Goal: Contribute content: Share content

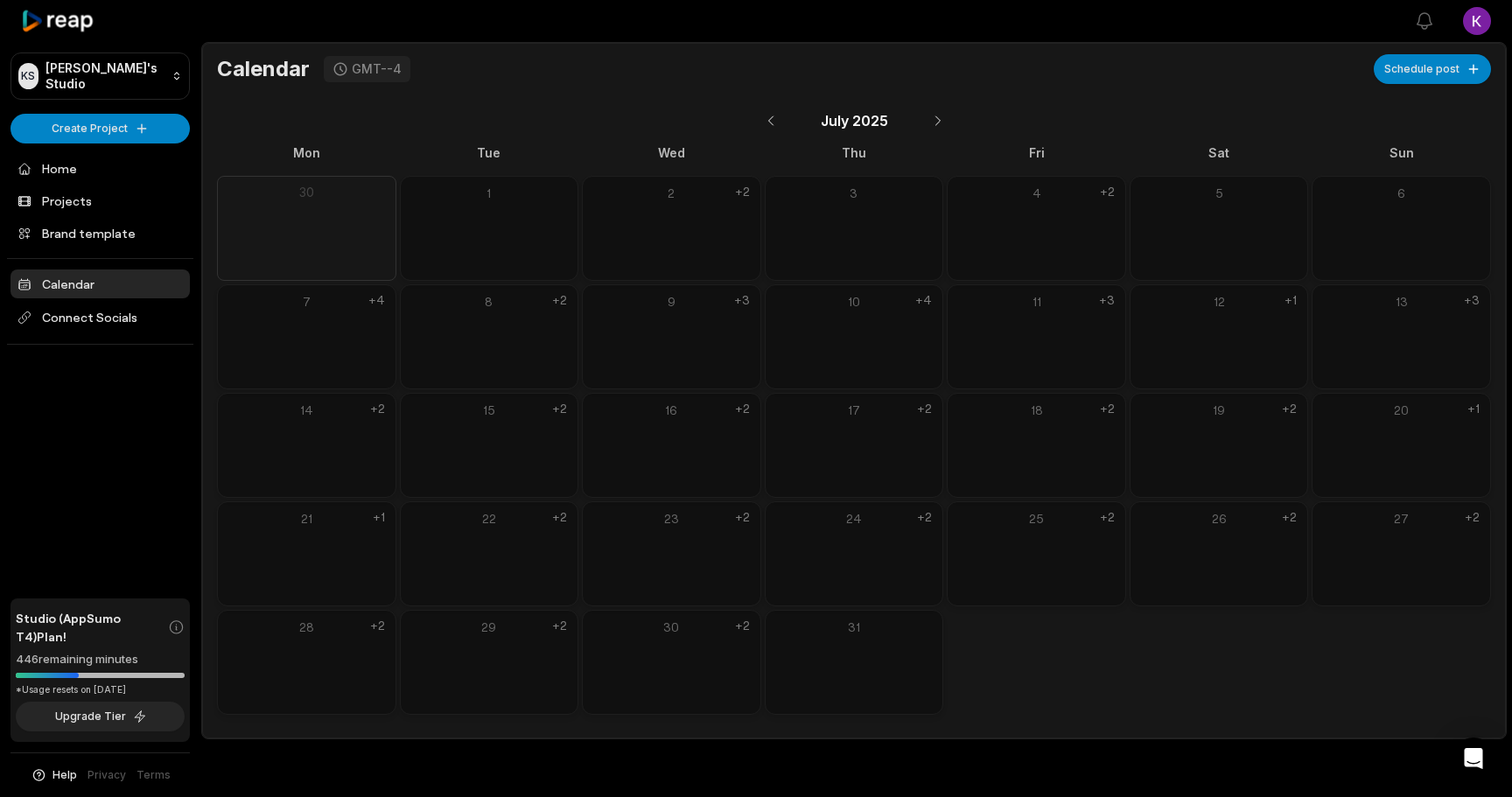
click at [205, 484] on div "Calendar GMT--4 Schedule post [DATE] Mon Tue Wed Thu Fri Sat Sun 30 1 2 +2 3 4 …" at bounding box center [854, 385] width 1302 height 661
click at [932, 117] on button at bounding box center [938, 120] width 30 height 30
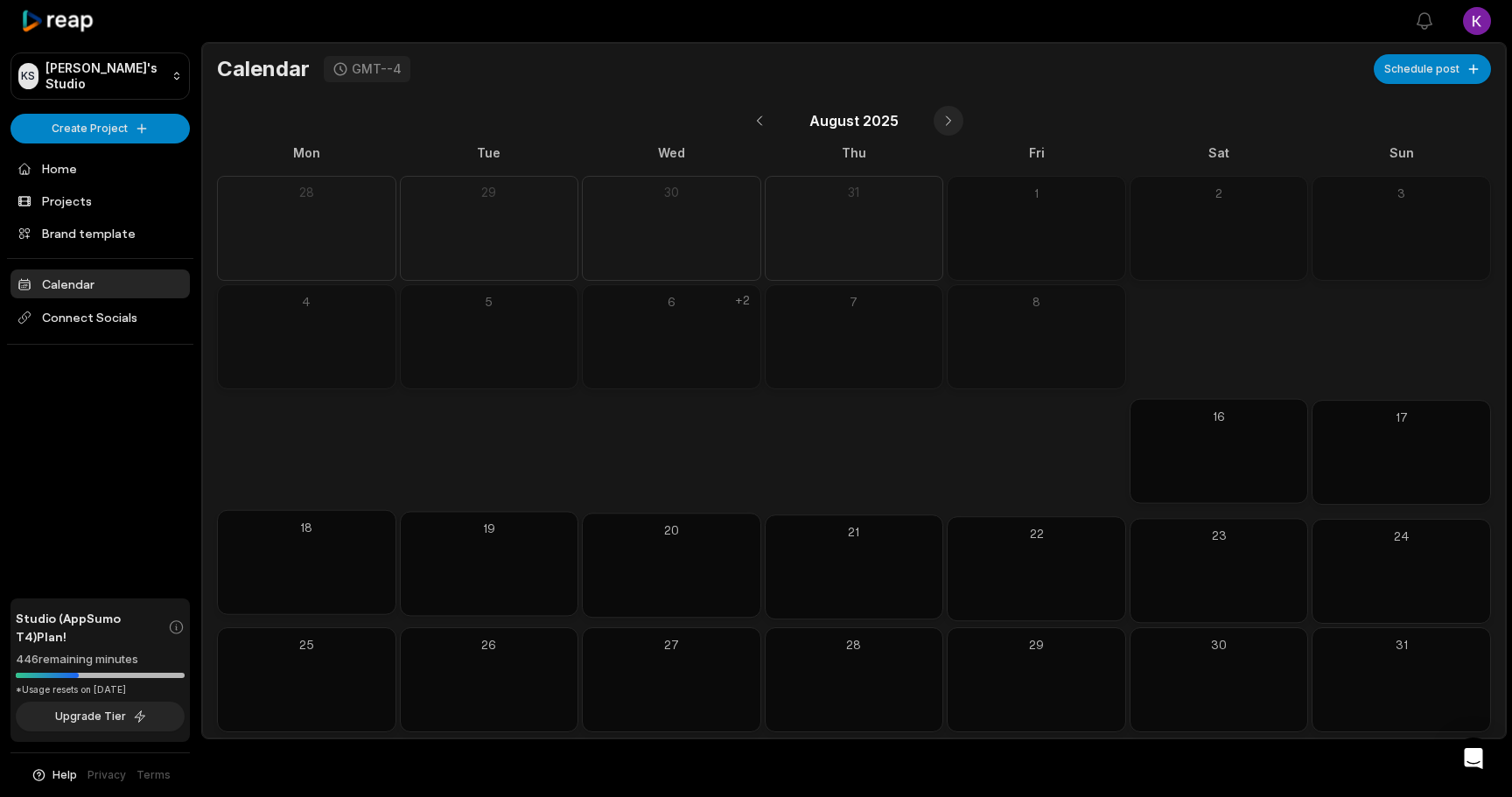
click at [933, 117] on button at bounding box center [948, 120] width 30 height 30
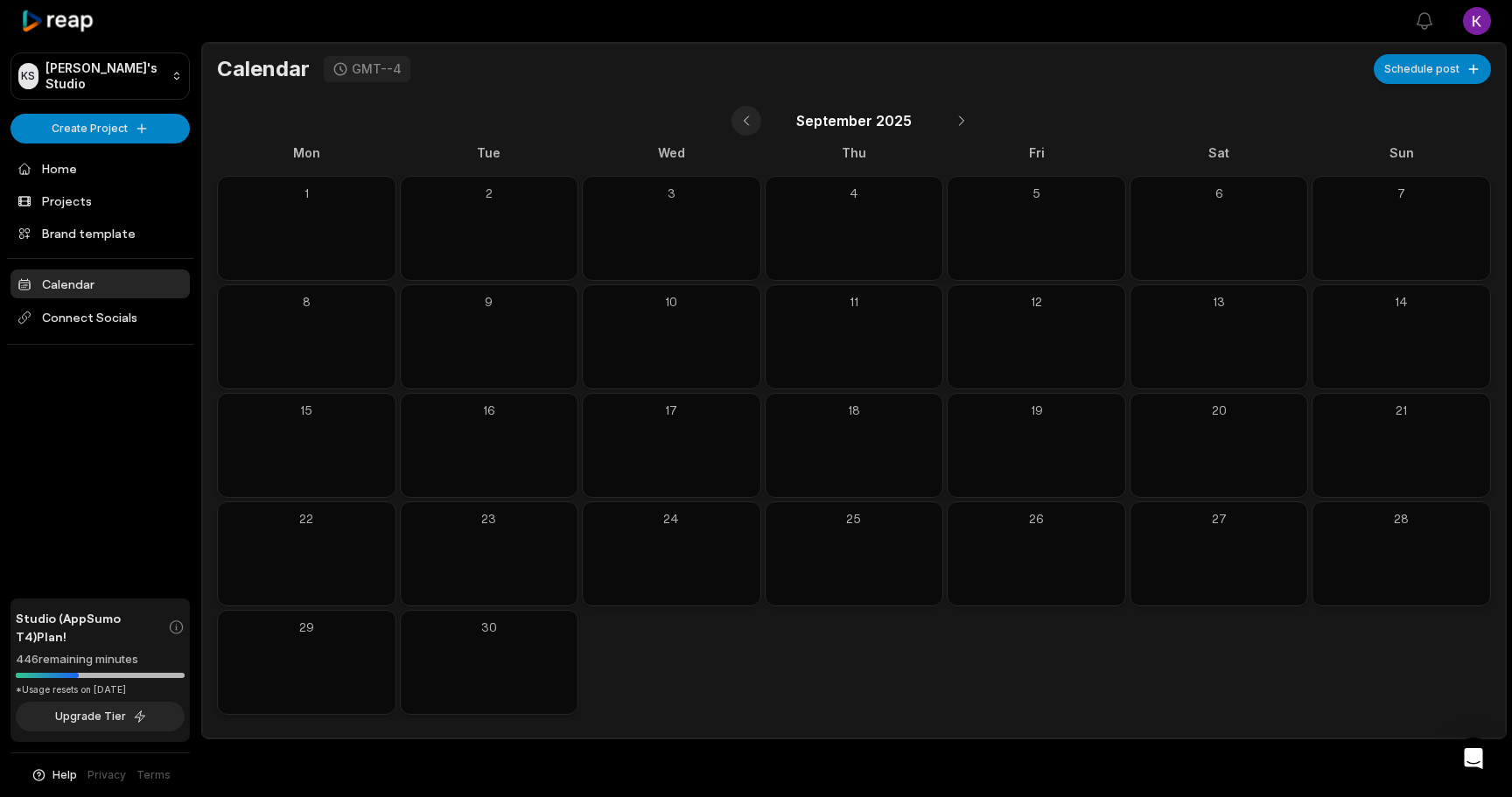
click at [739, 115] on button at bounding box center [746, 120] width 30 height 30
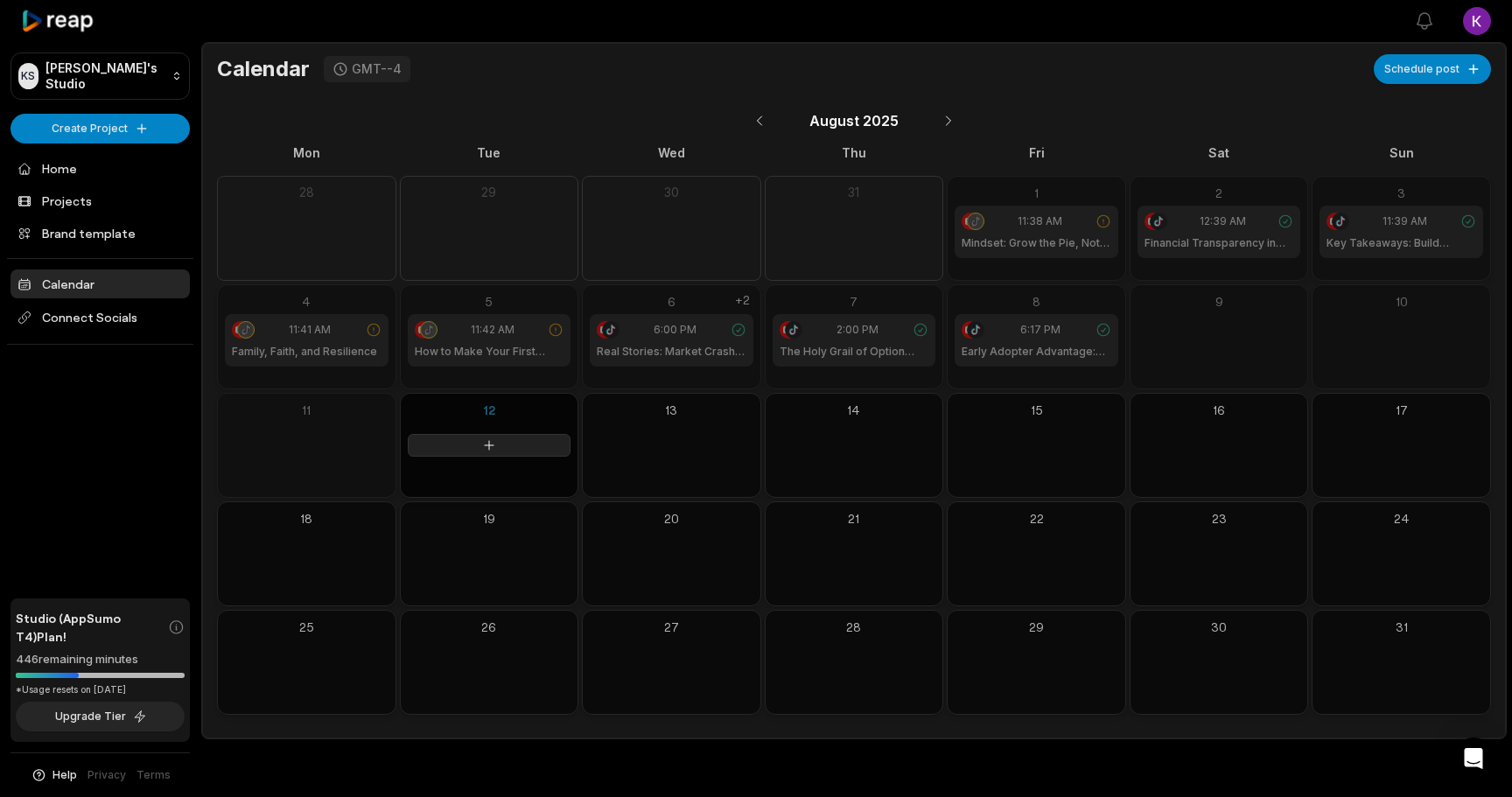
click at [487, 442] on icon at bounding box center [489, 445] width 14 height 14
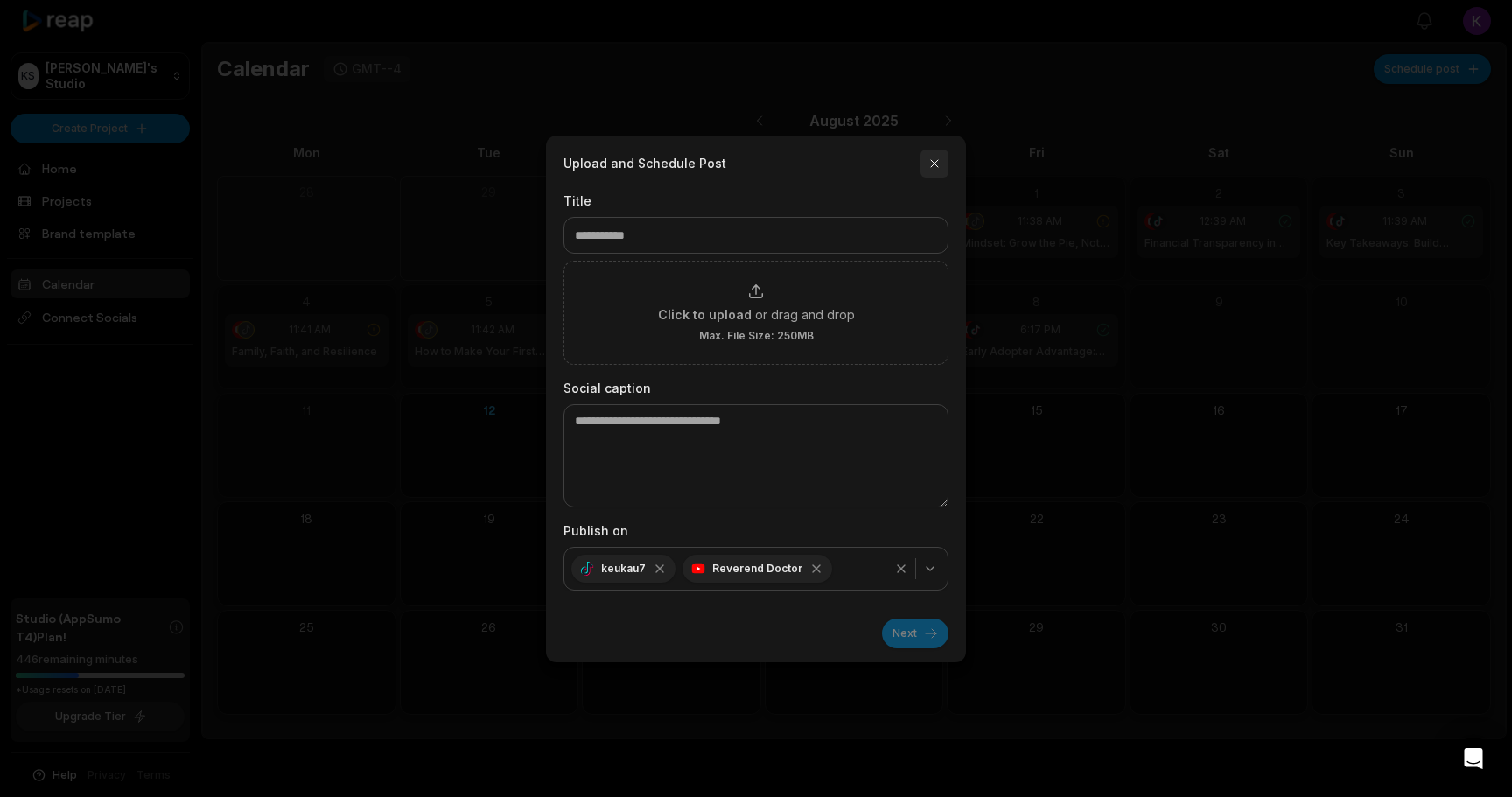
click at [927, 165] on button "button" at bounding box center [934, 164] width 28 height 28
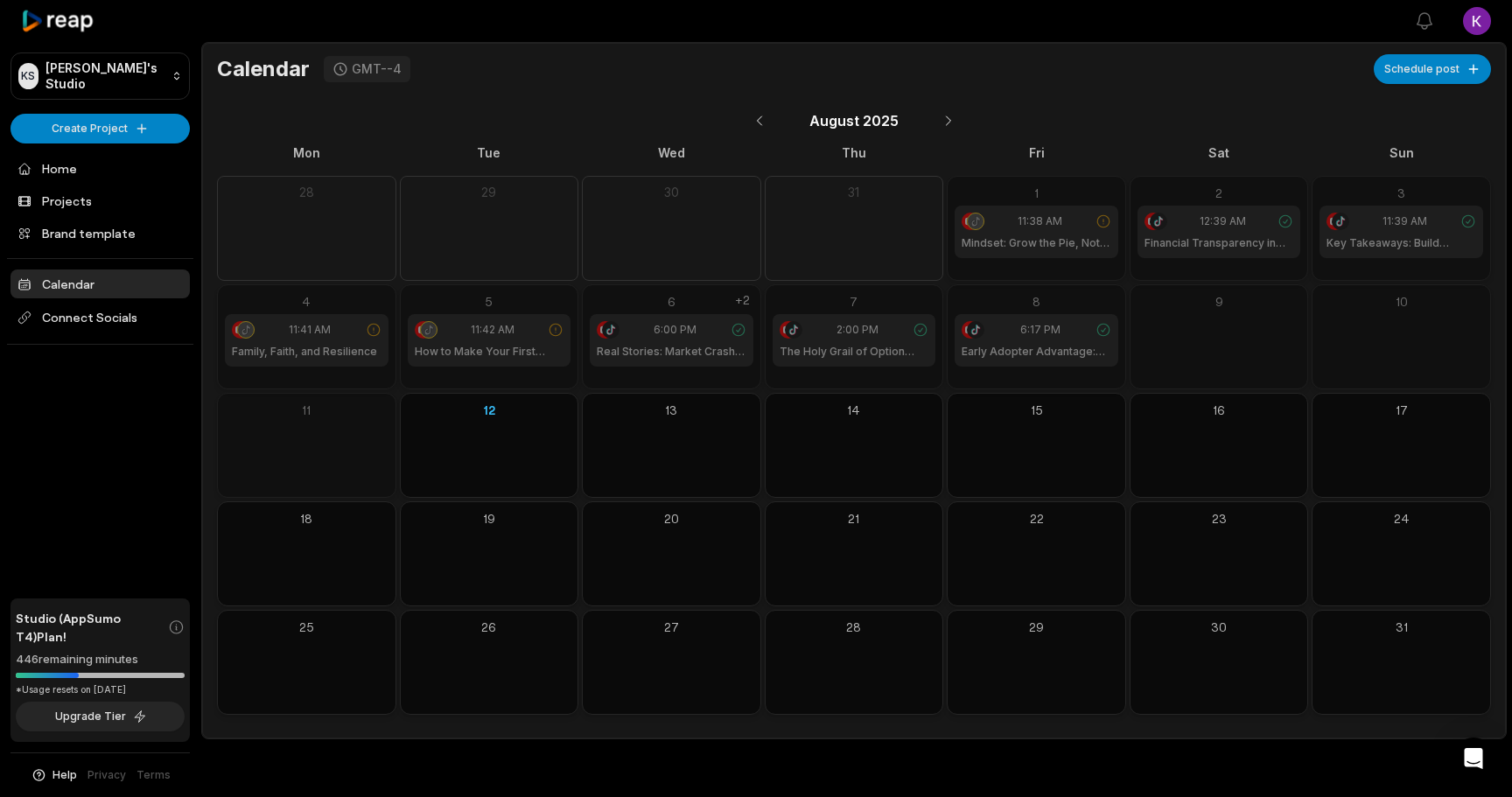
click at [1102, 329] on icon at bounding box center [1103, 329] width 16 height 16
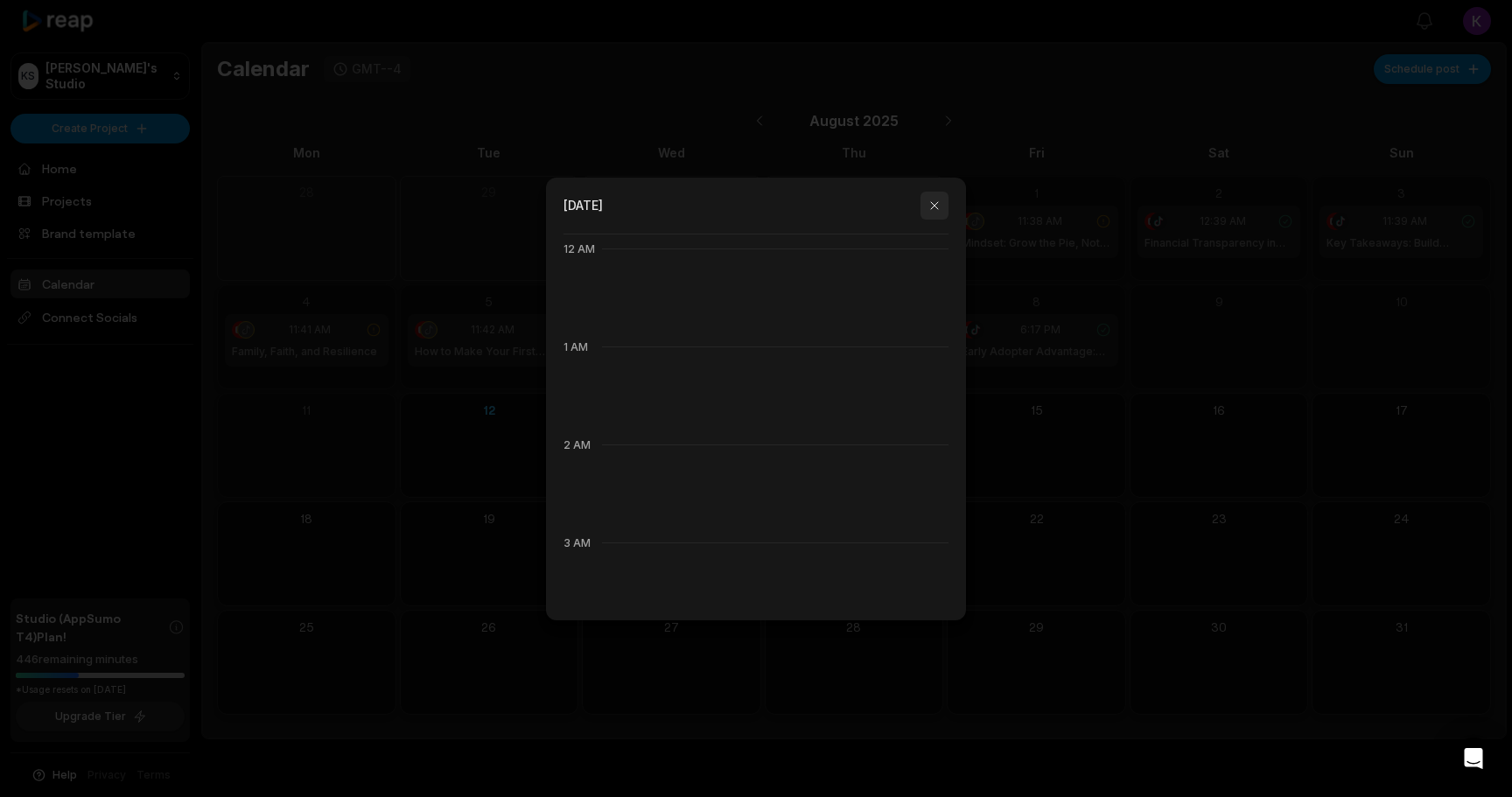
click at [936, 201] on button "button" at bounding box center [934, 205] width 28 height 28
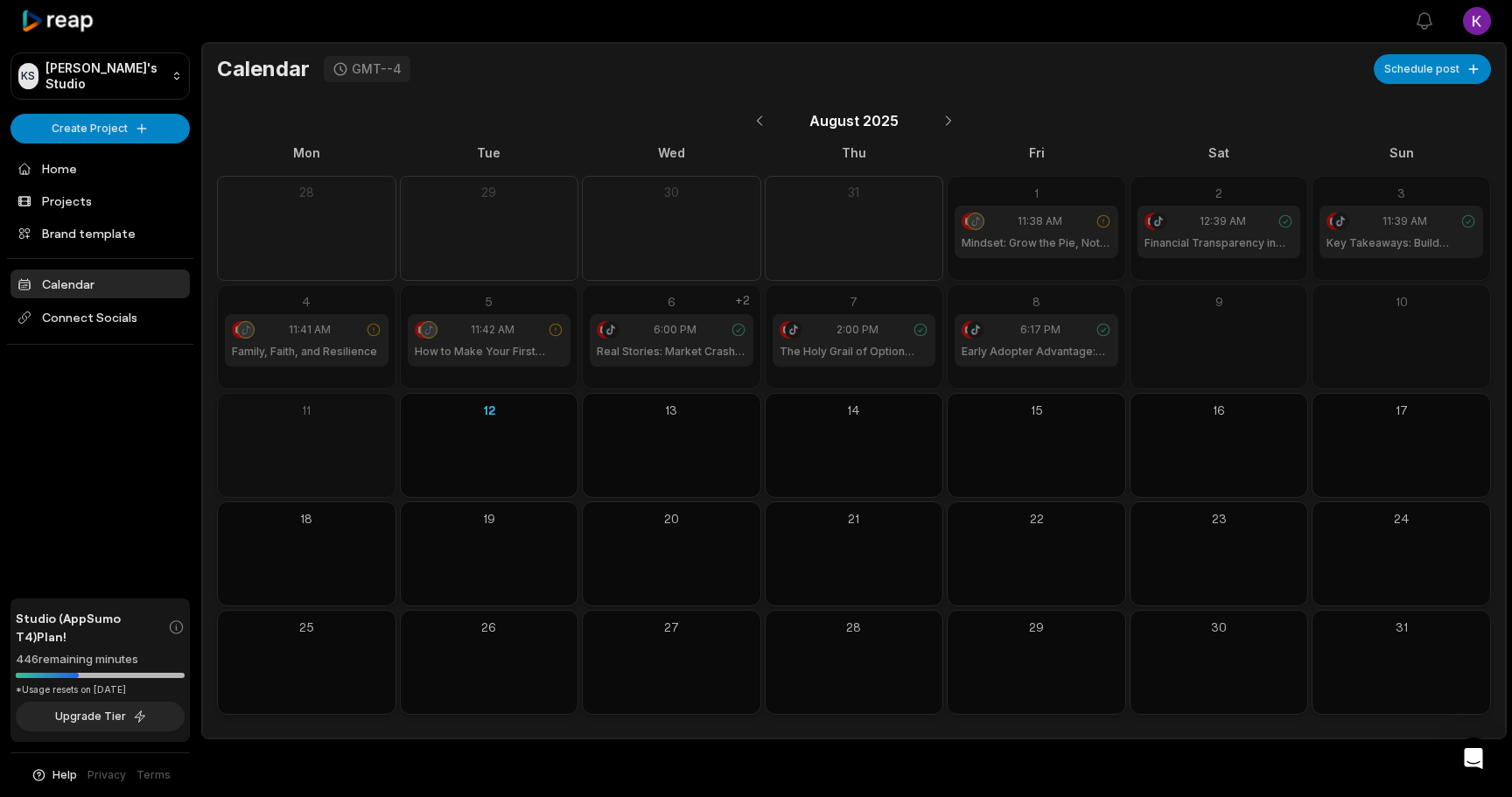
click at [920, 332] on icon at bounding box center [920, 329] width 16 height 16
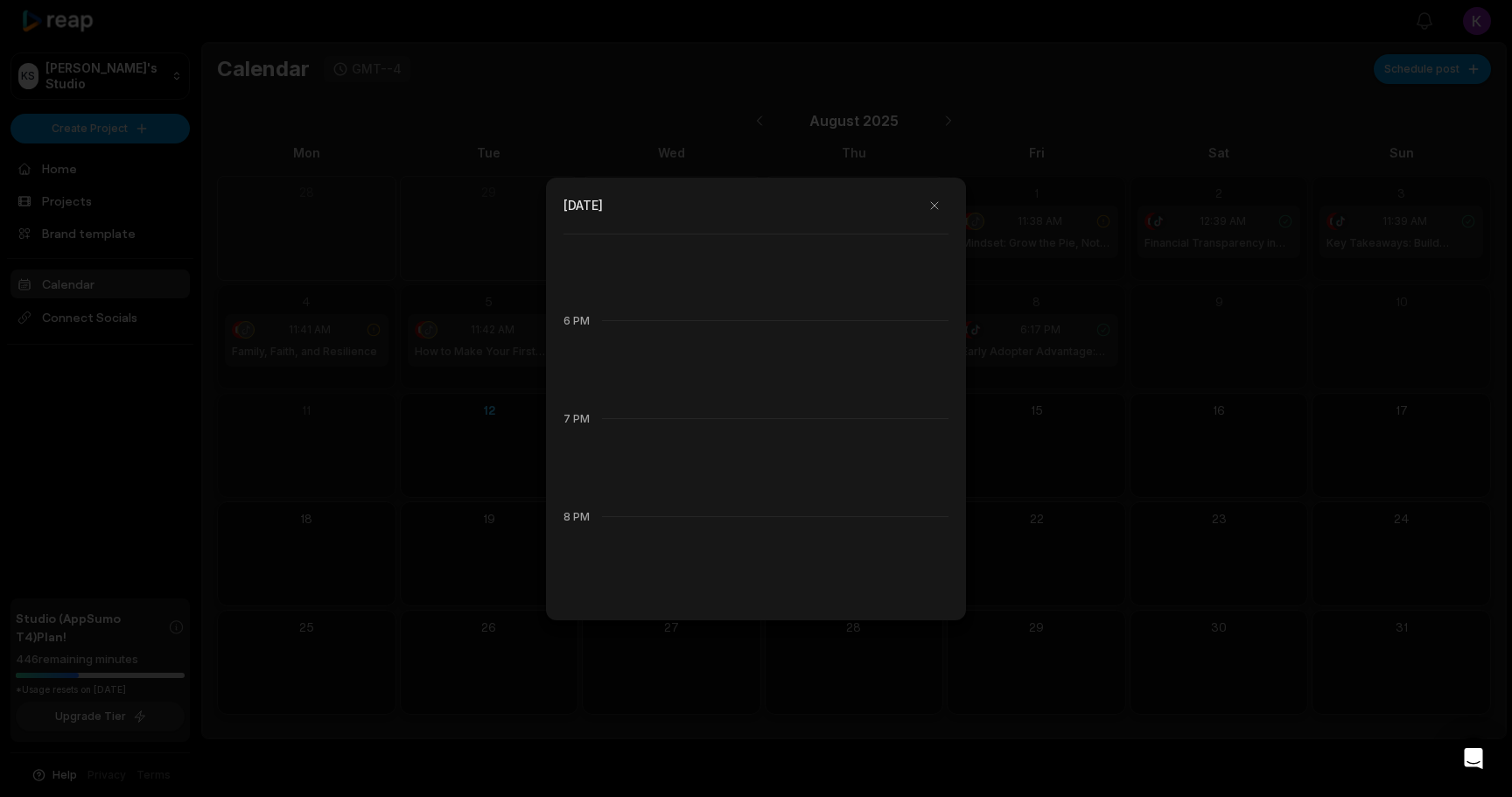
scroll to position [1980, 0]
click at [935, 202] on button "button" at bounding box center [934, 205] width 28 height 28
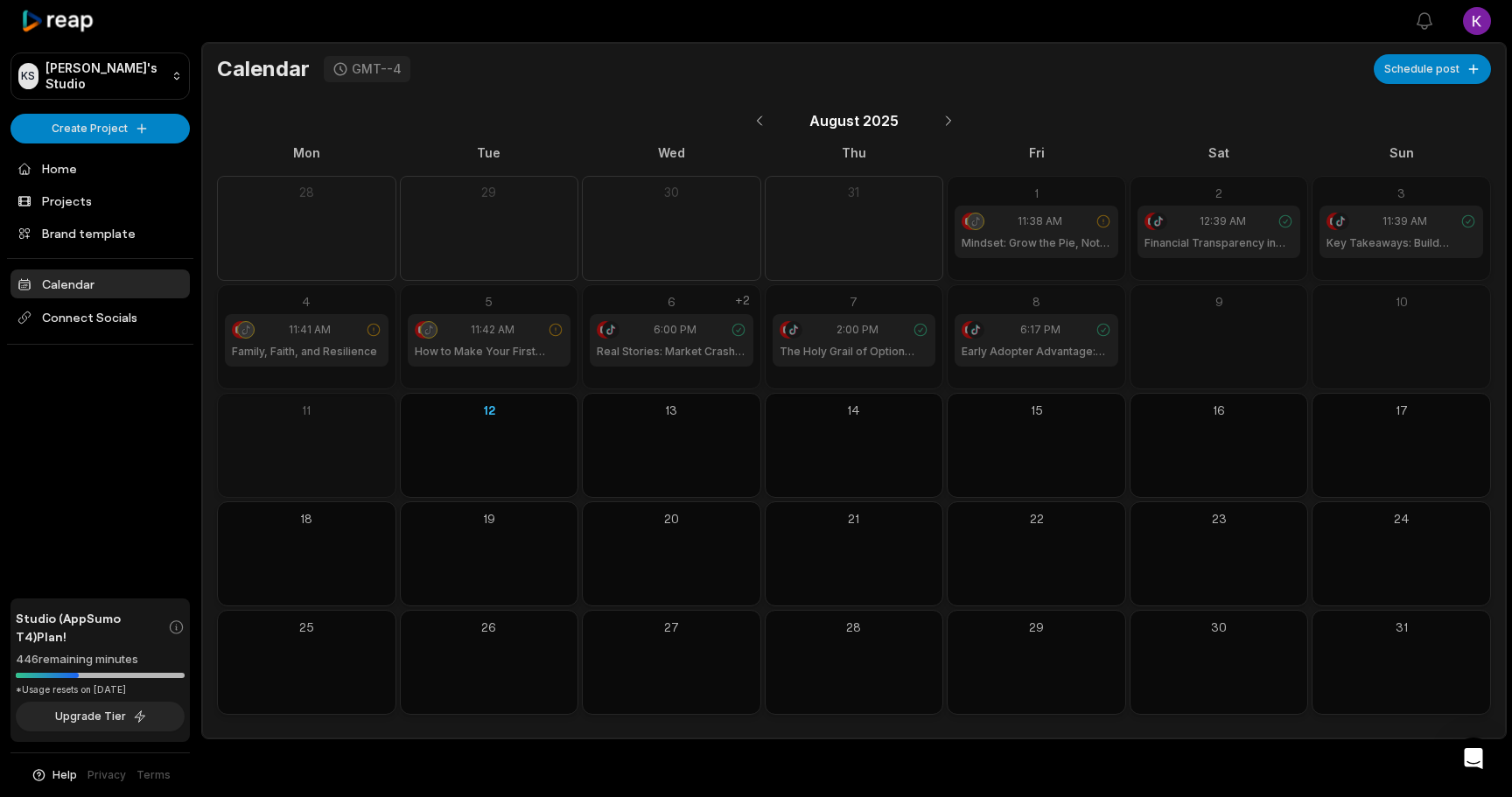
click at [837, 355] on h1 "The Holy Grail of Option Selling" at bounding box center [854, 352] width 150 height 16
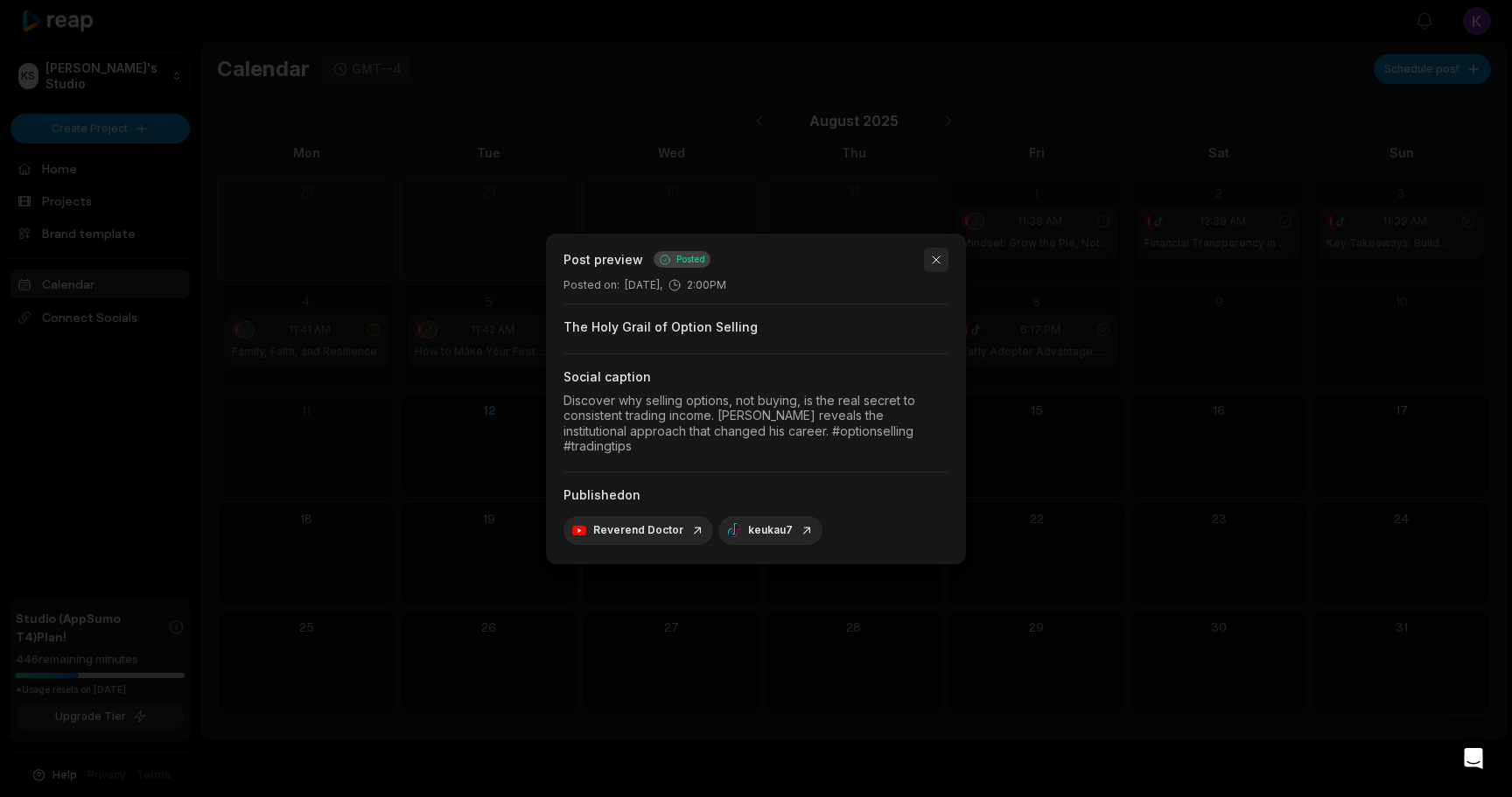
click at [937, 260] on button "button" at bounding box center [936, 259] width 25 height 25
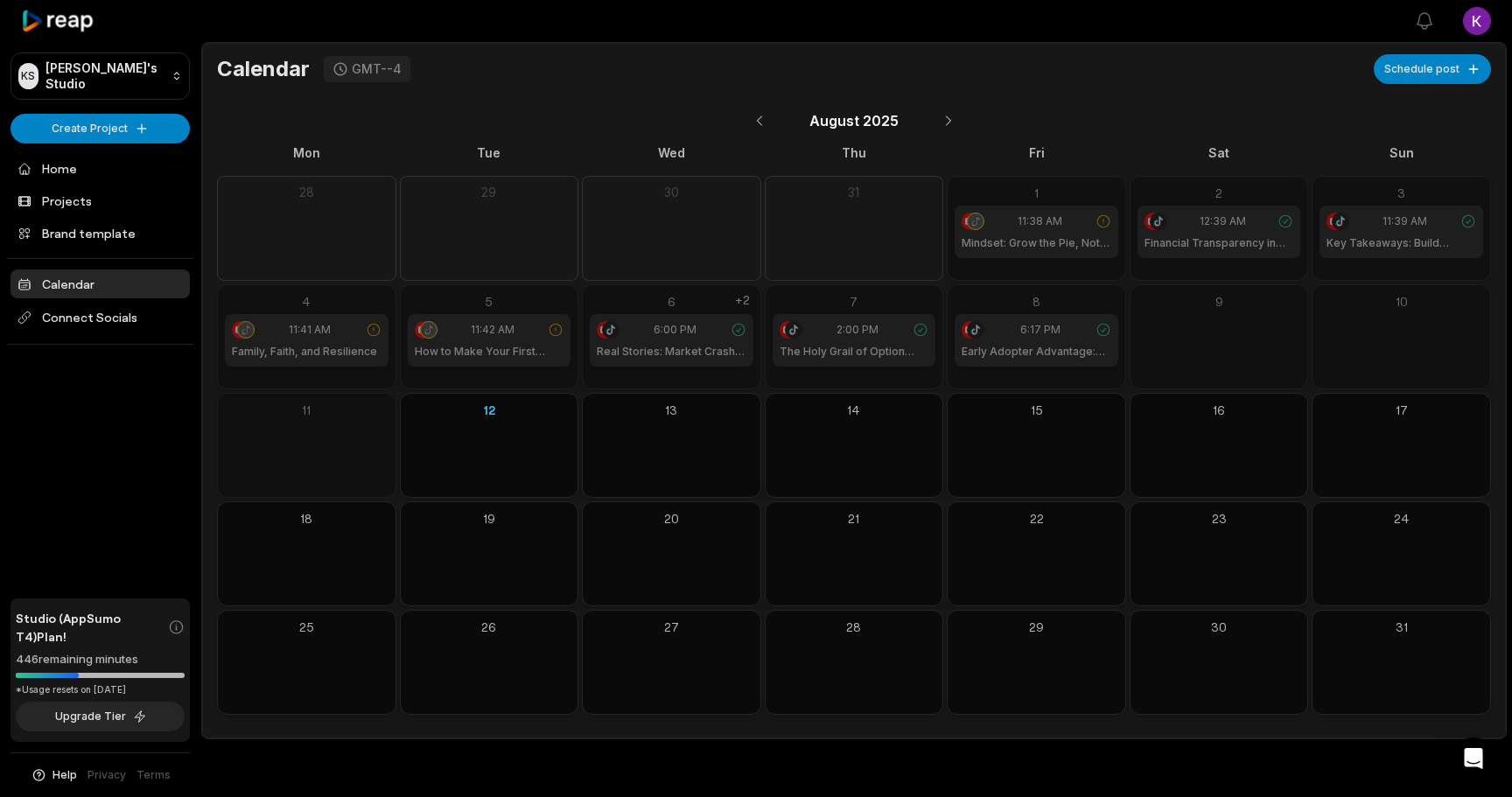
click at [1008, 330] on div "6:17 PM" at bounding box center [1037, 329] width 150 height 18
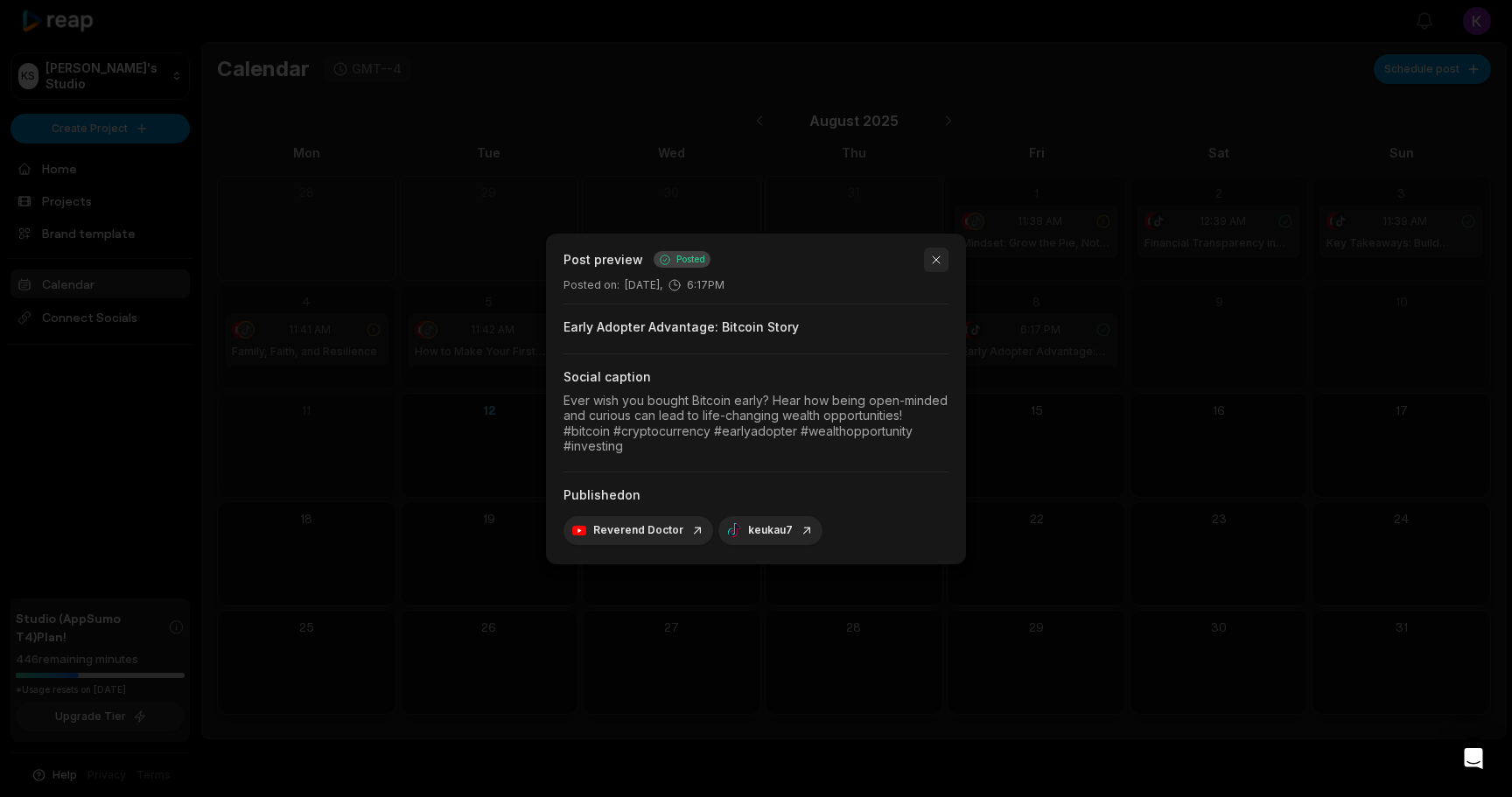
click at [933, 259] on button "button" at bounding box center [936, 259] width 25 height 25
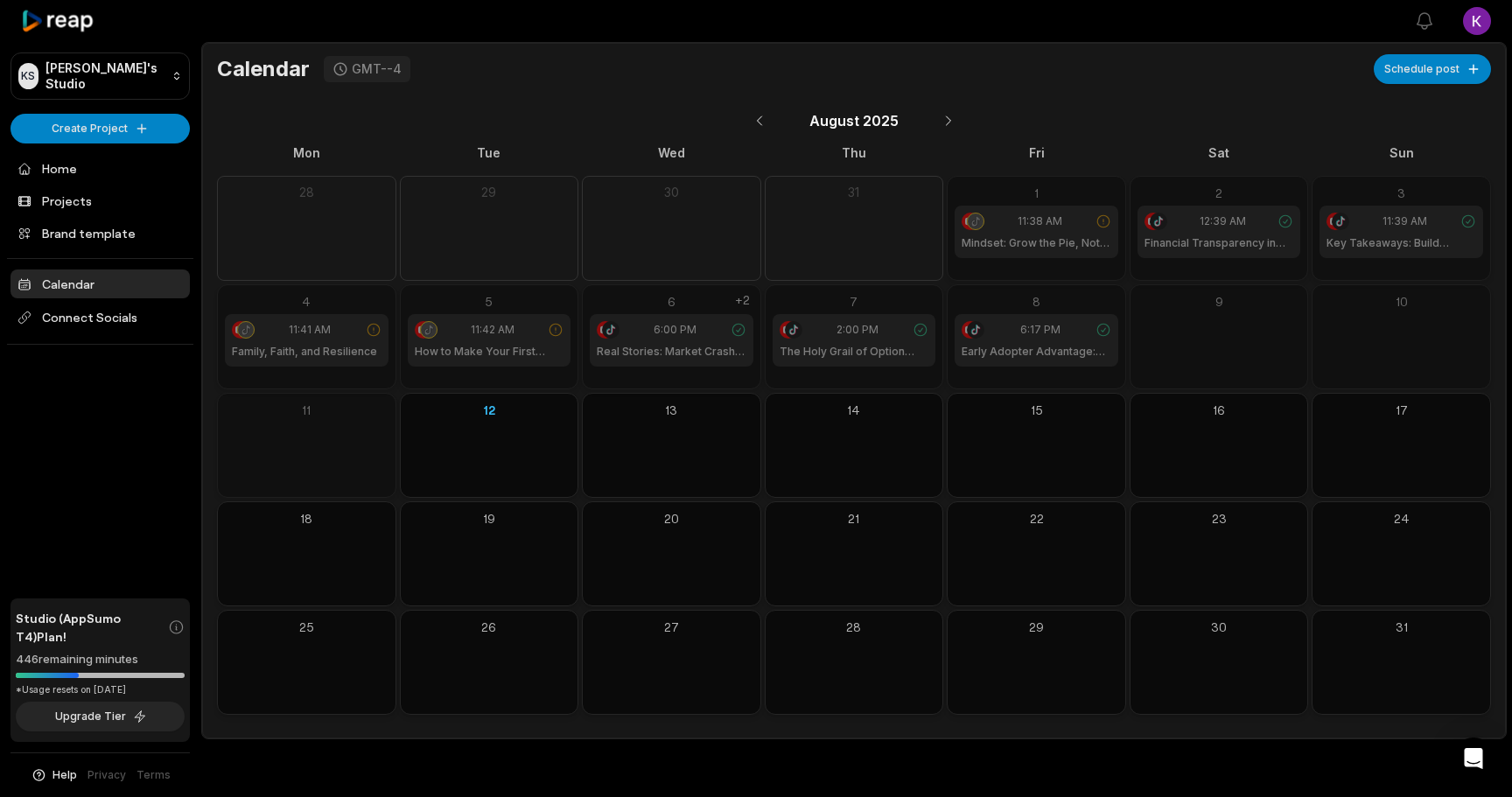
click at [643, 336] on div "6:00 PM" at bounding box center [672, 329] width 150 height 18
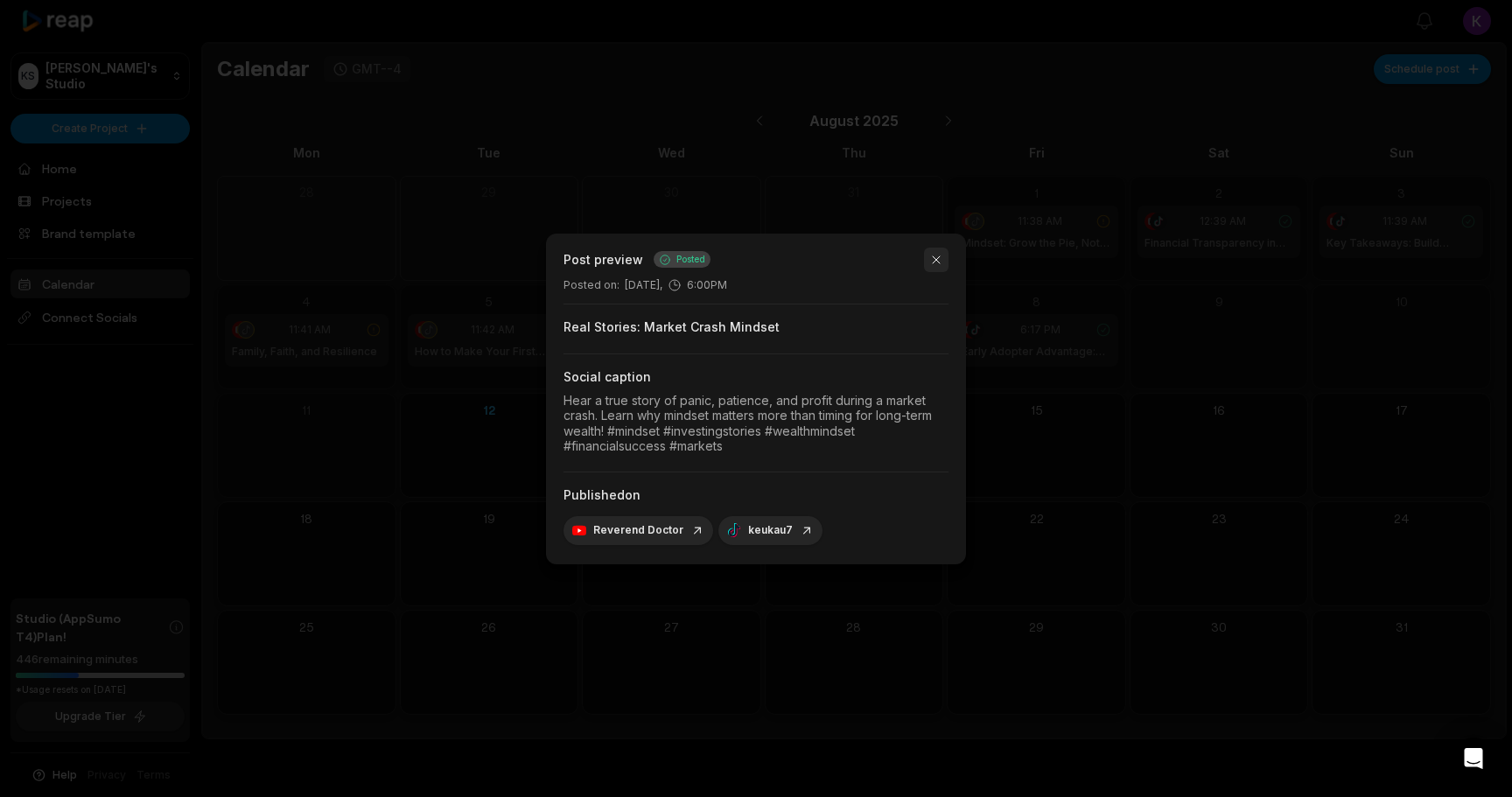
click at [930, 260] on button "button" at bounding box center [936, 259] width 25 height 25
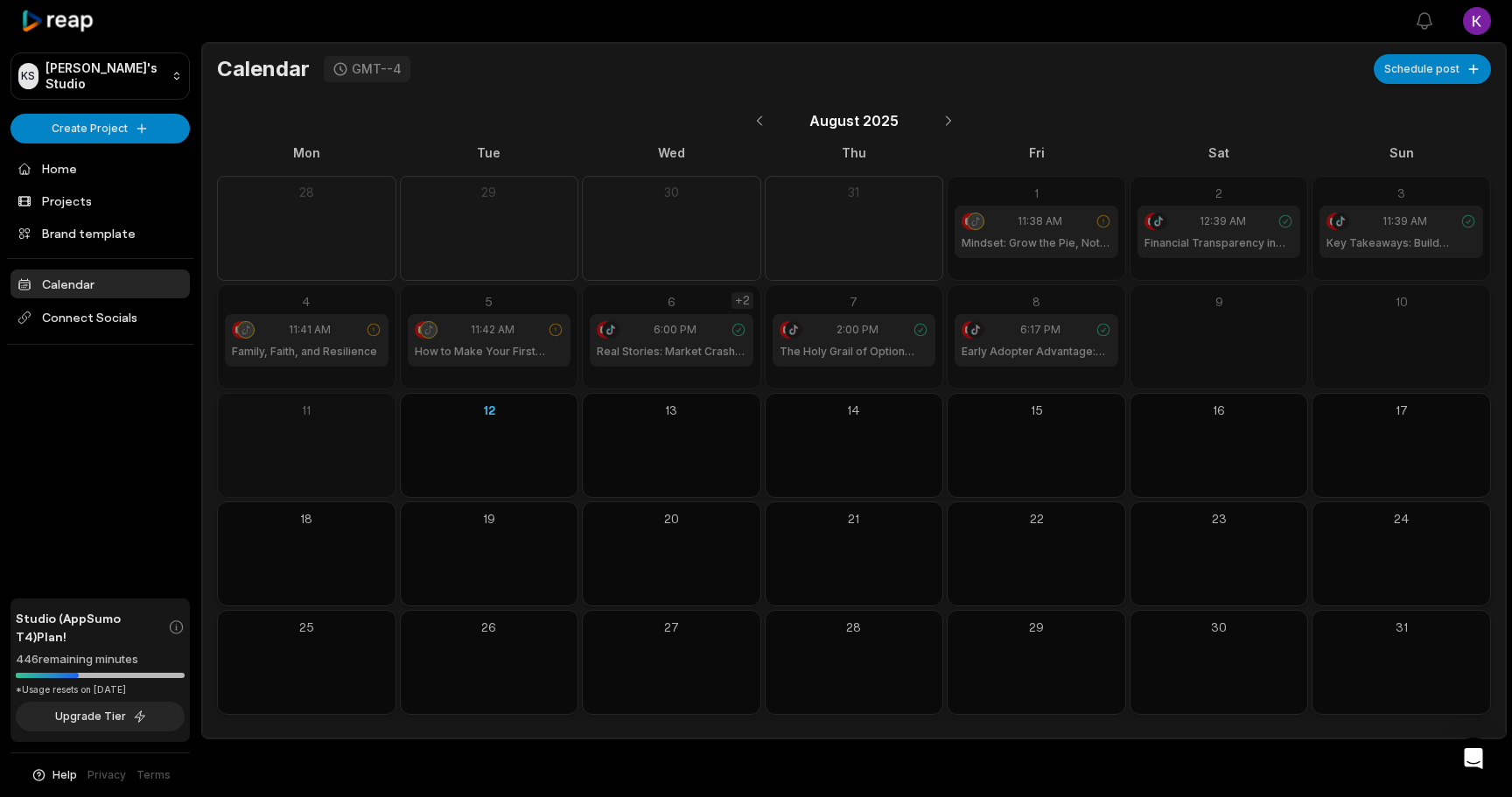
click at [746, 297] on div "+2" at bounding box center [742, 300] width 22 height 17
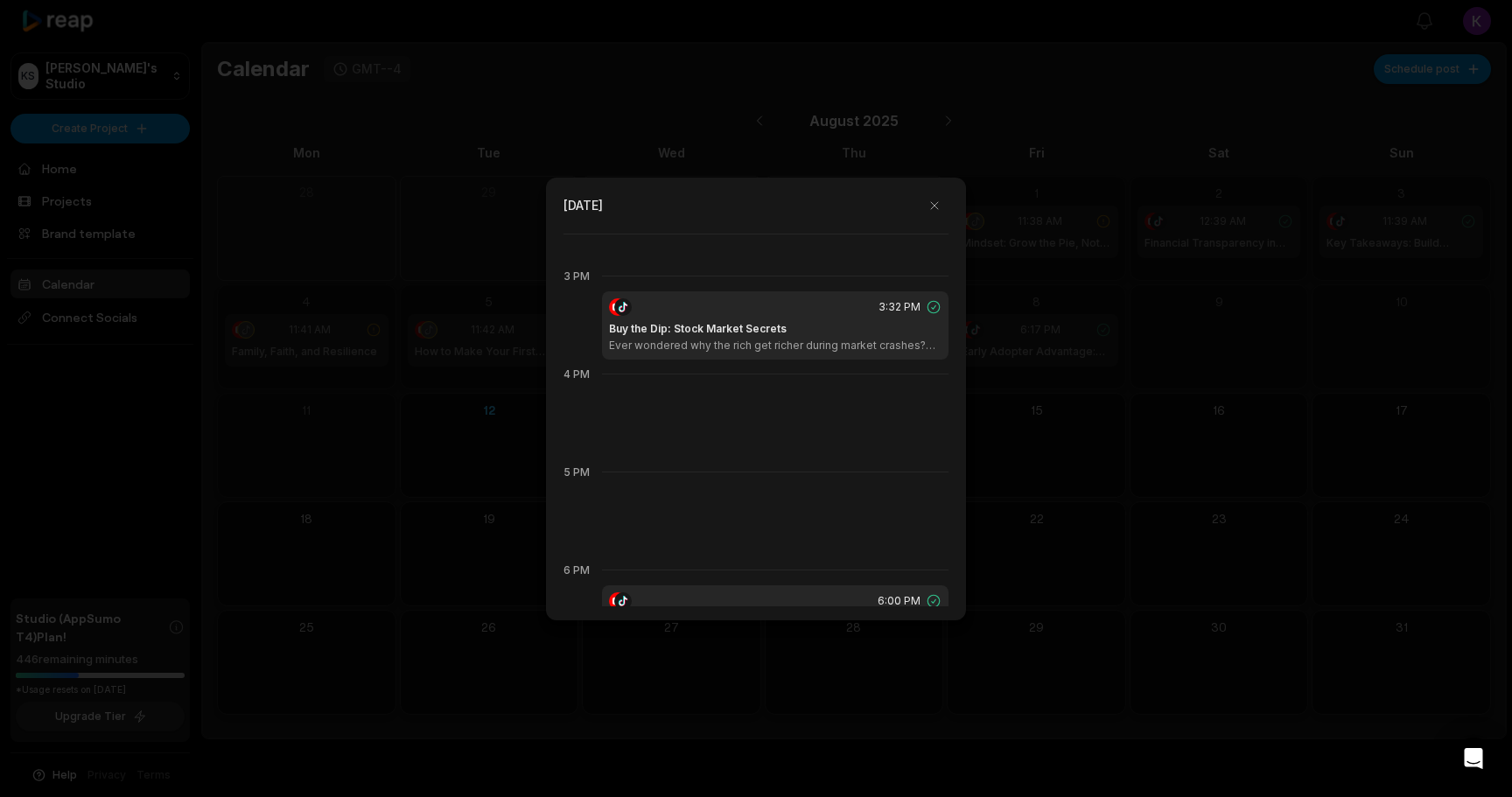
scroll to position [1443, 0]
drag, startPoint x: 467, startPoint y: 314, endPoint x: 472, endPoint y: 278, distance: 36.3
click at [472, 278] on div at bounding box center [756, 398] width 1512 height 797
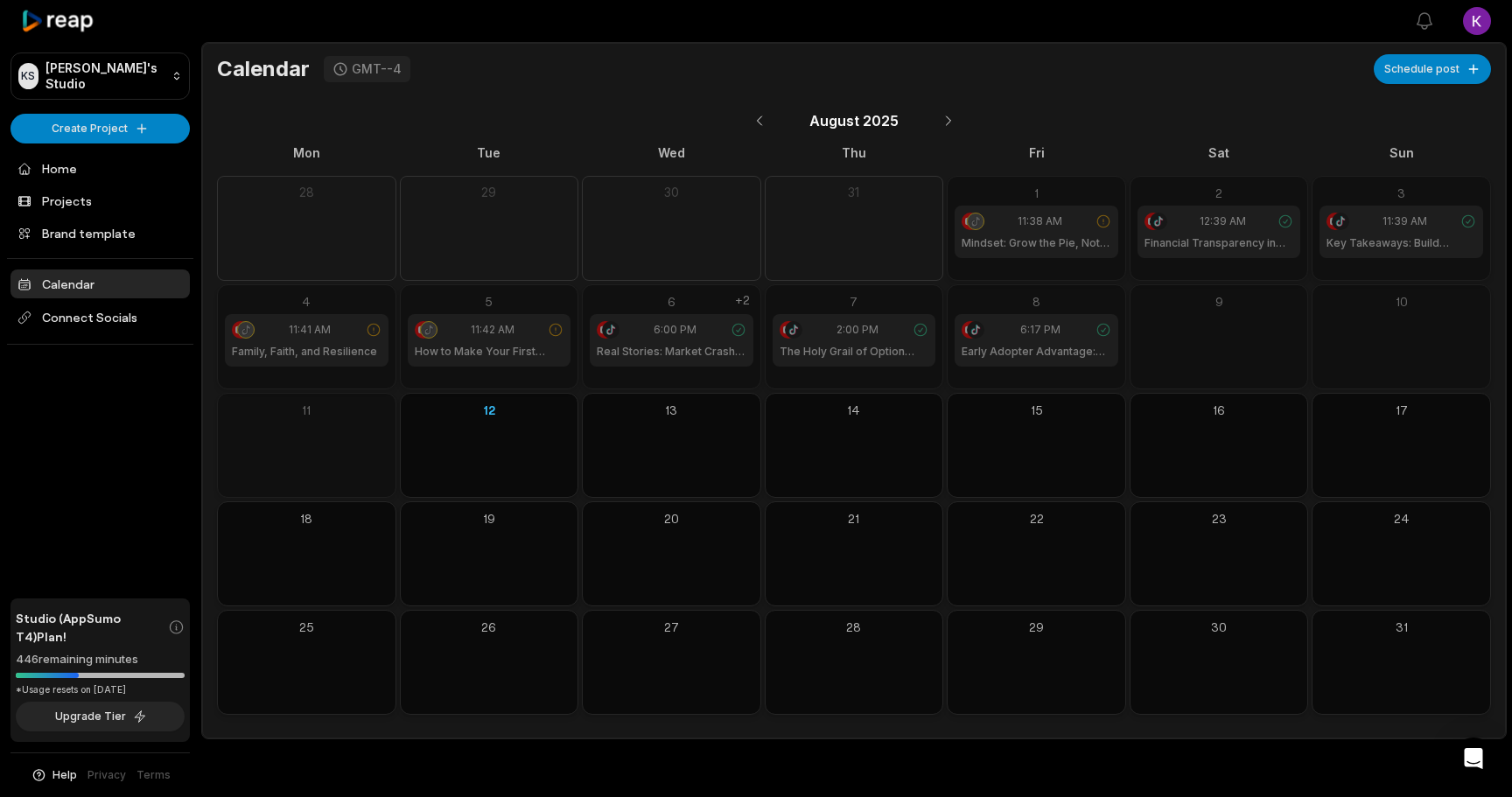
click at [555, 331] on icon at bounding box center [555, 329] width 16 height 16
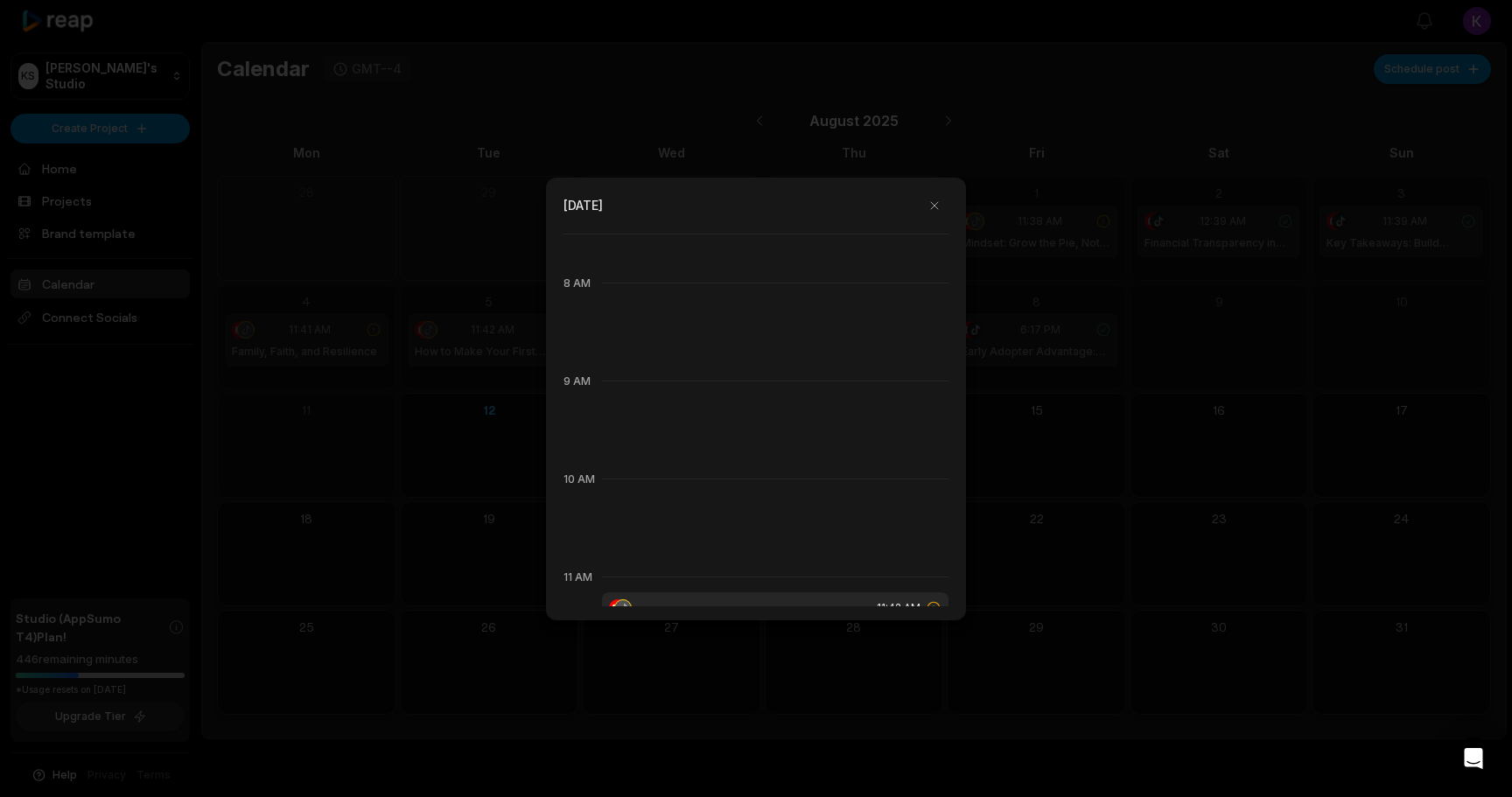
scroll to position [1055, 0]
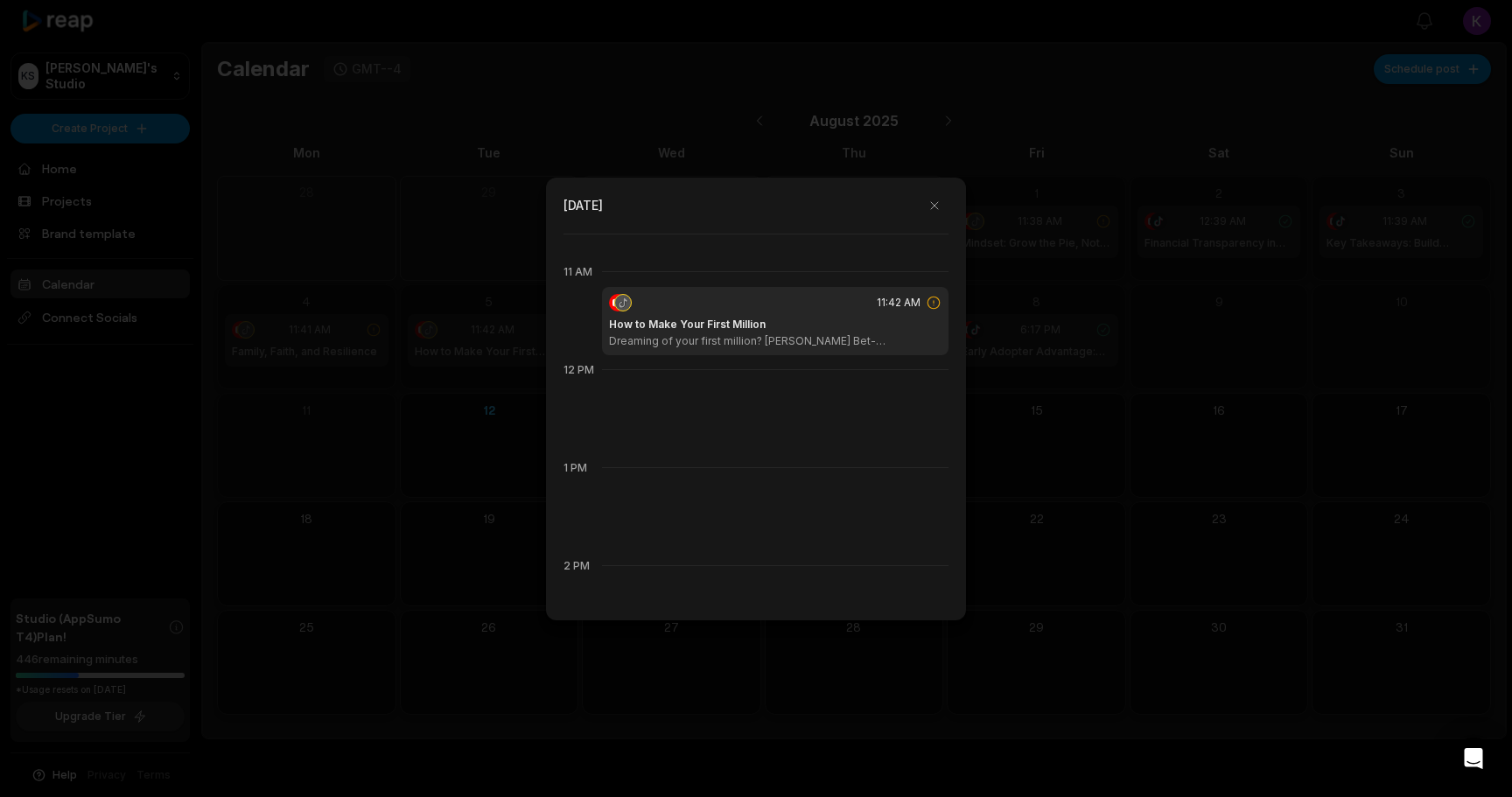
click at [925, 299] on icon at bounding box center [933, 303] width 16 height 16
click at [762, 313] on div "11:42 AM How to Make Your First Million Dreaming of your first million? Patrick…" at bounding box center [774, 321] width 346 height 68
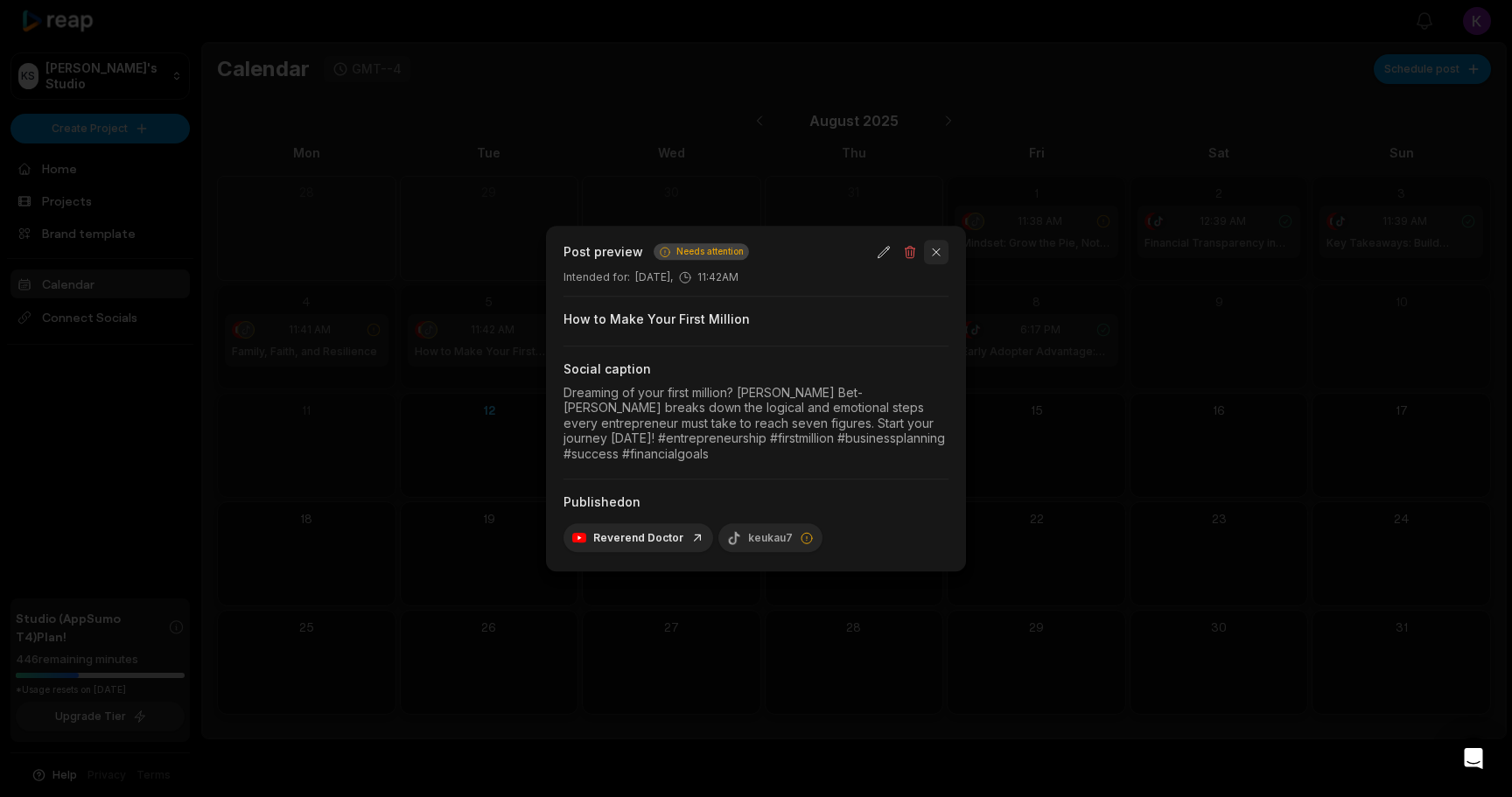
click at [941, 256] on button "button" at bounding box center [936, 252] width 25 height 25
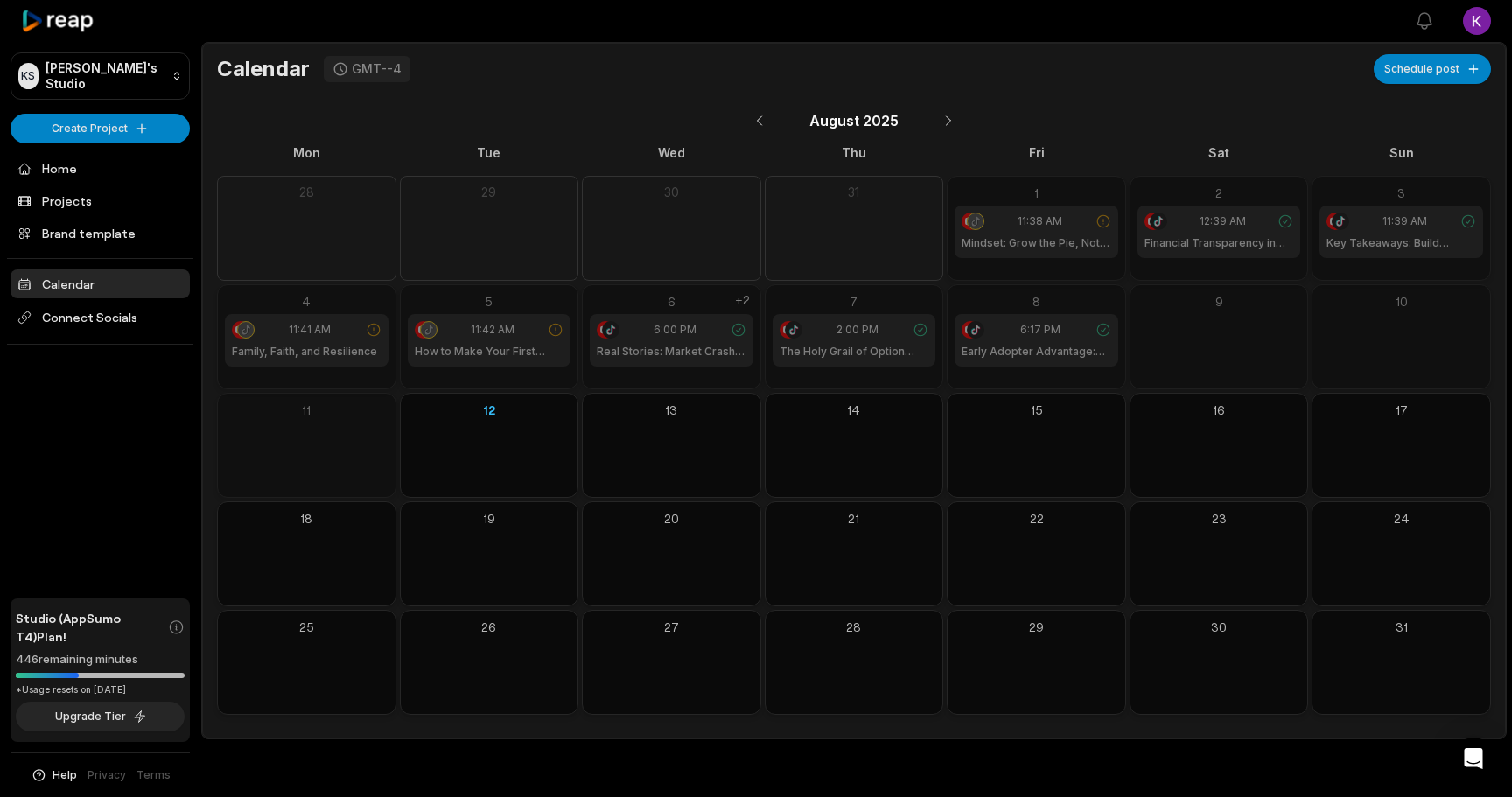
click at [1473, 220] on icon at bounding box center [1468, 221] width 16 height 16
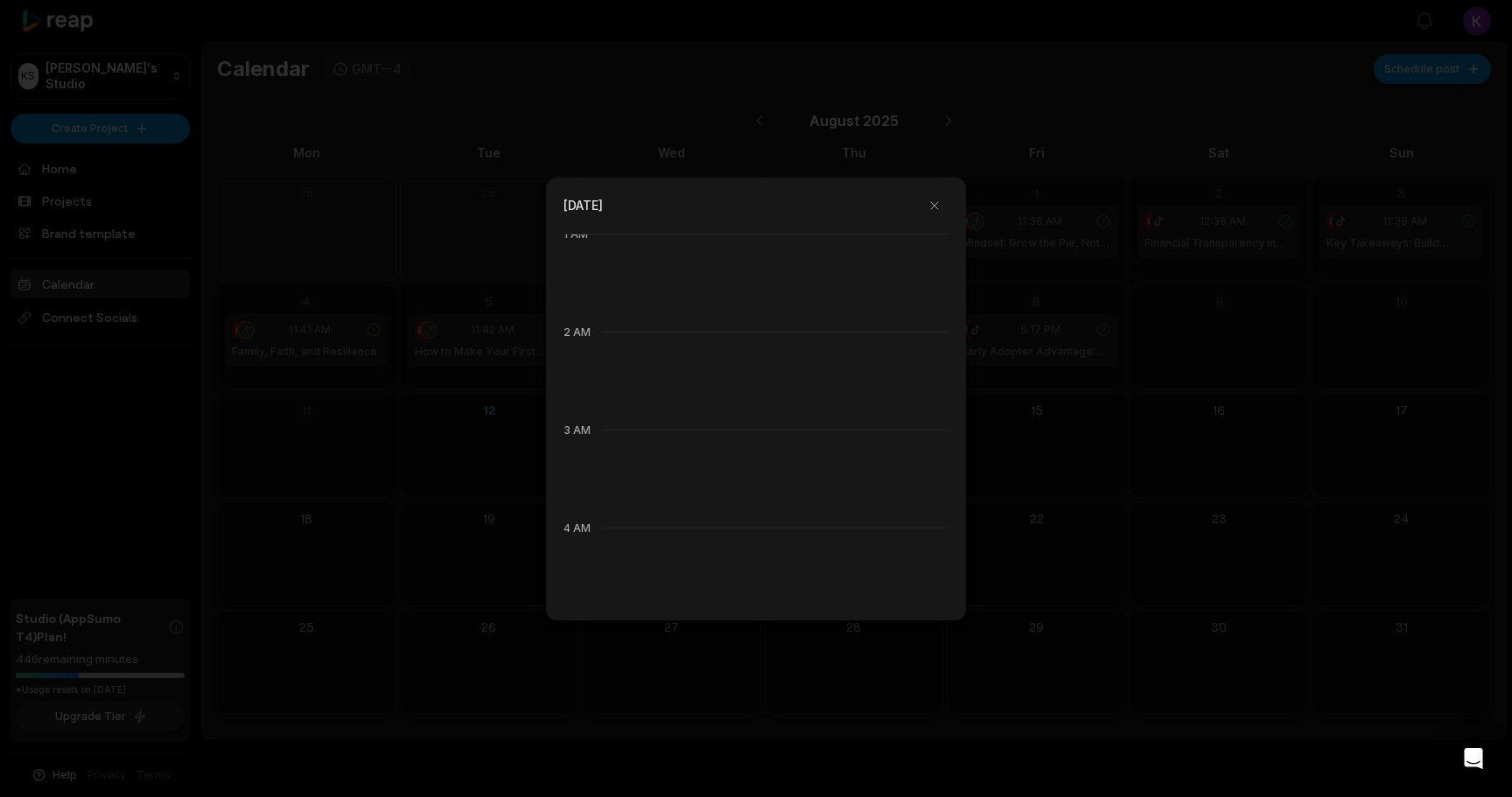
scroll to position [0, 0]
click at [934, 205] on button "button" at bounding box center [934, 205] width 28 height 28
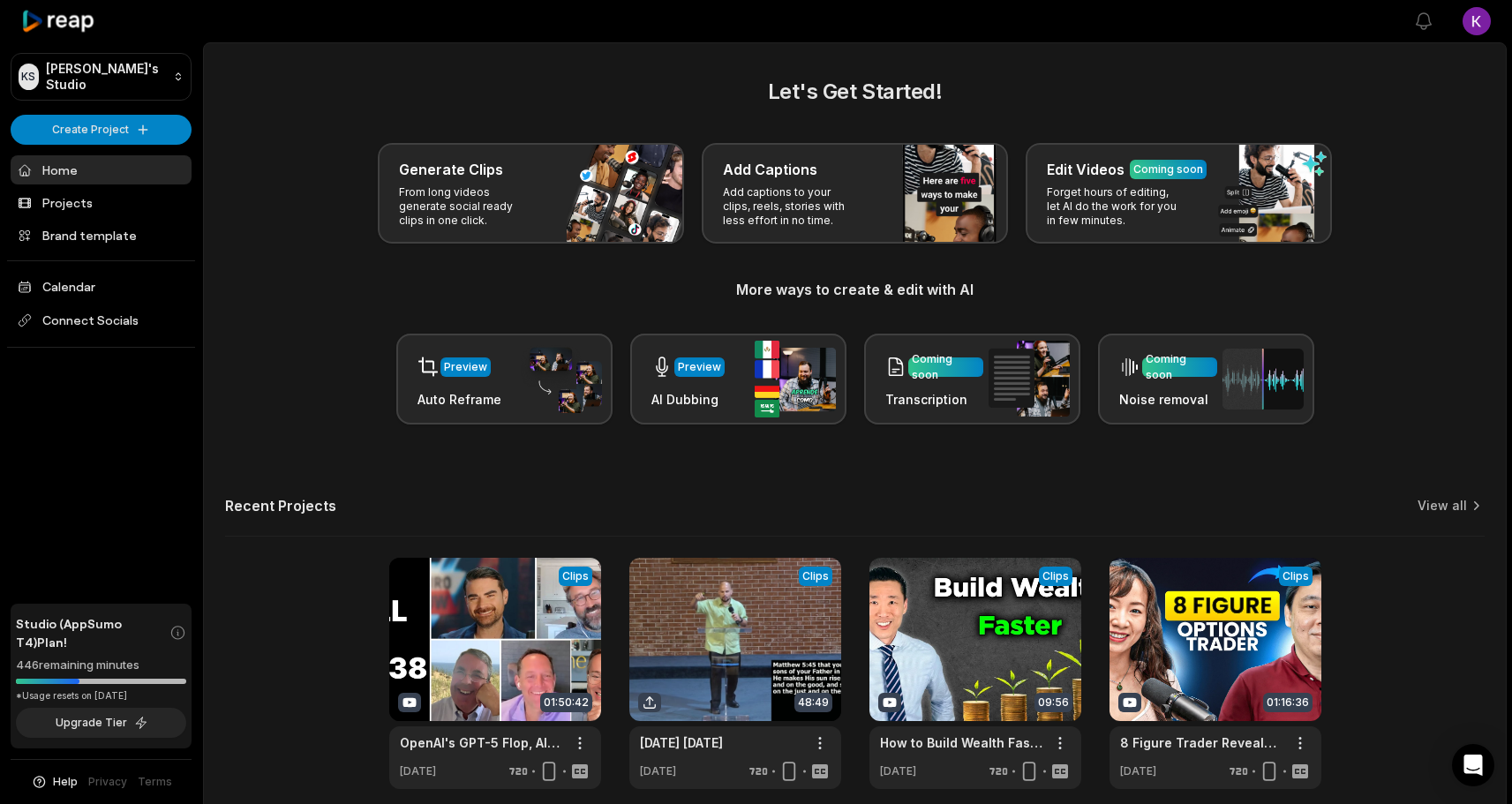
scroll to position [77, 0]
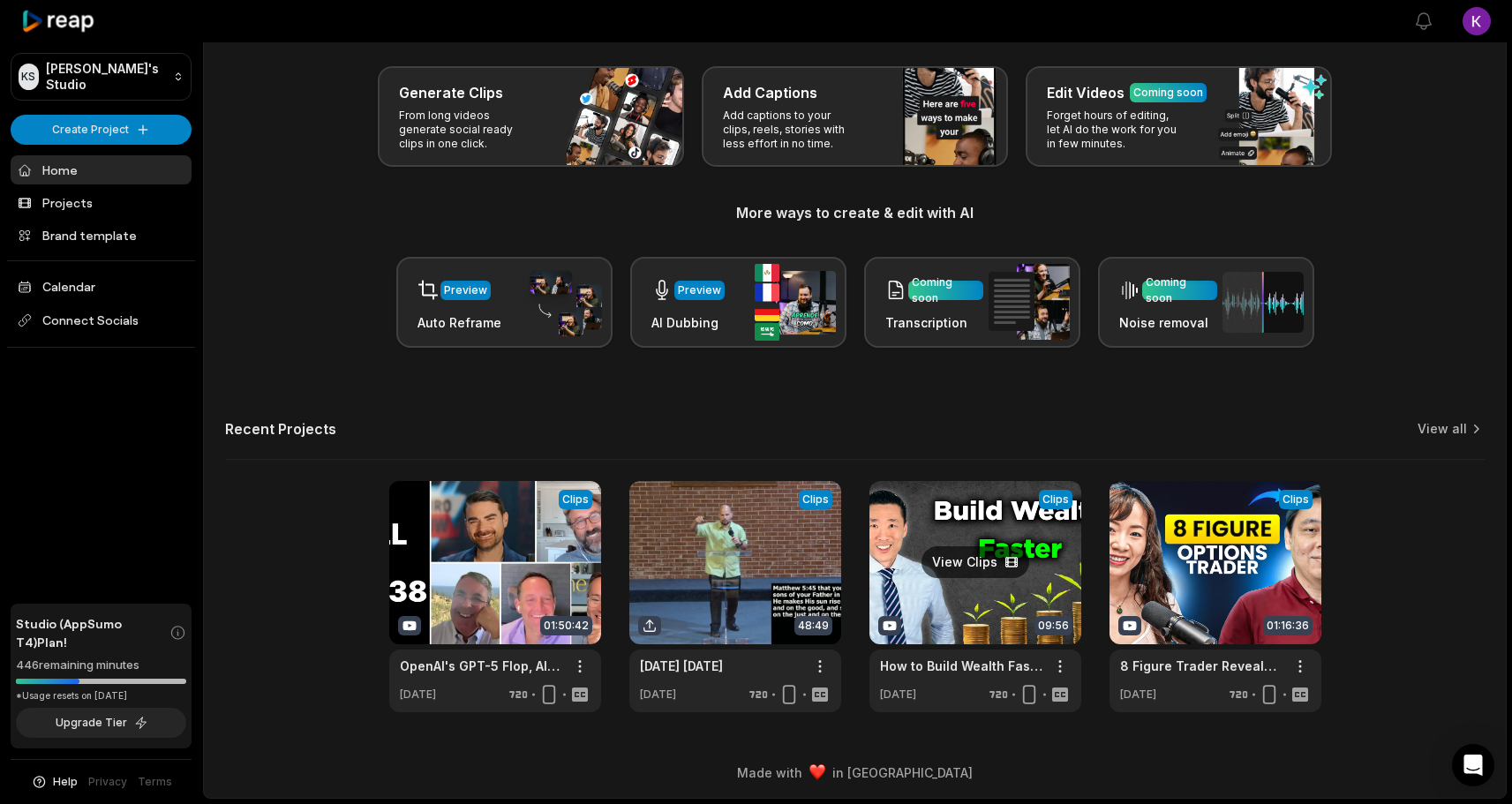
click at [980, 564] on link at bounding box center [975, 596] width 212 height 231
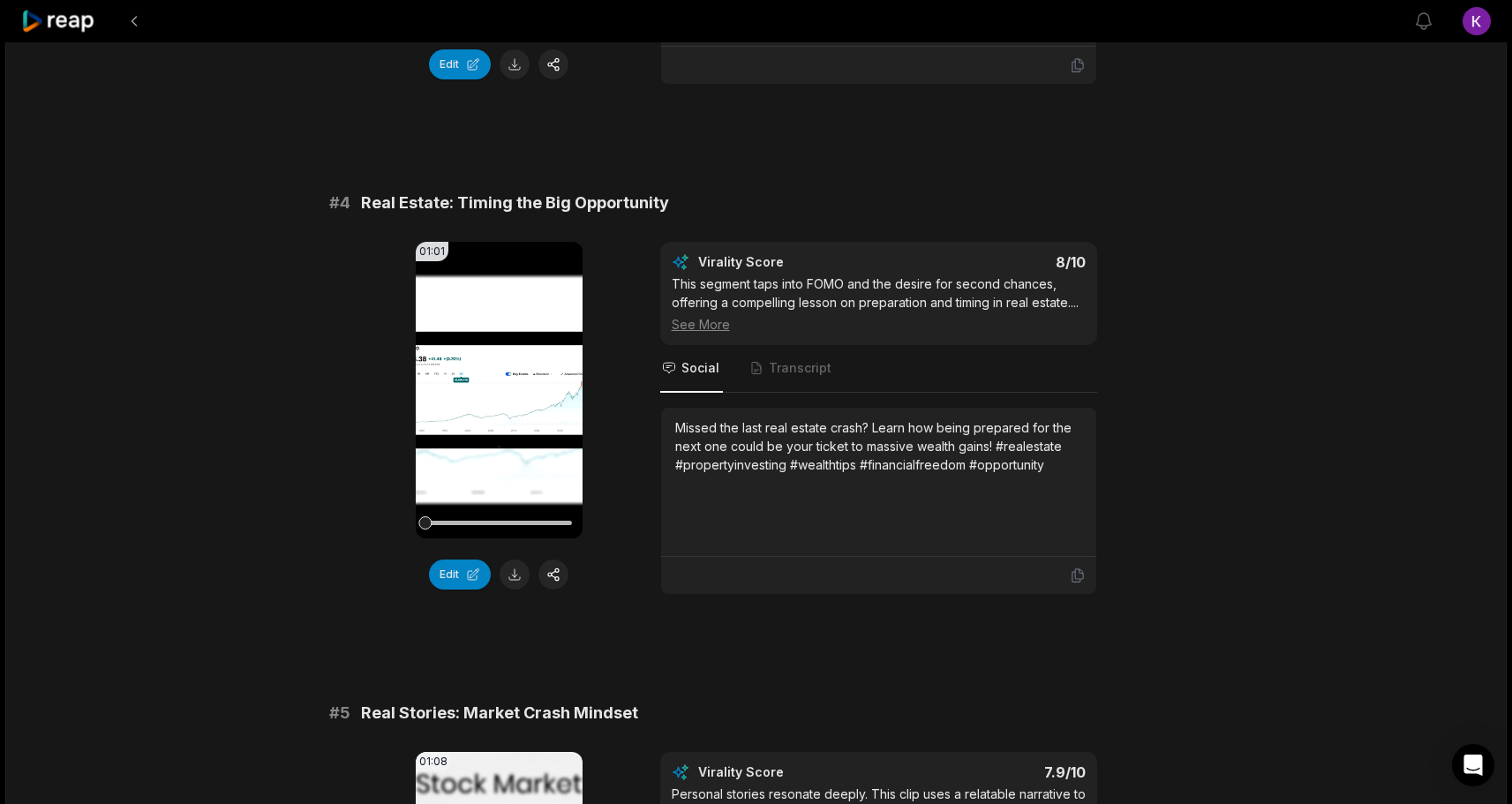
scroll to position [1577, 0]
click at [626, 418] on div "01:01 Your browser does not support mp4 format. Edit Virality Score 8 /10 This …" at bounding box center [756, 417] width 855 height 353
click at [495, 371] on video "Your browser does not support mp4 format." at bounding box center [500, 389] width 167 height 297
click at [492, 378] on icon at bounding box center [498, 388] width 21 height 21
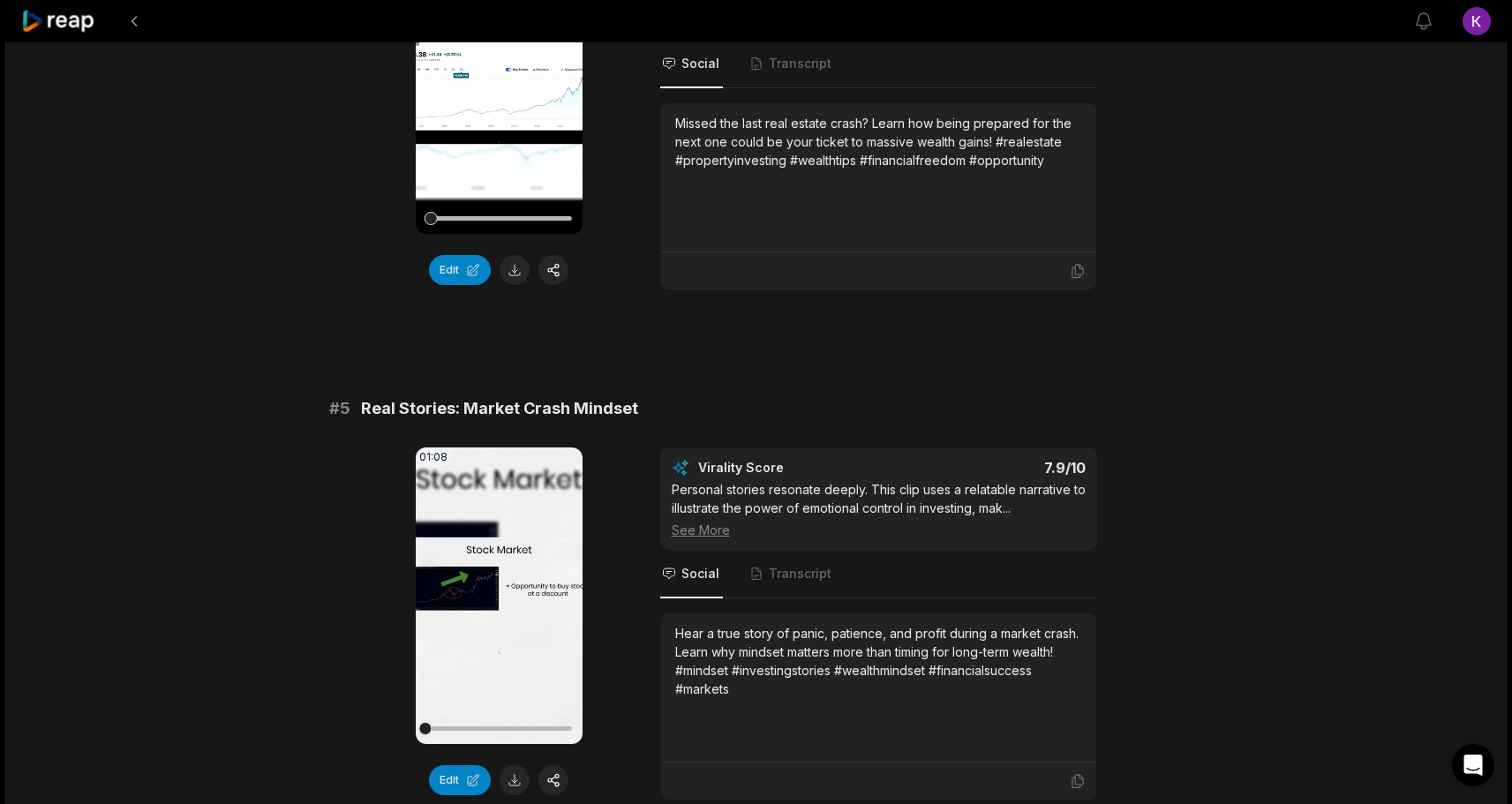
scroll to position [1885, 0]
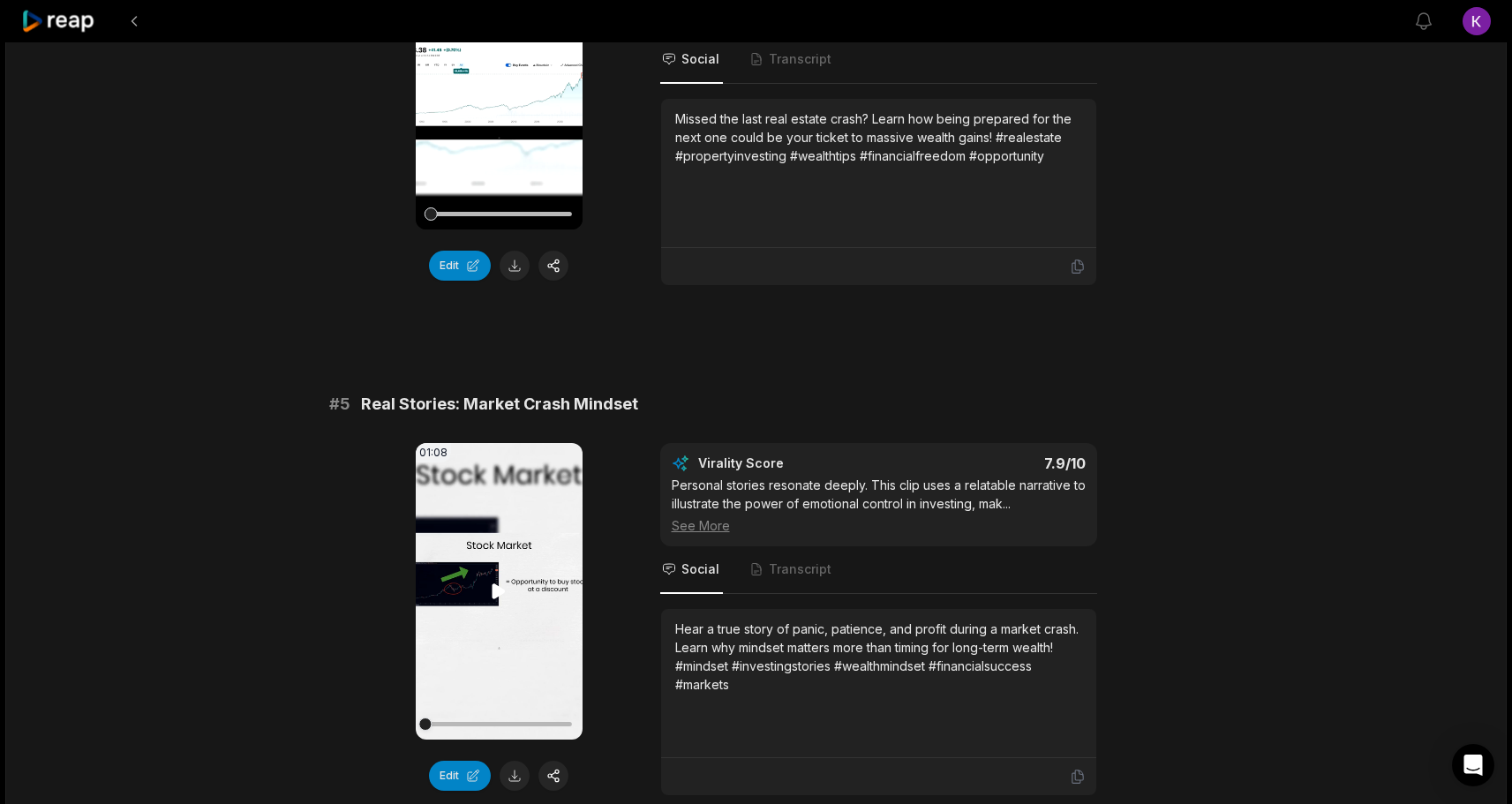
click at [494, 594] on icon at bounding box center [499, 590] width 13 height 15
drag, startPoint x: 494, startPoint y: 594, endPoint x: 309, endPoint y: 613, distance: 186.0
click at [499, 590] on icon at bounding box center [498, 591] width 21 height 21
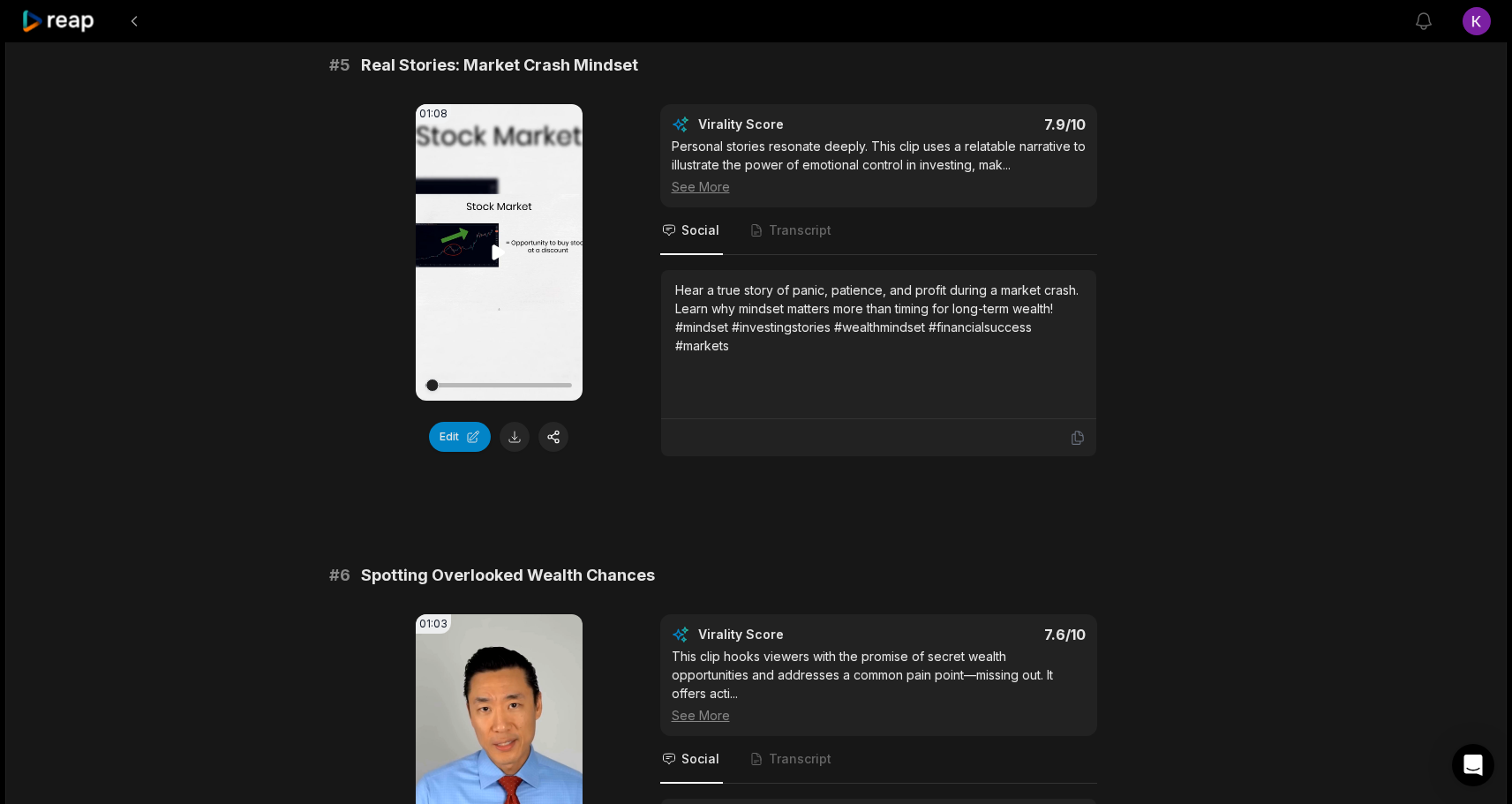
scroll to position [2225, 0]
click at [247, 542] on div "09:56 How to Build Wealth Faster — Even Smart People Miss This 7 days ago Engli…" at bounding box center [756, 525] width 1502 height 5415
click at [267, 524] on div "09:56 How to Build Wealth Faster — Even Smart People Miss This 7 days ago Engli…" at bounding box center [756, 525] width 1502 height 5415
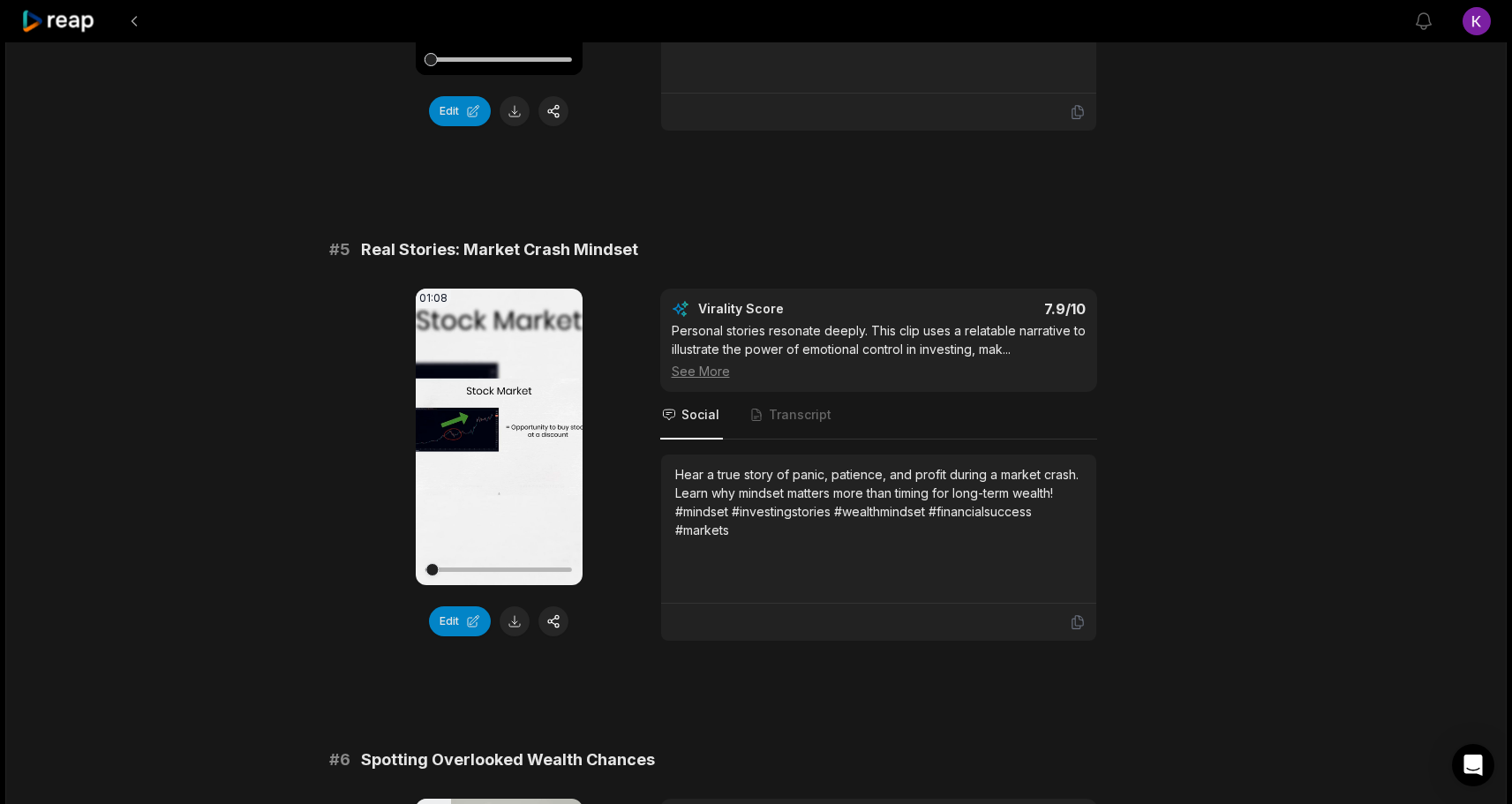
scroll to position [2039, 0]
click at [502, 434] on icon at bounding box center [499, 437] width 13 height 15
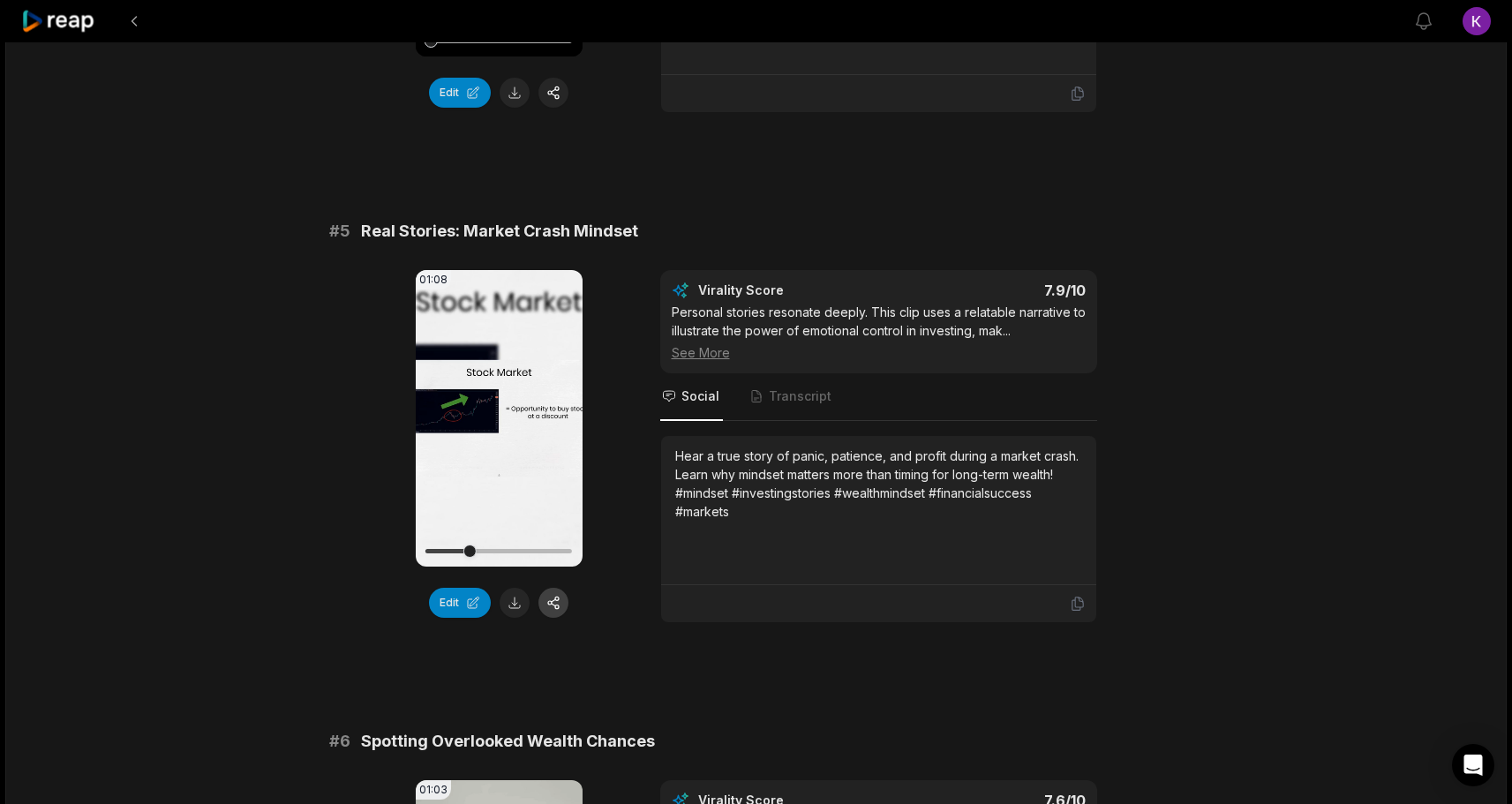
click at [552, 605] on button "button" at bounding box center [553, 603] width 30 height 30
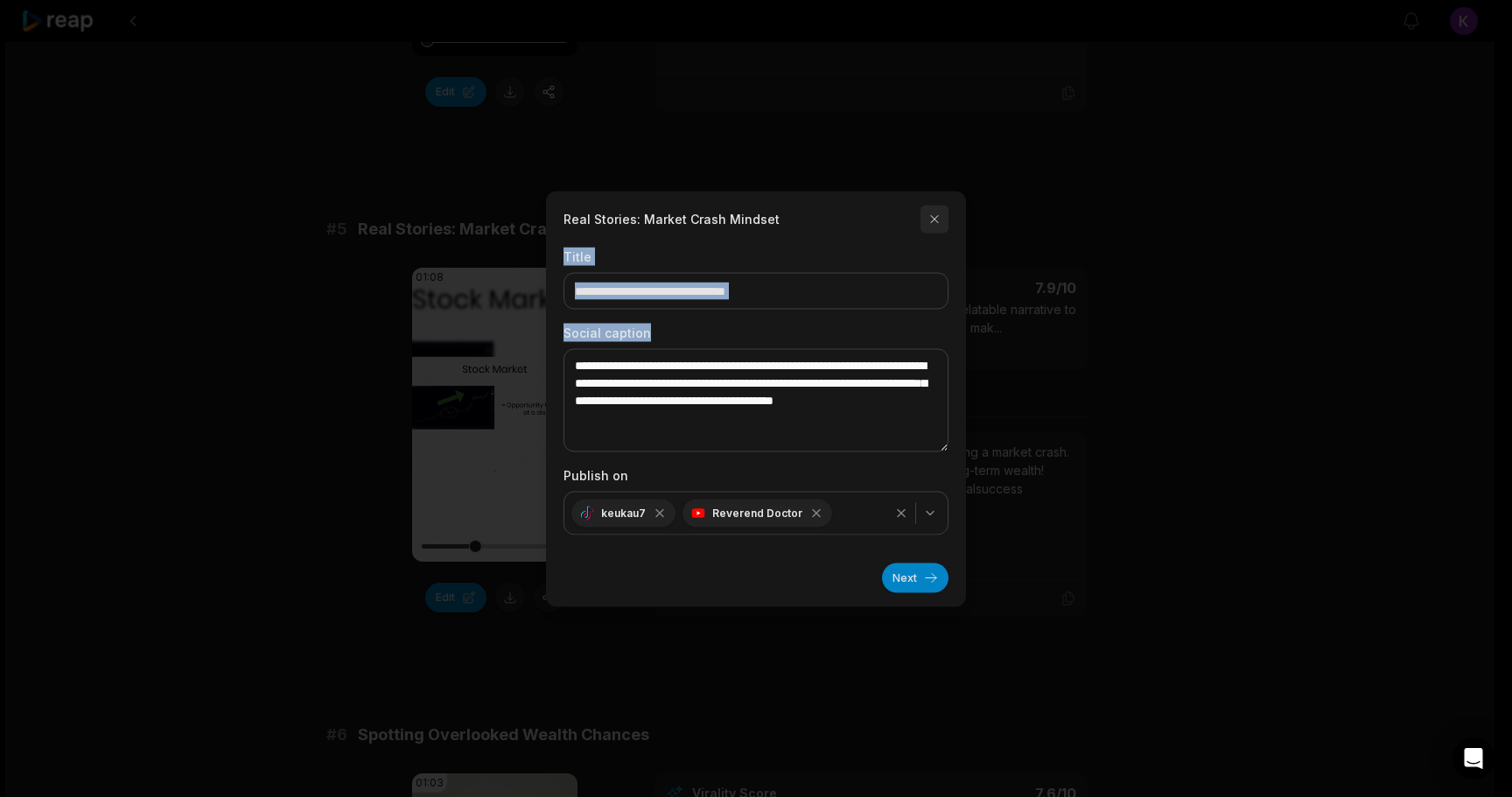
drag, startPoint x: 793, startPoint y: 331, endPoint x: 930, endPoint y: 210, distance: 182.8
click at [930, 210] on form "**********" at bounding box center [756, 398] width 385 height 388
click at [479, 428] on div at bounding box center [756, 398] width 1512 height 797
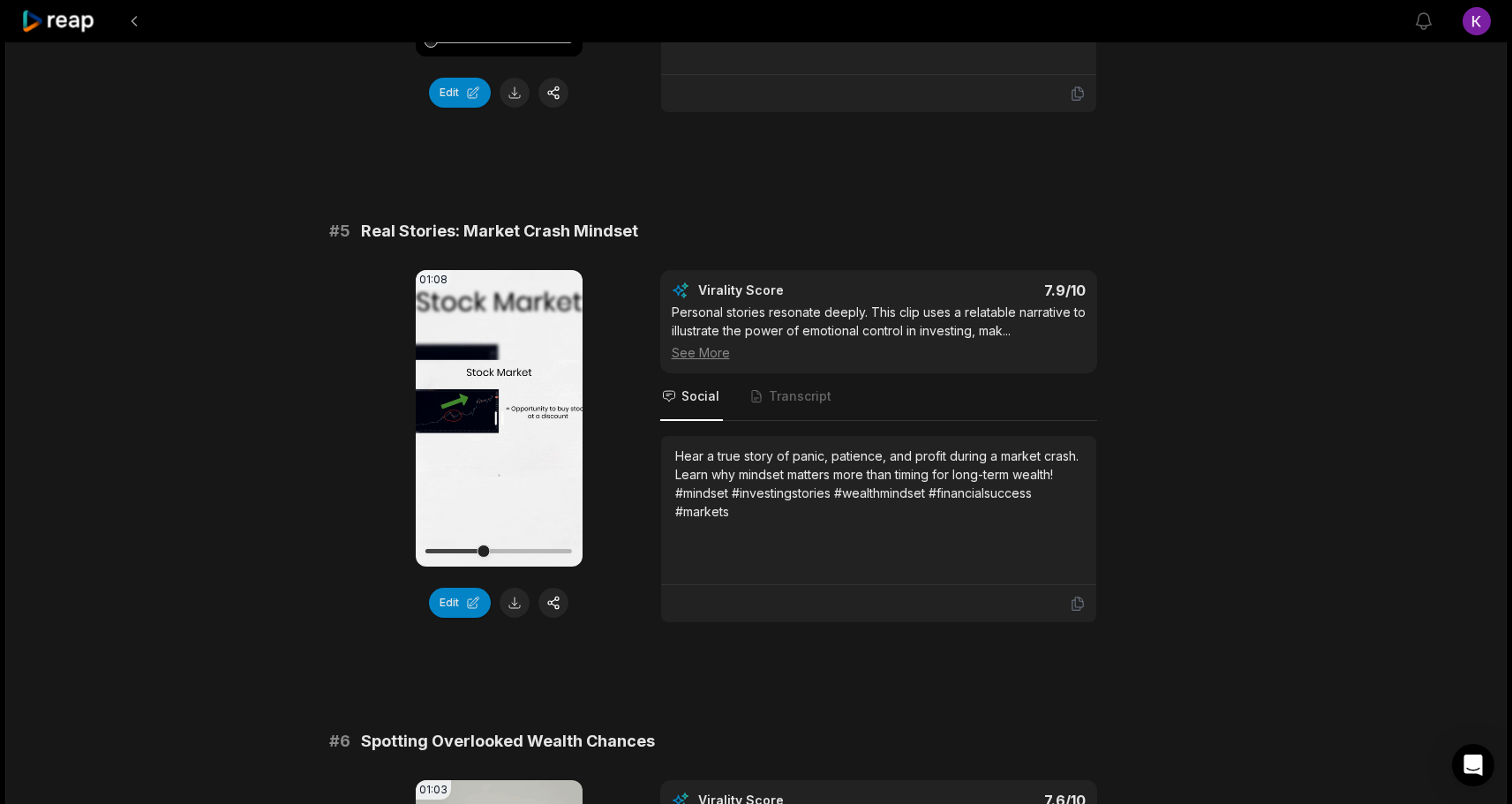
click at [498, 426] on icon at bounding box center [498, 418] width 21 height 21
drag, startPoint x: 553, startPoint y: 604, endPoint x: 564, endPoint y: 655, distance: 52.2
click at [564, 655] on div "# 1 Early Adopter Advantage: Bitcoin Story 01:02 Your browser does not support …" at bounding box center [756, 695] width 855 height 5069
click at [560, 598] on button "button" at bounding box center [553, 603] width 30 height 30
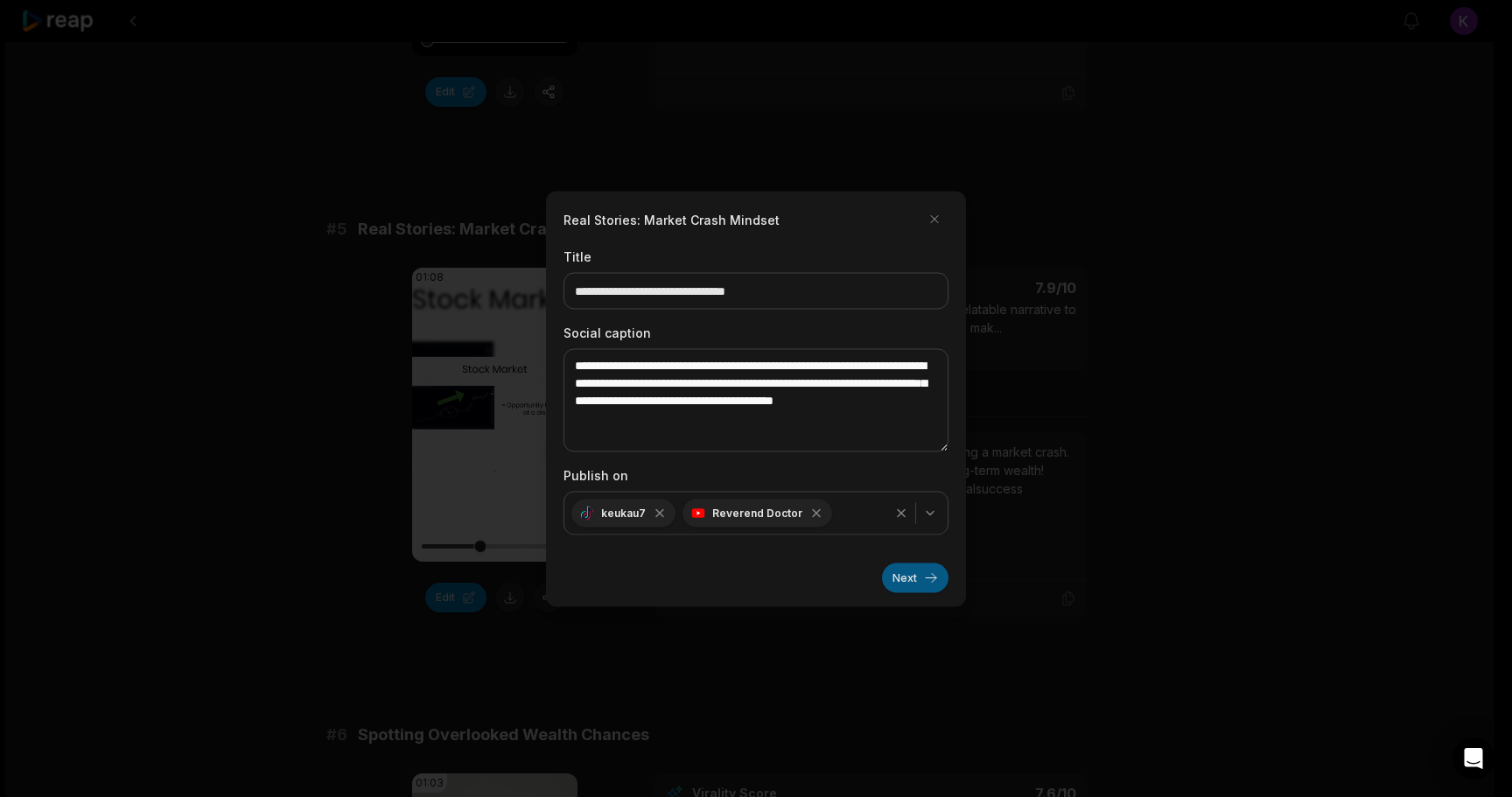
click at [908, 569] on button "Next" at bounding box center [914, 577] width 66 height 30
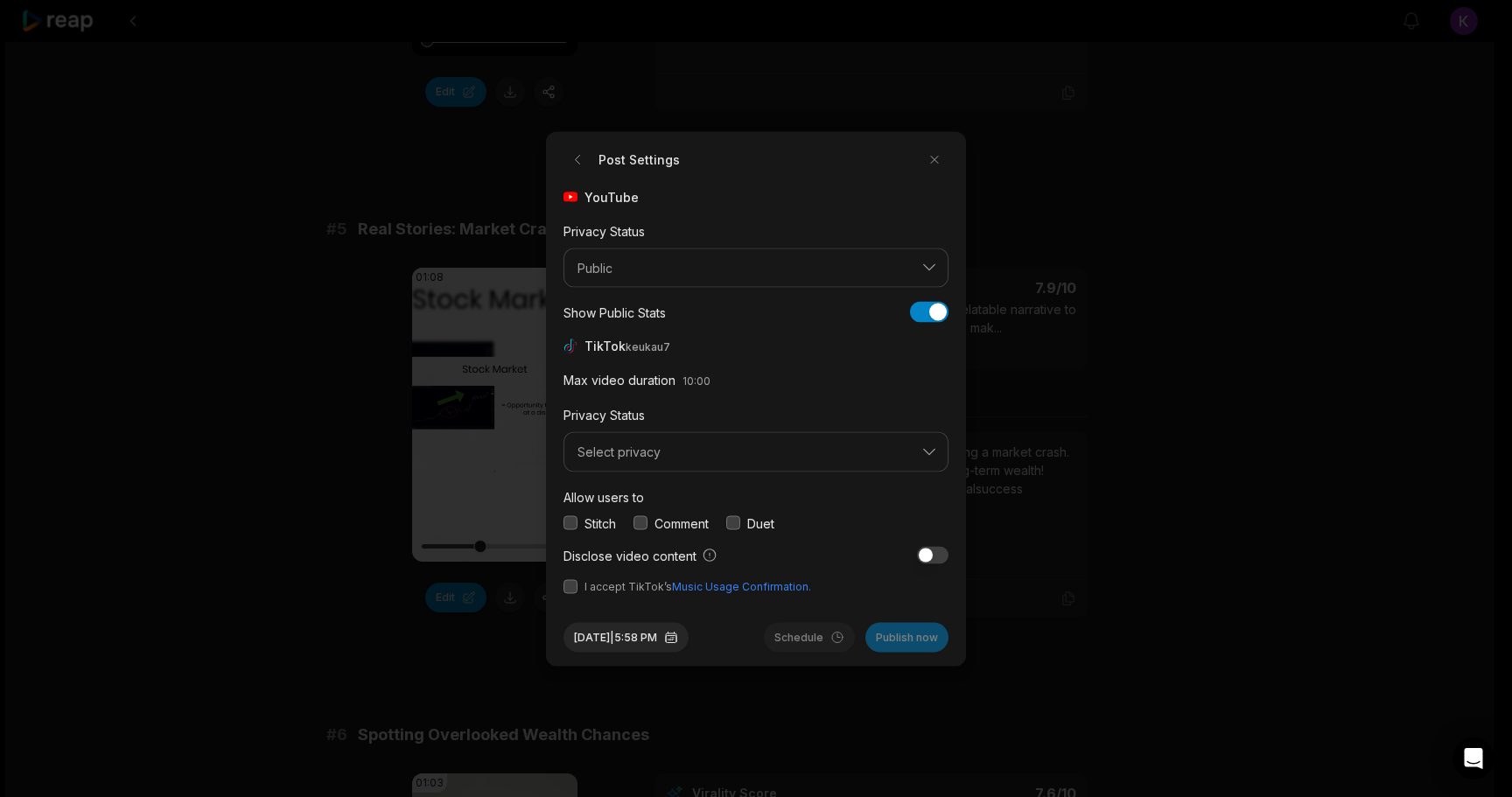
click at [644, 521] on button "button" at bounding box center [640, 523] width 14 height 14
click at [621, 442] on button "Select privacy" at bounding box center [756, 452] width 385 height 40
click at [641, 497] on p "Public To Everyone" at bounding box center [756, 497] width 362 height 19
click at [569, 582] on button "button" at bounding box center [570, 586] width 14 height 14
click at [553, 611] on div "Post Settings YouTube Privacy Status Public Show Public Stats Show Public Stats…" at bounding box center [756, 398] width 420 height 535
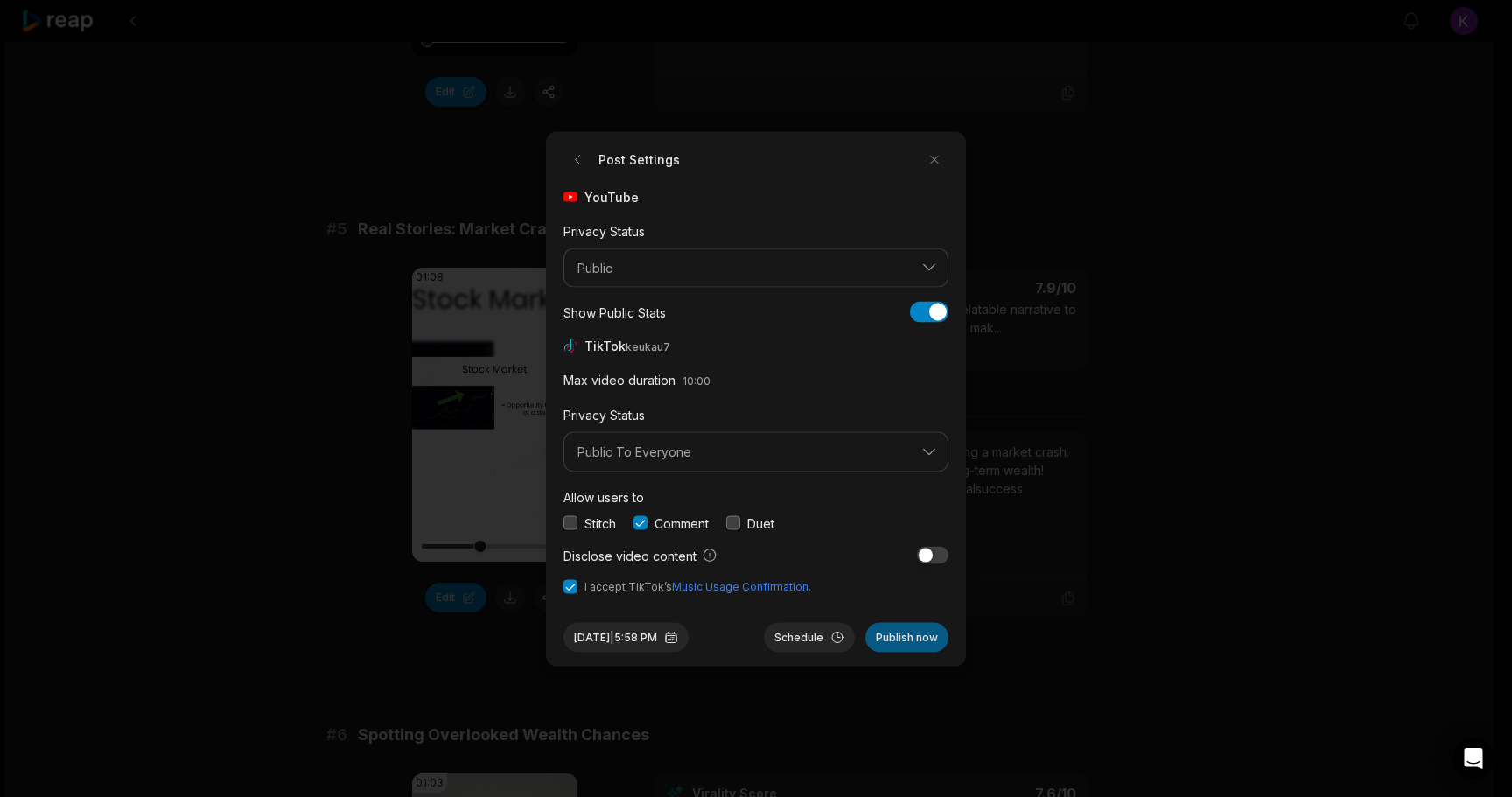
click at [912, 638] on button "Publish now" at bounding box center [906, 637] width 83 height 30
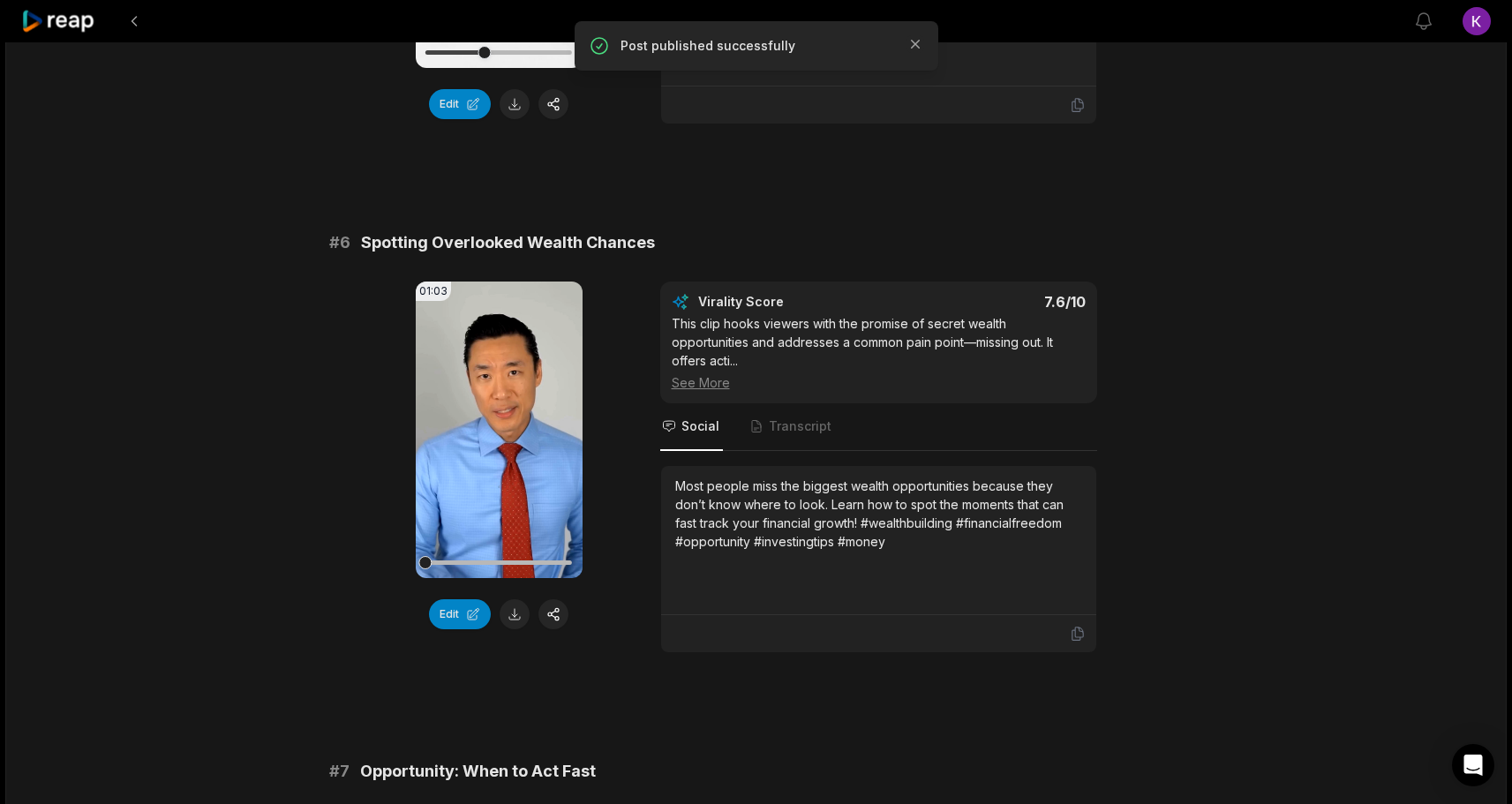
scroll to position [2556, 0]
click at [496, 426] on icon at bounding box center [499, 429] width 13 height 15
click at [496, 426] on icon at bounding box center [499, 430] width 7 height 12
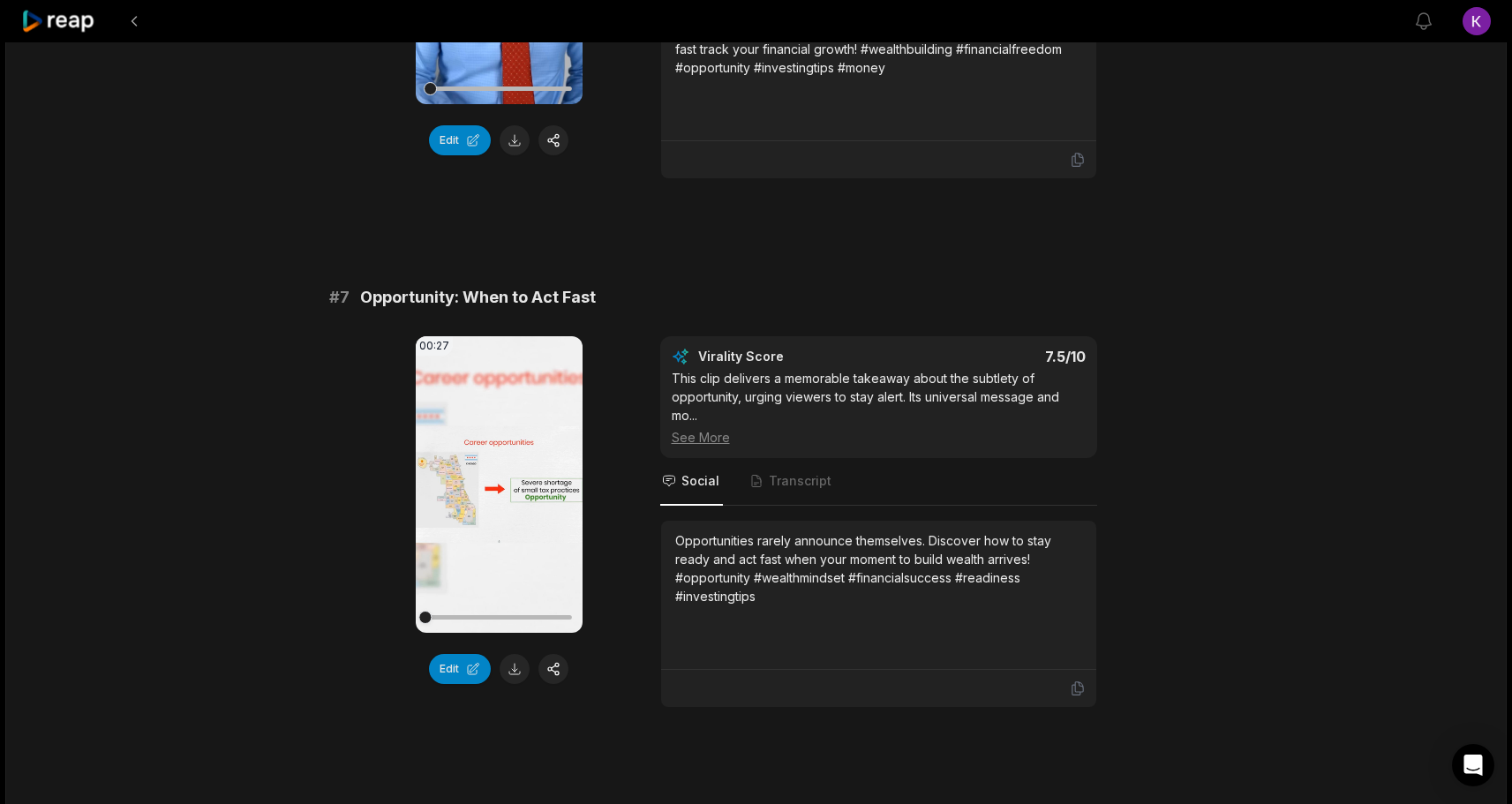
scroll to position [3032, 0]
click at [506, 482] on icon at bounding box center [498, 482] width 21 height 21
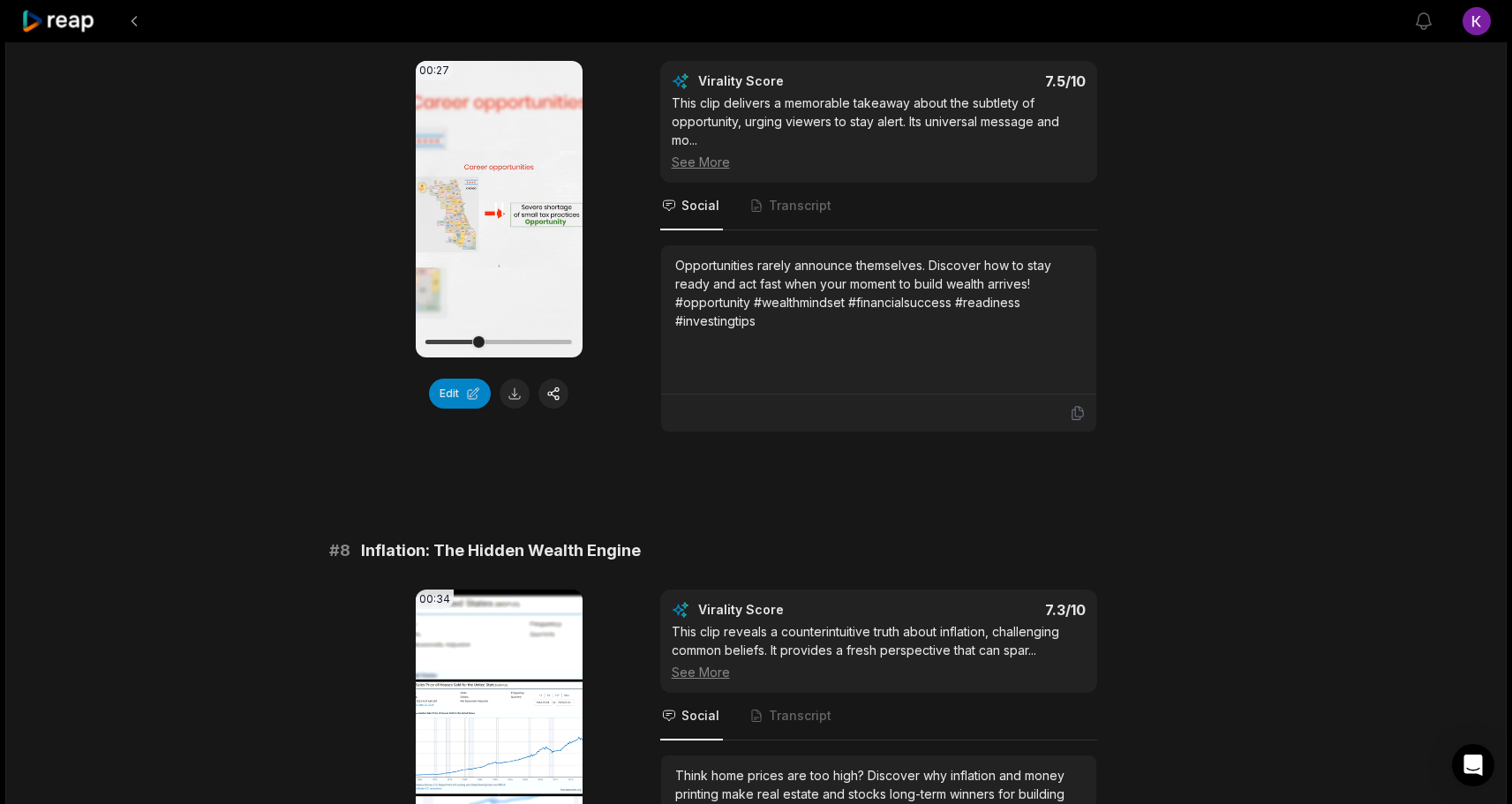
scroll to position [3313, 0]
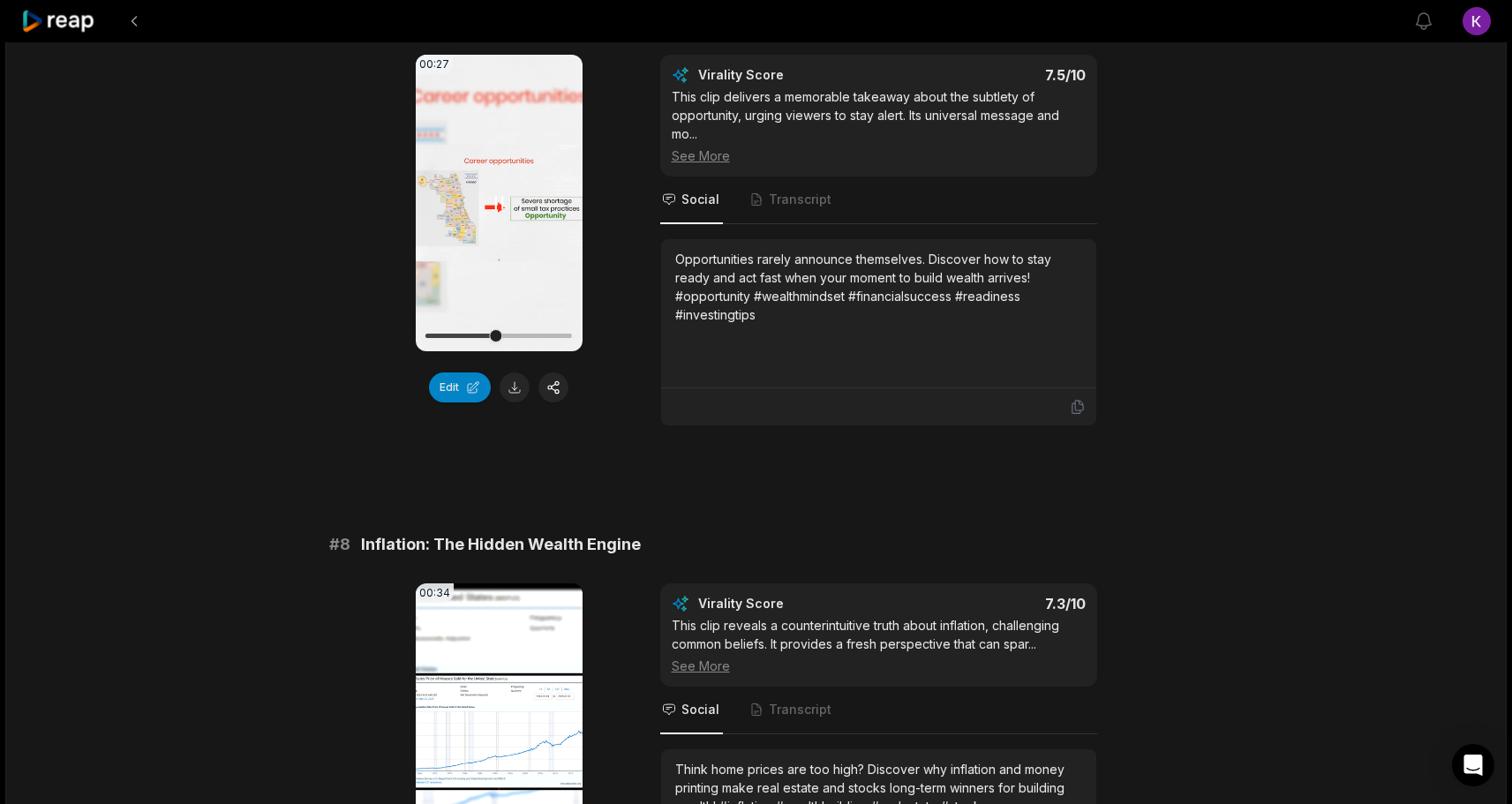
click at [500, 204] on icon at bounding box center [498, 202] width 21 height 21
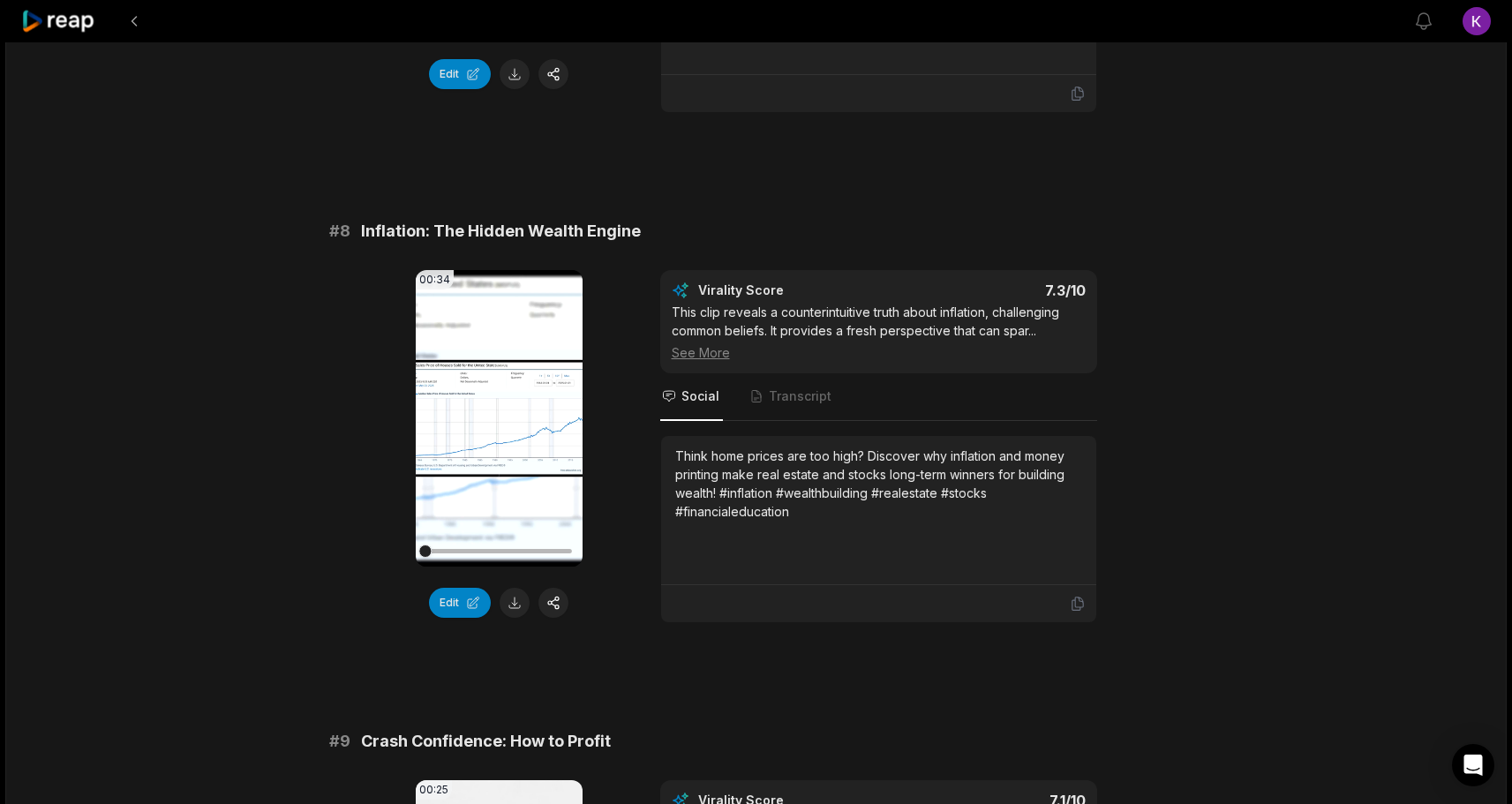
scroll to position [3628, 0]
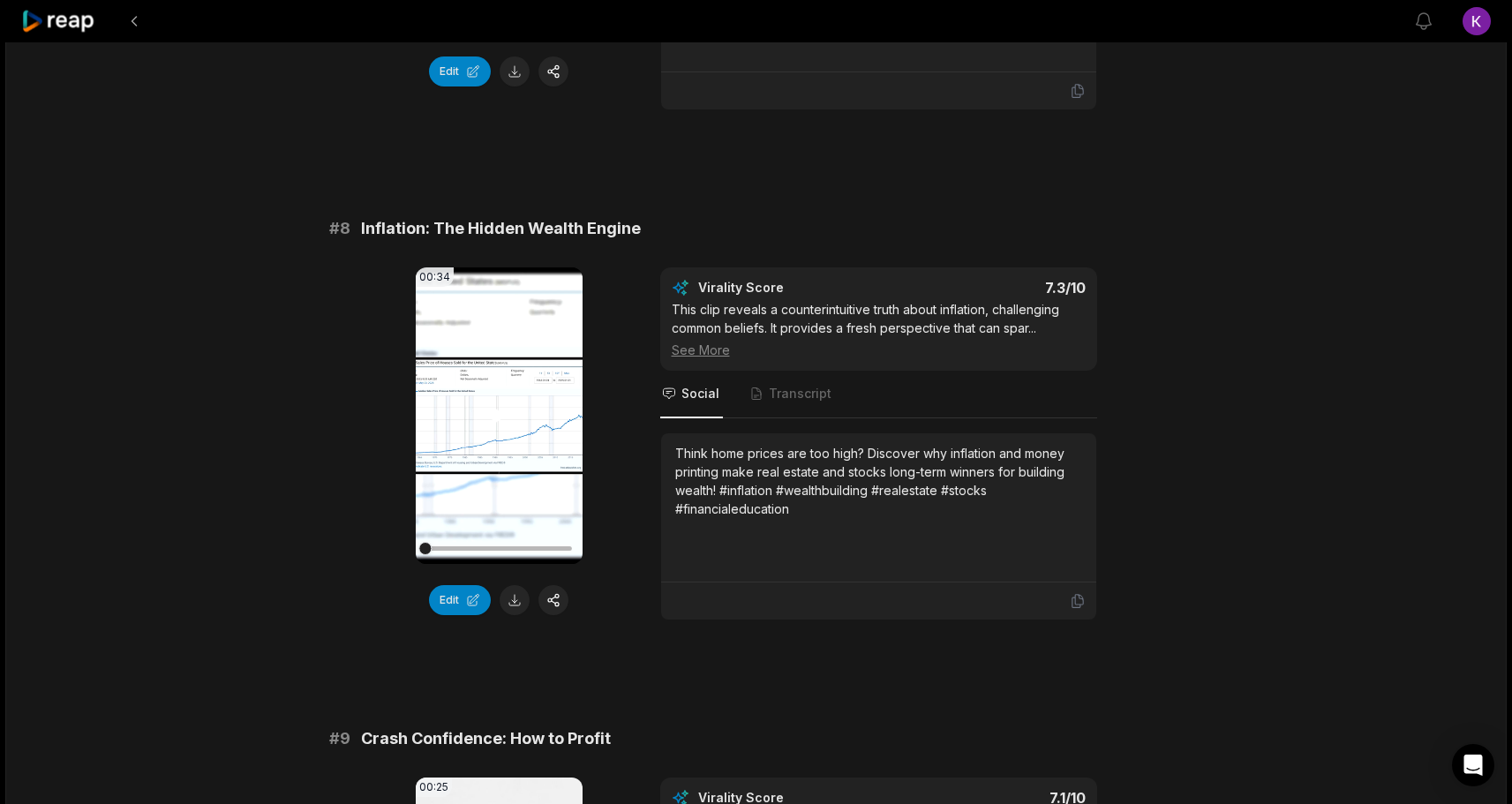
click at [494, 422] on icon at bounding box center [499, 415] width 13 height 15
click at [494, 422] on icon at bounding box center [498, 415] width 21 height 21
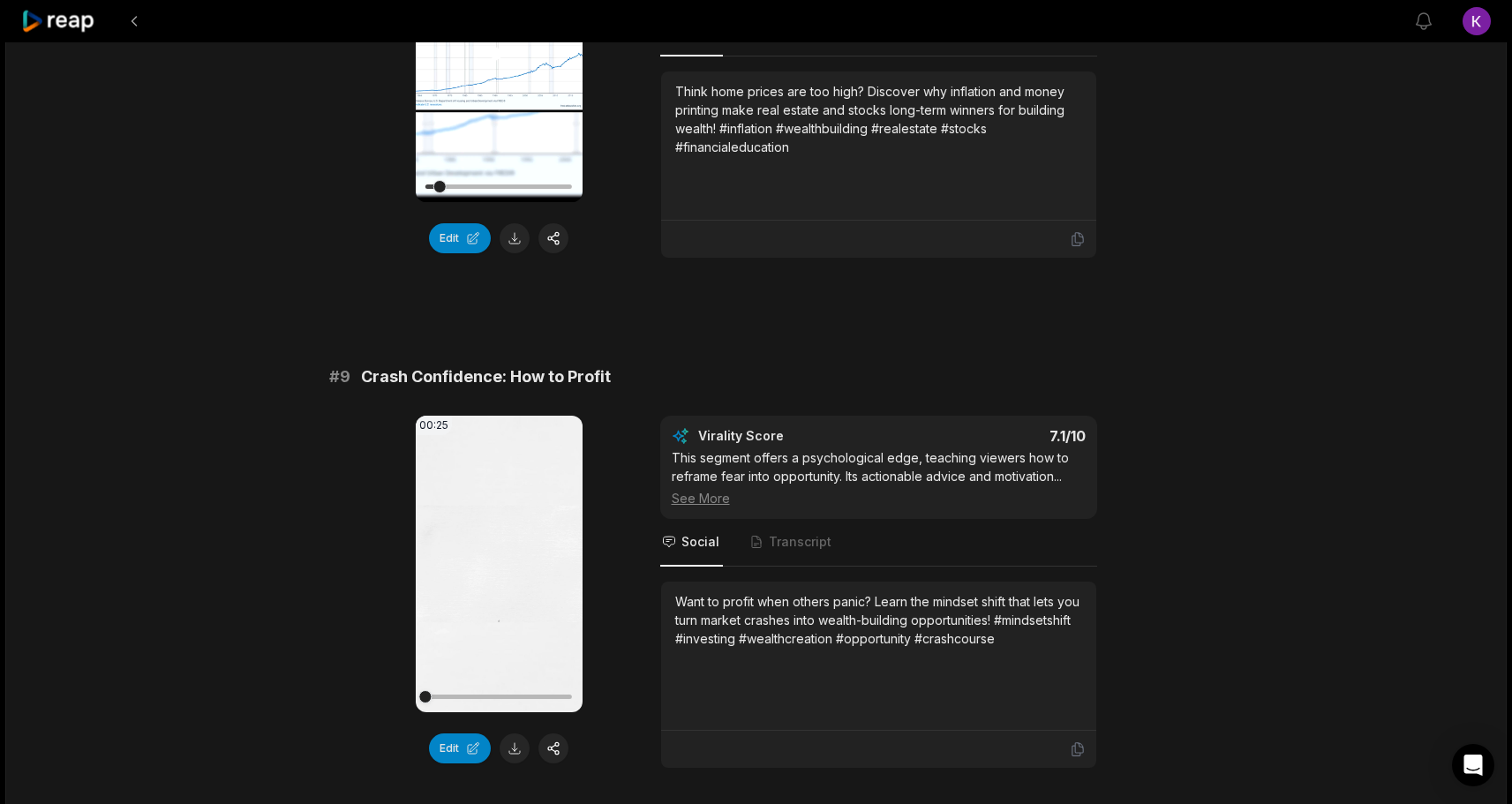
scroll to position [4078, 0]
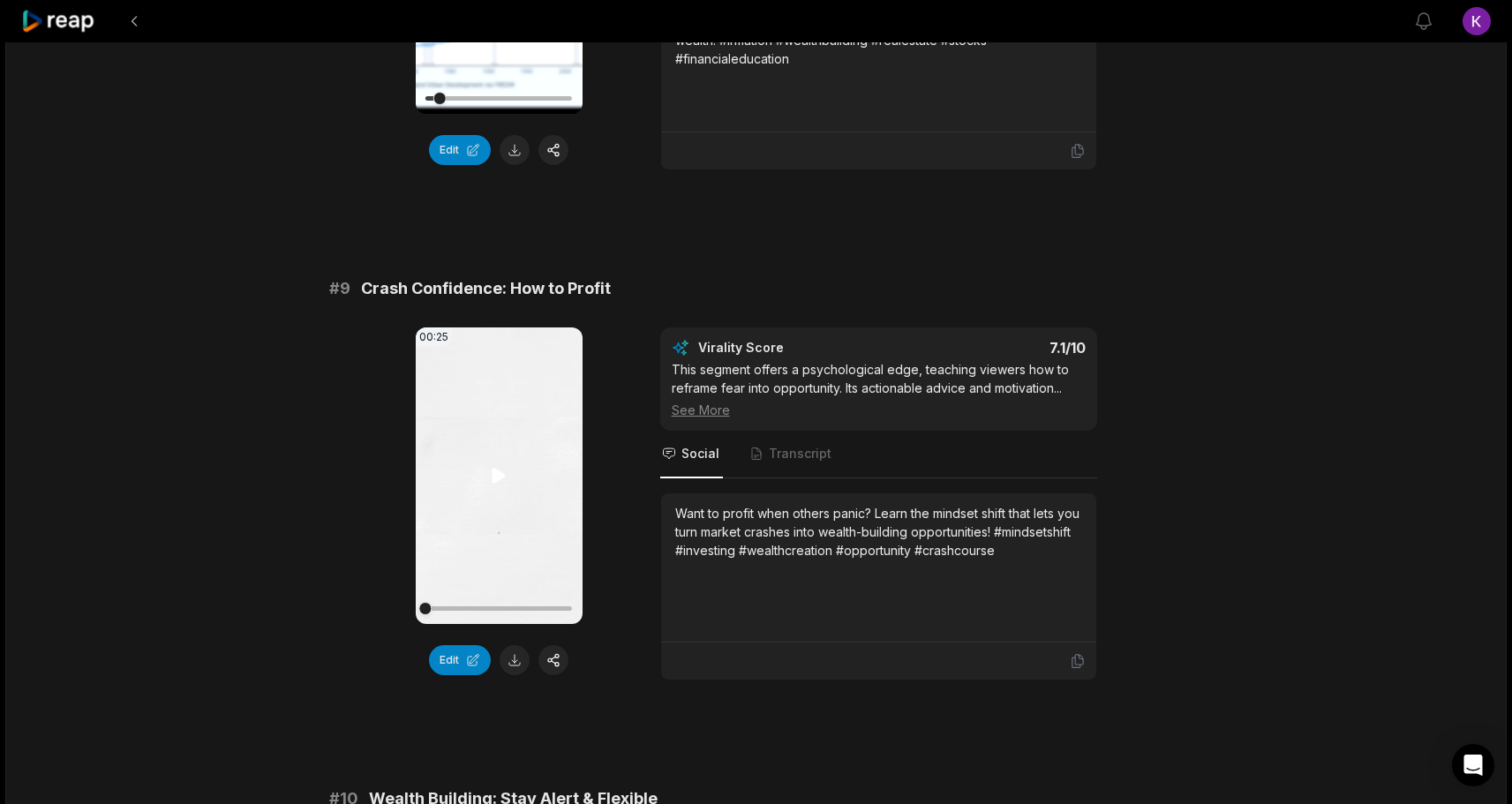
click at [499, 480] on icon at bounding box center [499, 475] width 13 height 15
click at [499, 480] on icon at bounding box center [498, 475] width 21 height 21
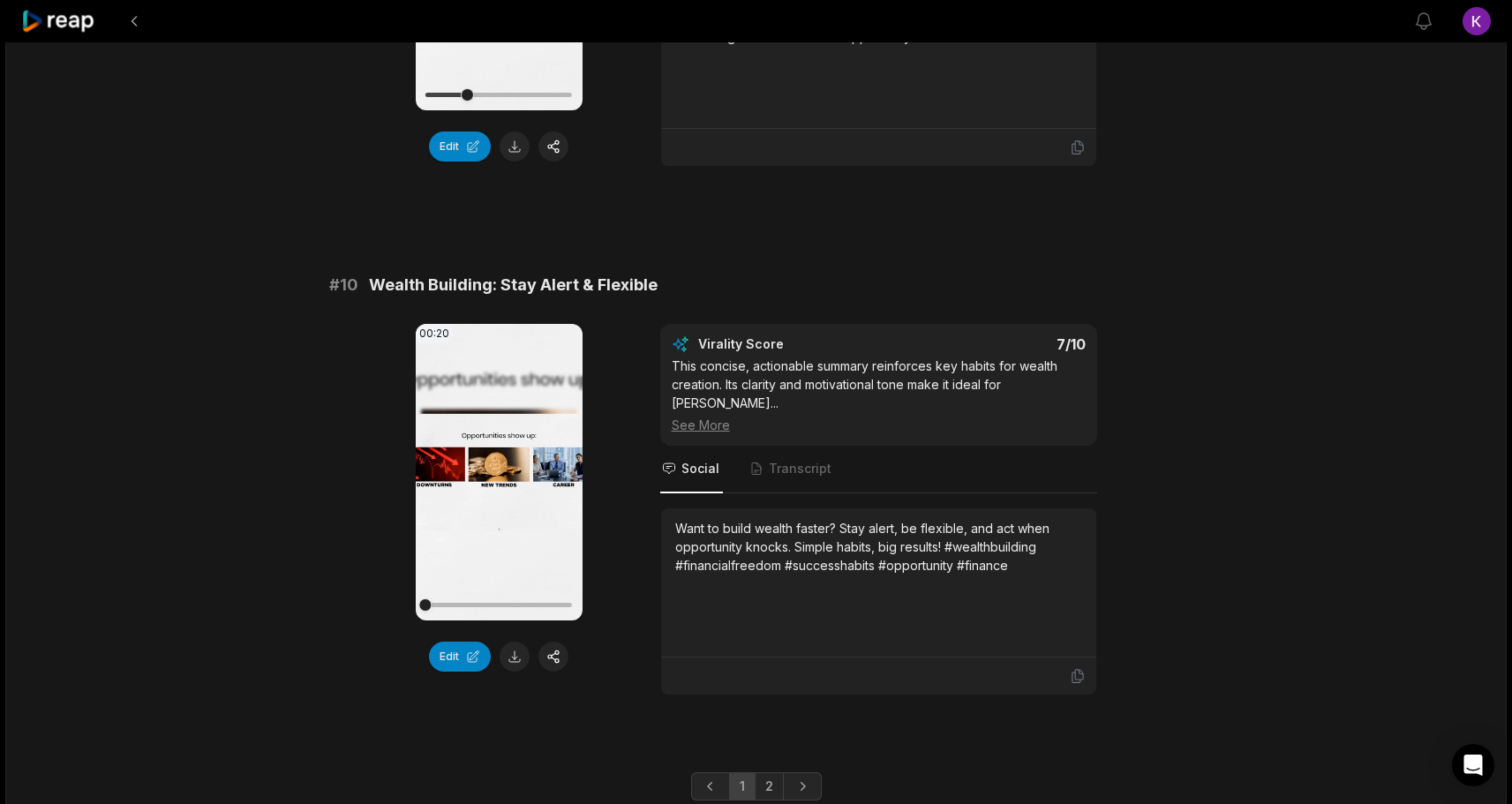
scroll to position [4635, 0]
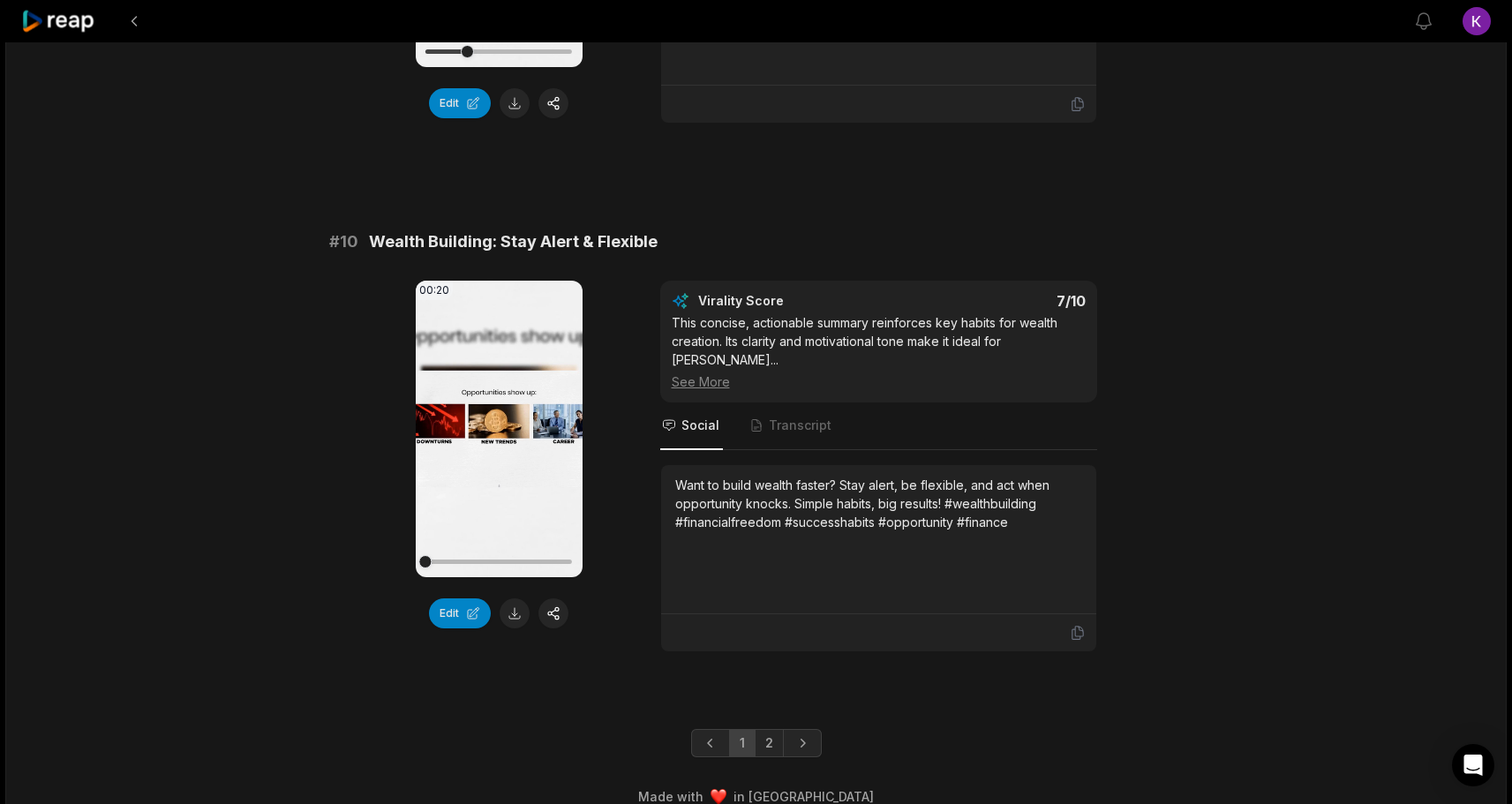
click at [493, 425] on icon at bounding box center [499, 428] width 13 height 15
click at [556, 617] on button "button" at bounding box center [553, 613] width 30 height 30
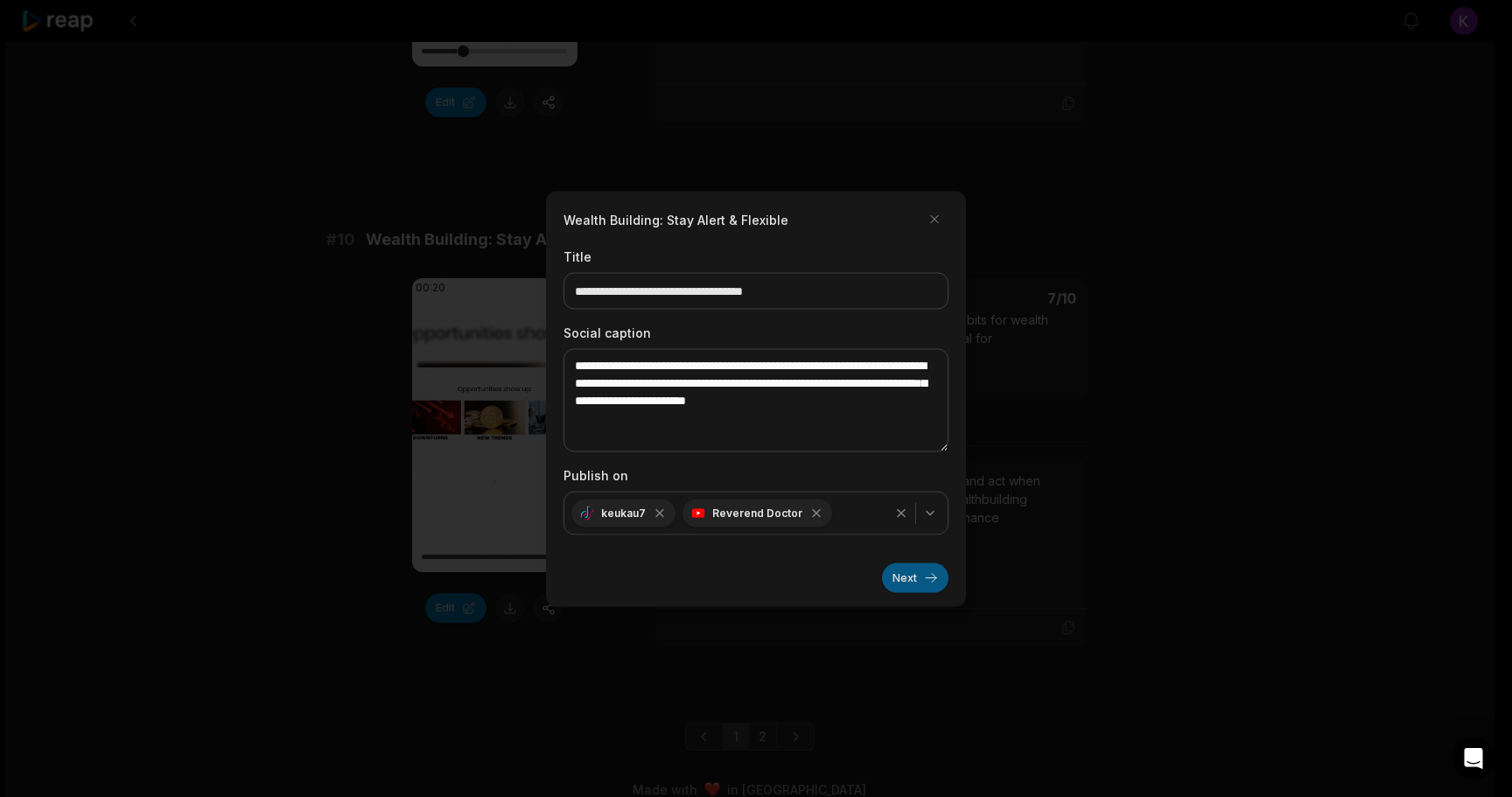
click at [919, 580] on button "Next" at bounding box center [914, 577] width 66 height 30
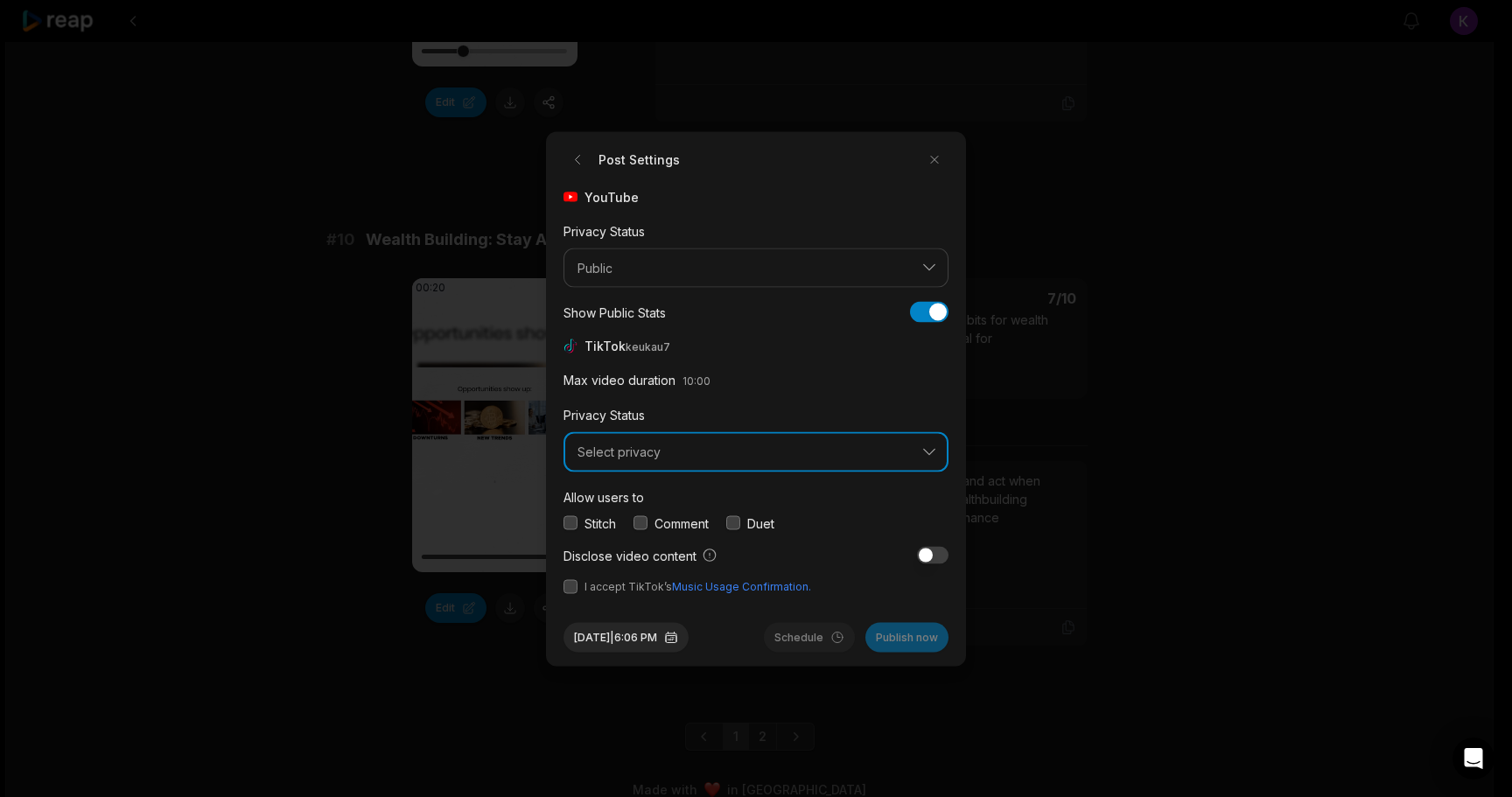
click at [688, 453] on span "Select privacy" at bounding box center [743, 453] width 332 height 16
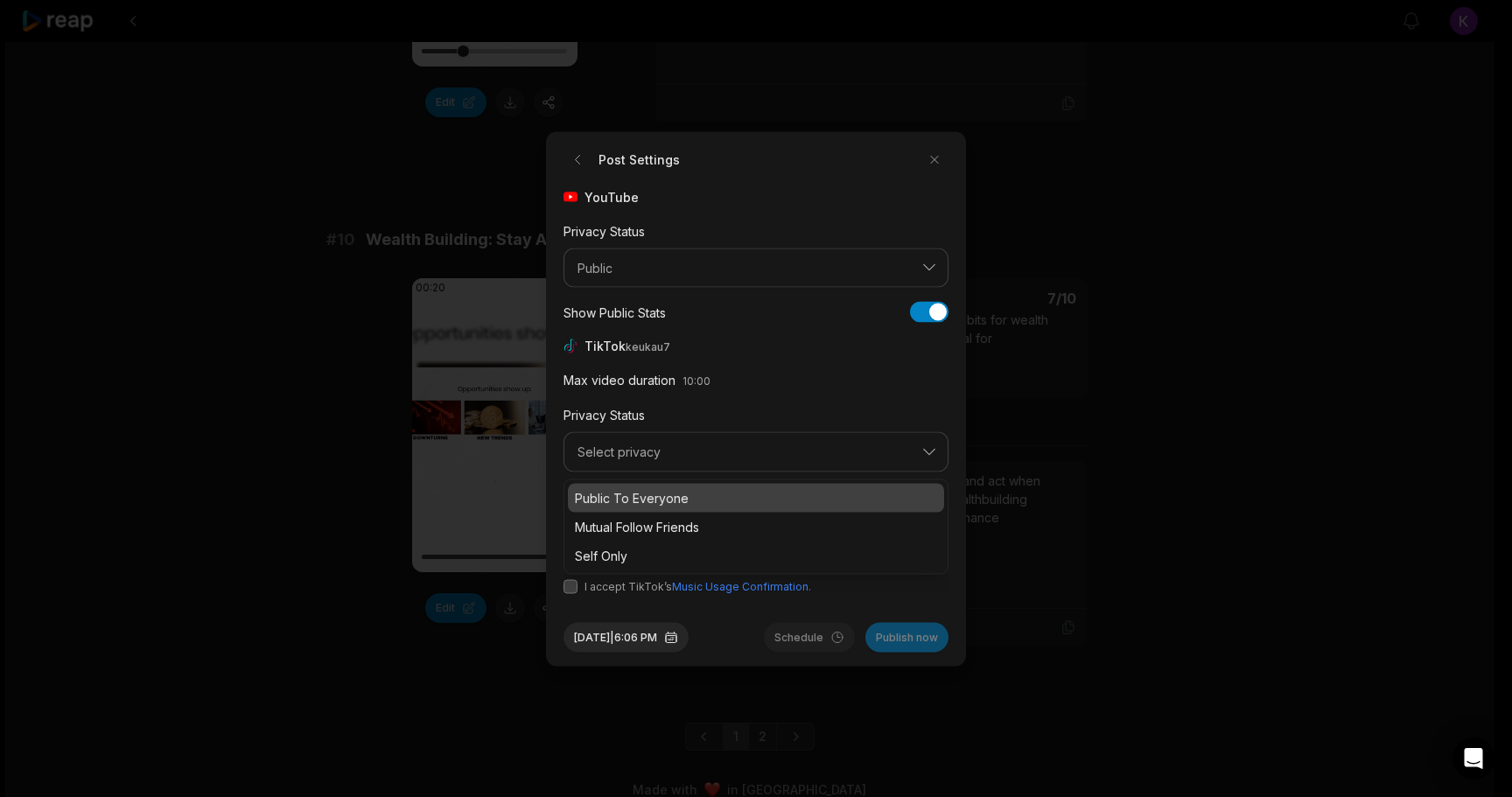
click at [632, 507] on div "Public To Everyone" at bounding box center [756, 497] width 376 height 29
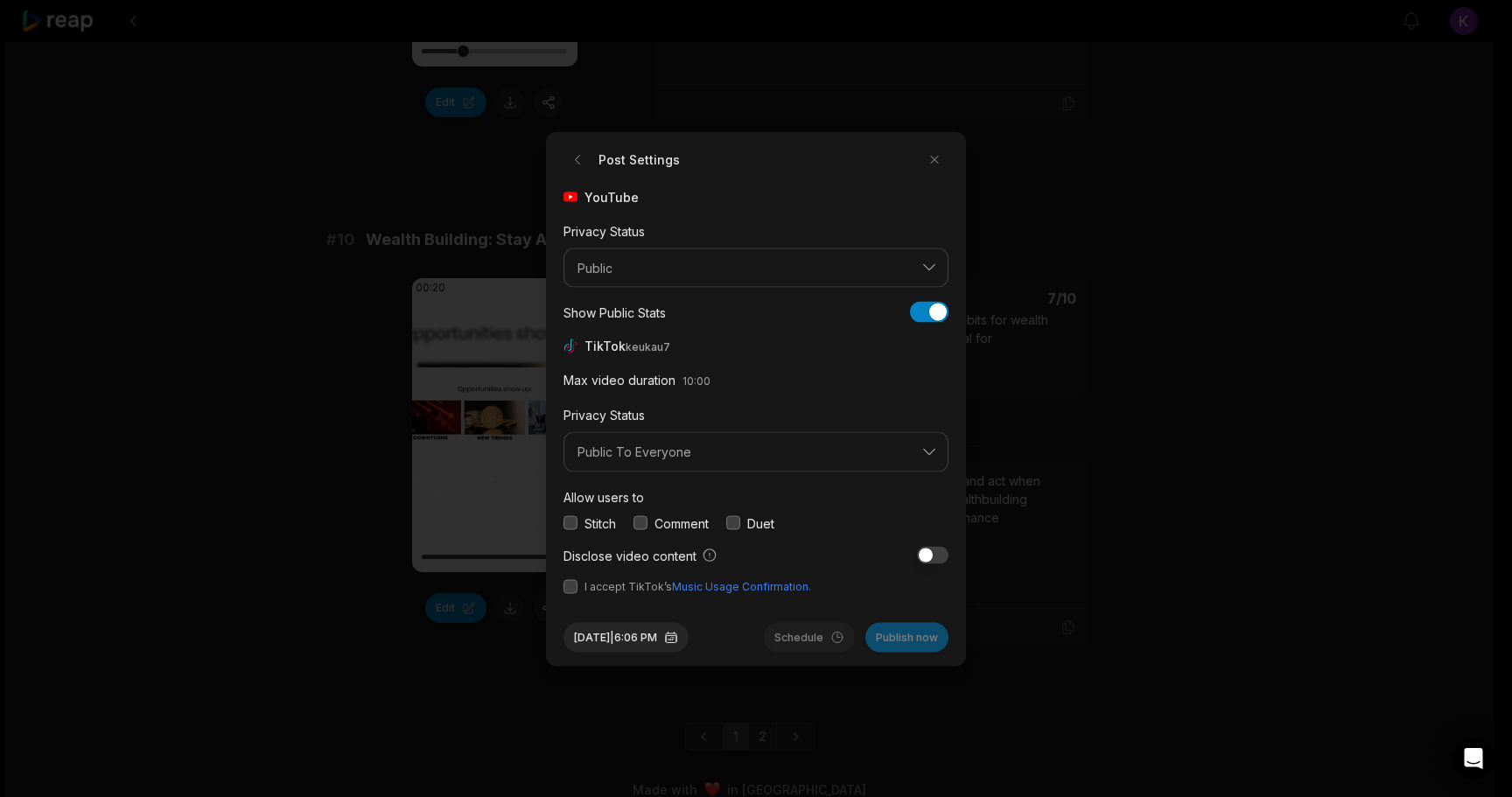
click at [640, 519] on button "button" at bounding box center [640, 523] width 14 height 14
click at [564, 591] on button "button" at bounding box center [570, 586] width 14 height 14
click at [662, 631] on button "Aug 12, 2025 | 6:06 PM" at bounding box center [625, 637] width 125 height 30
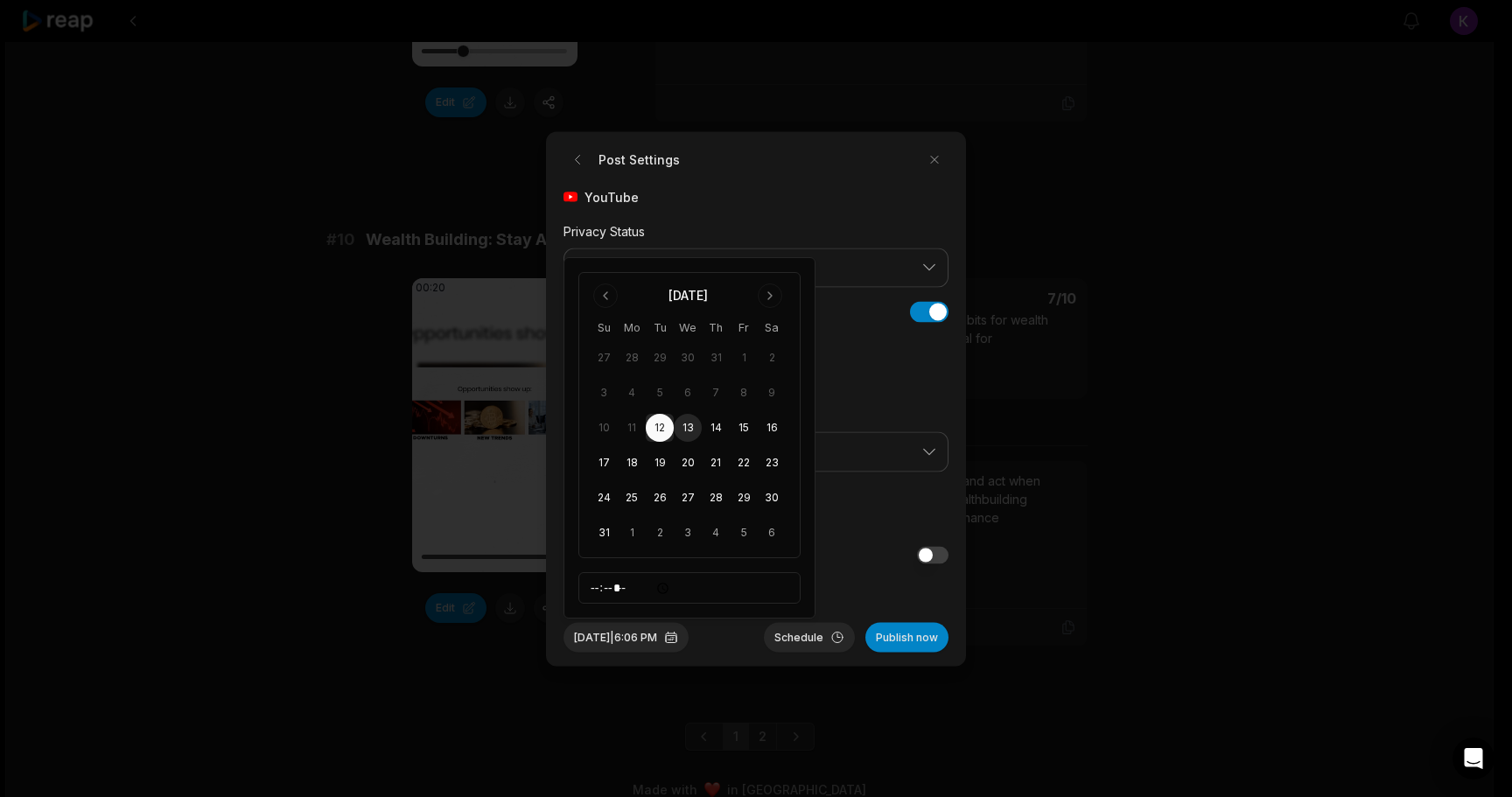
click at [692, 429] on button "13" at bounding box center [687, 428] width 28 height 28
click at [599, 581] on input "*****" at bounding box center [688, 588] width 222 height 32
type input "*****"
click at [638, 592] on input "*****" at bounding box center [688, 588] width 222 height 32
type input "*****"
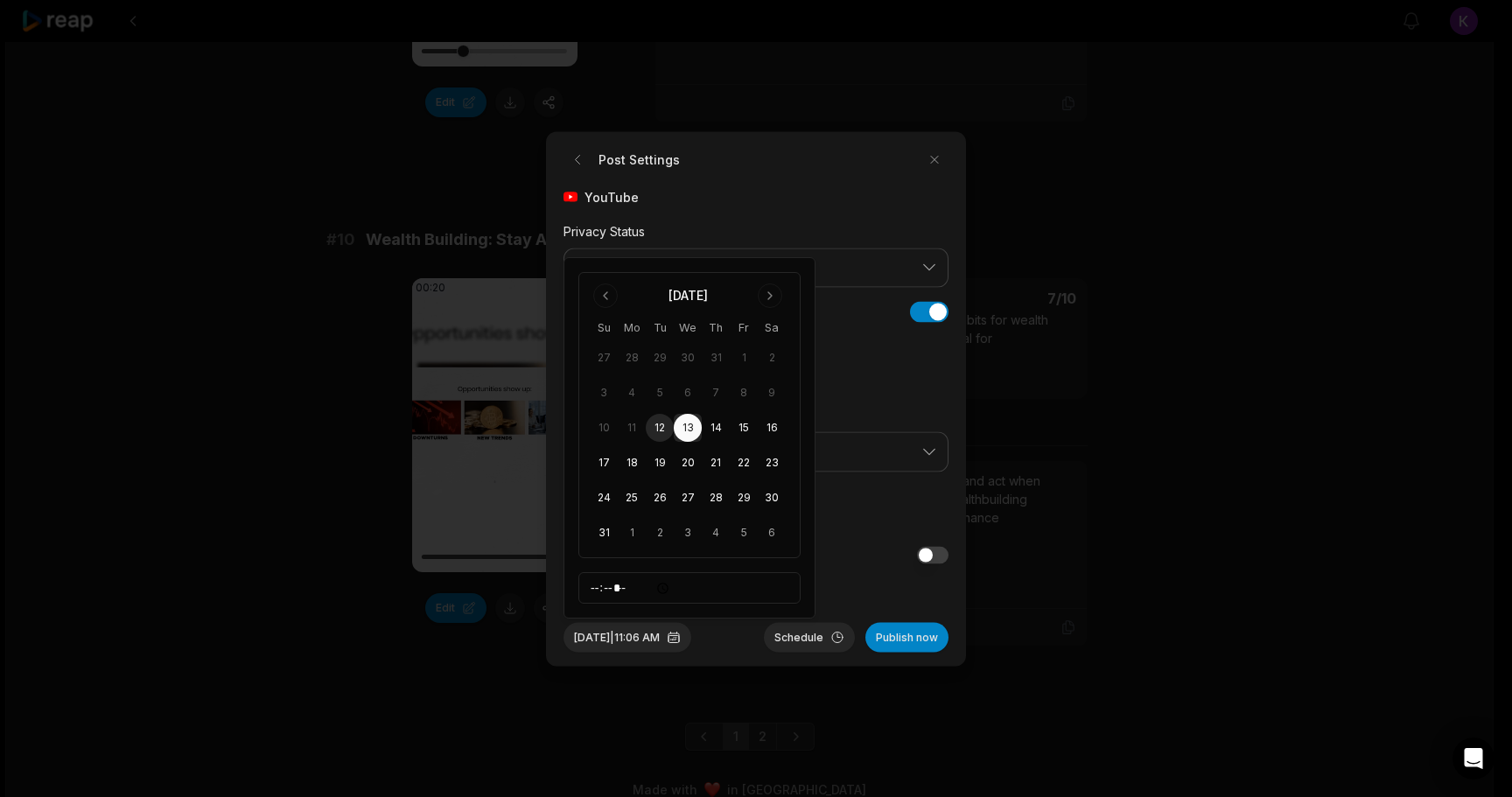
click at [737, 636] on div "Aug 13, 2025 | 11:06 AM Schedule Publish now" at bounding box center [756, 629] width 385 height 43
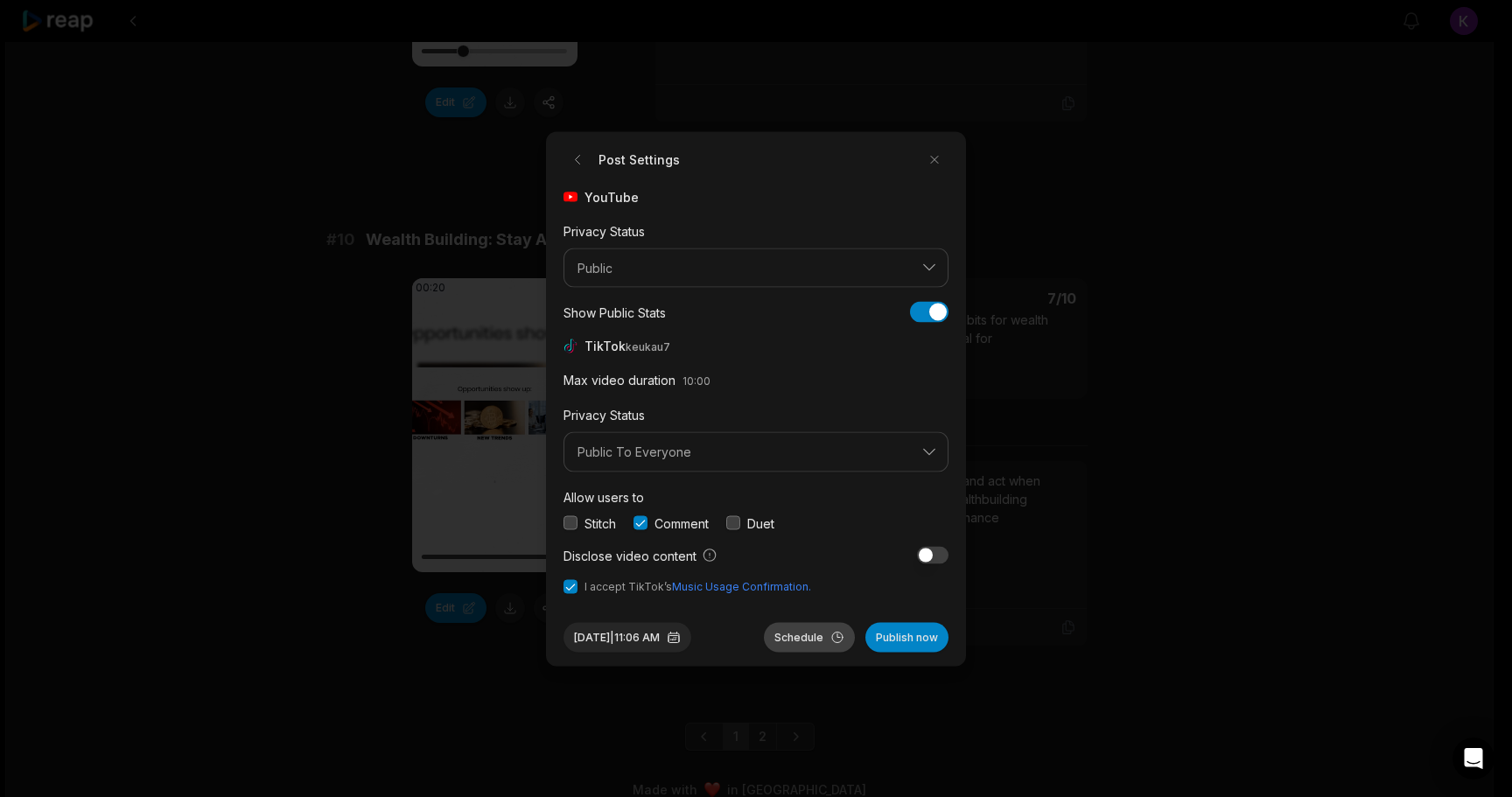
click at [808, 642] on button "Schedule" at bounding box center [809, 637] width 91 height 30
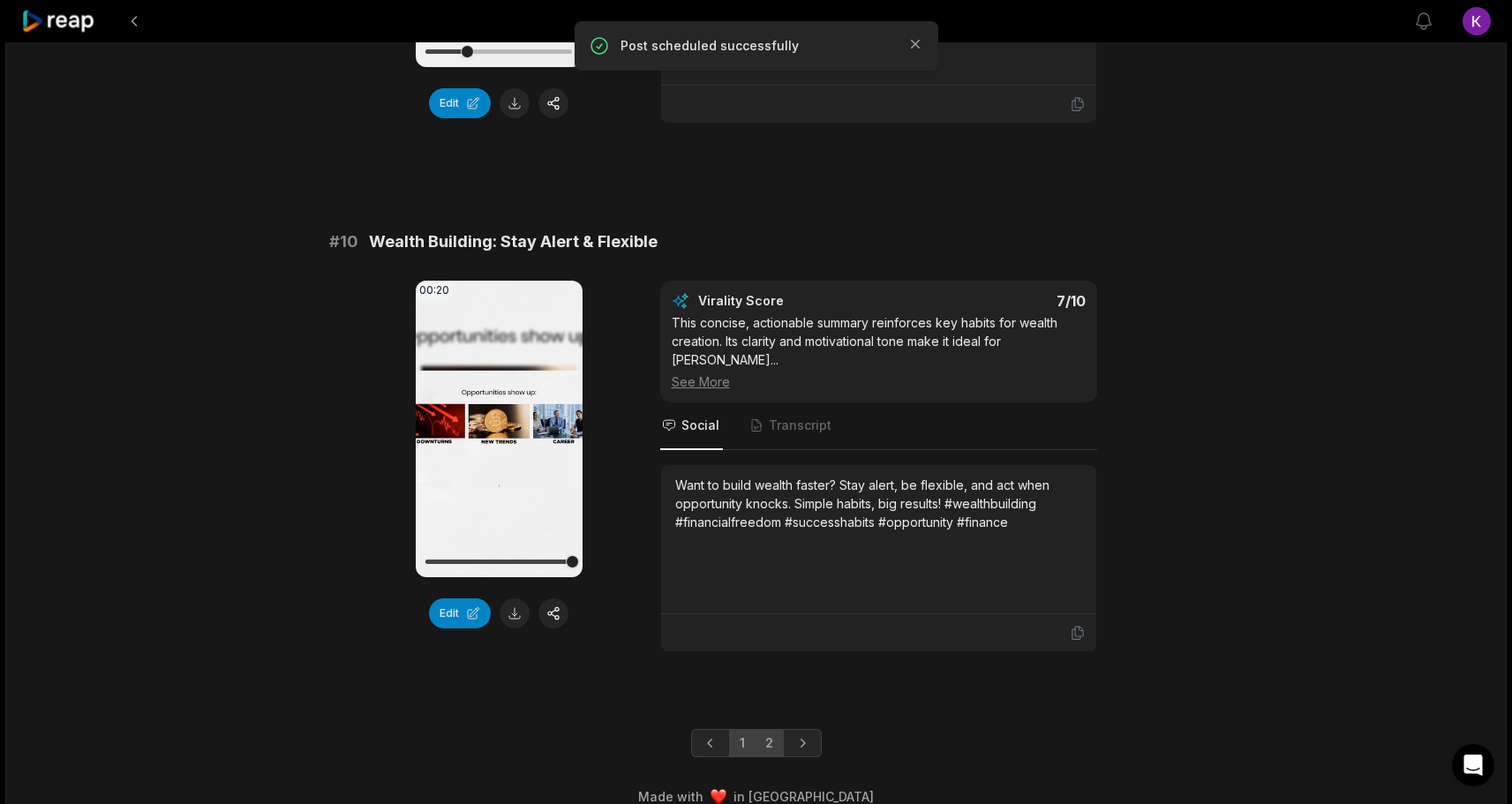
click at [770, 729] on link "2" at bounding box center [768, 743] width 29 height 28
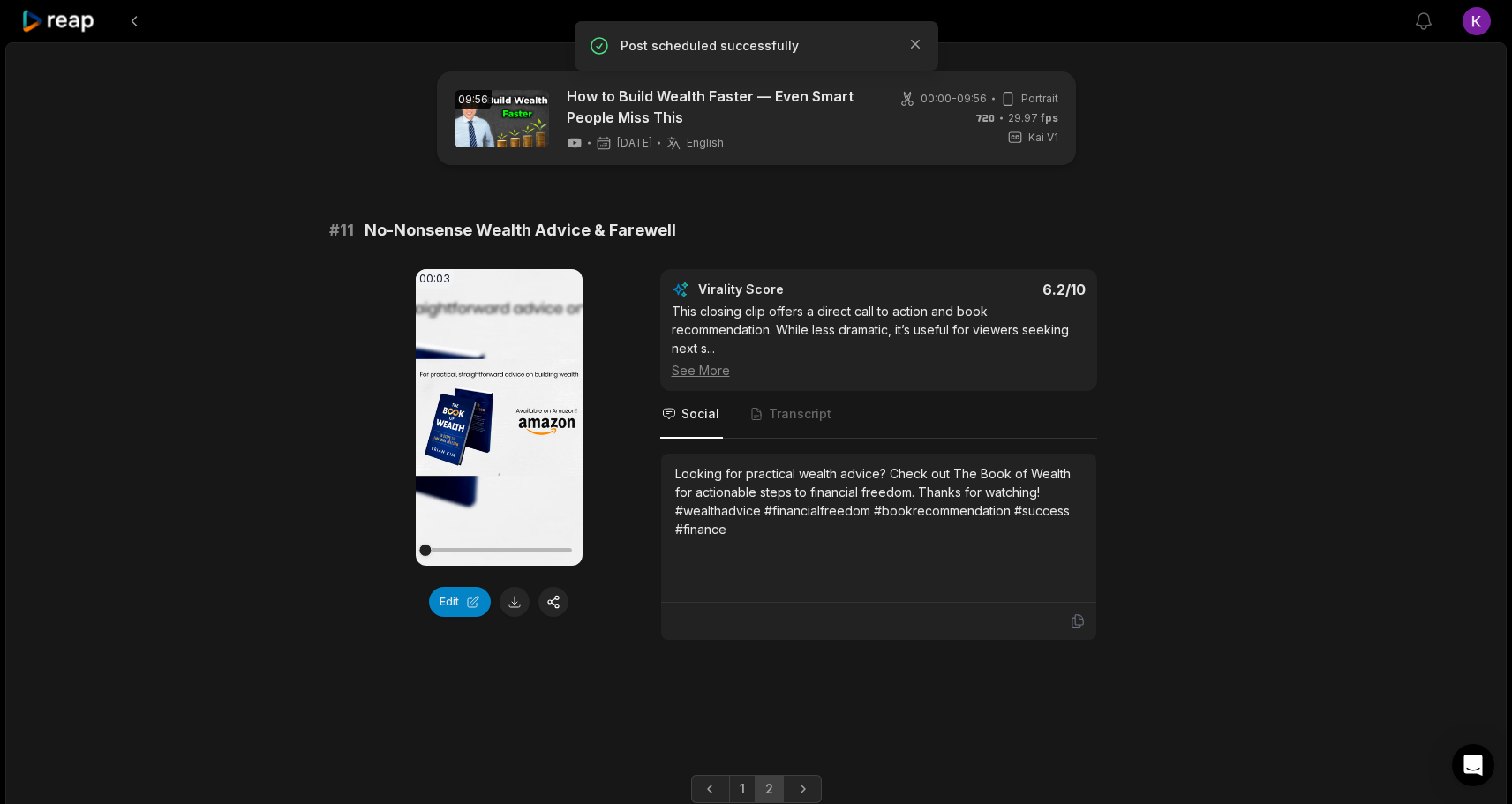
scroll to position [70, 0]
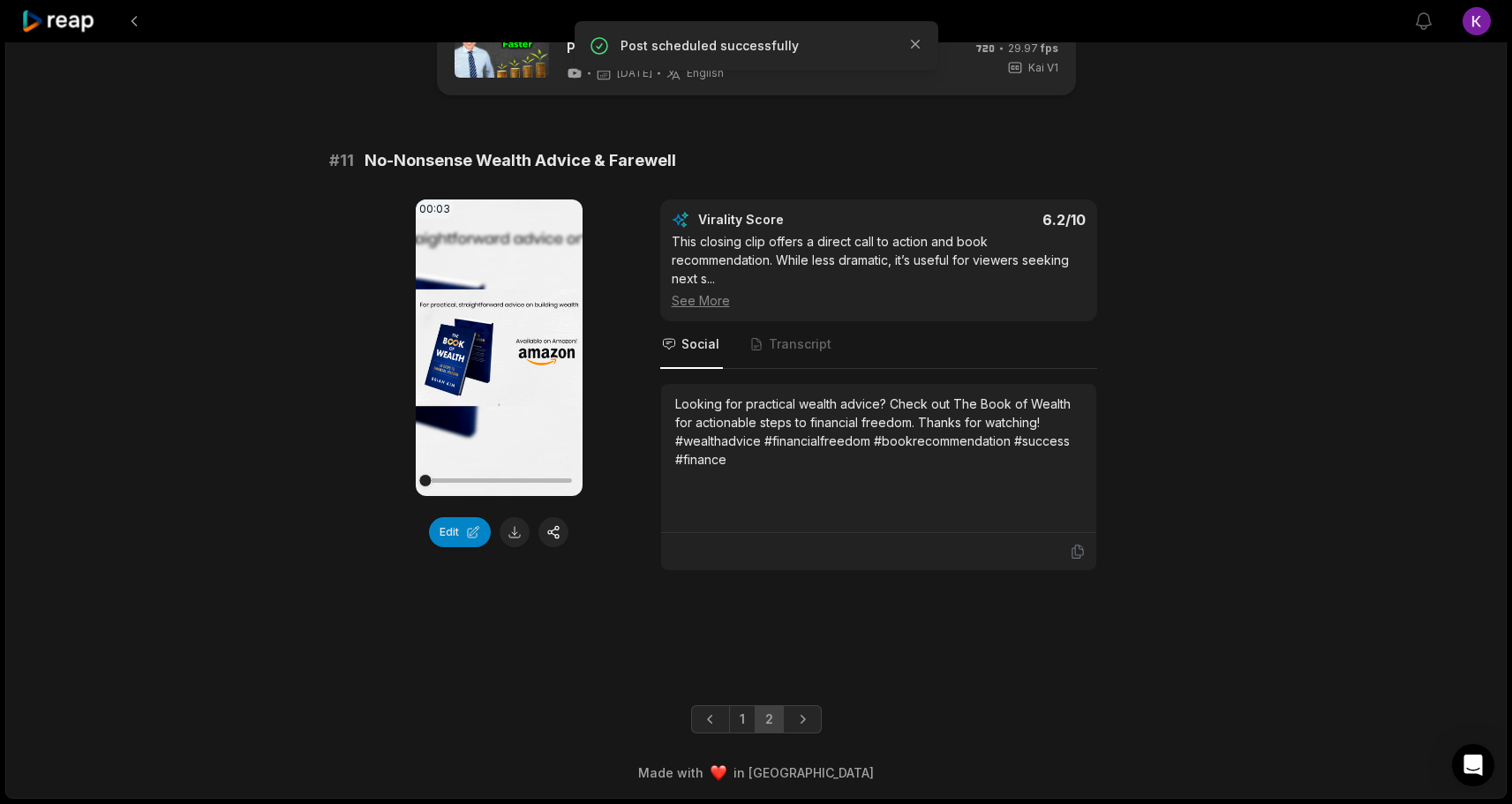
click at [1245, 546] on div "09:56 How to Build Wealth Faster — Even Smart People Miss This 7 days ago Engli…" at bounding box center [756, 386] width 1502 height 826
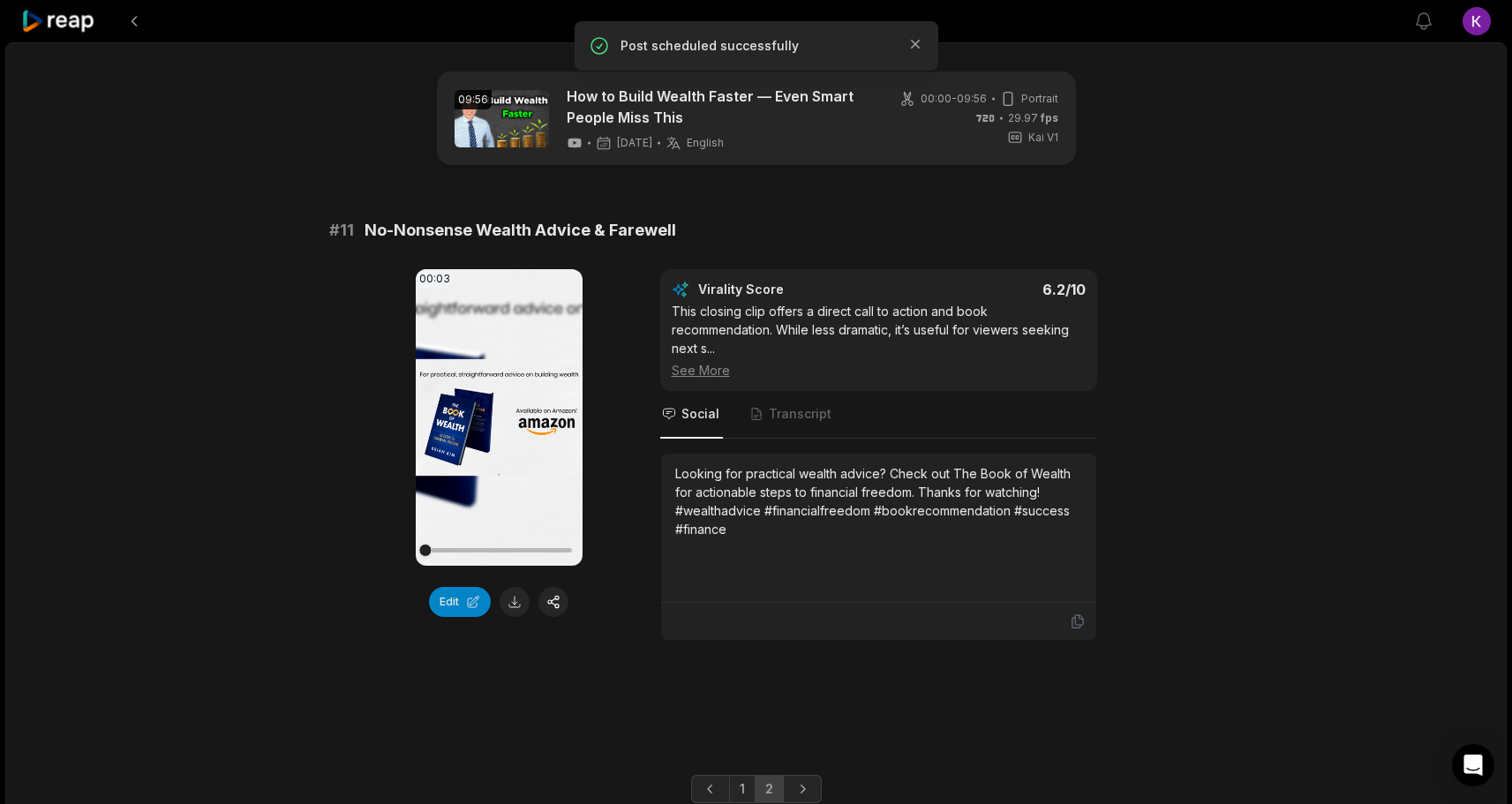
click at [59, 21] on icon at bounding box center [58, 22] width 75 height 24
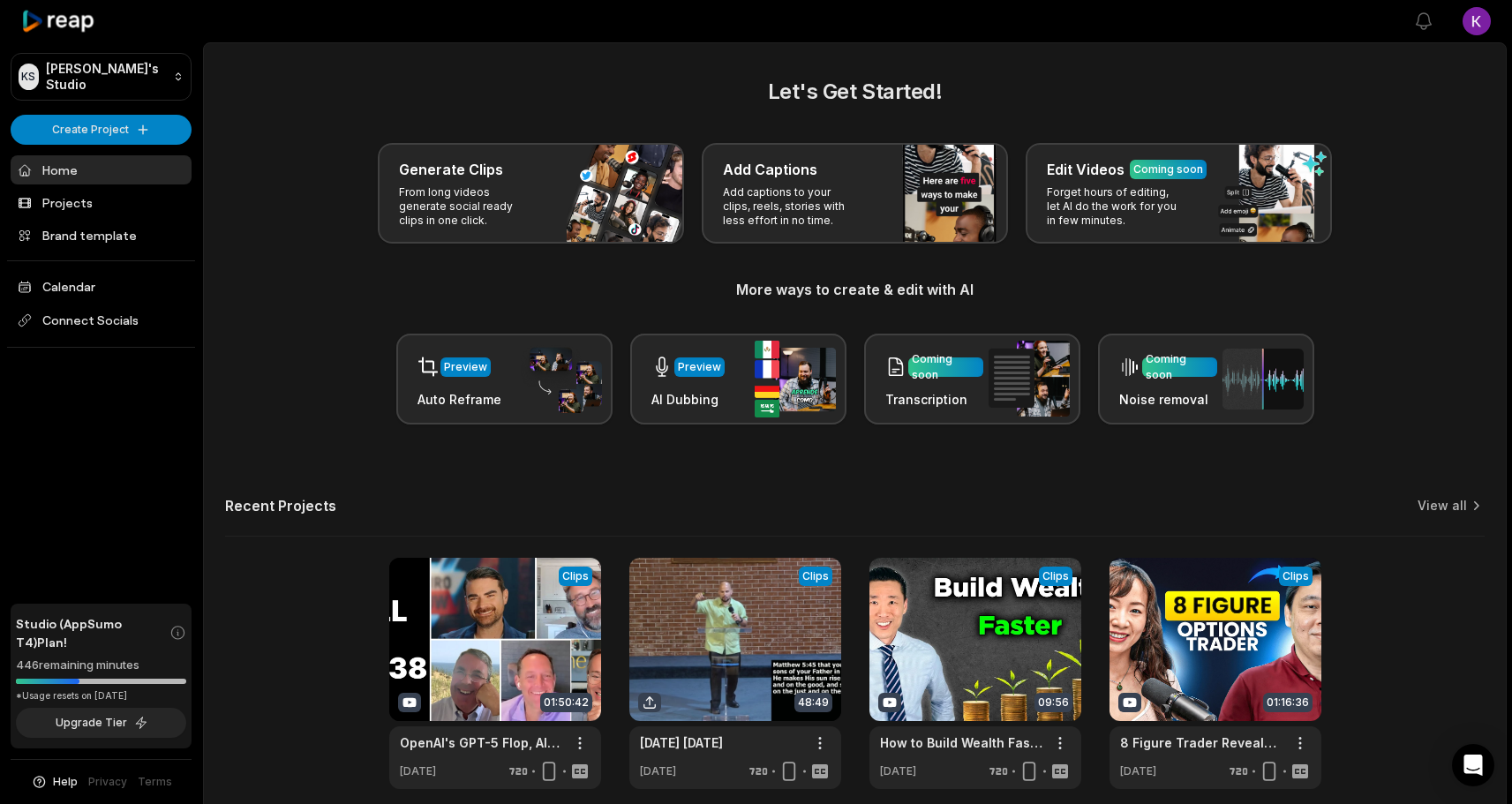
click at [290, 454] on div "Let's Get Started! Generate Clips From long videos generate social ready clips …" at bounding box center [855, 432] width 1302 height 713
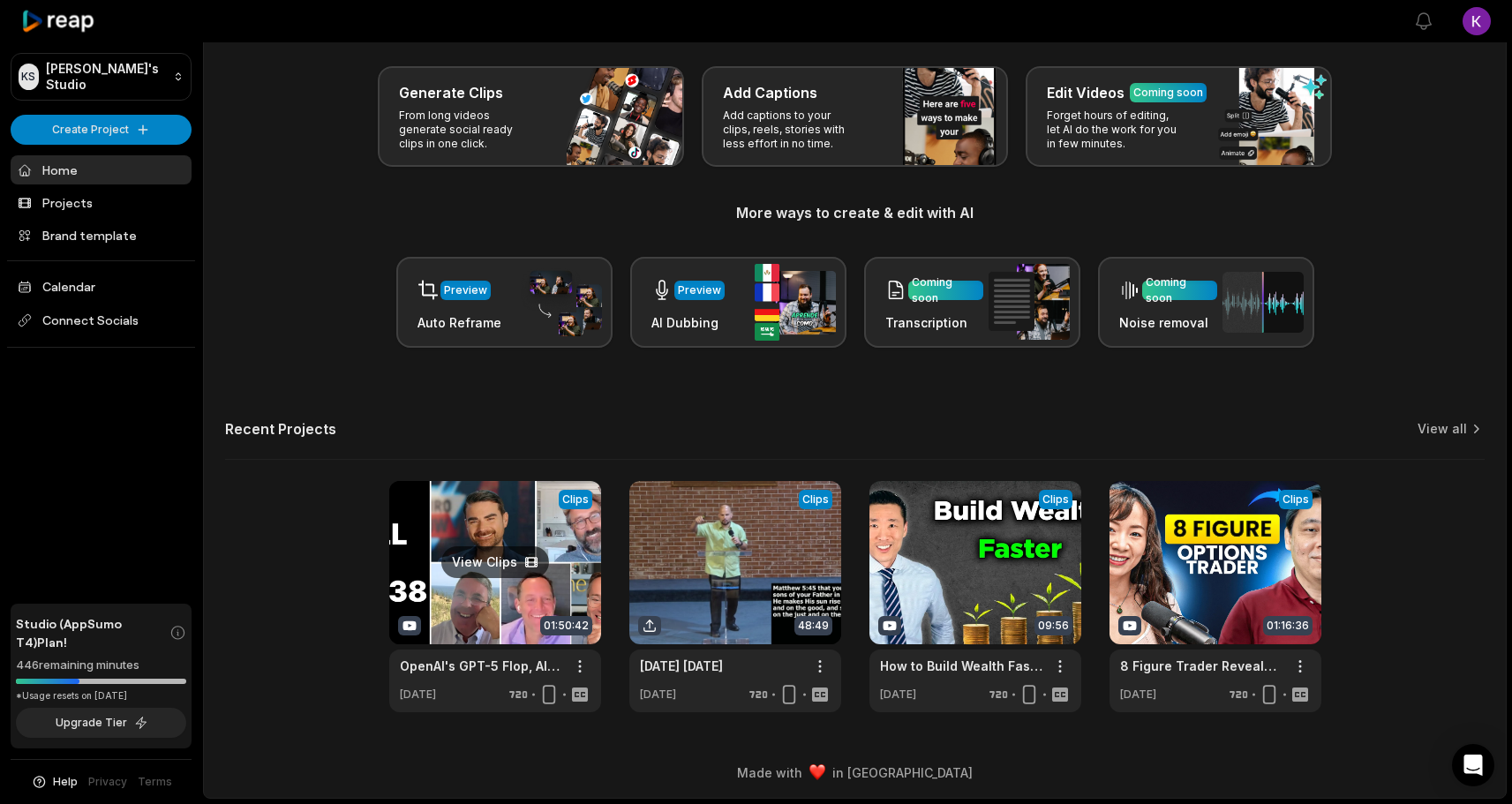
click at [503, 560] on link at bounding box center [495, 596] width 212 height 231
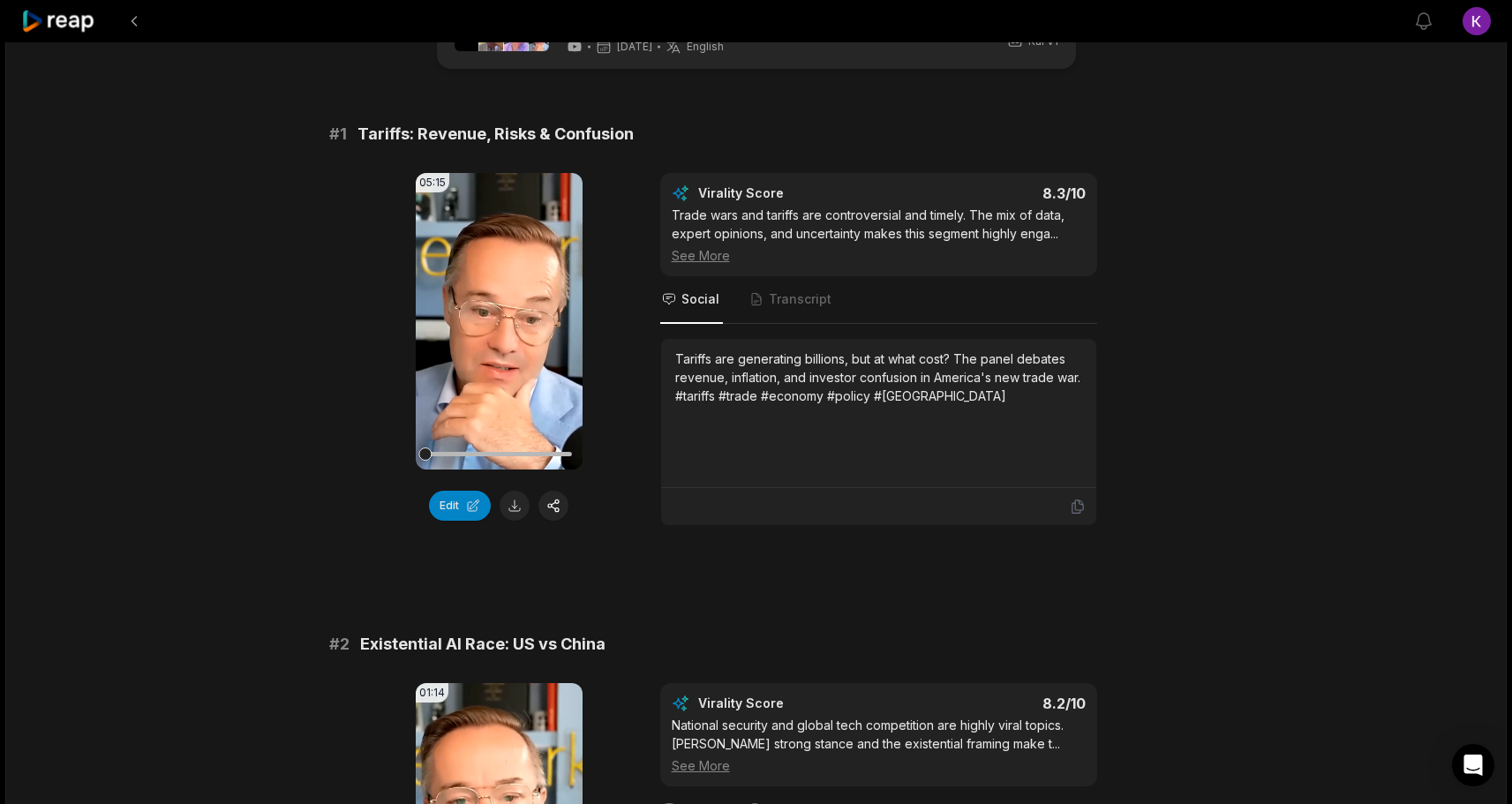
scroll to position [98, 0]
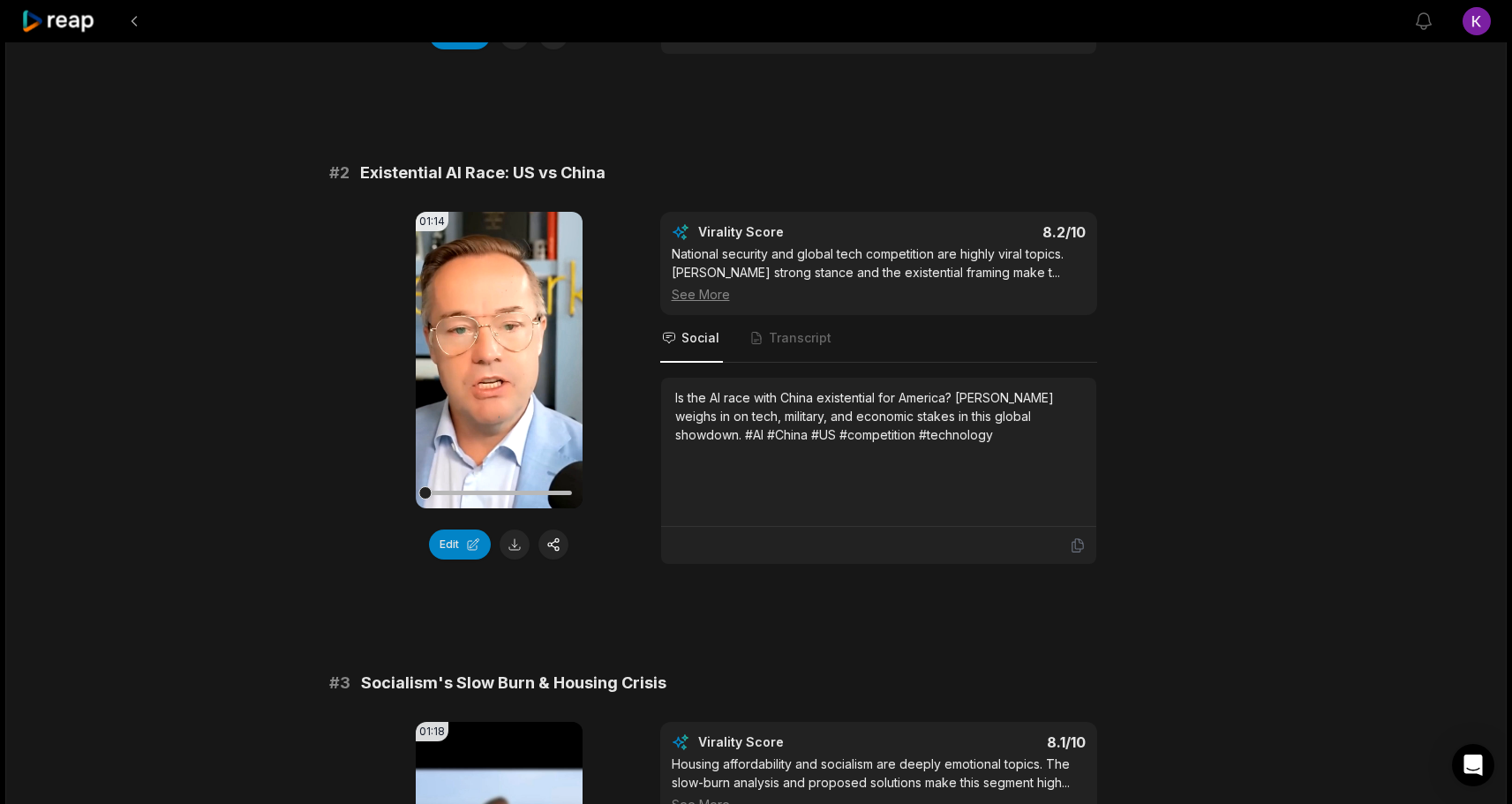
scroll to position [568, 0]
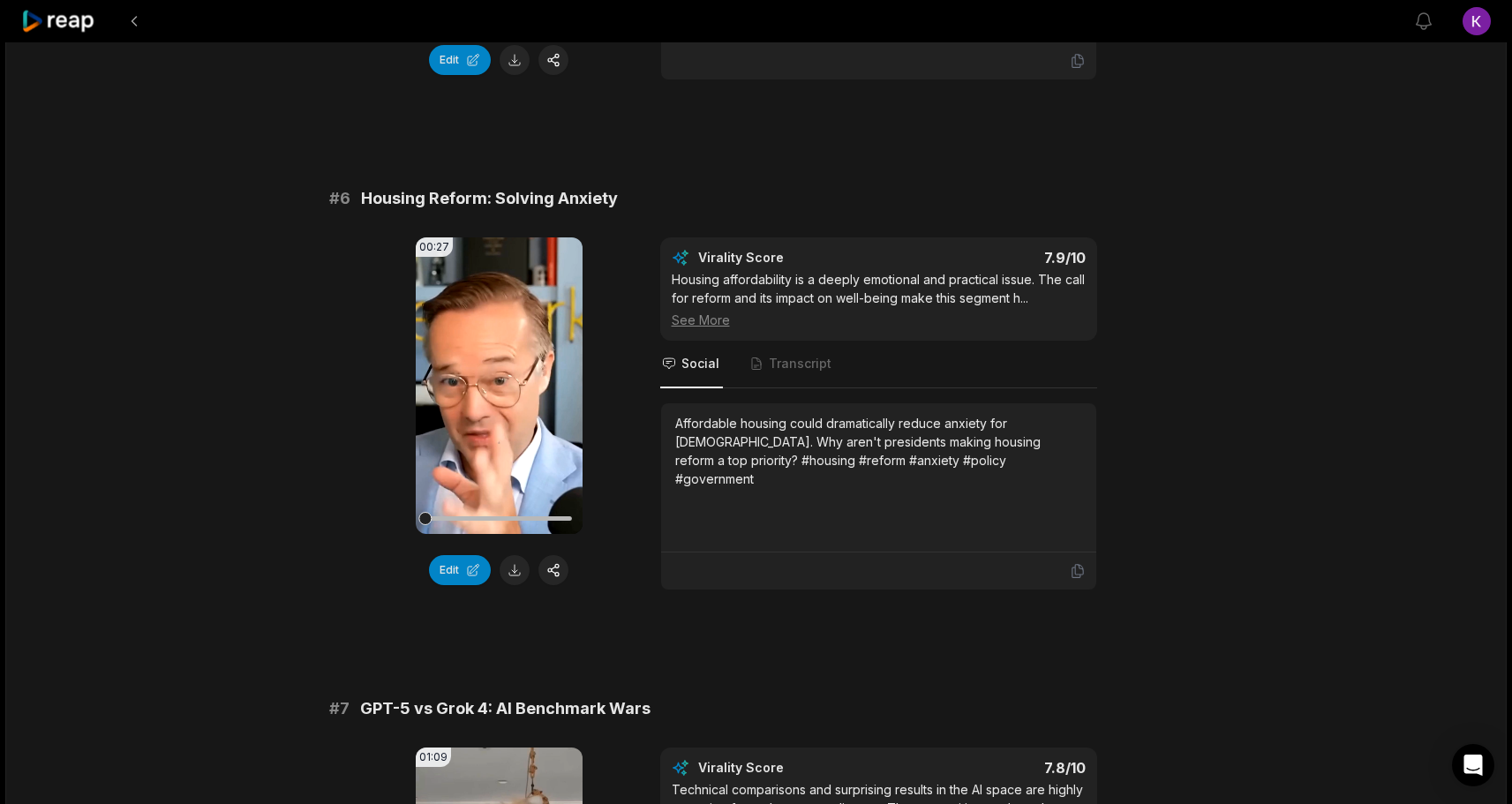
scroll to position [2583, 0]
click at [497, 392] on icon at bounding box center [499, 384] width 13 height 15
click at [178, 547] on div "01:50:42 OpenAI's GPT-5 Flop, AI's Unlimited Market, [GEOGRAPHIC_DATA]'s Big Ad…" at bounding box center [756, 139] width 1502 height 5359
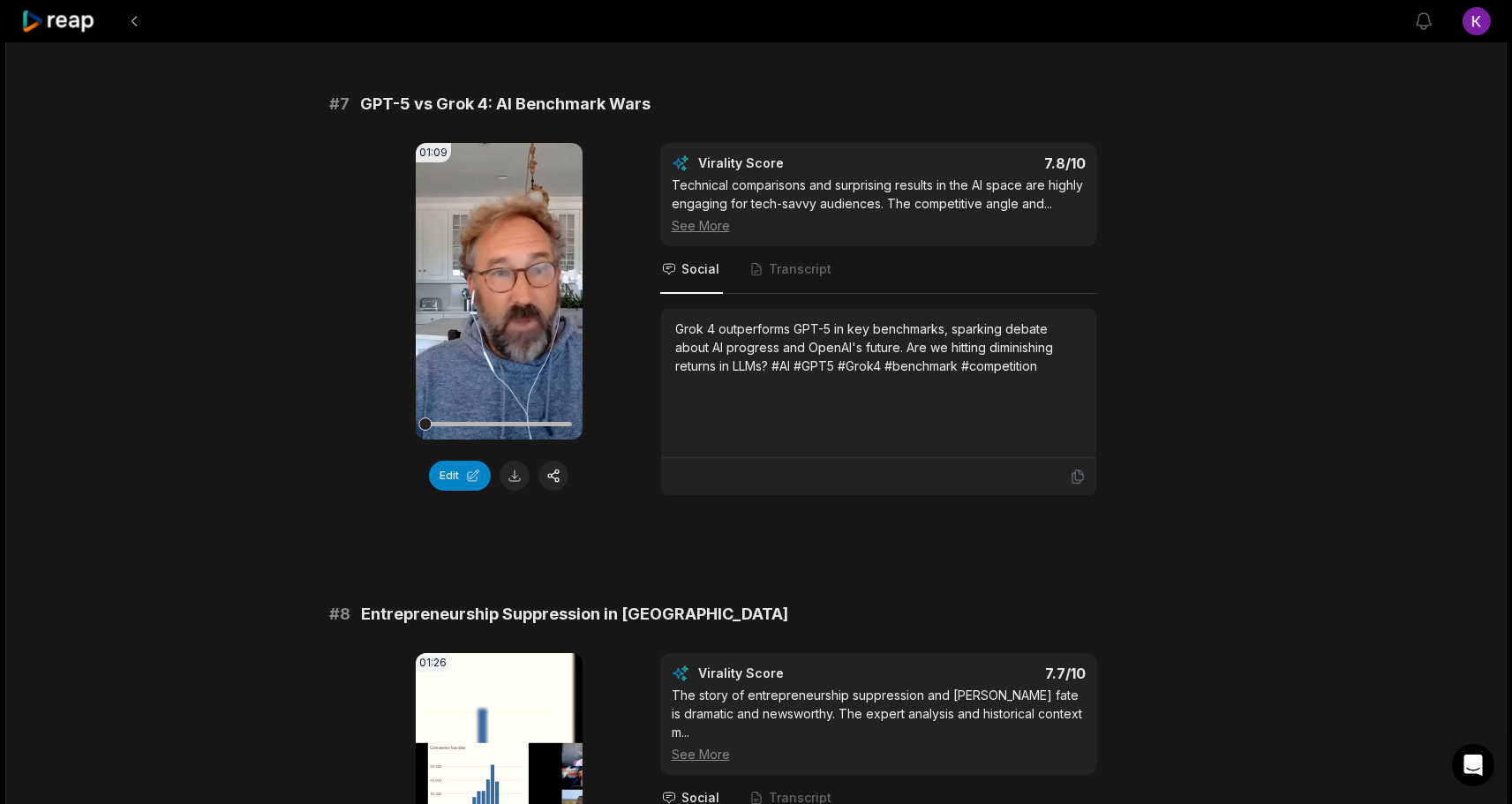
scroll to position [3187, 0]
click at [498, 298] on icon at bounding box center [499, 290] width 13 height 15
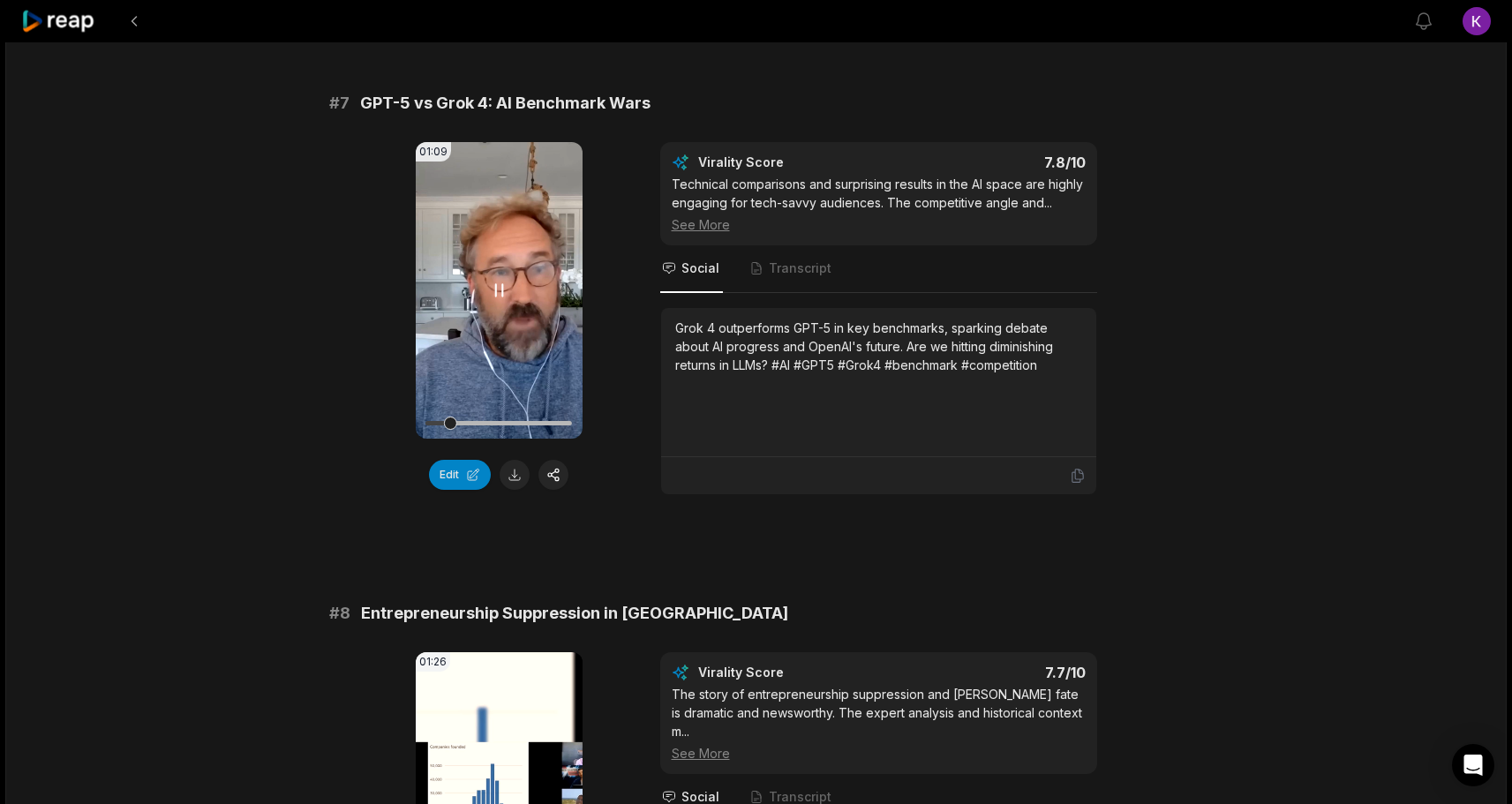
click at [500, 301] on icon at bounding box center [498, 290] width 21 height 21
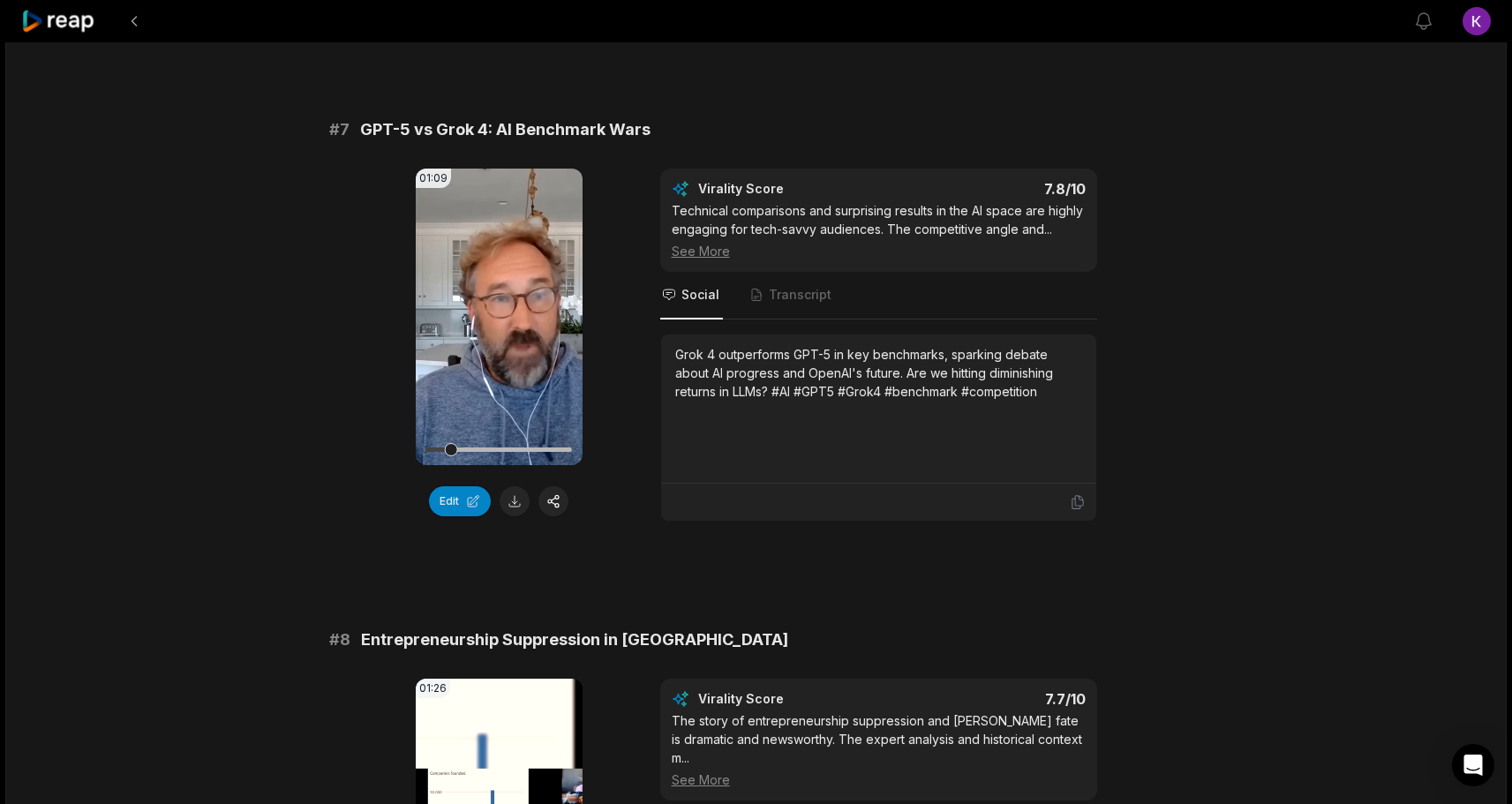
scroll to position [3160, 0]
click at [495, 328] on icon at bounding box center [498, 317] width 21 height 21
click at [550, 517] on button "button" at bounding box center [553, 502] width 30 height 30
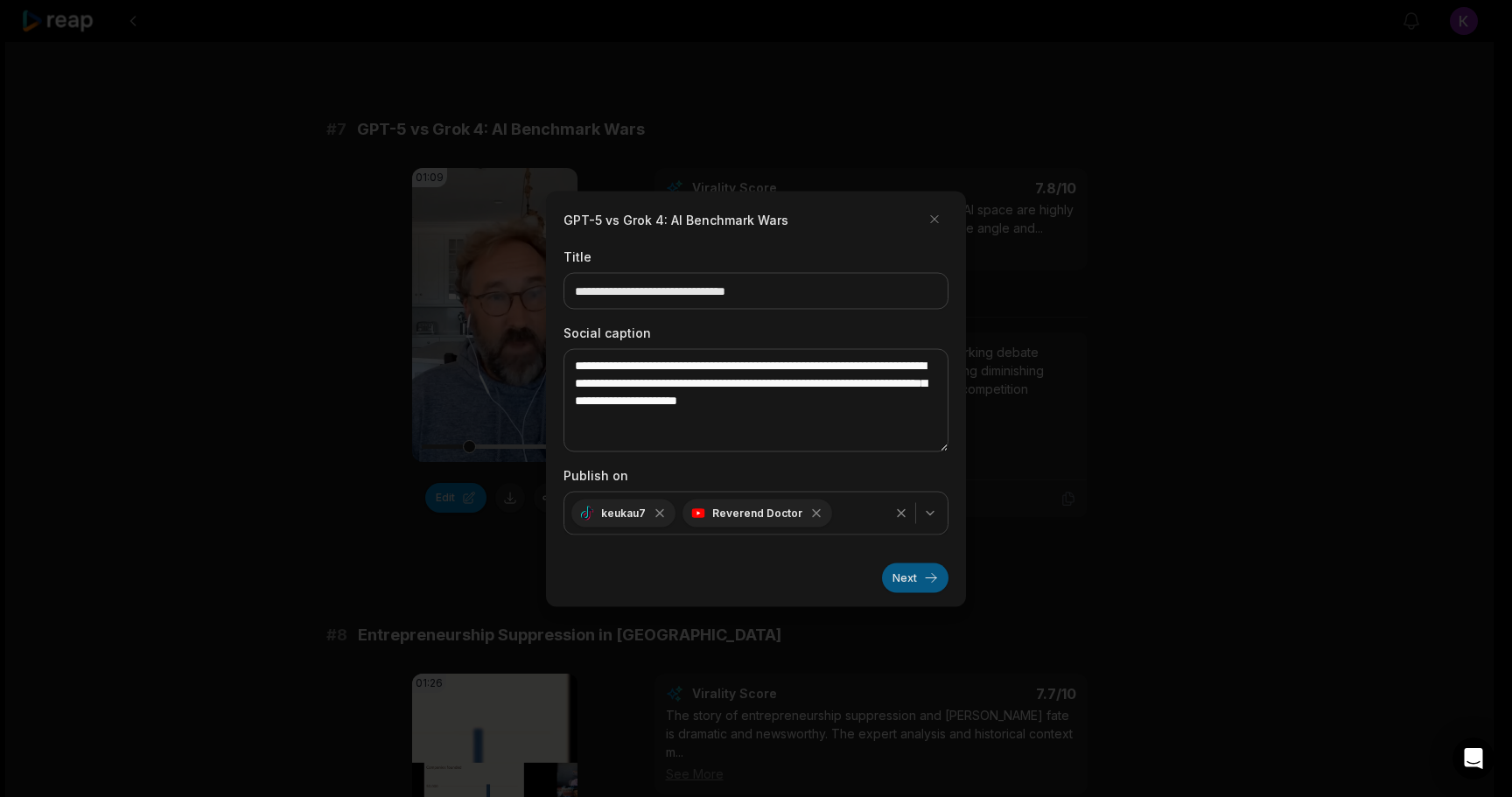
click at [906, 581] on button "Next" at bounding box center [914, 577] width 66 height 30
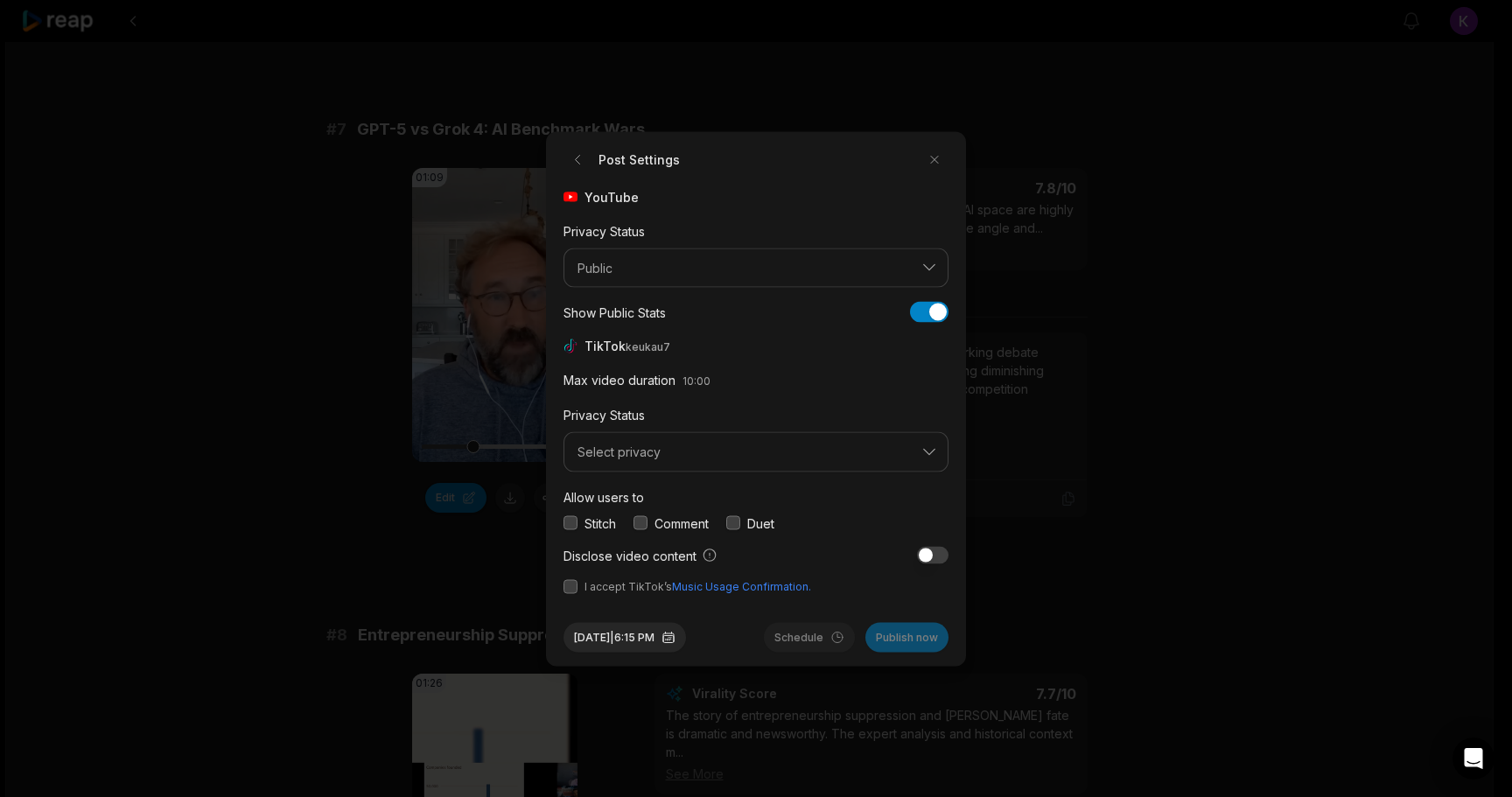
click at [643, 522] on button "button" at bounding box center [640, 523] width 14 height 14
click at [657, 456] on span "Select privacy" at bounding box center [743, 453] width 332 height 16
click at [650, 504] on p "Public To Everyone" at bounding box center [756, 497] width 362 height 19
click at [571, 589] on button "button" at bounding box center [570, 586] width 14 height 14
click at [677, 638] on button "Aug 12, 2025 | 6:15 PM" at bounding box center [624, 637] width 122 height 30
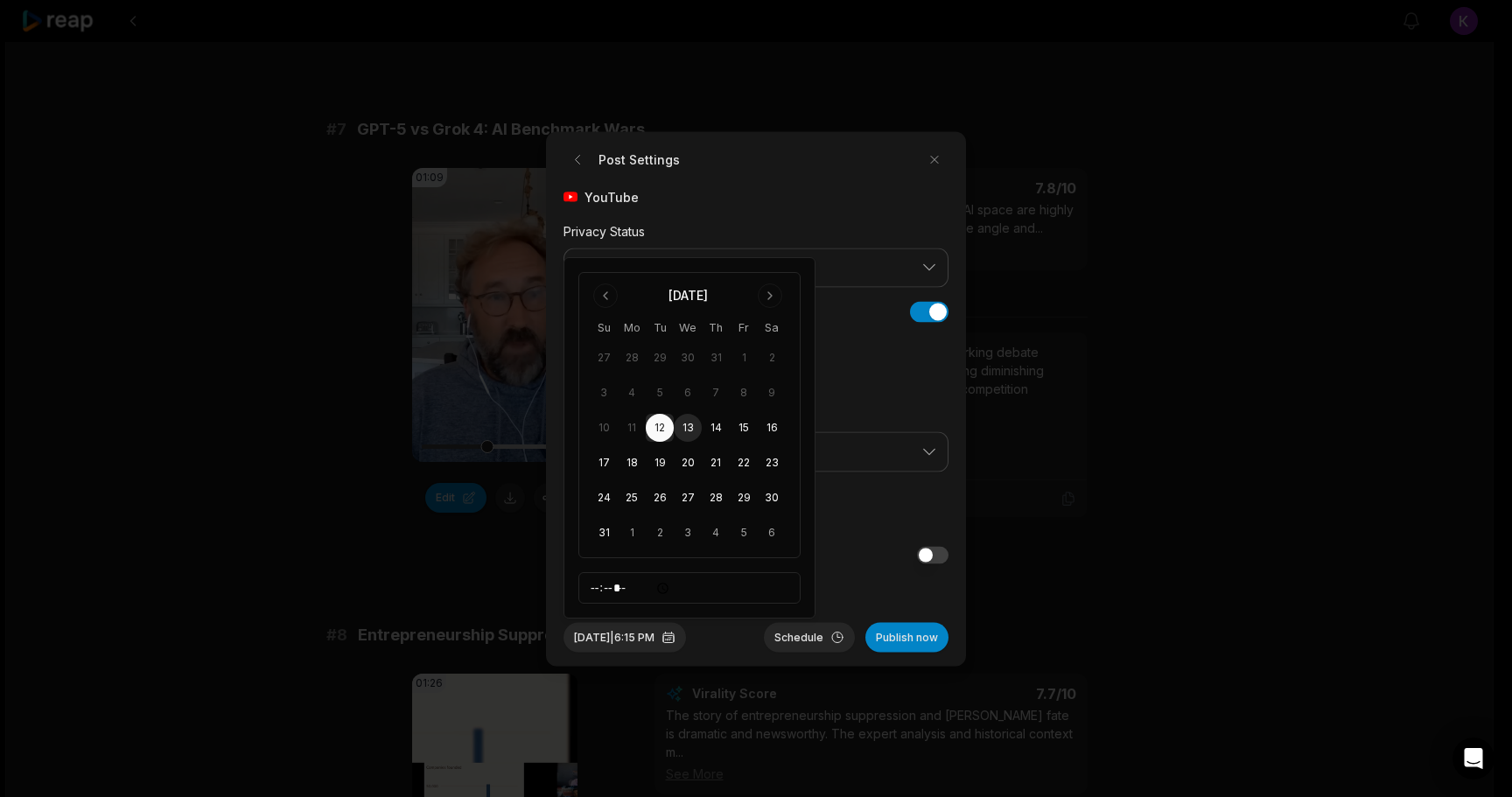
click at [684, 428] on button "13" at bounding box center [687, 428] width 28 height 28
click at [601, 586] on input "*****" at bounding box center [688, 588] width 222 height 32
type input "*****"
click at [747, 644] on div "Aug 13, 2025 | 2:15 PM Schedule Publish now" at bounding box center [756, 629] width 385 height 43
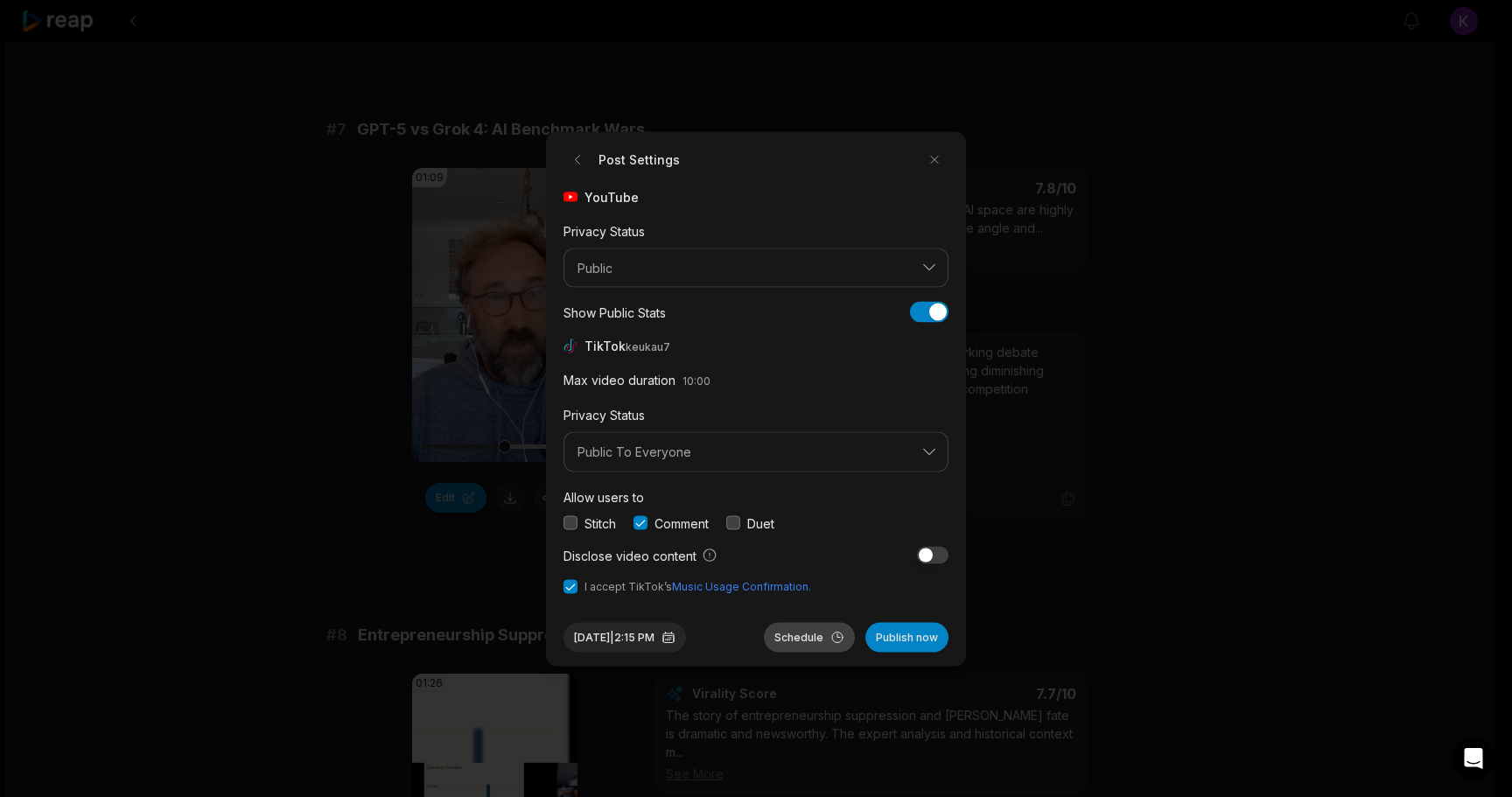
click at [807, 634] on button "Schedule" at bounding box center [809, 637] width 91 height 30
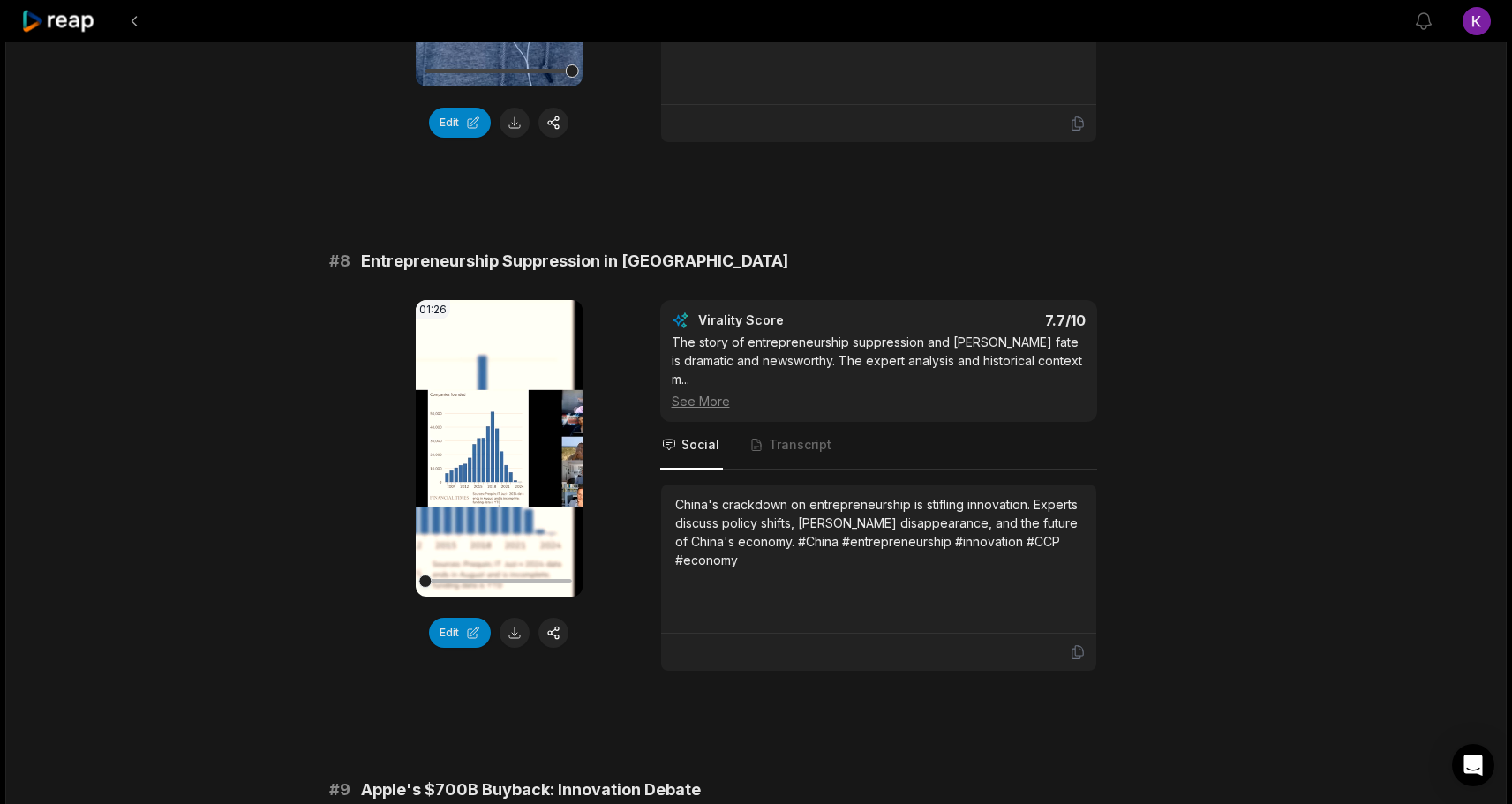
scroll to position [3548, 0]
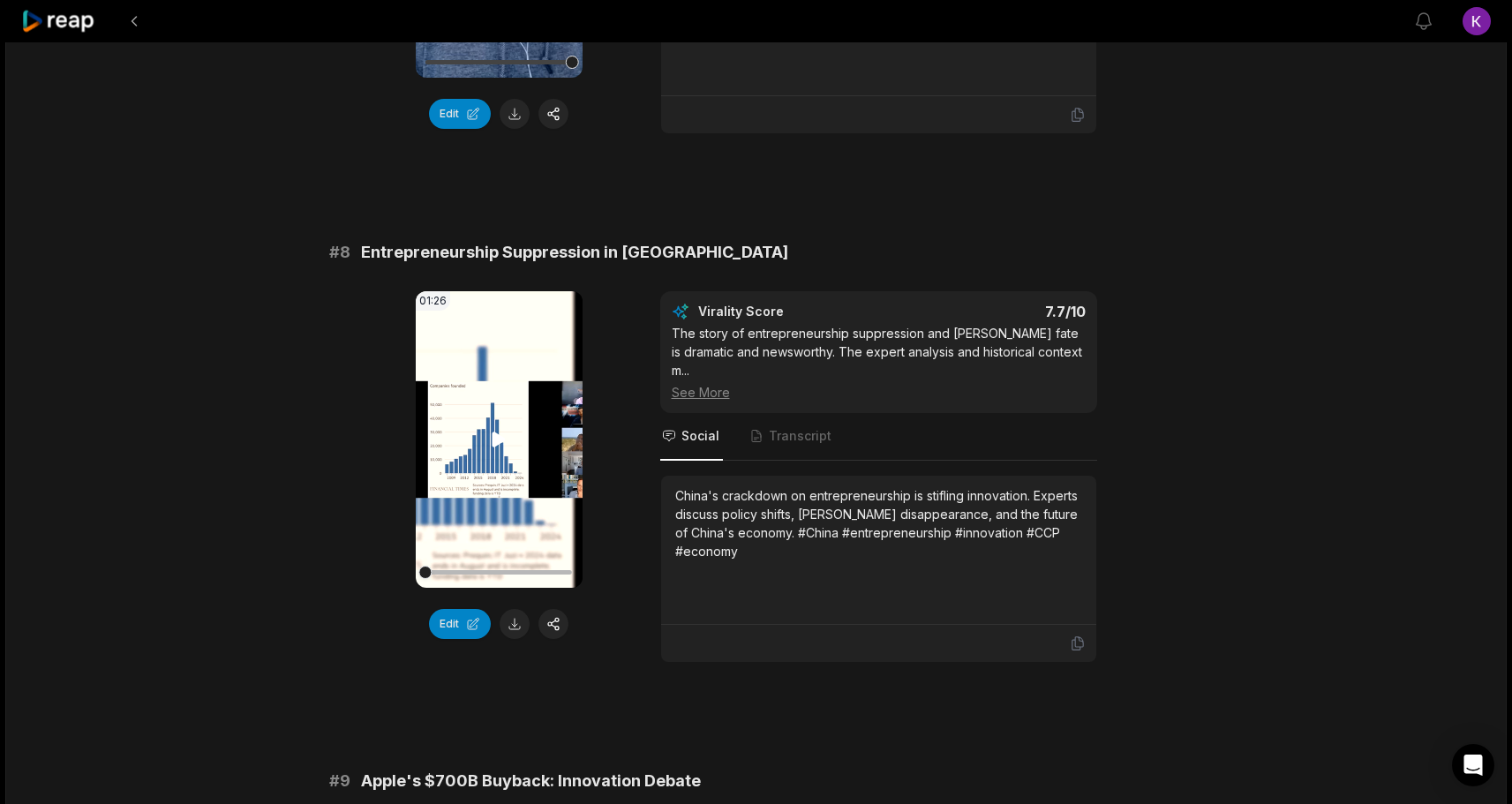
click at [496, 447] on icon at bounding box center [499, 439] width 13 height 15
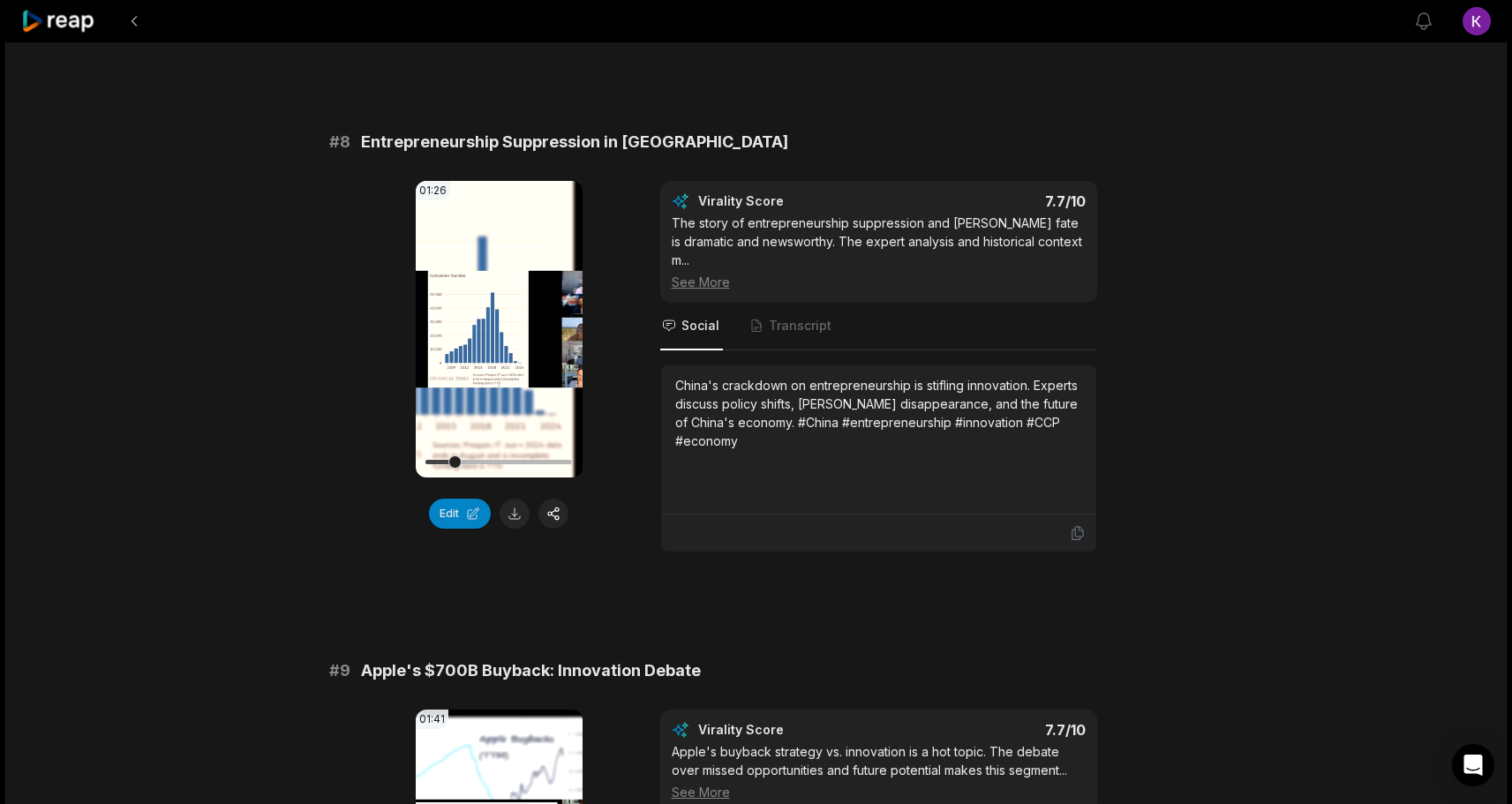
scroll to position [3660, 0]
click at [509, 464] on div at bounding box center [498, 461] width 146 height 4
click at [544, 477] on div at bounding box center [498, 461] width 146 height 31
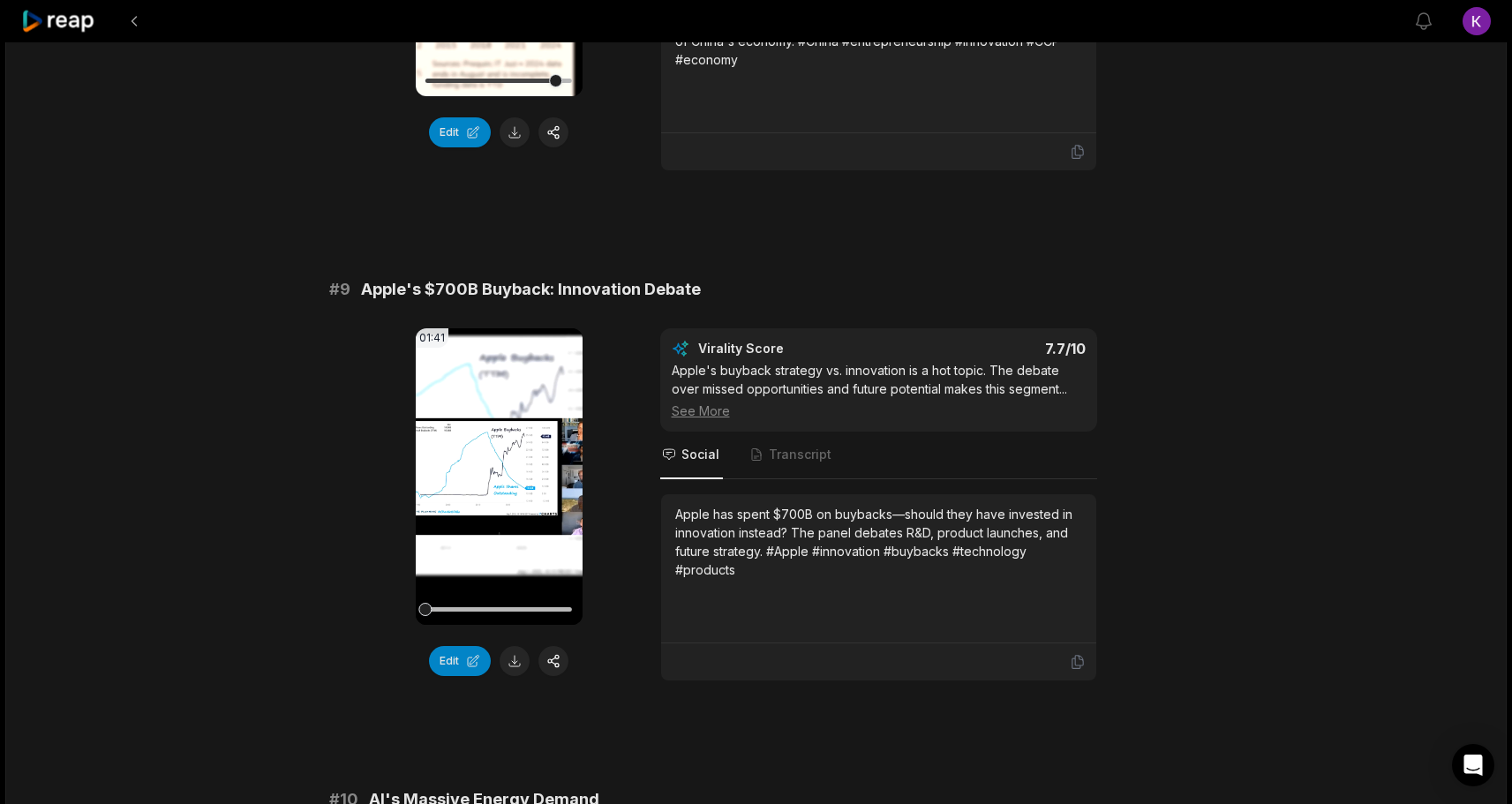
scroll to position [4046, 0]
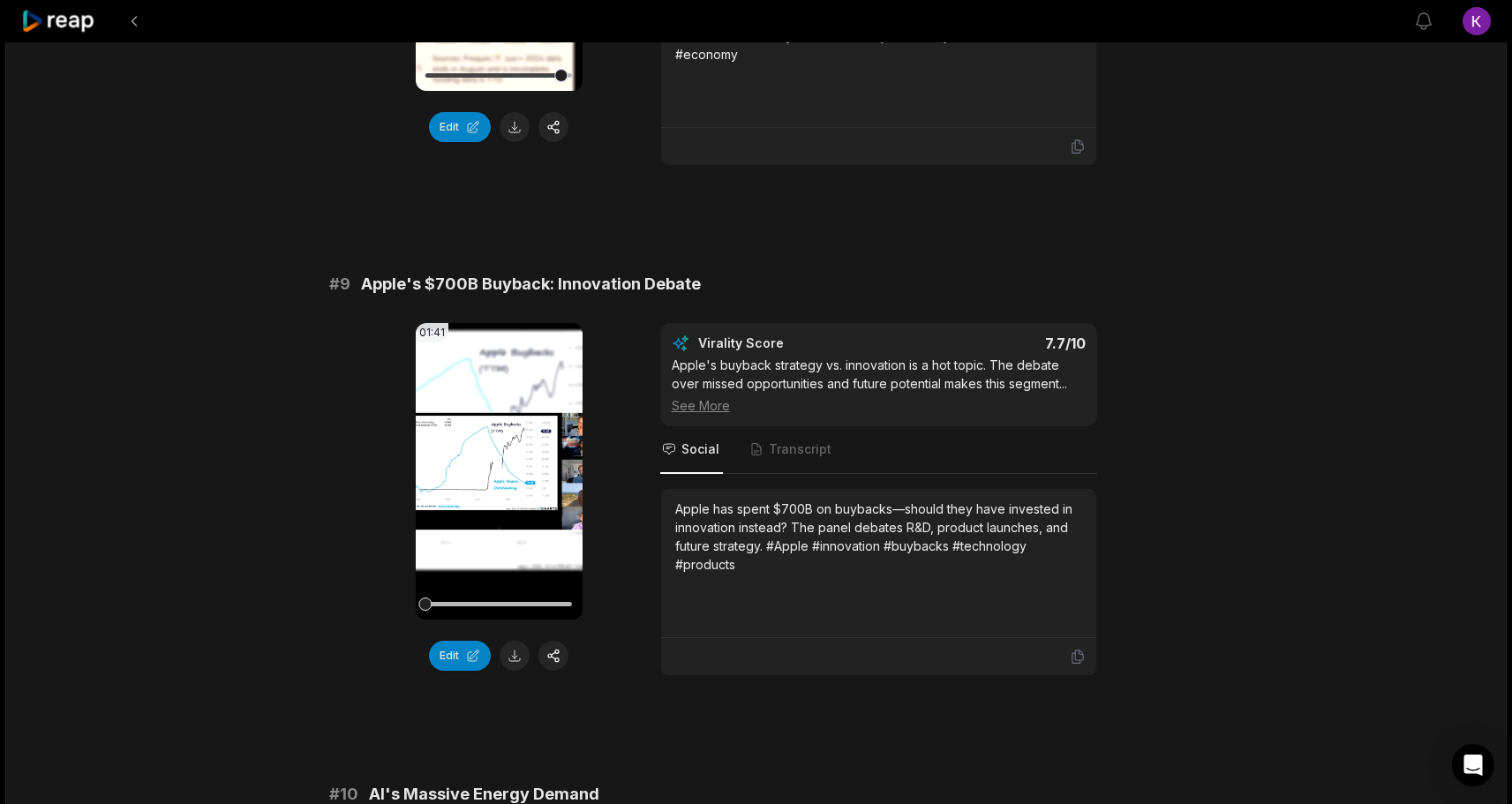
click at [481, 517] on video "Your browser does not support mp4 format." at bounding box center [500, 472] width 167 height 297
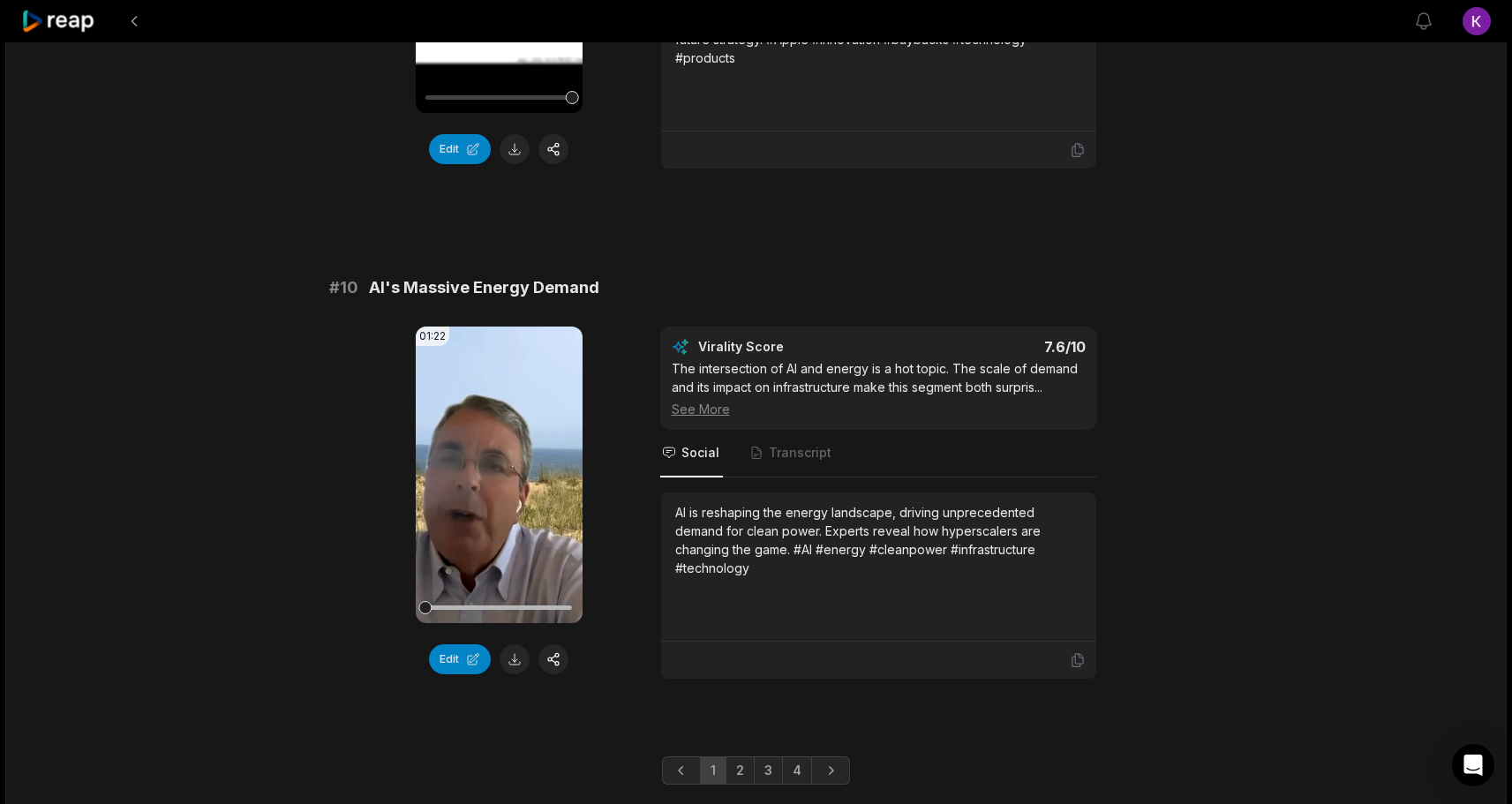
scroll to position [4552, 0]
click at [497, 481] on icon at bounding box center [499, 473] width 13 height 15
drag, startPoint x: 603, startPoint y: 685, endPoint x: 566, endPoint y: 749, distance: 73.9
click at [555, 674] on button "button" at bounding box center [553, 659] width 30 height 30
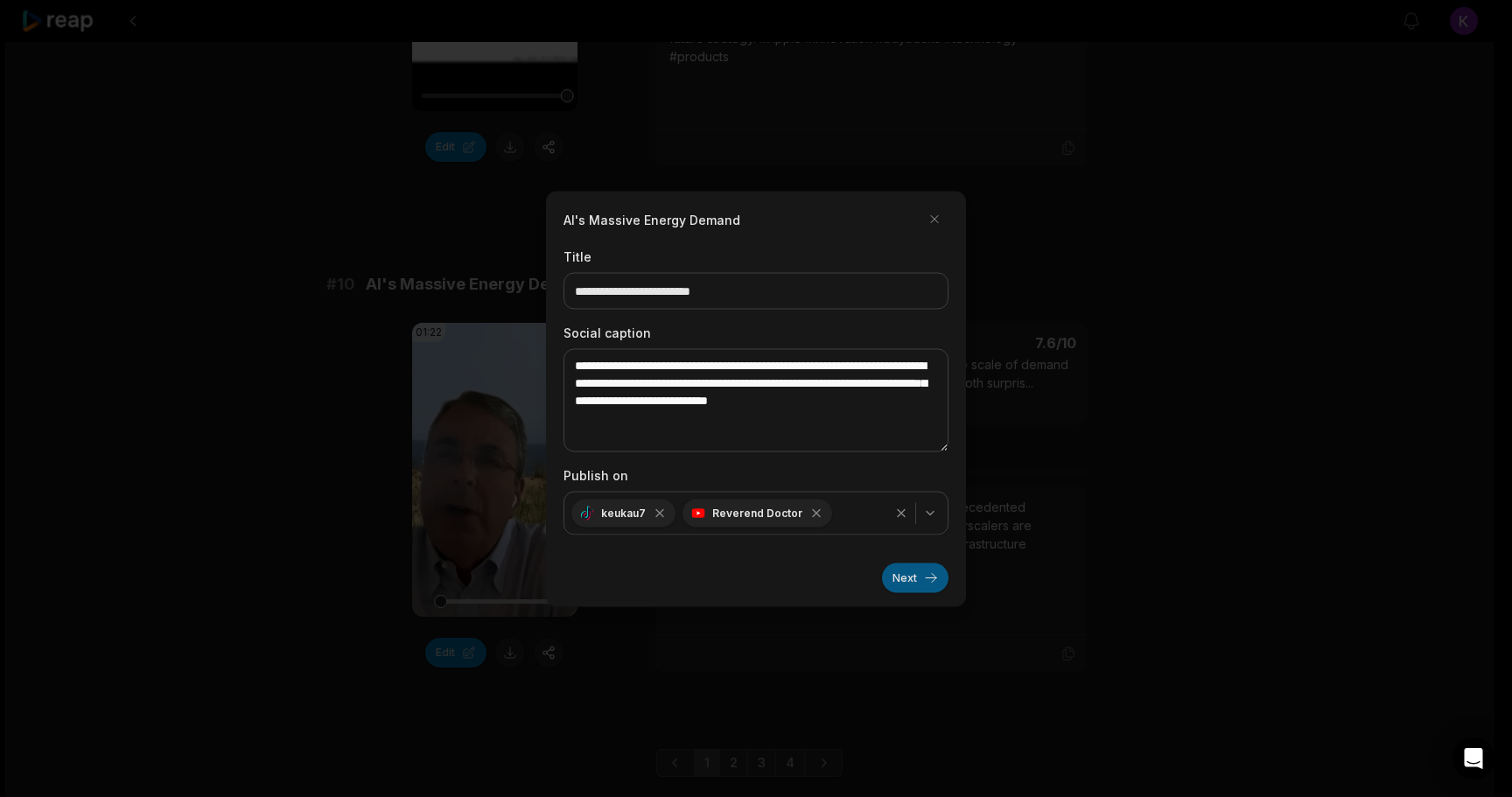
click at [914, 576] on button "Next" at bounding box center [914, 577] width 66 height 30
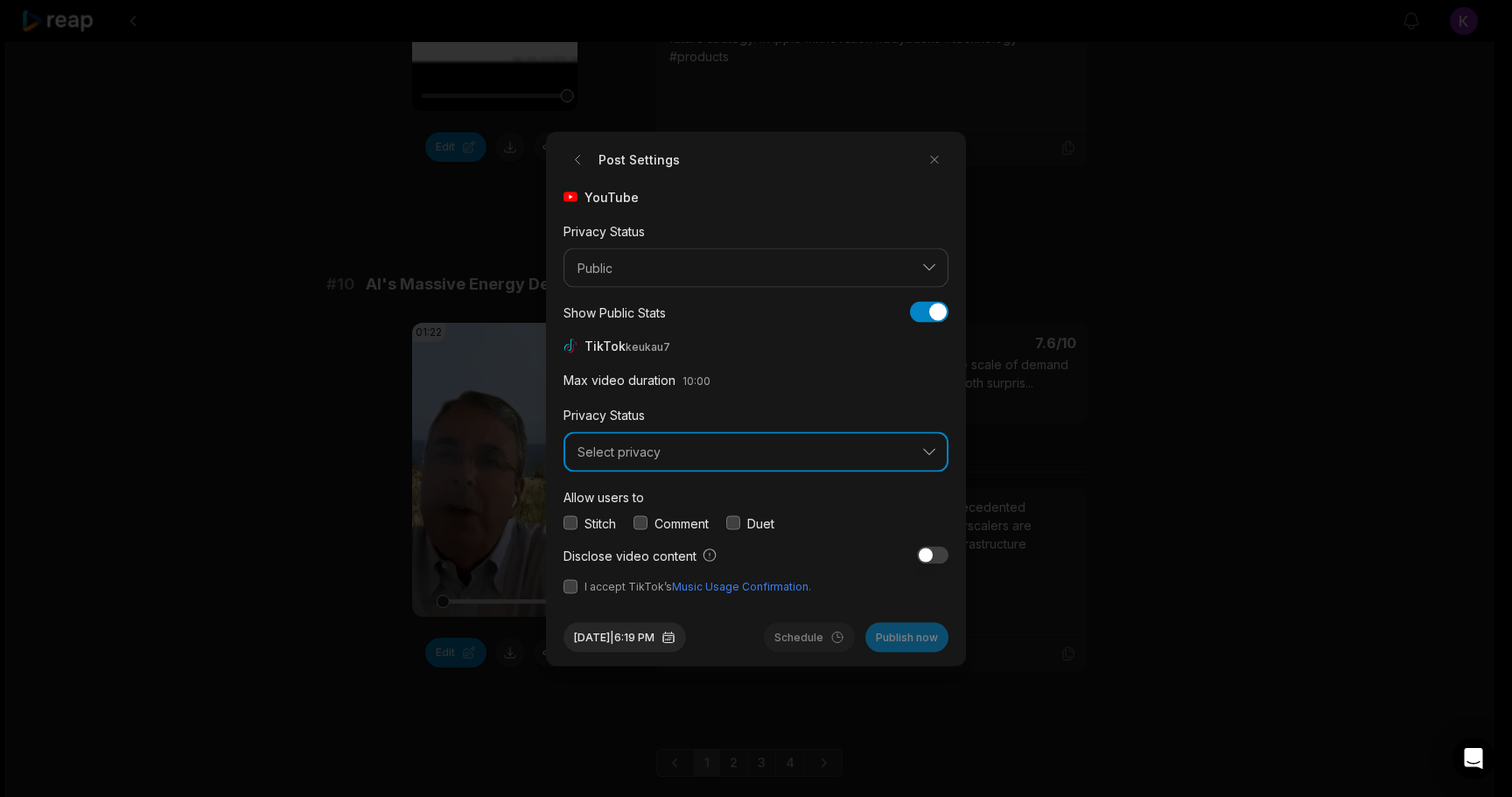
click at [797, 445] on span "Select privacy" at bounding box center [743, 453] width 332 height 16
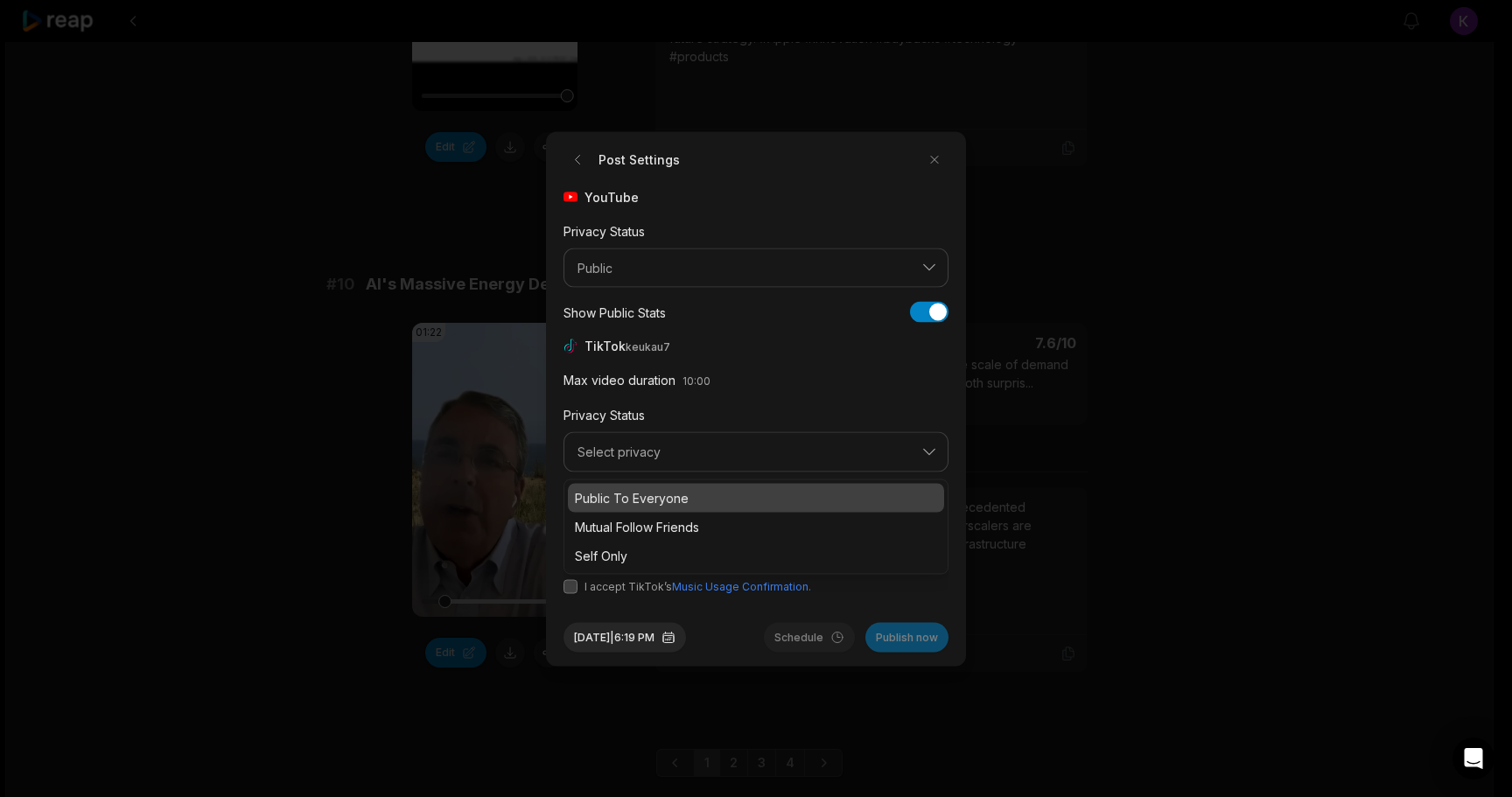
click at [693, 491] on p "Public To Everyone" at bounding box center [756, 497] width 362 height 19
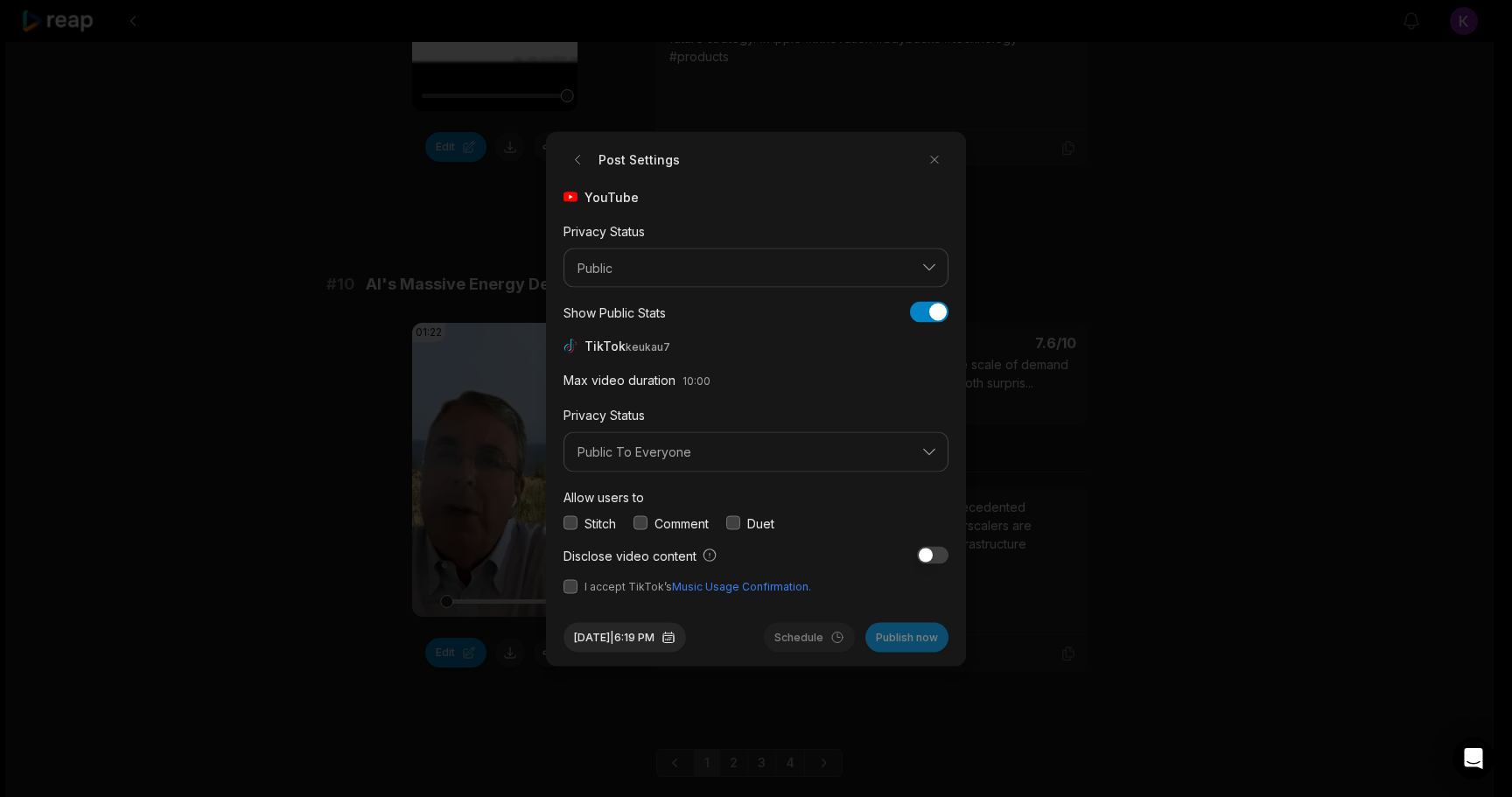
click at [644, 522] on button "button" at bounding box center [640, 523] width 14 height 14
click at [575, 581] on button "button" at bounding box center [570, 586] width 14 height 14
click at [668, 641] on button "Aug 12, 2025 | 6:19 PM" at bounding box center [624, 637] width 122 height 30
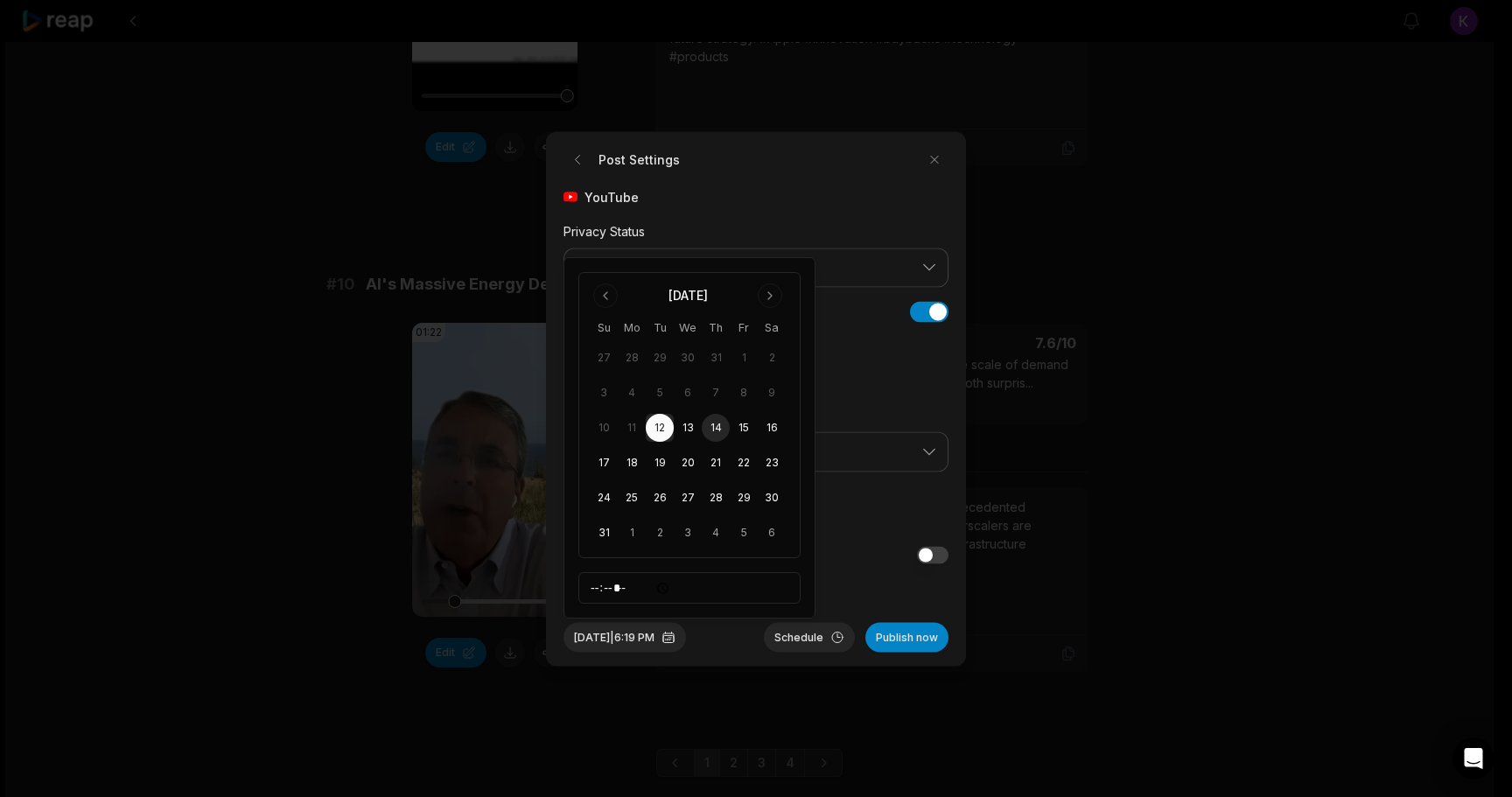
click at [715, 429] on button "14" at bounding box center [715, 428] width 28 height 28
click at [600, 583] on input "*****" at bounding box center [688, 588] width 222 height 32
click at [639, 590] on input "*****" at bounding box center [688, 588] width 222 height 32
type input "*****"
click at [746, 636] on div "Aug 14, 2025 | 11:19 AM Schedule Publish now" at bounding box center [756, 629] width 385 height 43
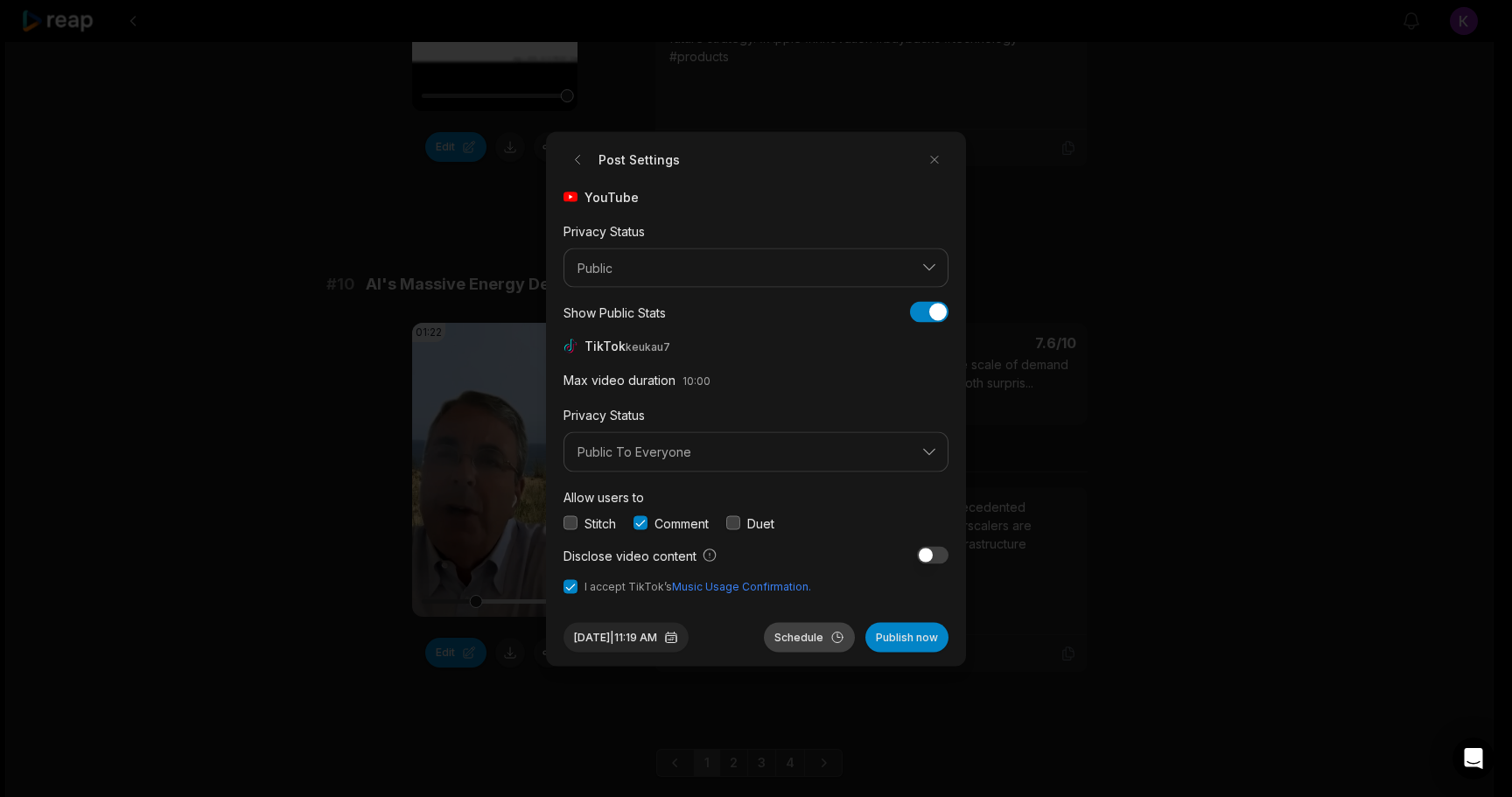
click at [790, 630] on button "Schedule" at bounding box center [809, 637] width 91 height 30
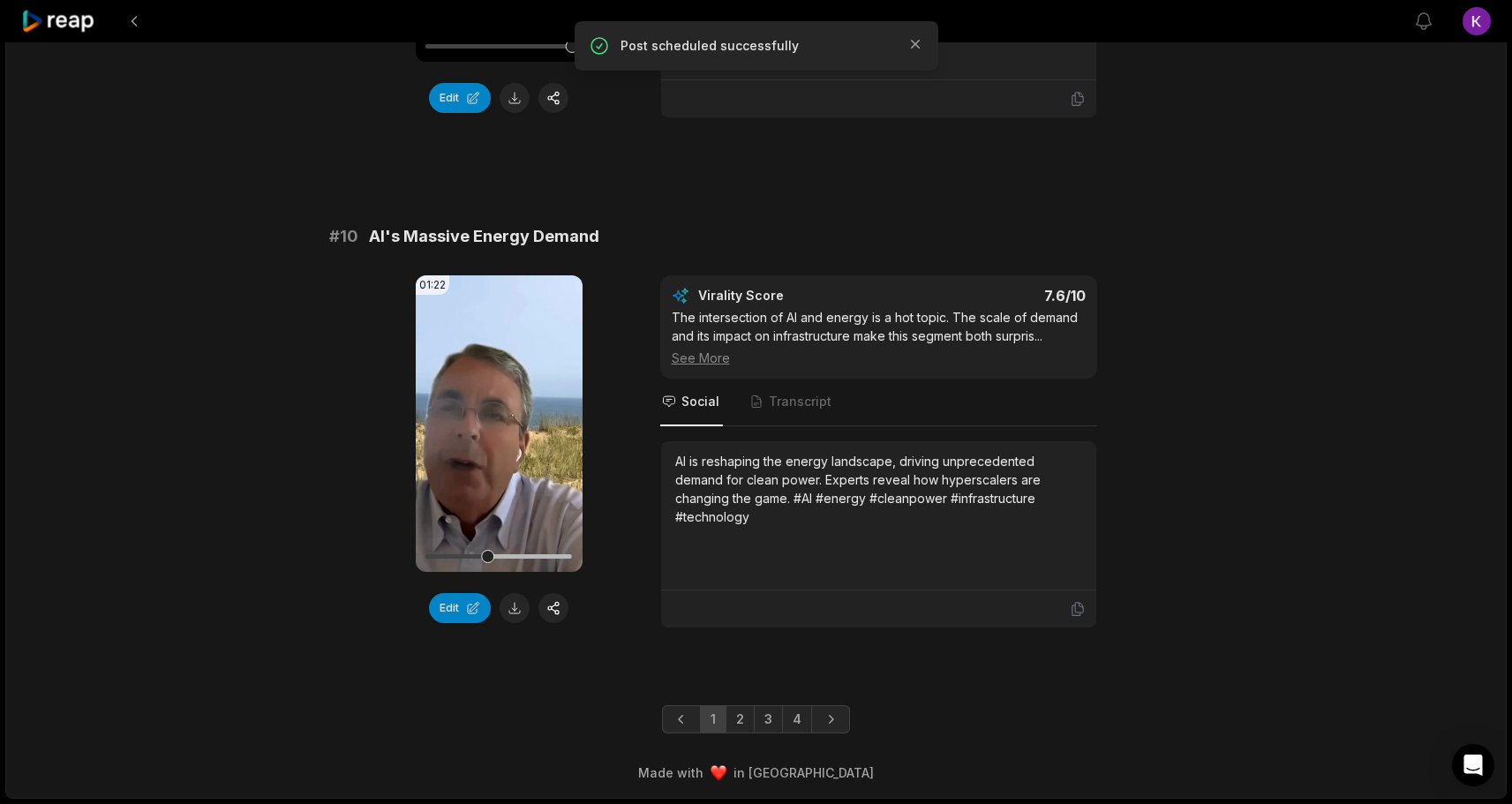
scroll to position [4659, 0]
click at [740, 720] on link "2" at bounding box center [740, 719] width 29 height 28
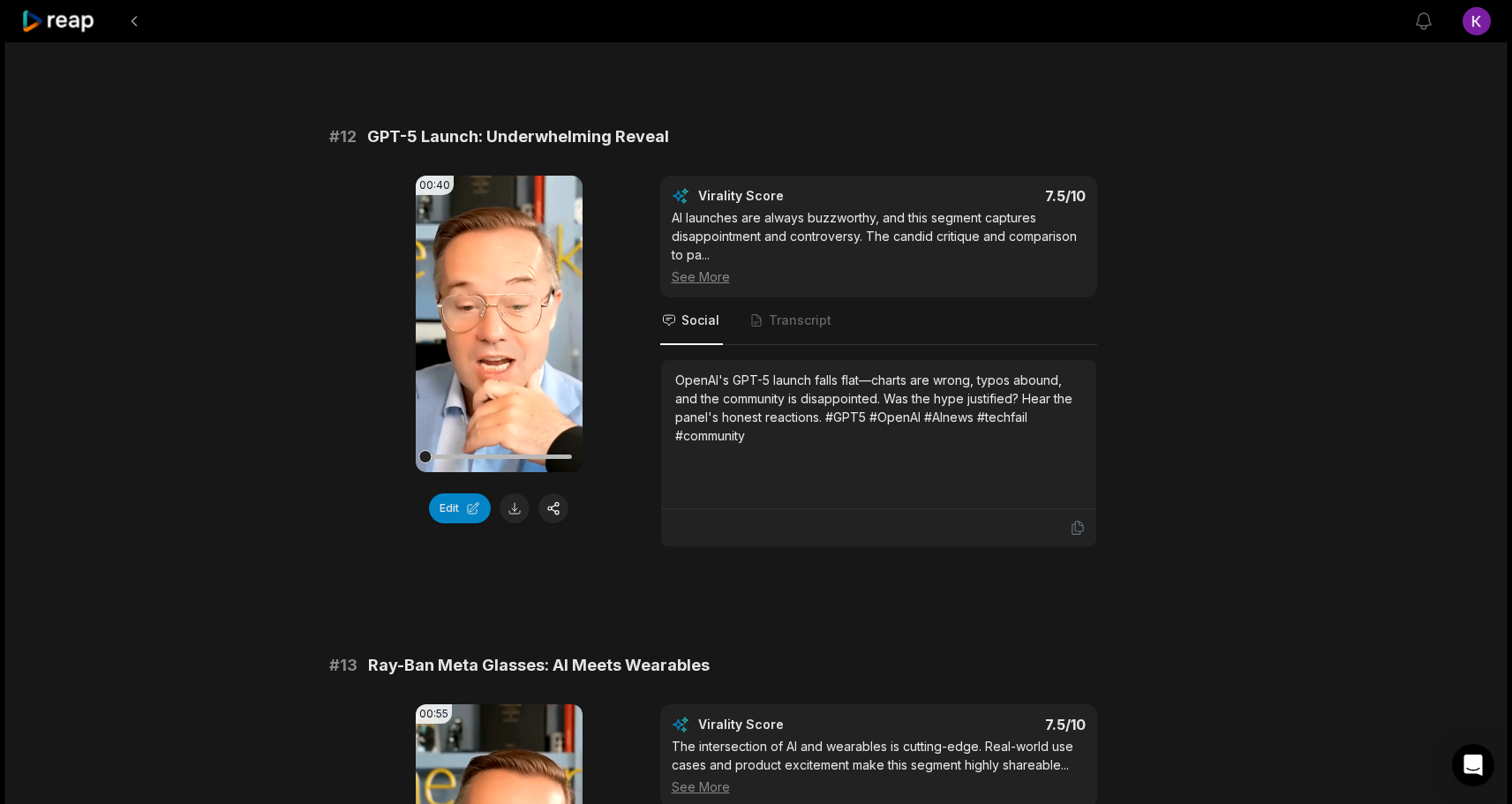
scroll to position [628, 0]
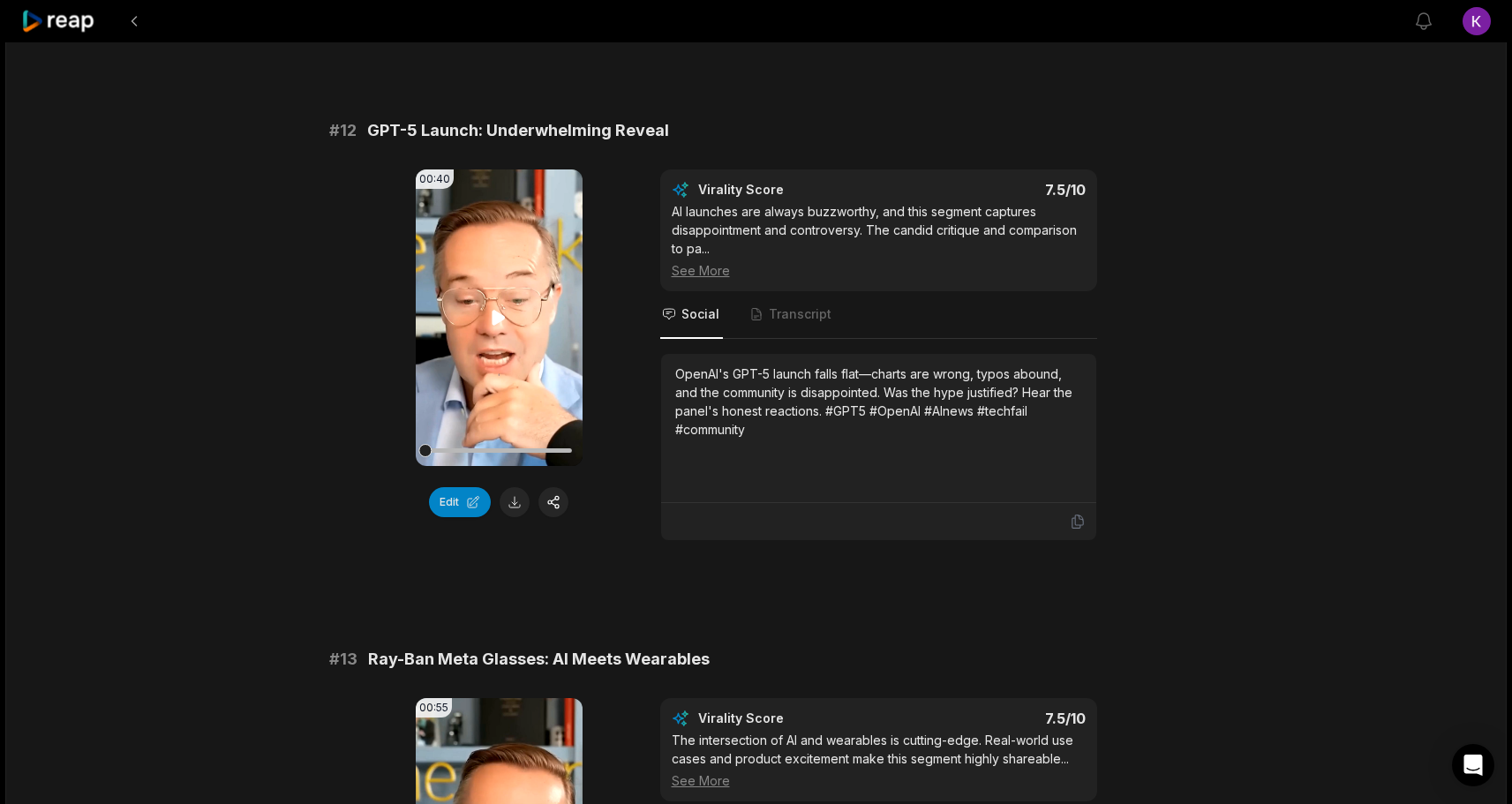
click at [496, 317] on icon at bounding box center [499, 316] width 13 height 15
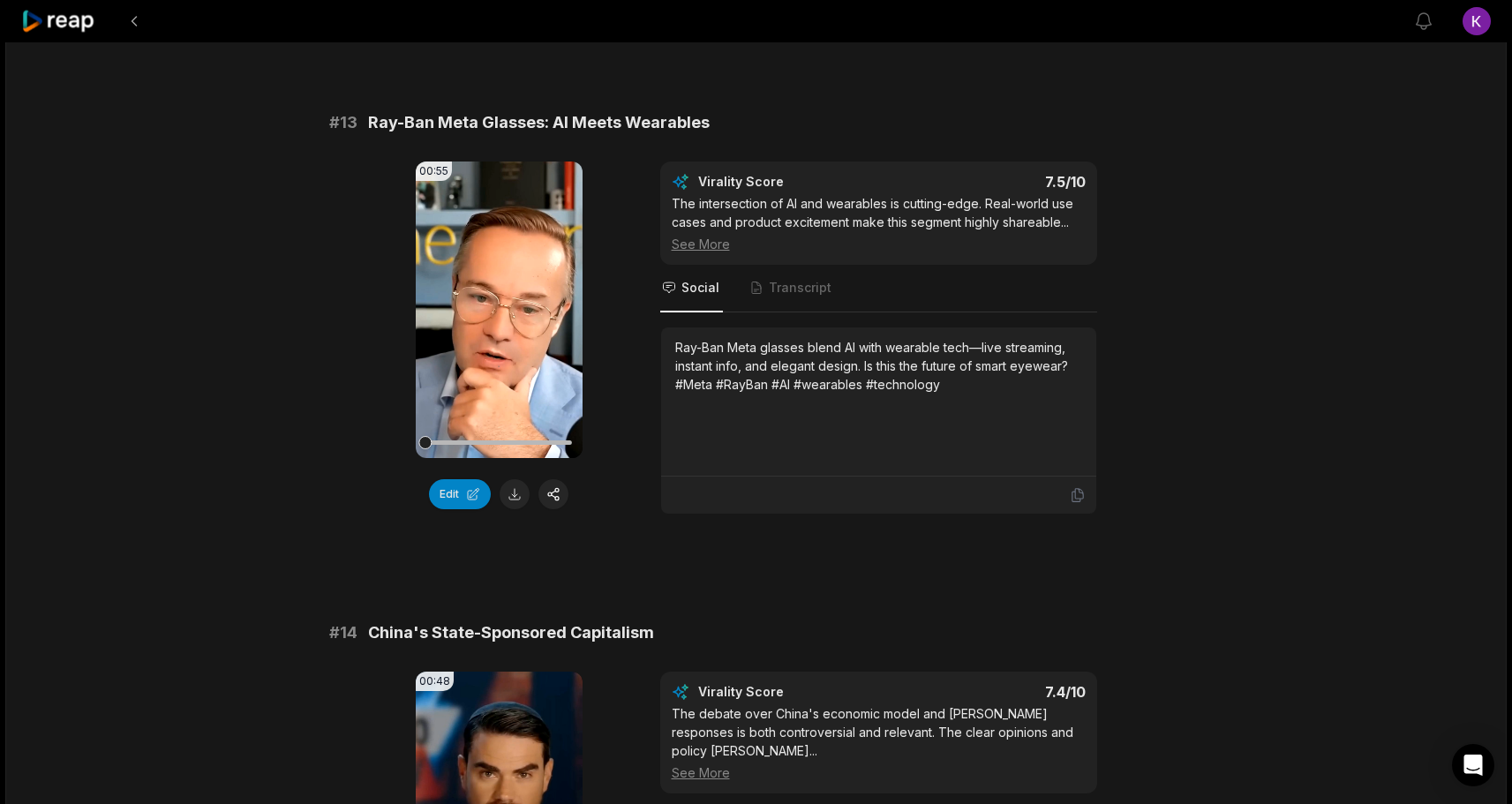
scroll to position [1166, 0]
click at [490, 309] on icon at bounding box center [498, 308] width 21 height 21
click at [469, 490] on button "Edit" at bounding box center [460, 494] width 62 height 30
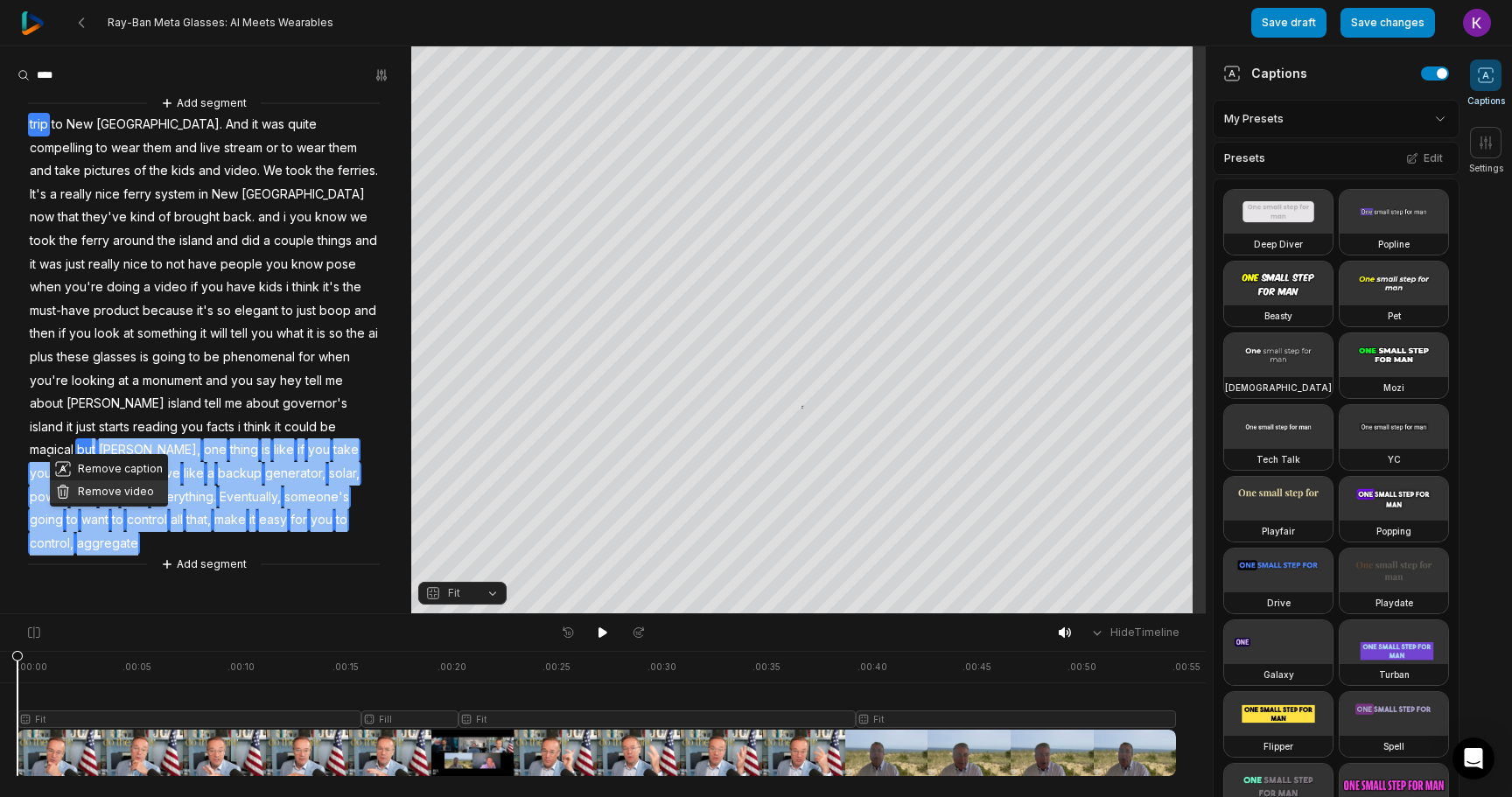
click at [140, 493] on button "Remove video" at bounding box center [109, 491] width 118 height 23
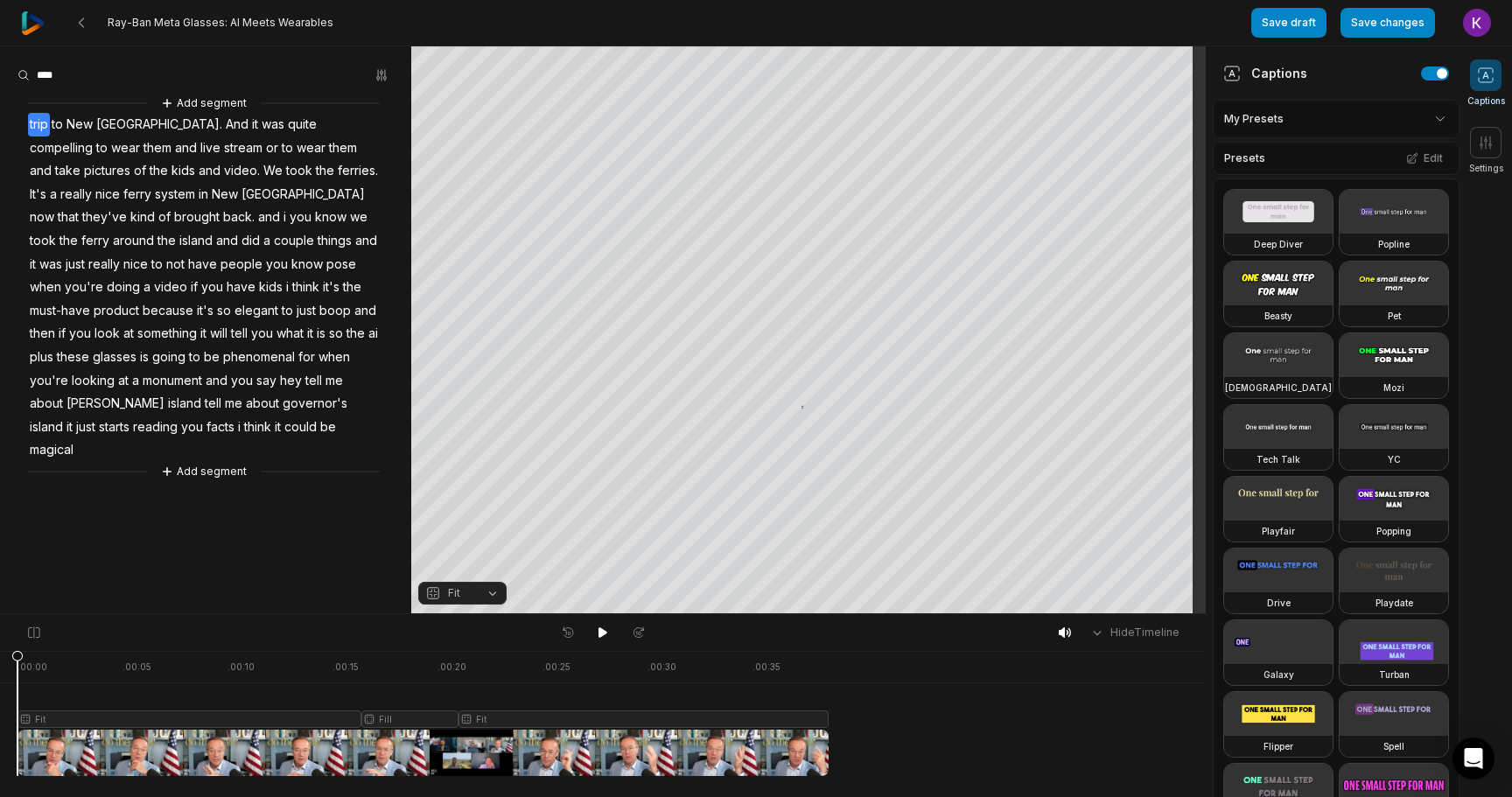
click at [121, 322] on span "look" at bounding box center [107, 333] width 29 height 24
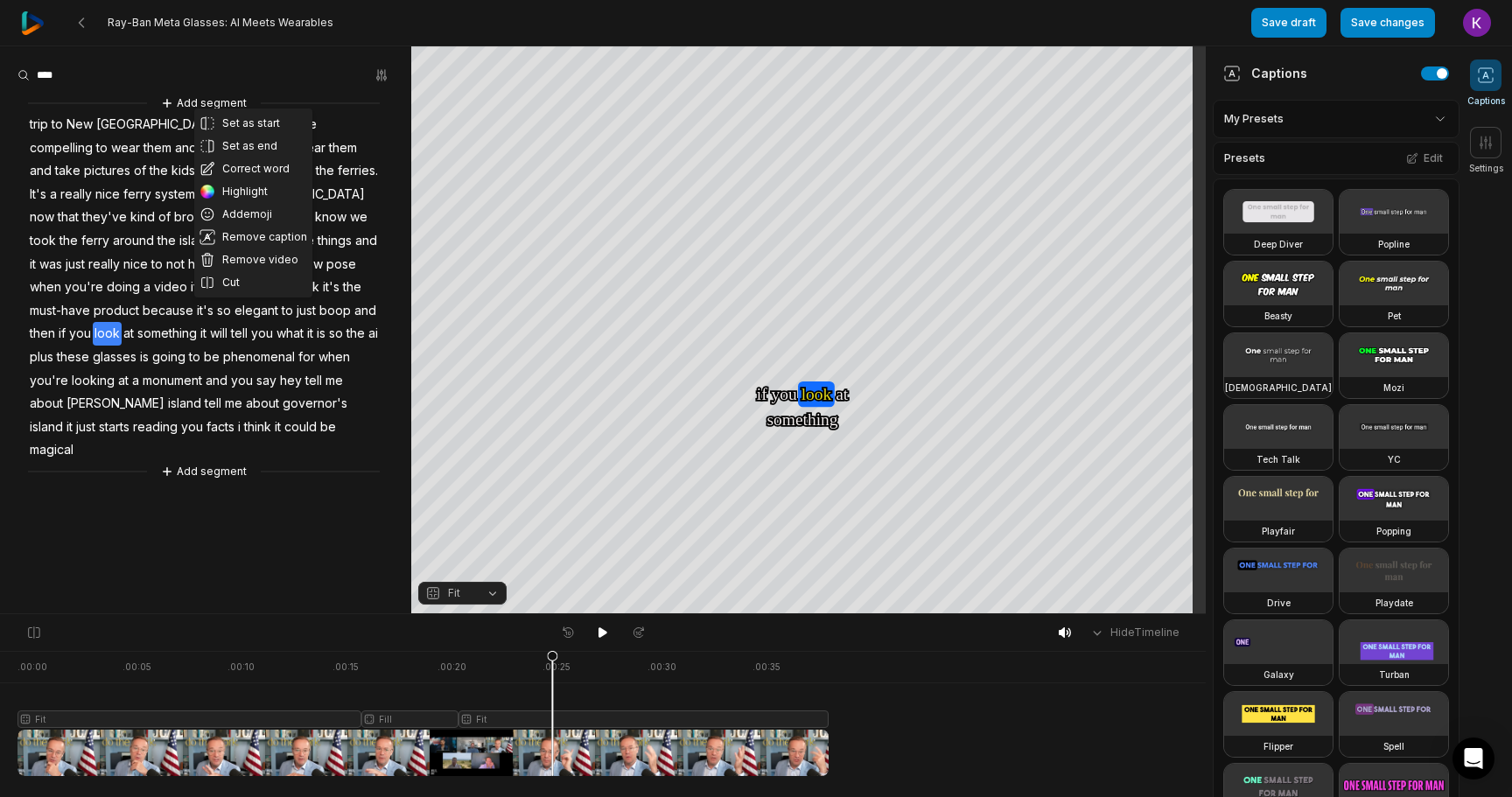
click at [295, 461] on aside "Set as start Set as end Correct word Highlight Add emoji Remove caption Remove …" at bounding box center [205, 329] width 411 height 567
click at [1371, 20] on button "Save changes" at bounding box center [1388, 23] width 95 height 30
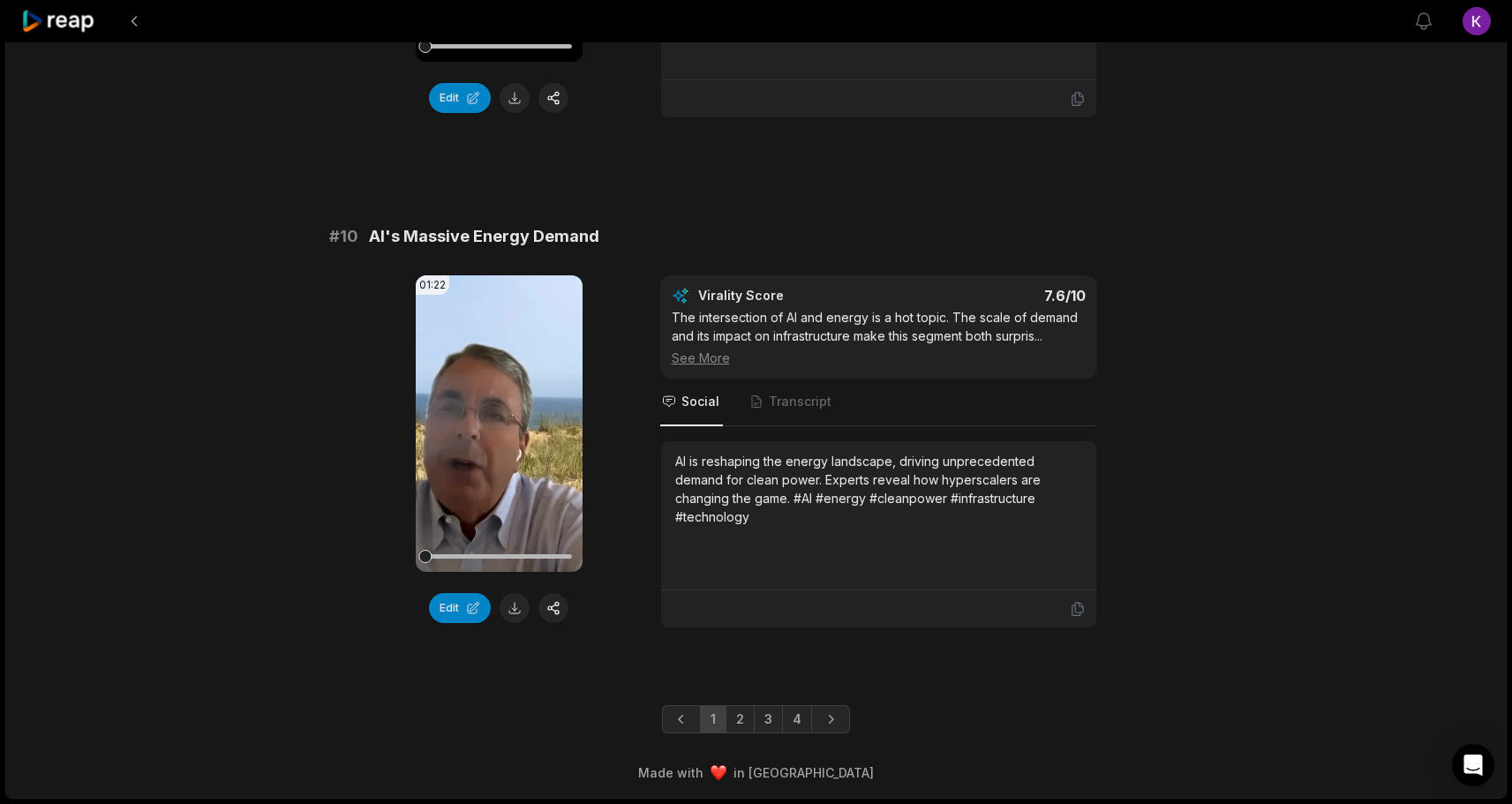
scroll to position [4659, 0]
click at [737, 726] on link "2" at bounding box center [740, 719] width 29 height 28
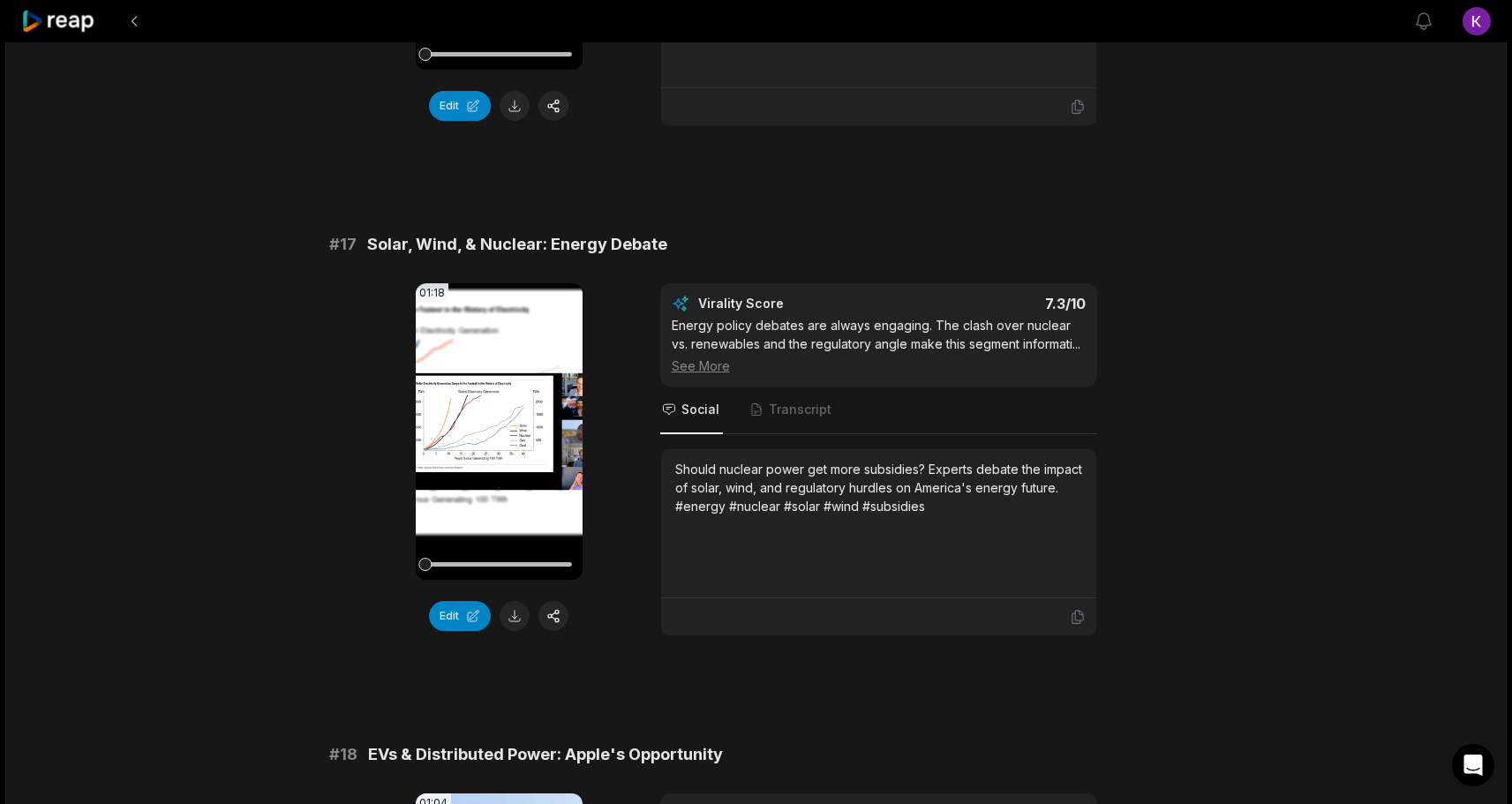
scroll to position [3098, 0]
click at [501, 426] on icon at bounding box center [499, 430] width 13 height 15
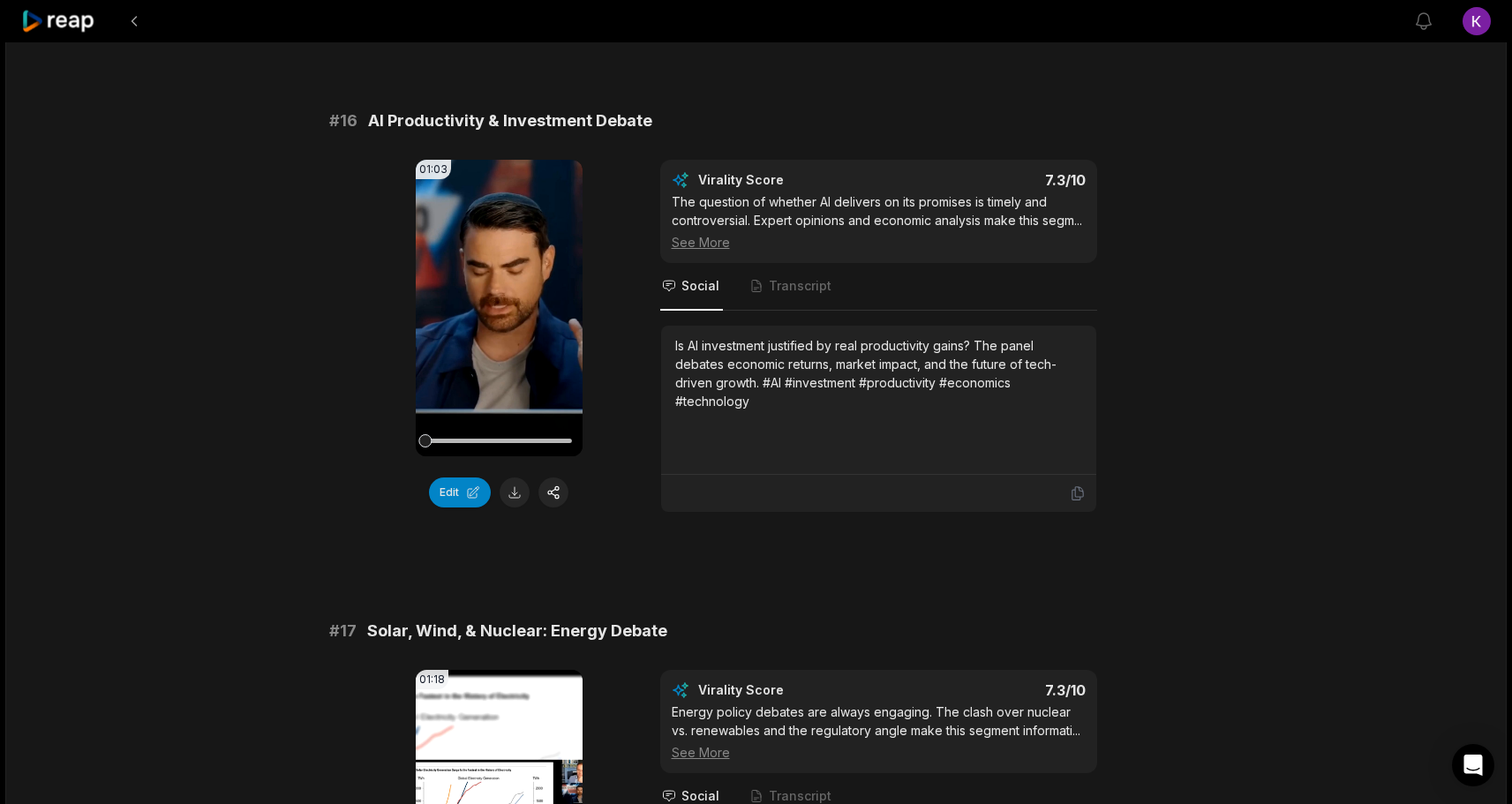
scroll to position [2708, 0]
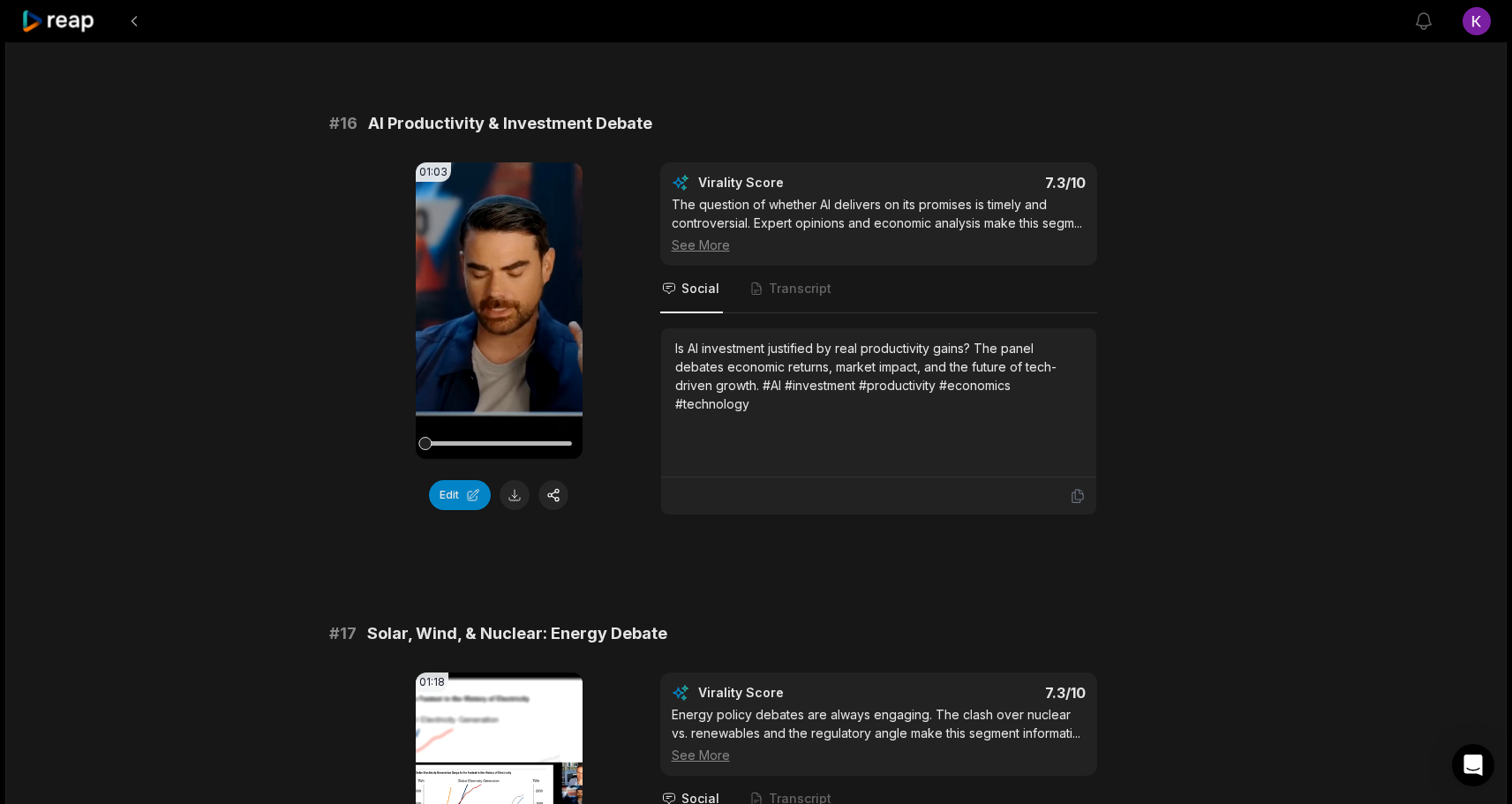
click at [168, 702] on div "01:50:42 OpenAI's GPT-5 Flop, AI's Unlimited Market, [GEOGRAPHIC_DATA]'s Big Ad…" at bounding box center [756, 49] width 1502 height 5428
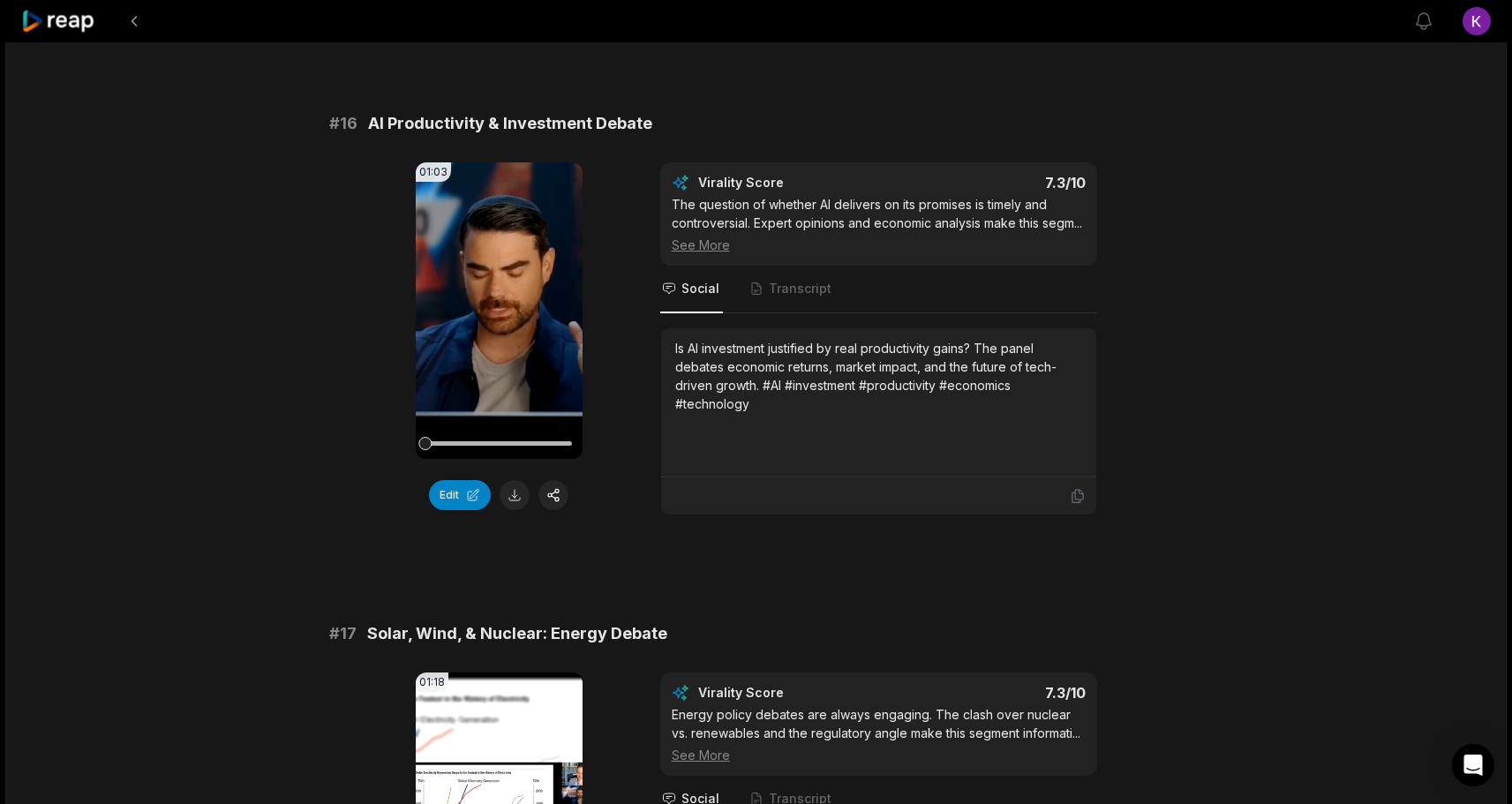
click at [168, 702] on div "01:50:42 OpenAI's GPT-5 Flop, AI's Unlimited Market, China's Big Advantage, Ris…" at bounding box center [756, 49] width 1502 height 5428
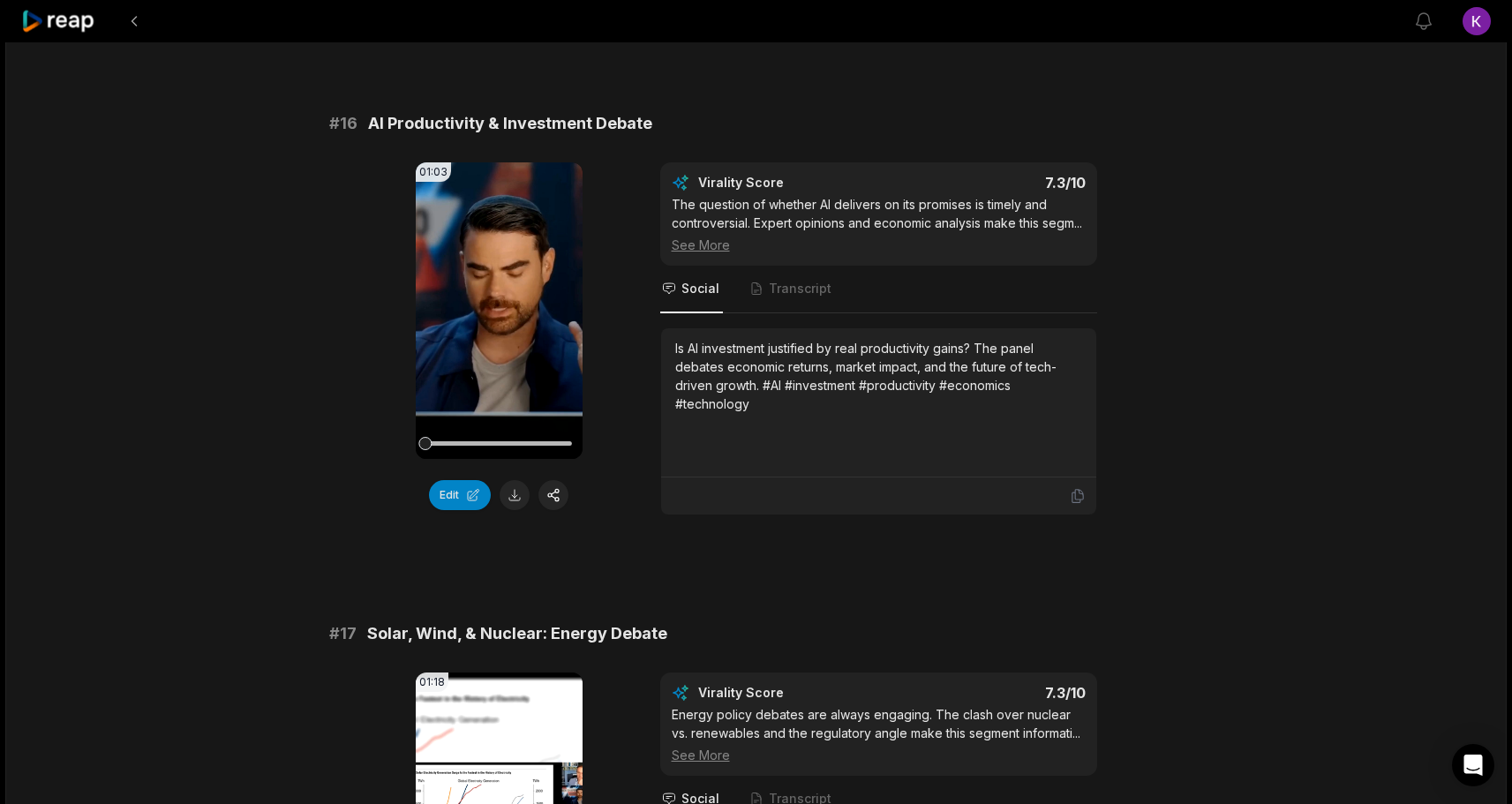
click at [168, 702] on div "01:50:42 OpenAI's GPT-5 Flop, AI's Unlimited Market, China's Big Advantage, Ris…" at bounding box center [756, 49] width 1502 height 5428
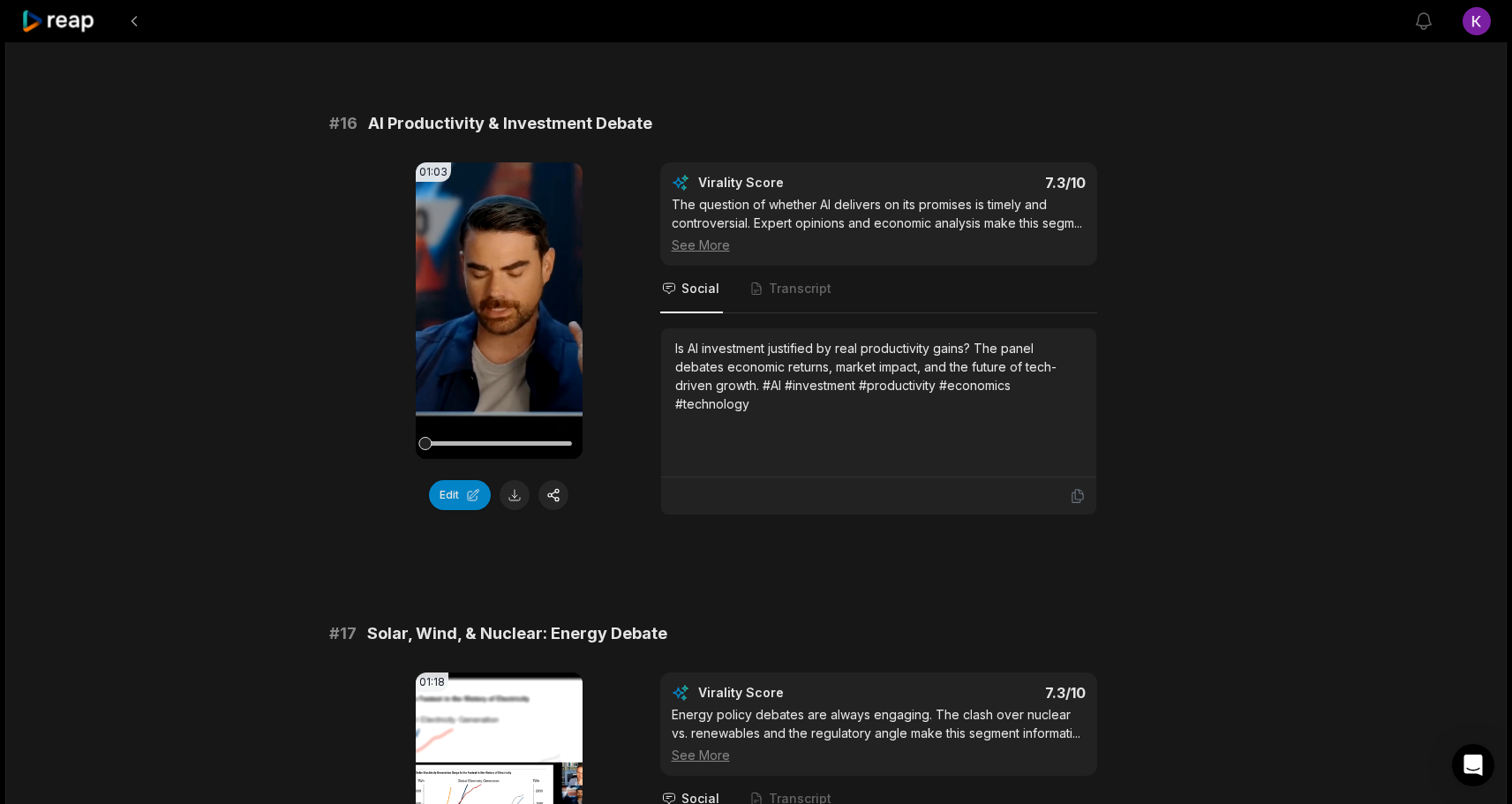
click at [168, 702] on div "01:50:42 OpenAI's GPT-5 Flop, AI's Unlimited Market, China's Big Advantage, Ris…" at bounding box center [756, 49] width 1502 height 5428
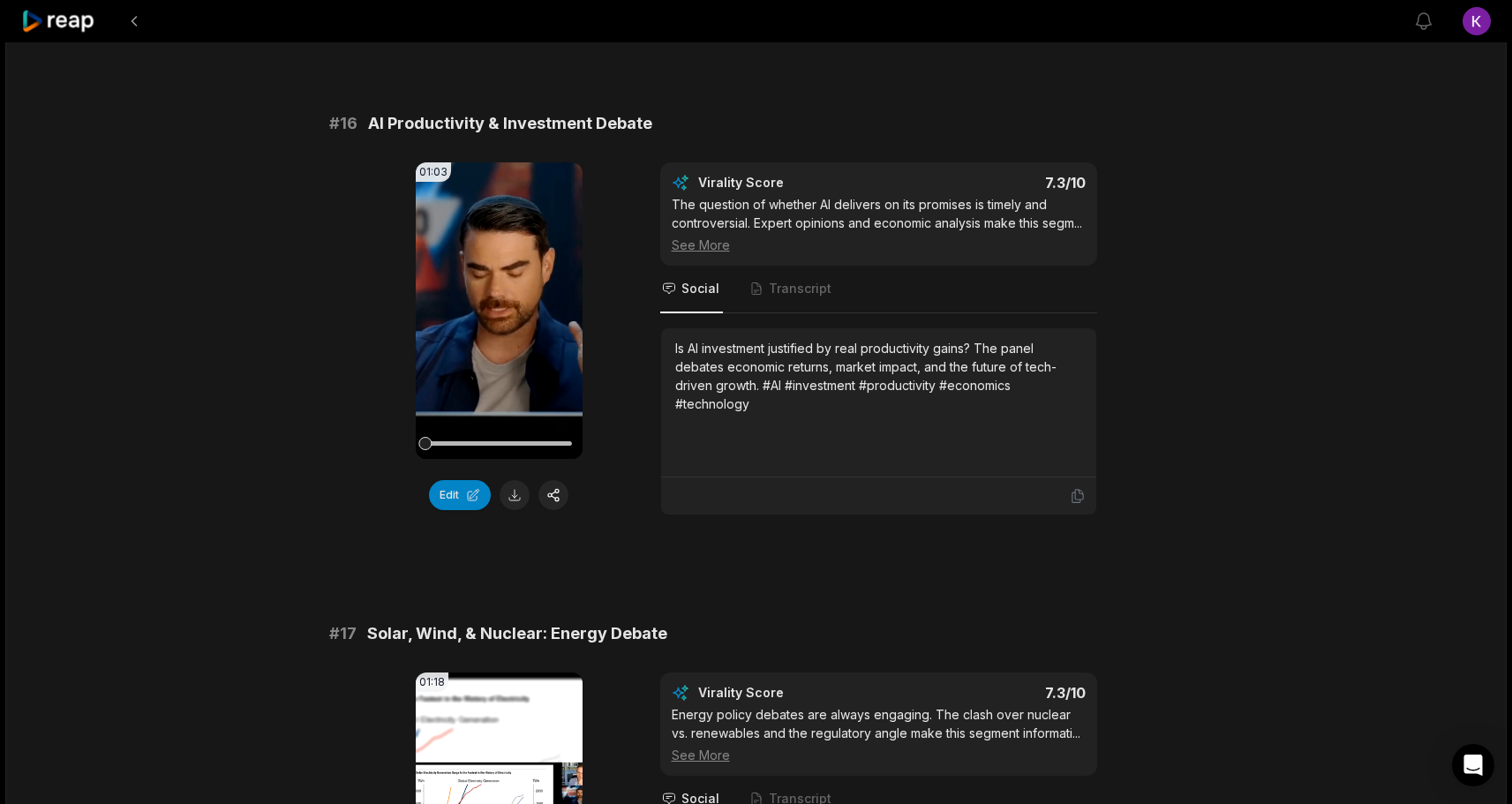
click at [168, 702] on div "01:50:42 OpenAI's GPT-5 Flop, AI's Unlimited Market, China's Big Advantage, Ris…" at bounding box center [756, 49] width 1502 height 5428
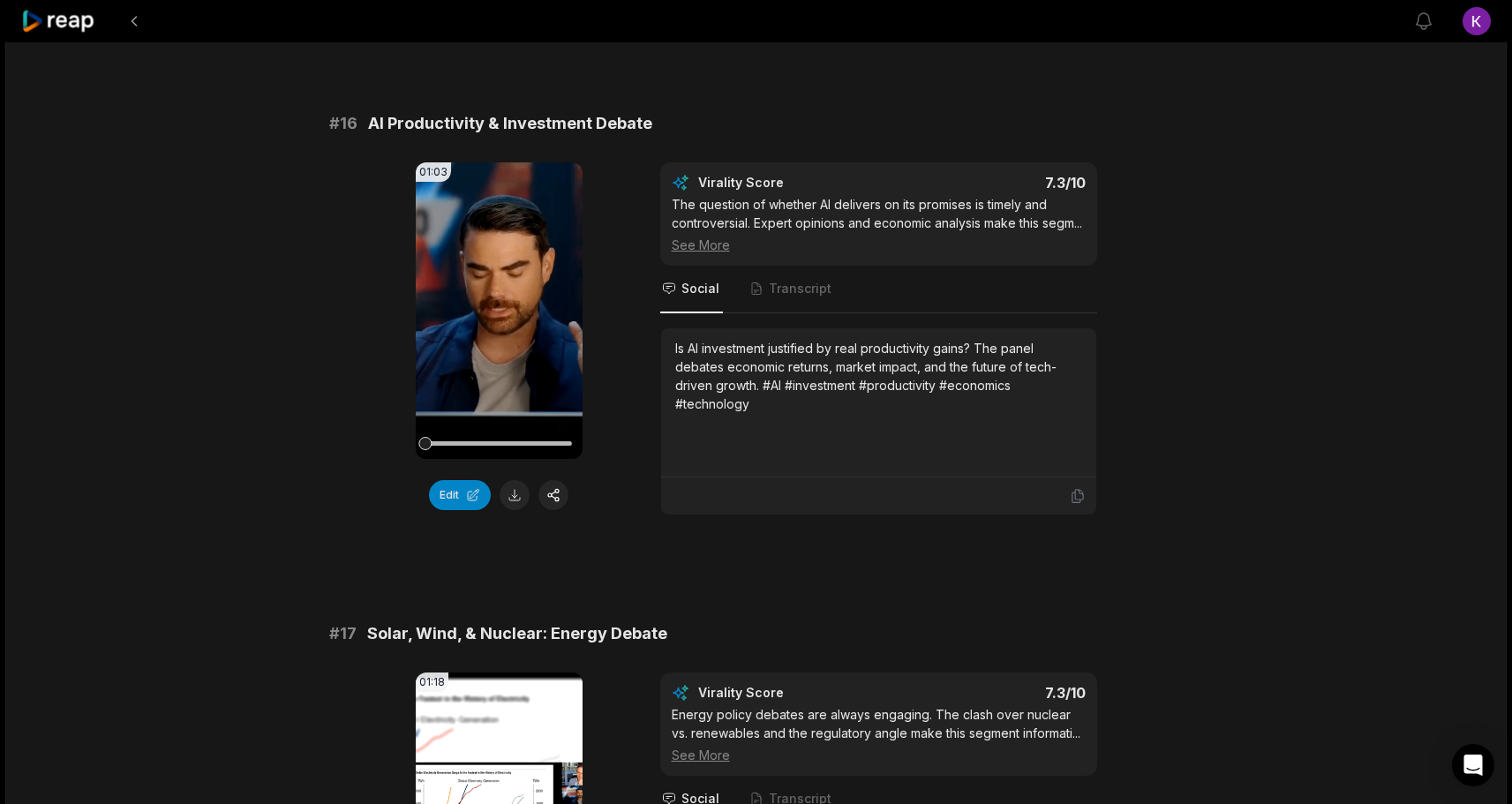
click at [168, 702] on div "01:50:42 OpenAI's GPT-5 Flop, AI's Unlimited Market, China's Big Advantage, Ris…" at bounding box center [756, 49] width 1502 height 5428
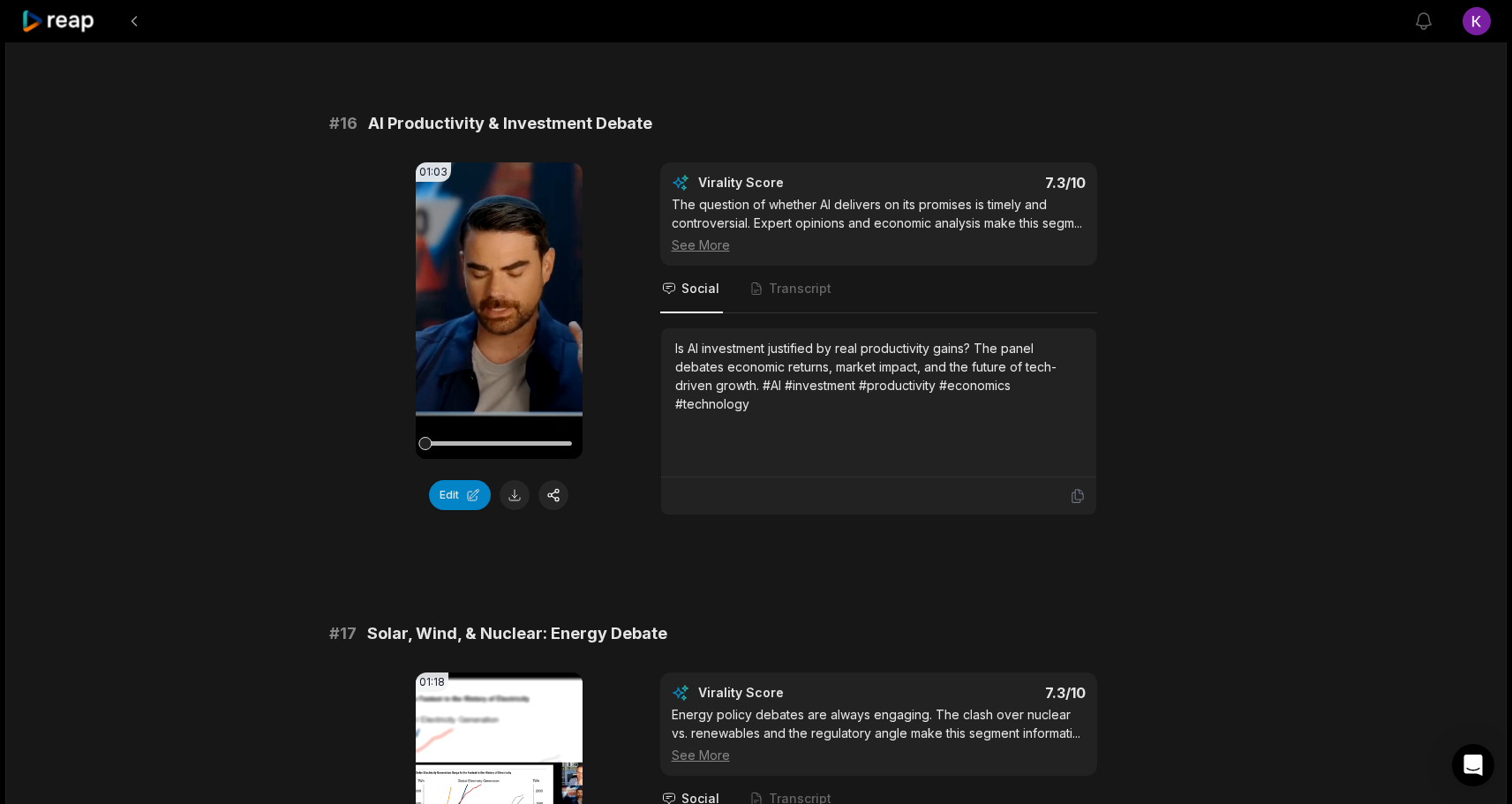
click at [168, 702] on div "01:50:42 OpenAI's GPT-5 Flop, AI's Unlimited Market, China's Big Advantage, Ris…" at bounding box center [756, 49] width 1502 height 5428
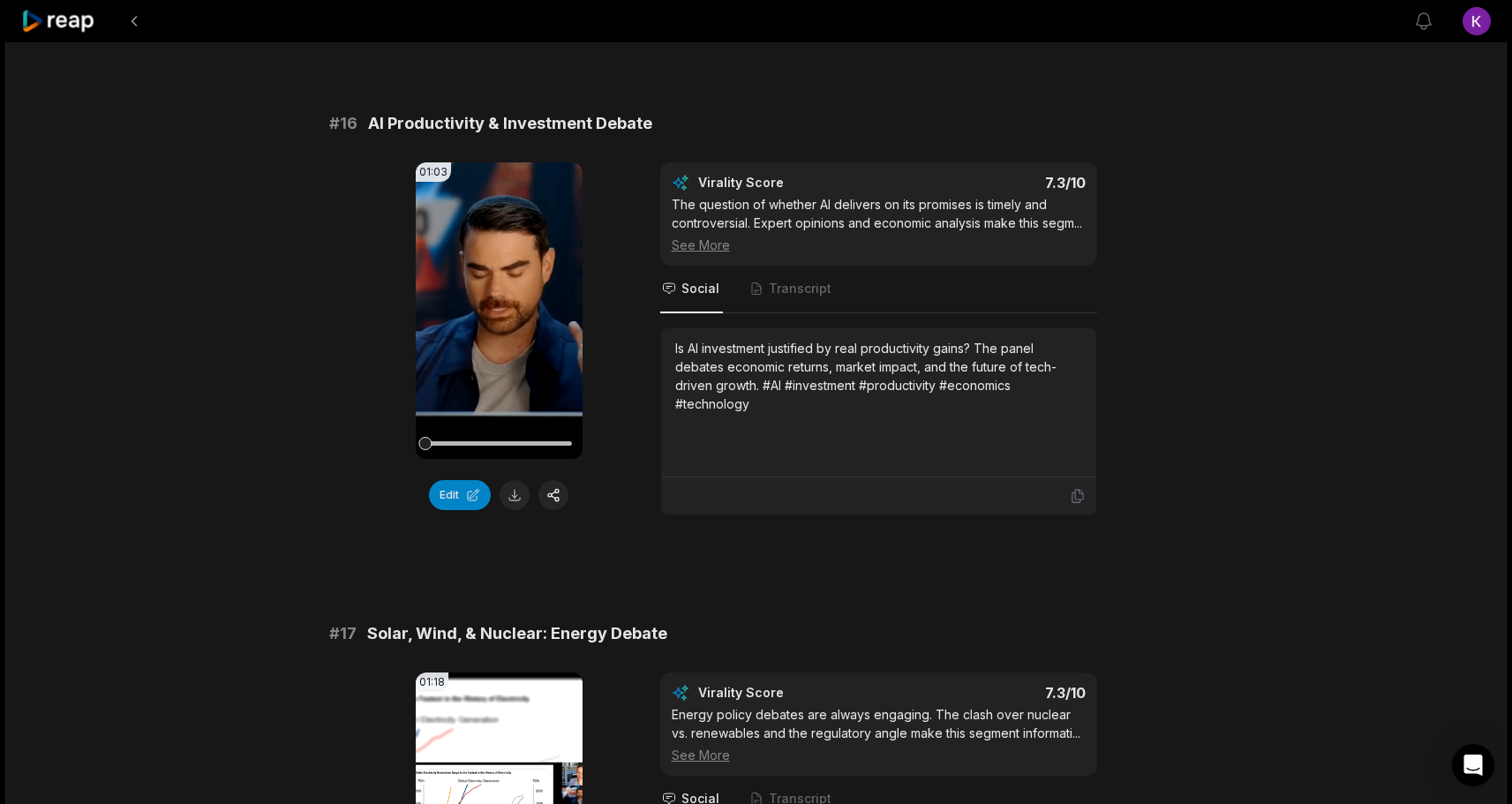
click at [168, 702] on div "01:50:42 OpenAI's GPT-5 Flop, AI's Unlimited Market, China's Big Advantage, Ris…" at bounding box center [756, 49] width 1502 height 5428
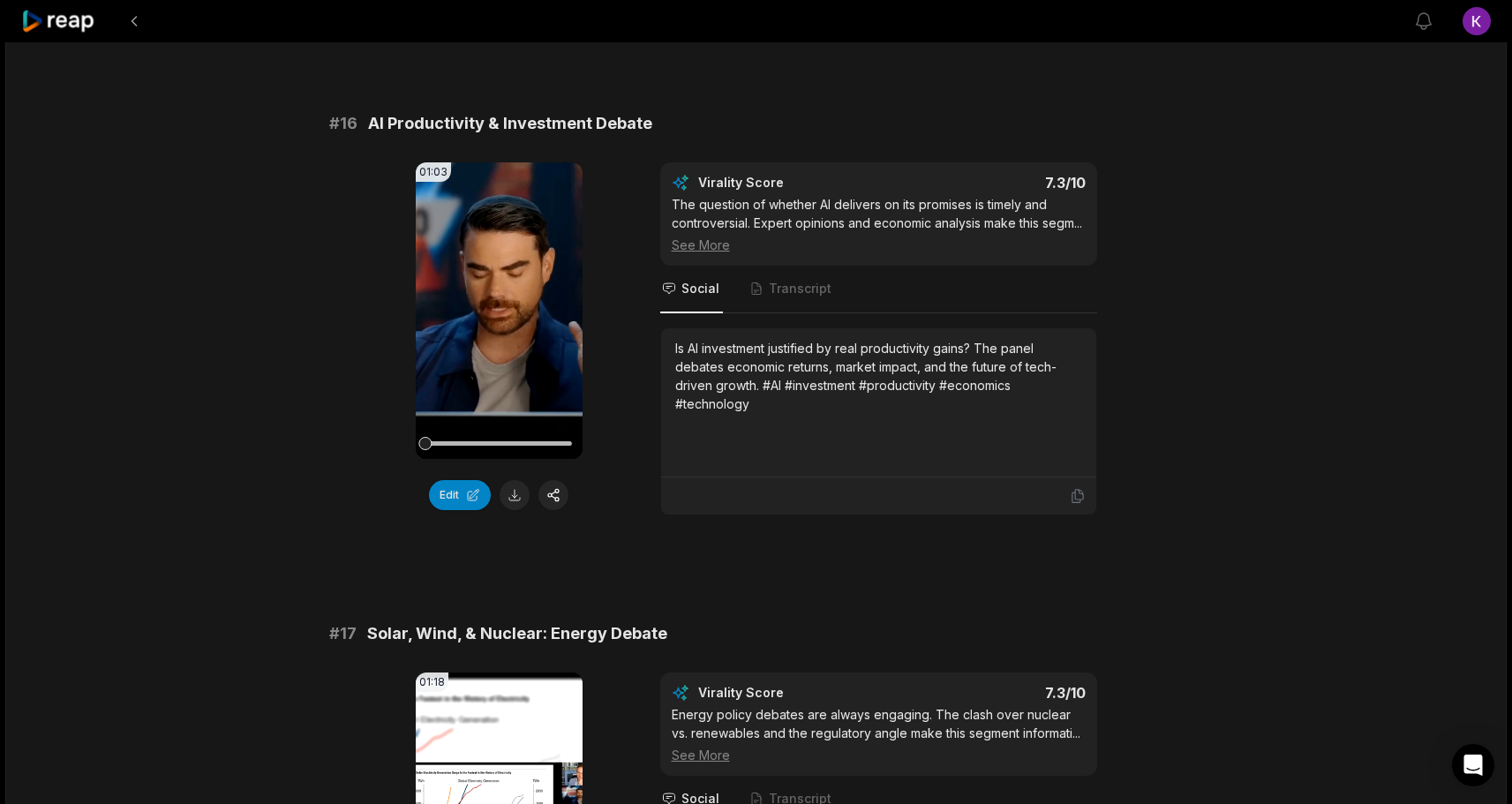
click at [168, 702] on div "01:50:42 OpenAI's GPT-5 Flop, AI's Unlimited Market, China's Big Advantage, Ris…" at bounding box center [756, 49] width 1502 height 5428
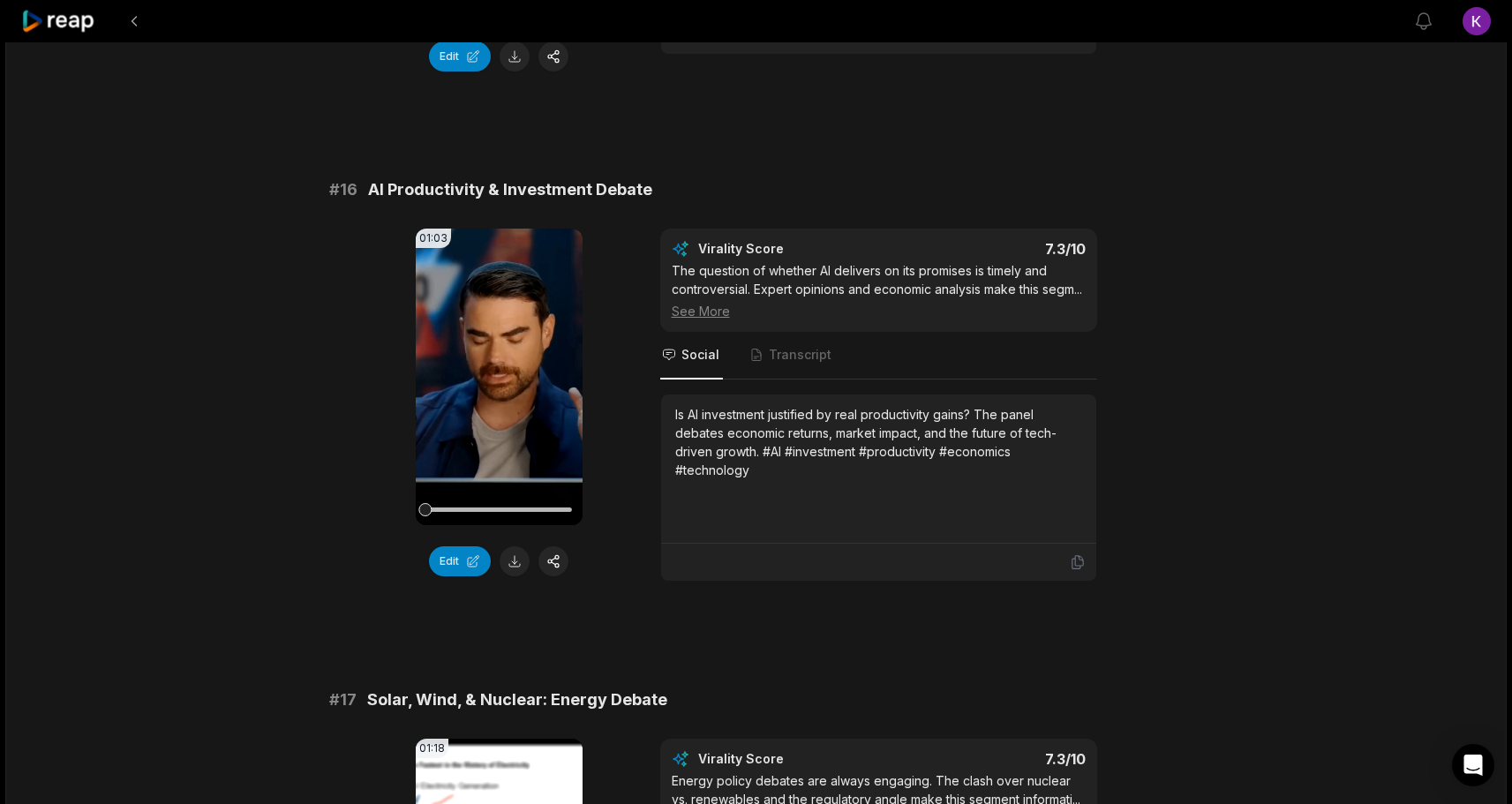
scroll to position [2629, 0]
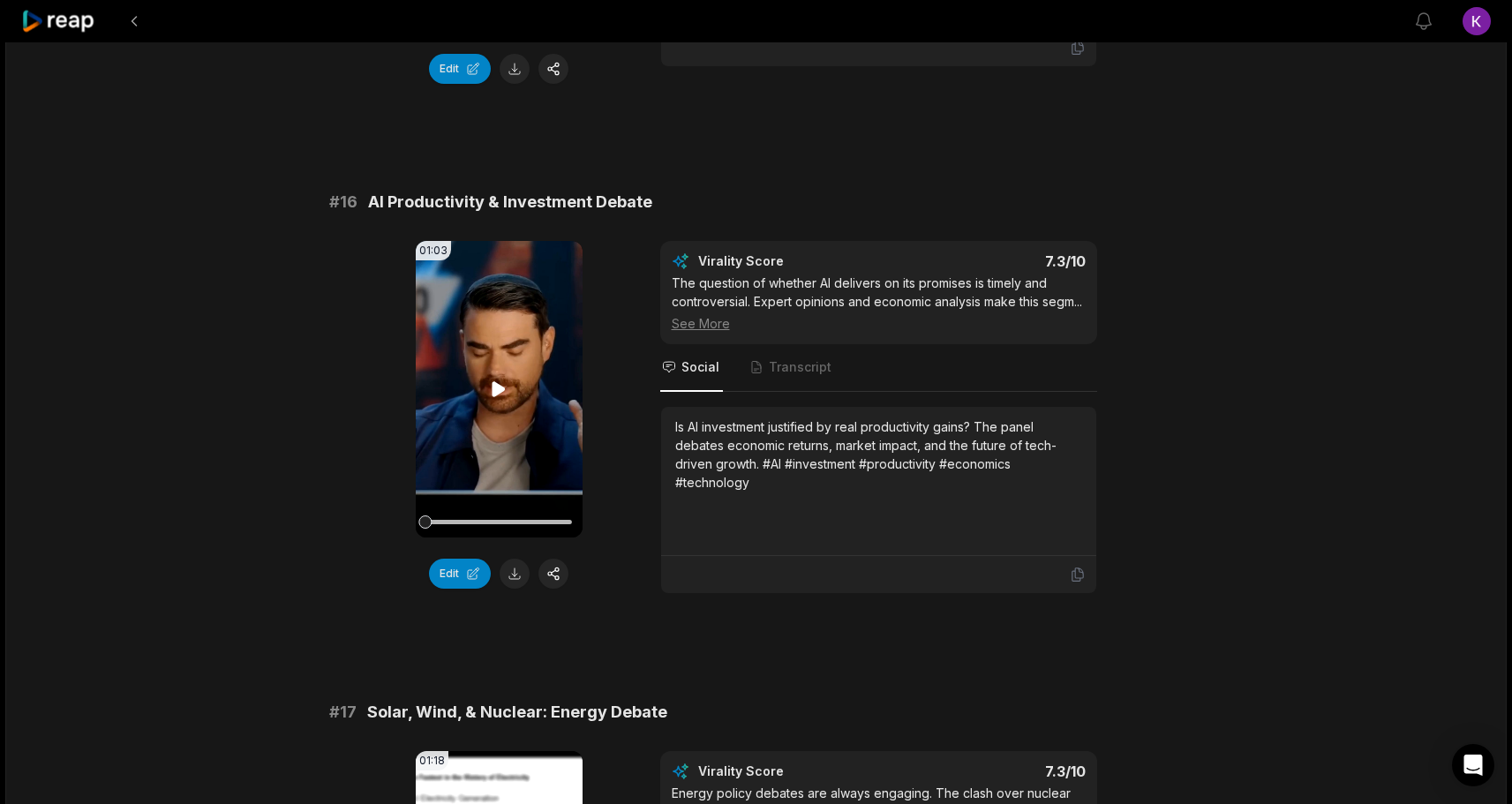
click at [499, 381] on icon at bounding box center [499, 388] width 13 height 15
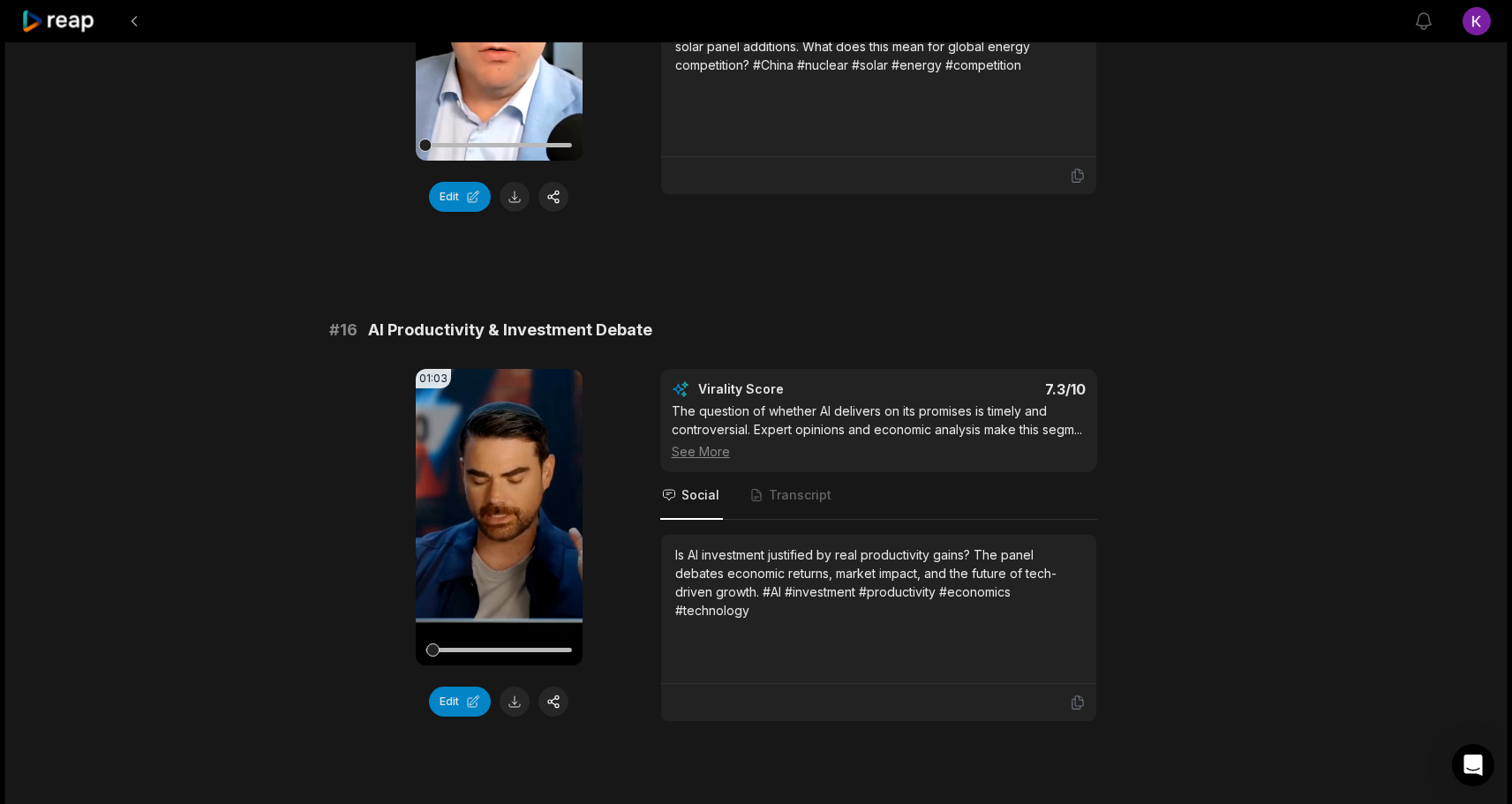
scroll to position [2502, 0]
click at [167, 382] on div "01:50:42 OpenAI's GPT-5 Flop, AI's Unlimited Market, China's Big Advantage, Ris…" at bounding box center [756, 254] width 1502 height 5428
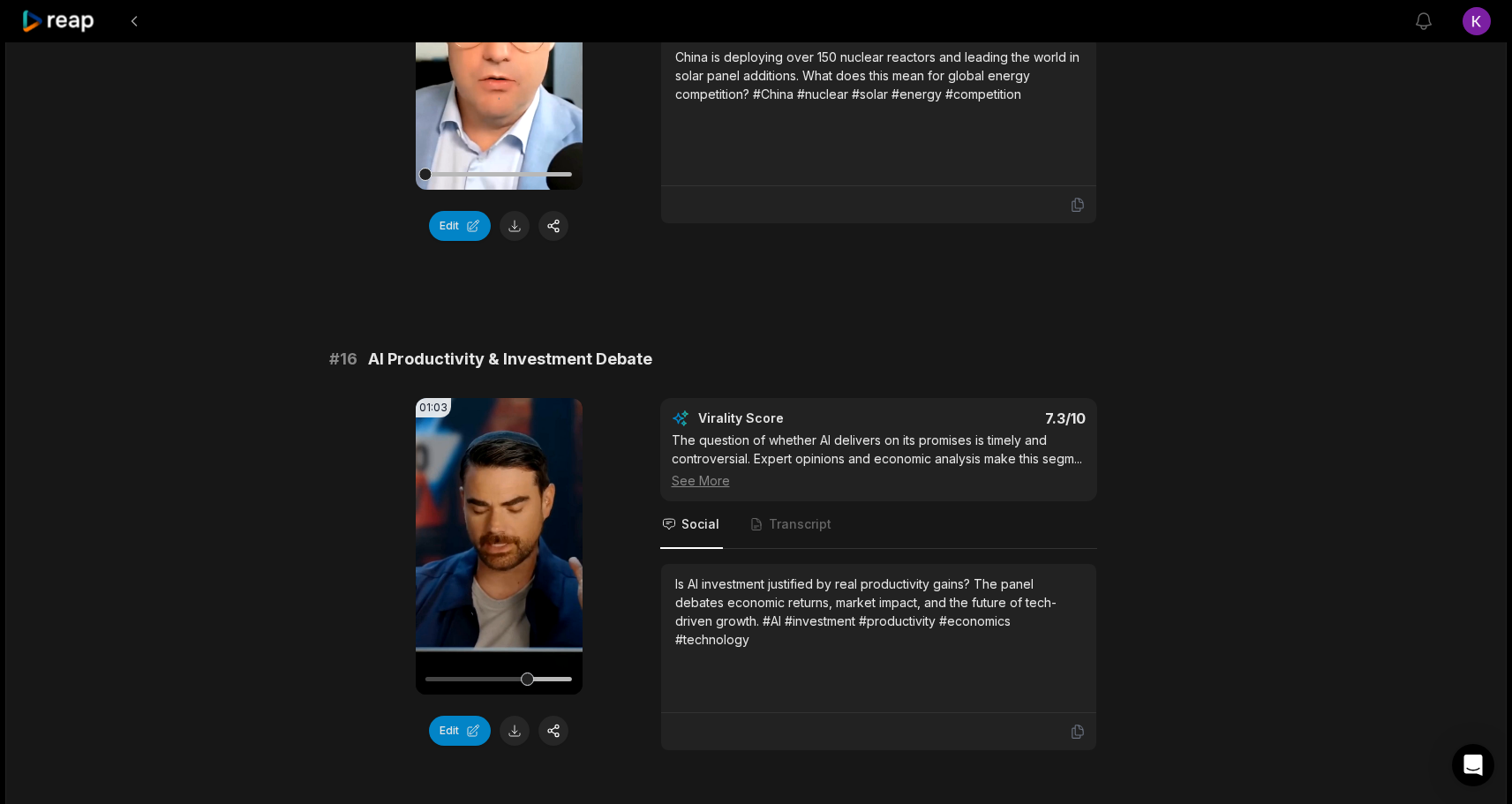
scroll to position [2526, 0]
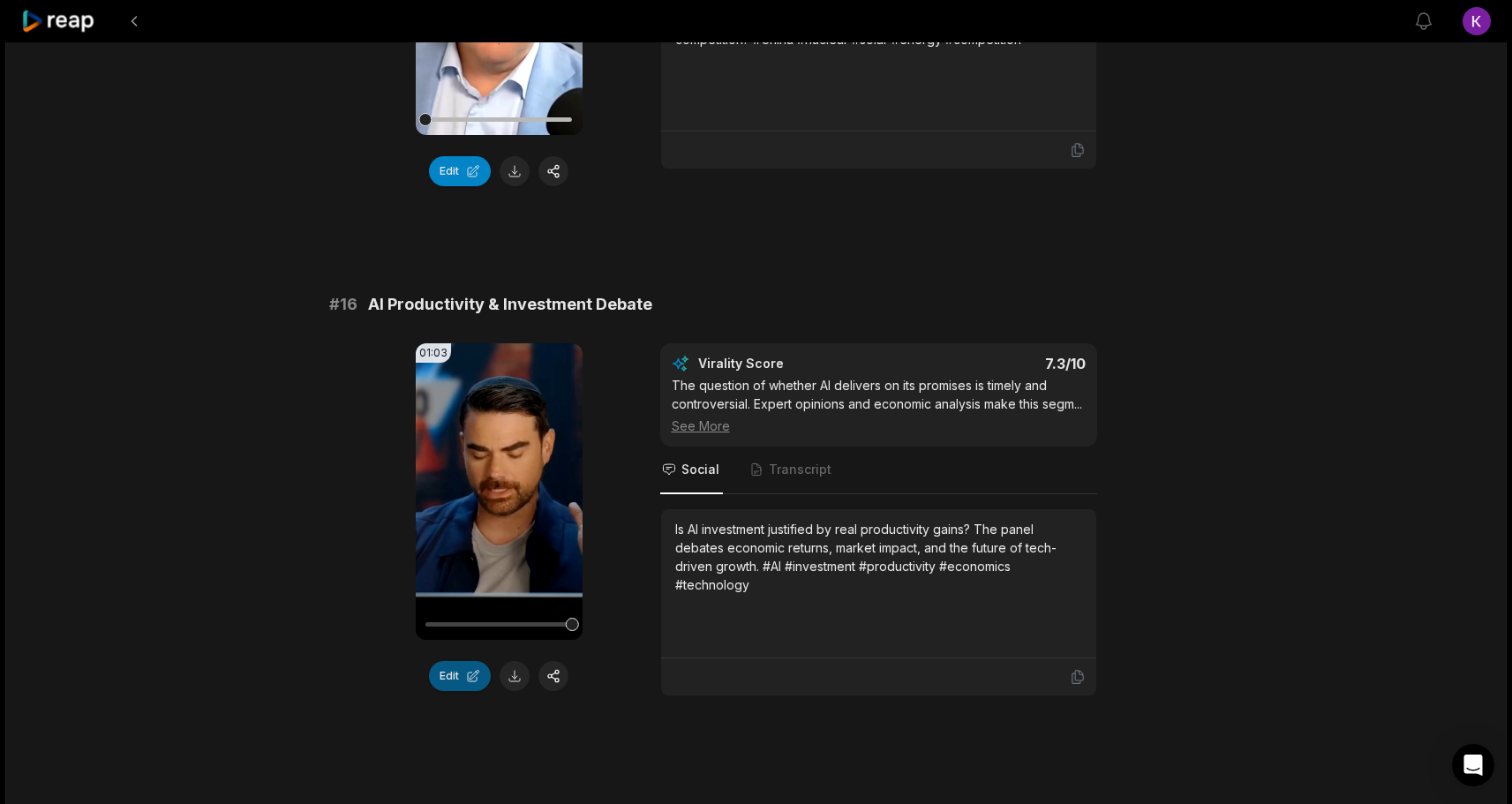
click at [449, 661] on button "Edit" at bounding box center [460, 676] width 62 height 30
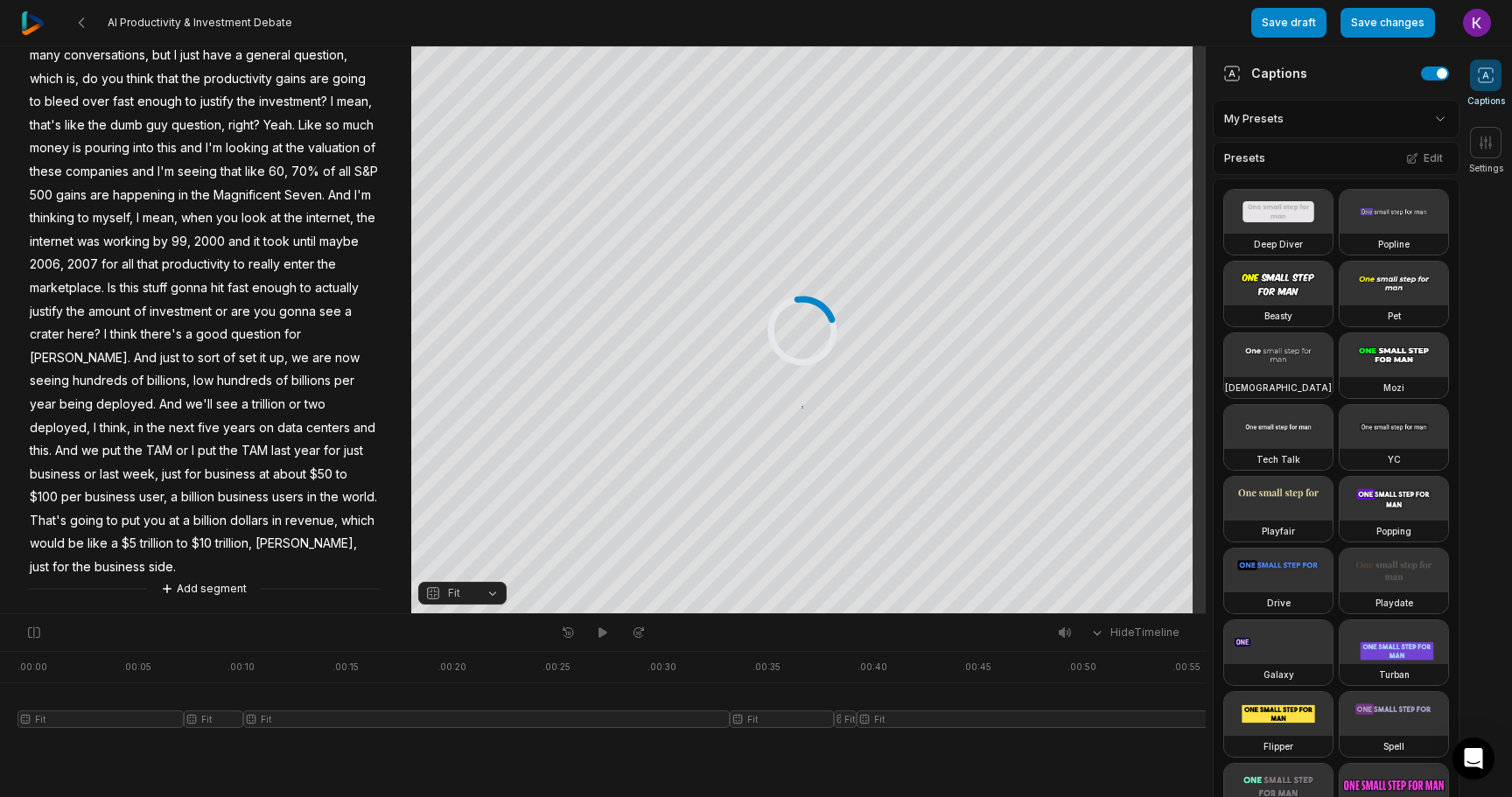
scroll to position [69, 0]
click at [178, 586] on button "Add segment" at bounding box center [204, 589] width 93 height 20
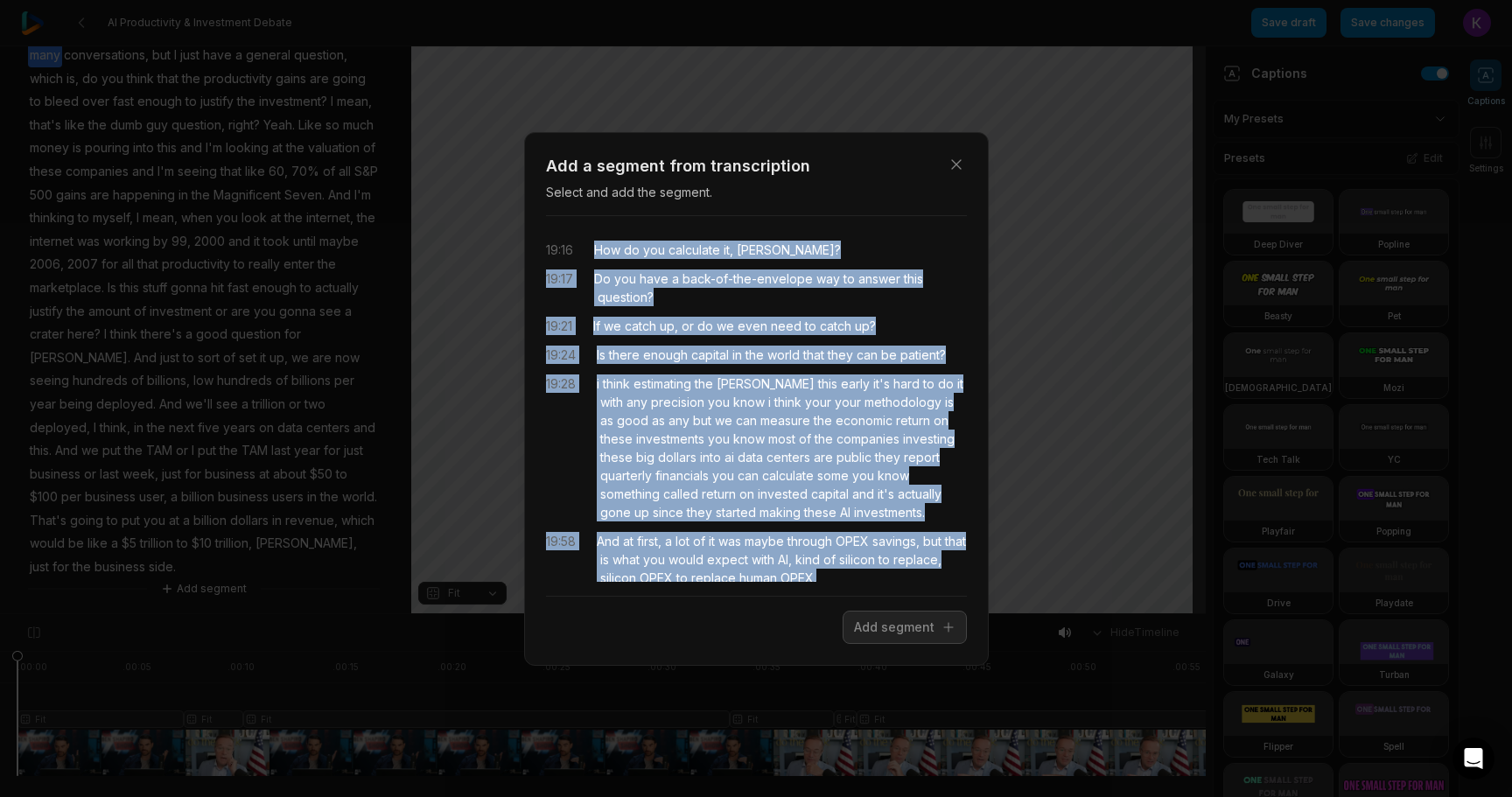
drag, startPoint x: 958, startPoint y: 167, endPoint x: 595, endPoint y: 246, distance: 371.5
click at [595, 246] on div "19:16 How do you calculate it, [PERSON_NAME]? 19:17 Do you have a back-of-the-e…" at bounding box center [756, 405] width 421 height 352
click at [908, 625] on button "Add segment" at bounding box center [904, 627] width 124 height 34
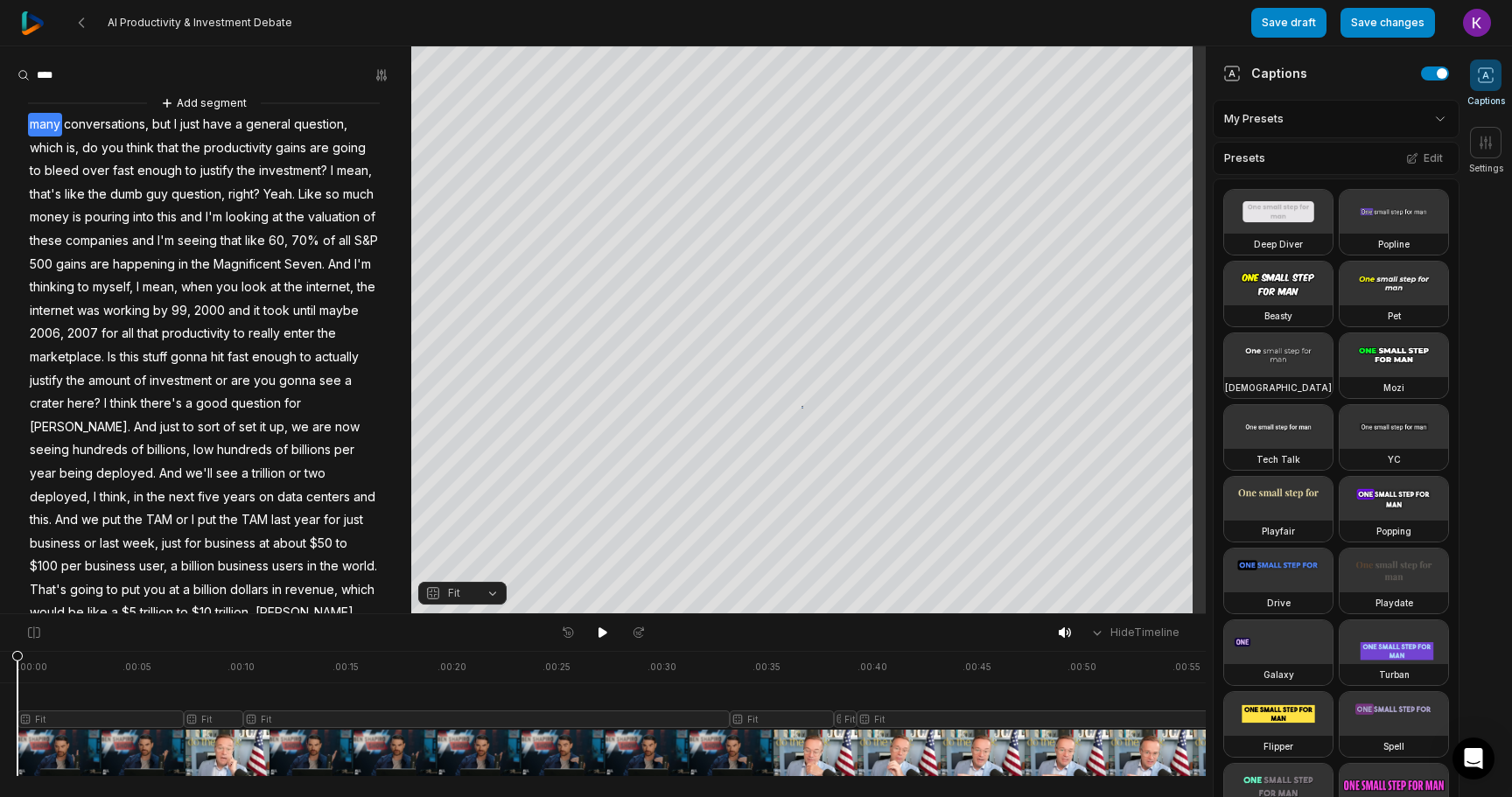
scroll to position [0, 155]
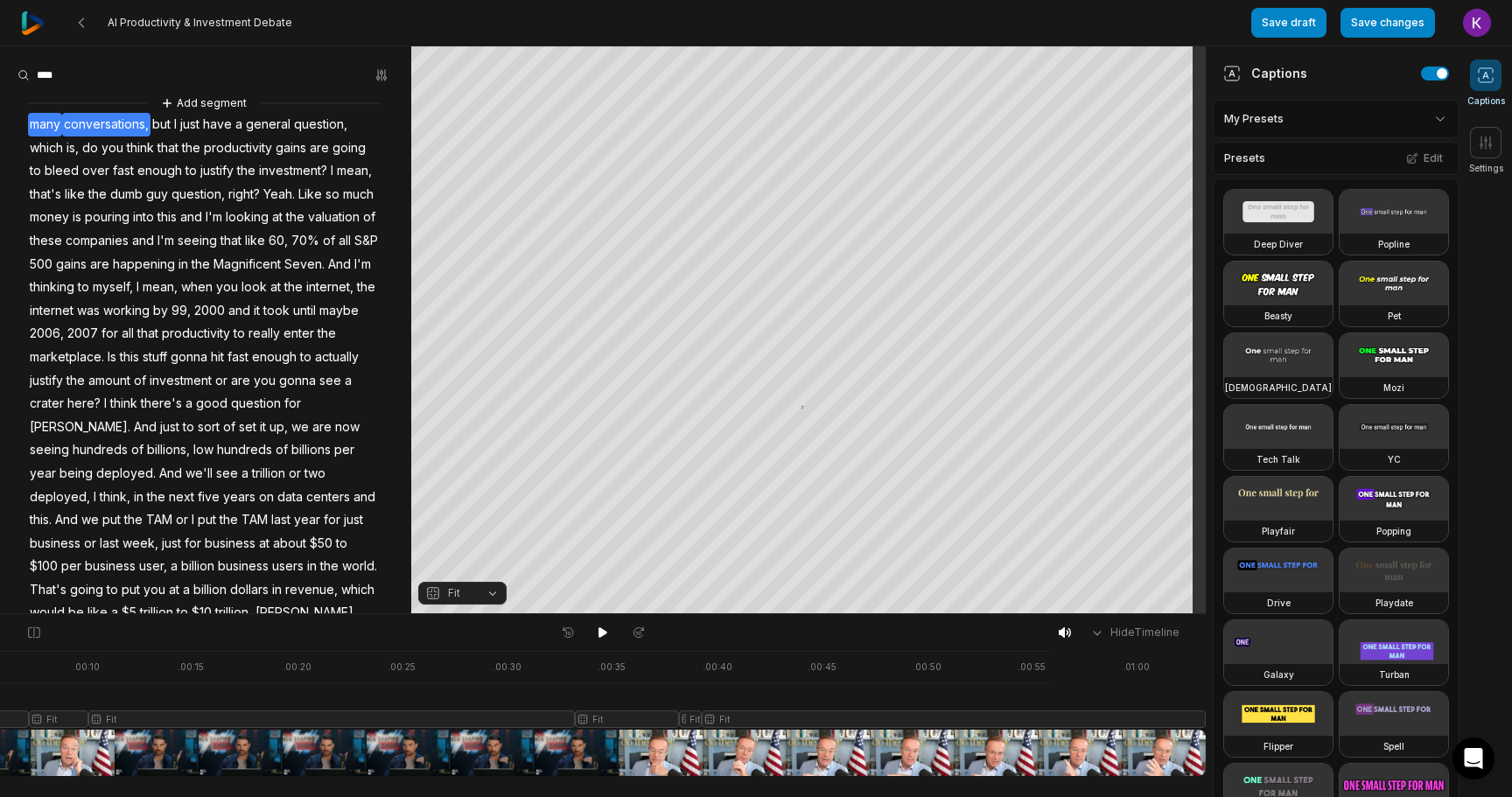
click at [97, 125] on span "conversations," at bounding box center [107, 124] width 89 height 24
drag, startPoint x: 168, startPoint y: 127, endPoint x: 24, endPoint y: 117, distance: 144.3
click at [24, 117] on div "Add segment many conversations, but I just have a general question, which is, d…" at bounding box center [205, 381] width 411 height 574
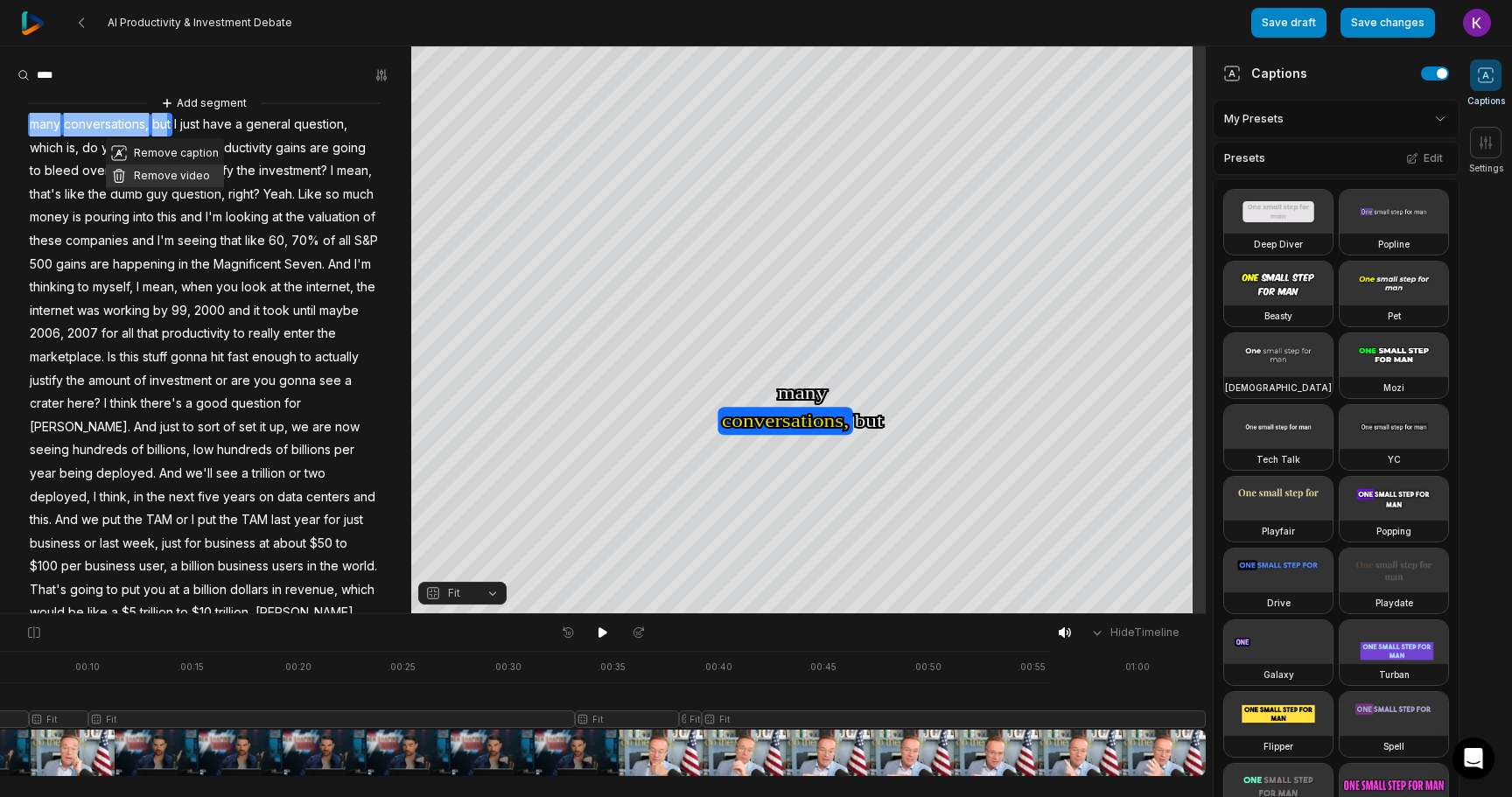
click at [184, 176] on button "Remove video" at bounding box center [165, 176] width 118 height 23
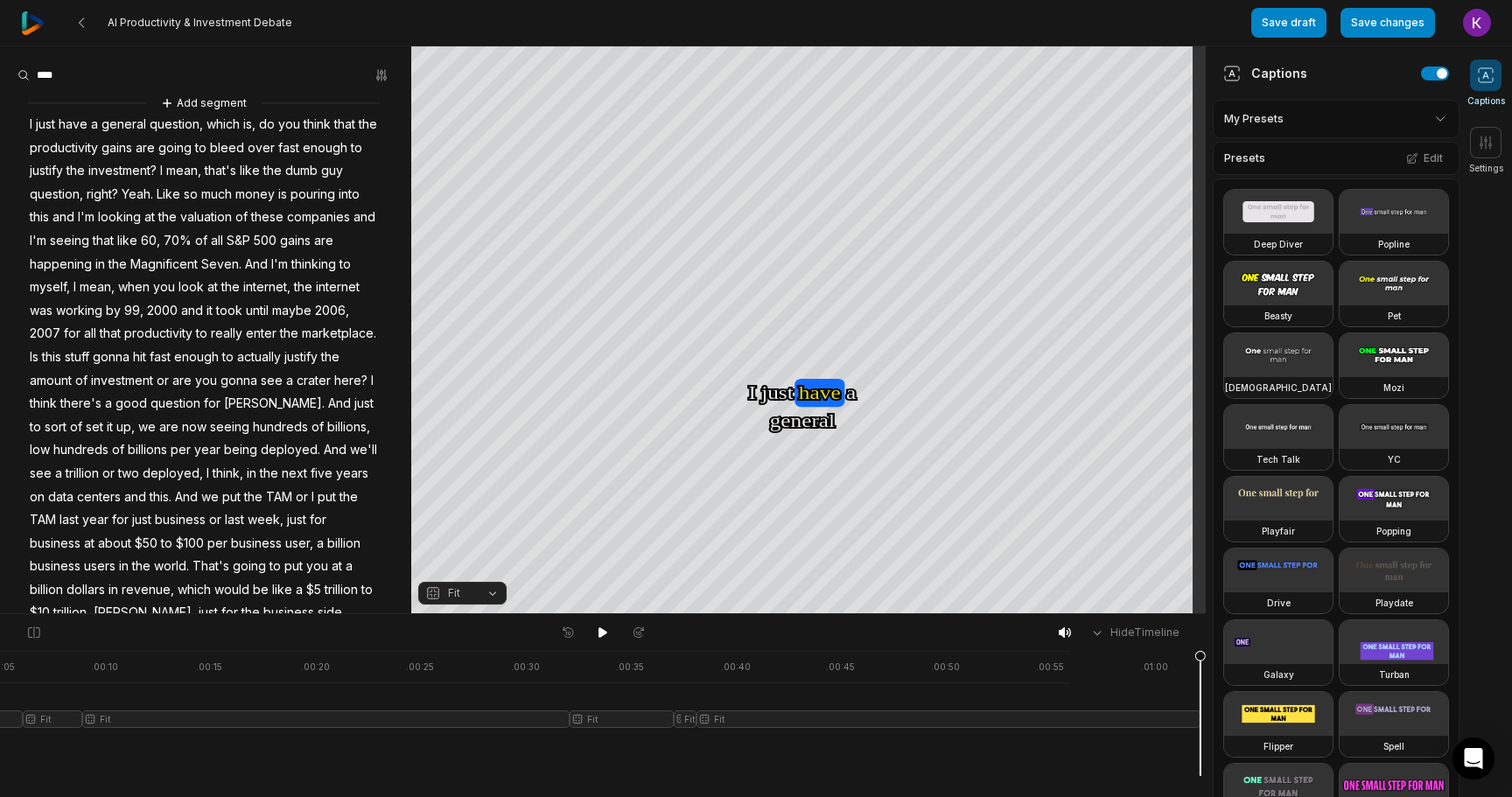
scroll to position [0, 131]
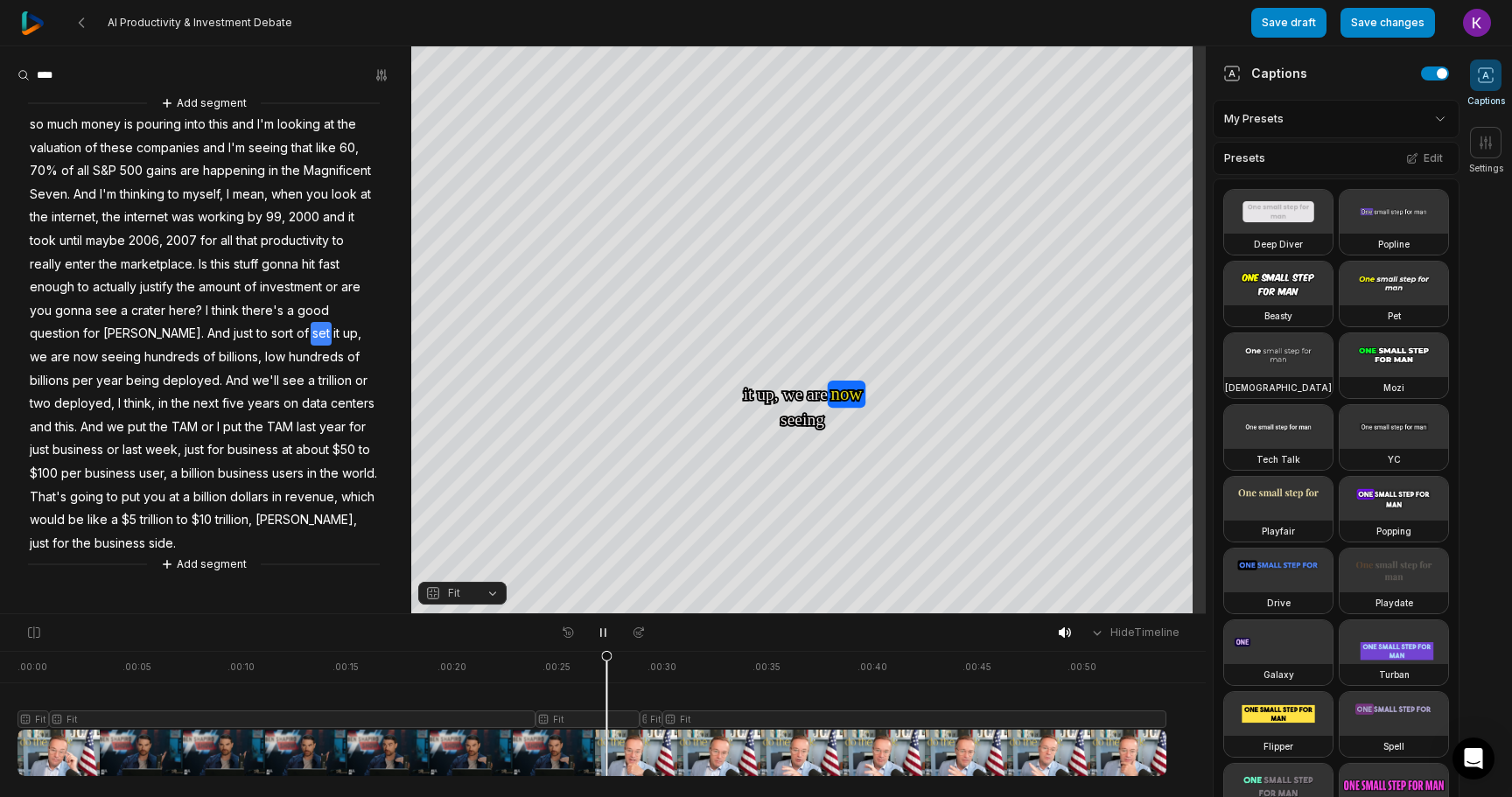
click at [601, 632] on icon at bounding box center [603, 633] width 4 height 8
drag, startPoint x: 201, startPoint y: 309, endPoint x: 321, endPoint y: 333, distance: 122.4
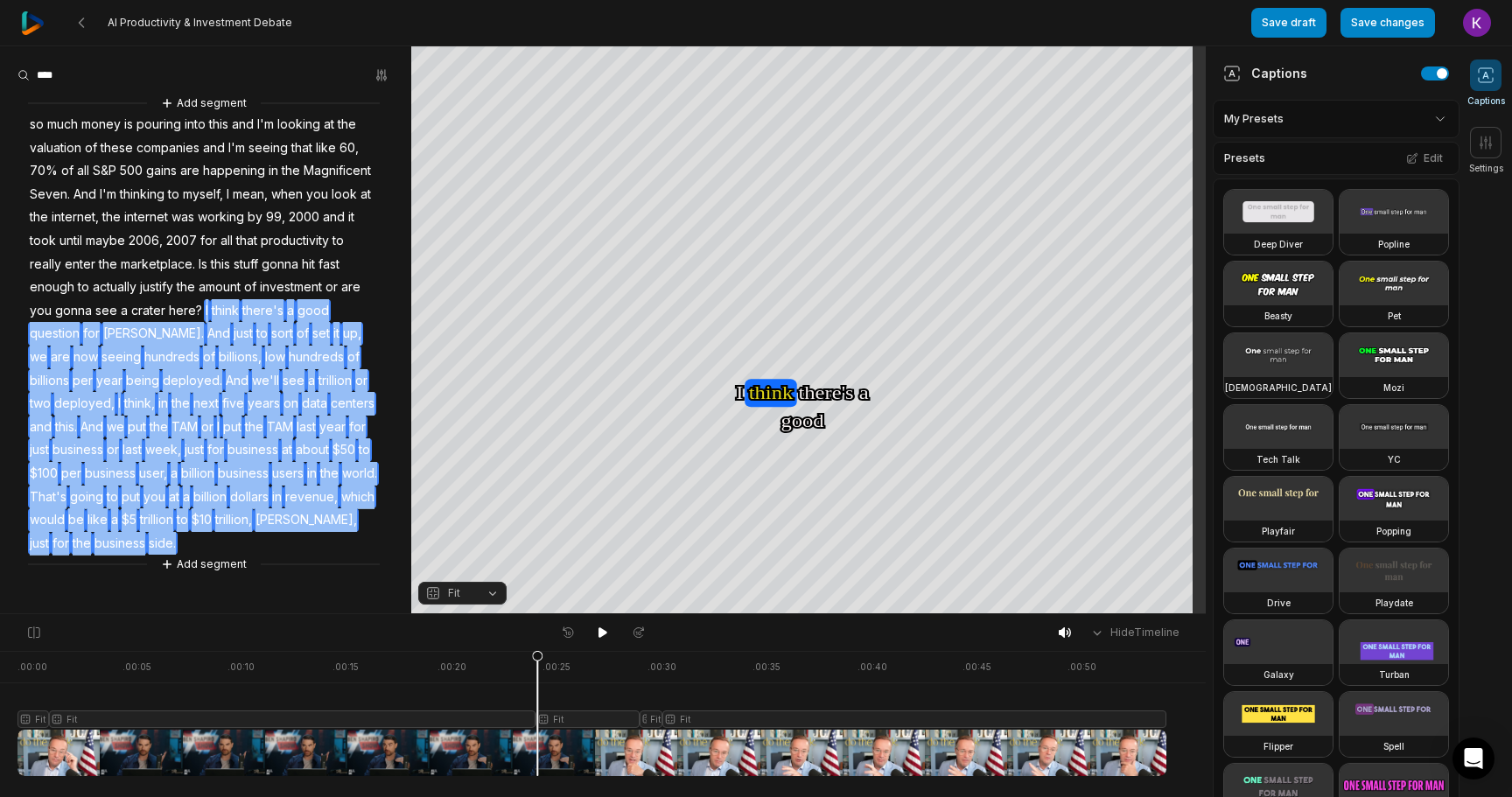
drag, startPoint x: 203, startPoint y: 308, endPoint x: 348, endPoint y: 510, distance: 248.7
click at [348, 510] on div "Add segment so much money is pouring into this and I'm looking at the valuation…" at bounding box center [205, 333] width 411 height 480
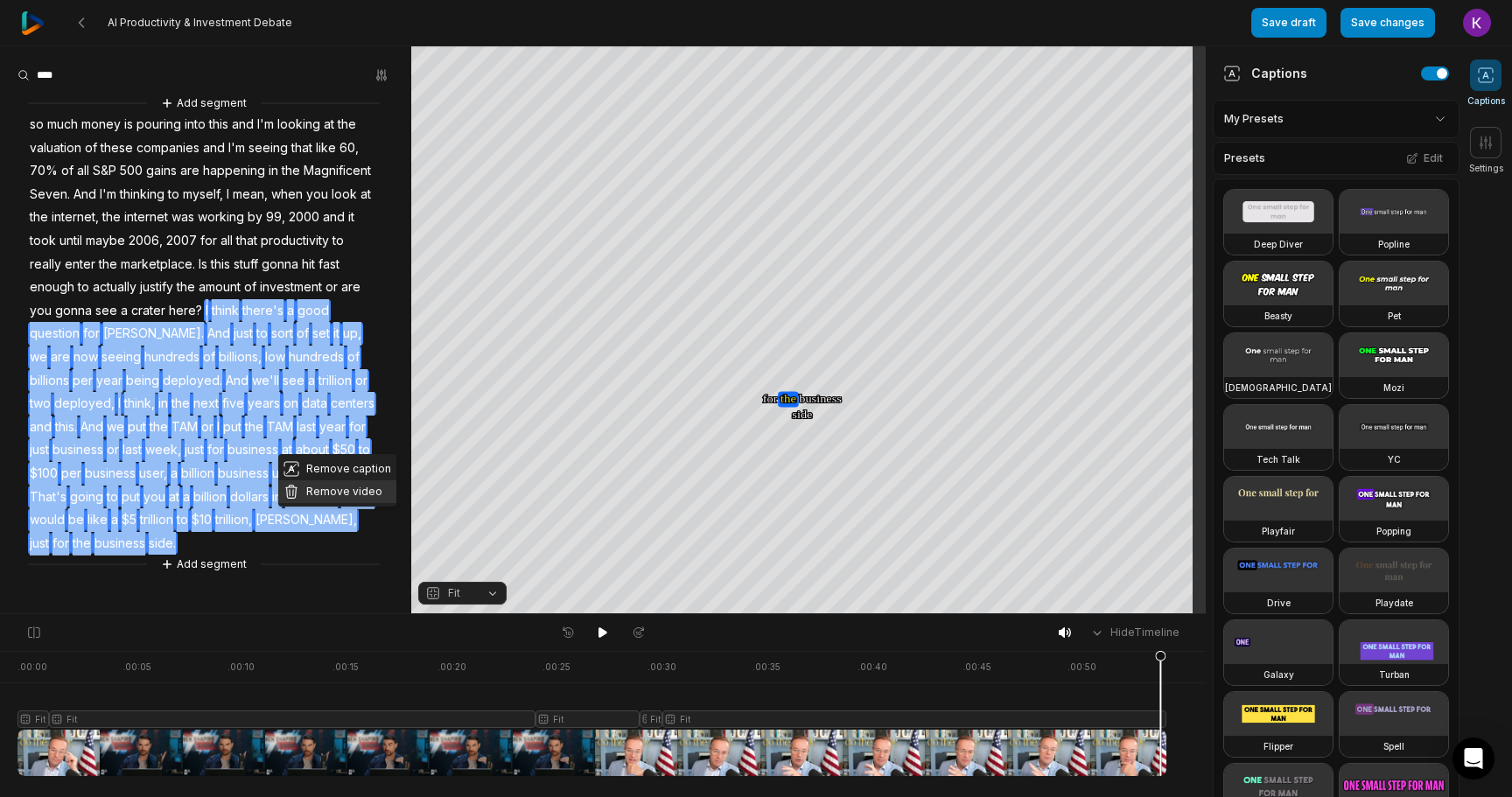
click at [336, 491] on button "Remove video" at bounding box center [337, 491] width 118 height 23
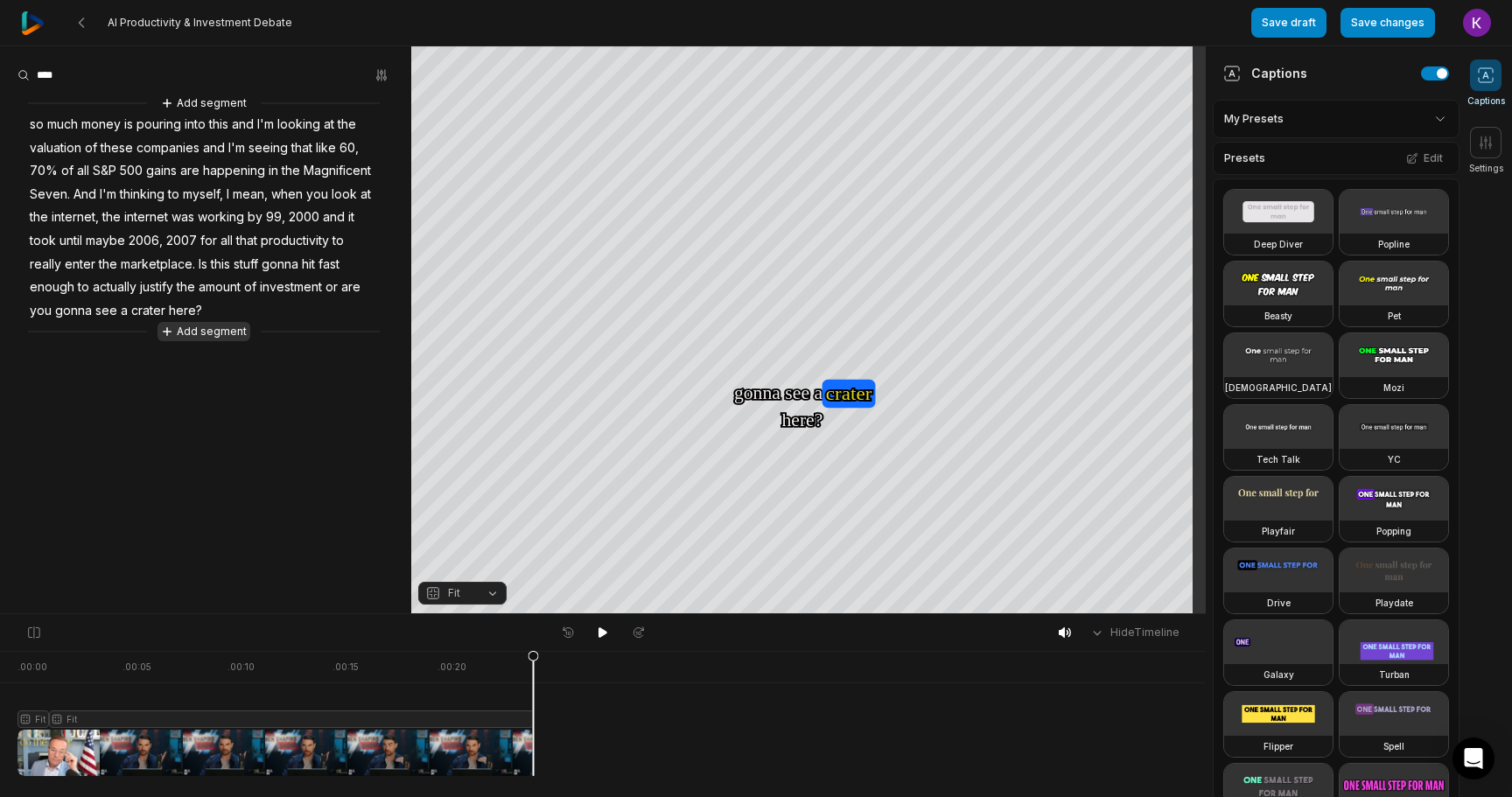
click at [223, 329] on button "Add segment" at bounding box center [204, 331] width 93 height 20
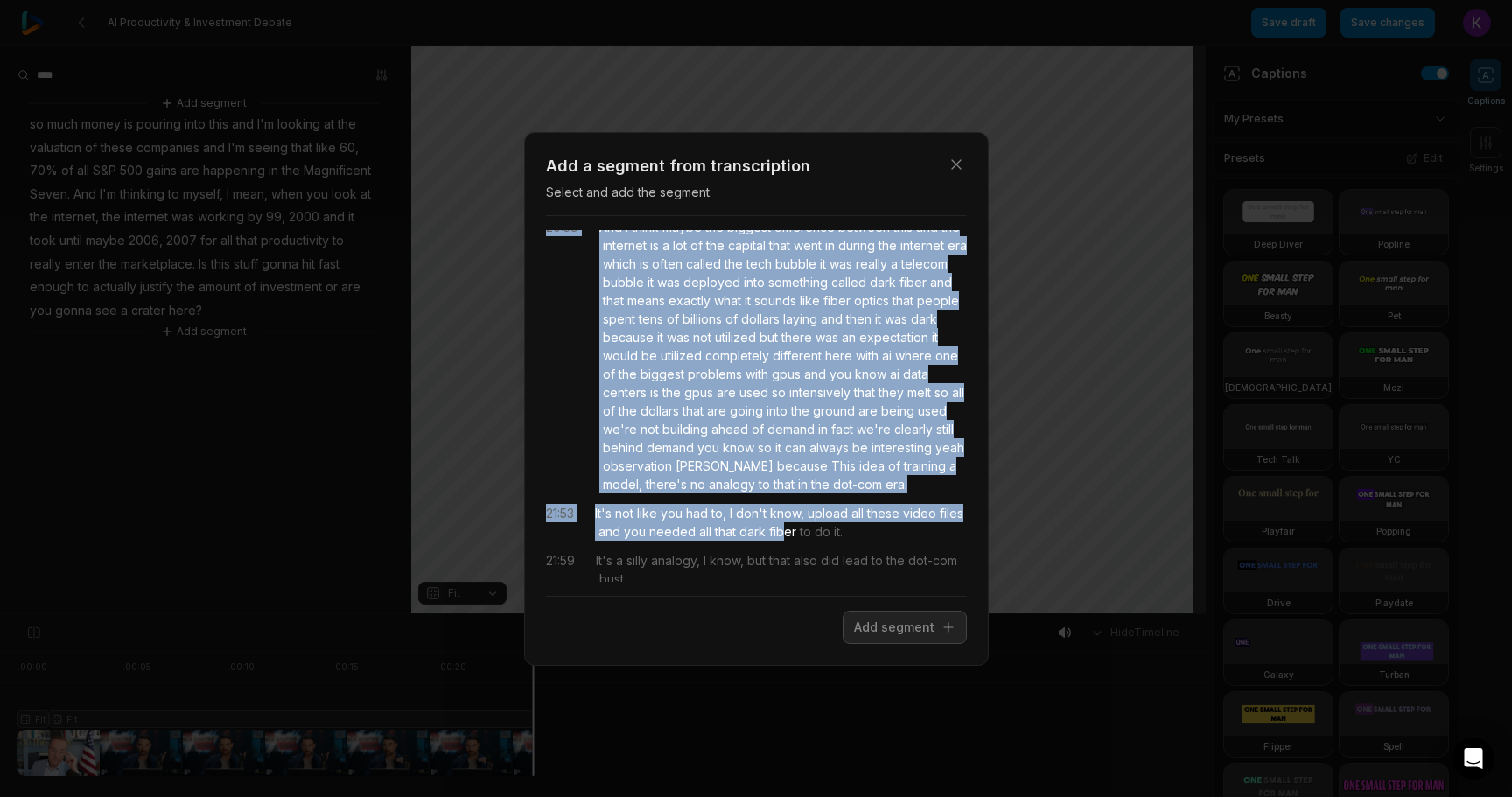
scroll to position [996, 0]
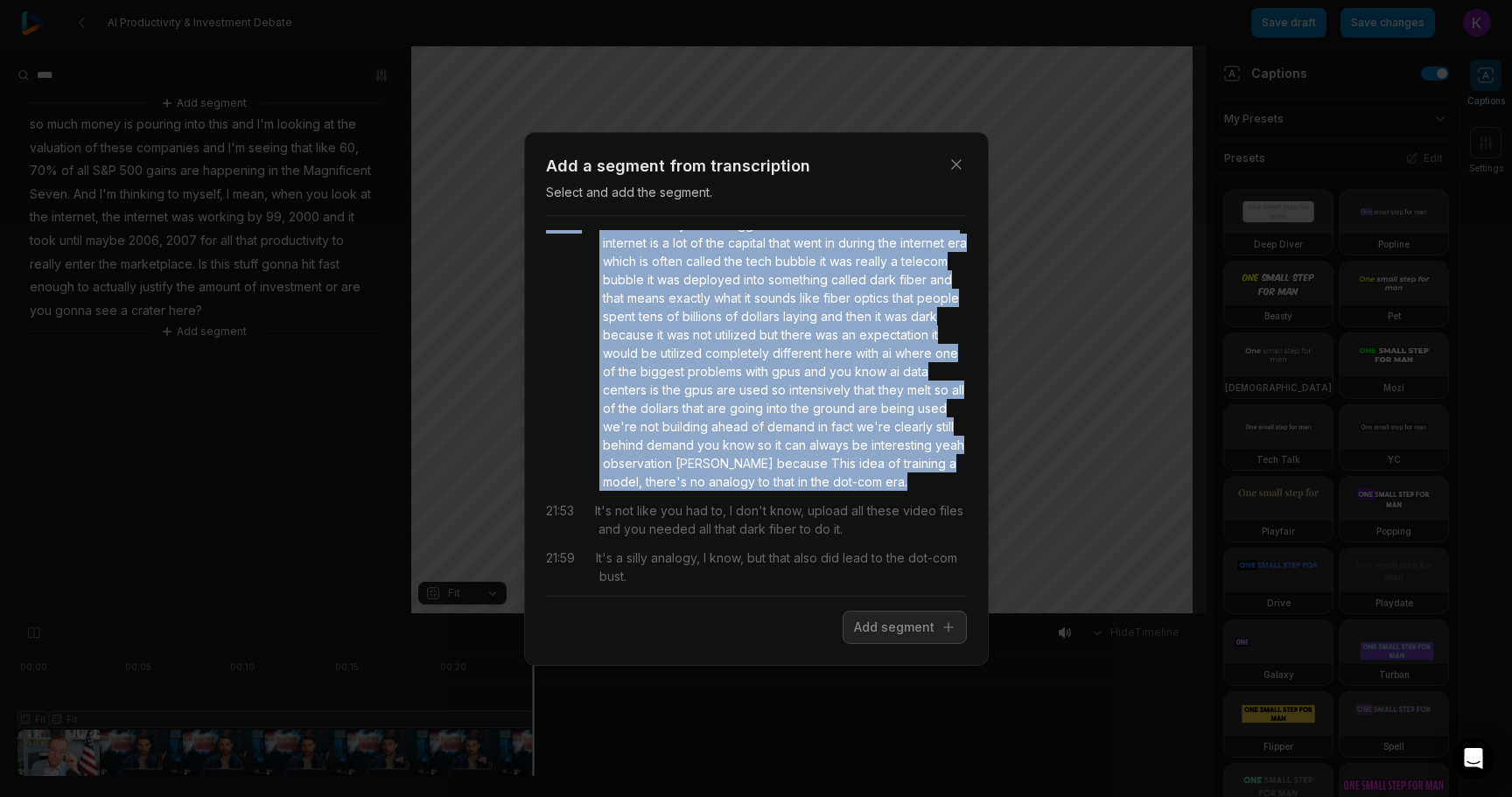
drag, startPoint x: 598, startPoint y: 315, endPoint x: 817, endPoint y: 517, distance: 297.9
click at [817, 517] on div "18:45 think there's a good question for Gavin. 18:47 And just to sort of set it…" at bounding box center [756, 405] width 421 height 352
click at [886, 634] on button "Add segment" at bounding box center [904, 627] width 124 height 34
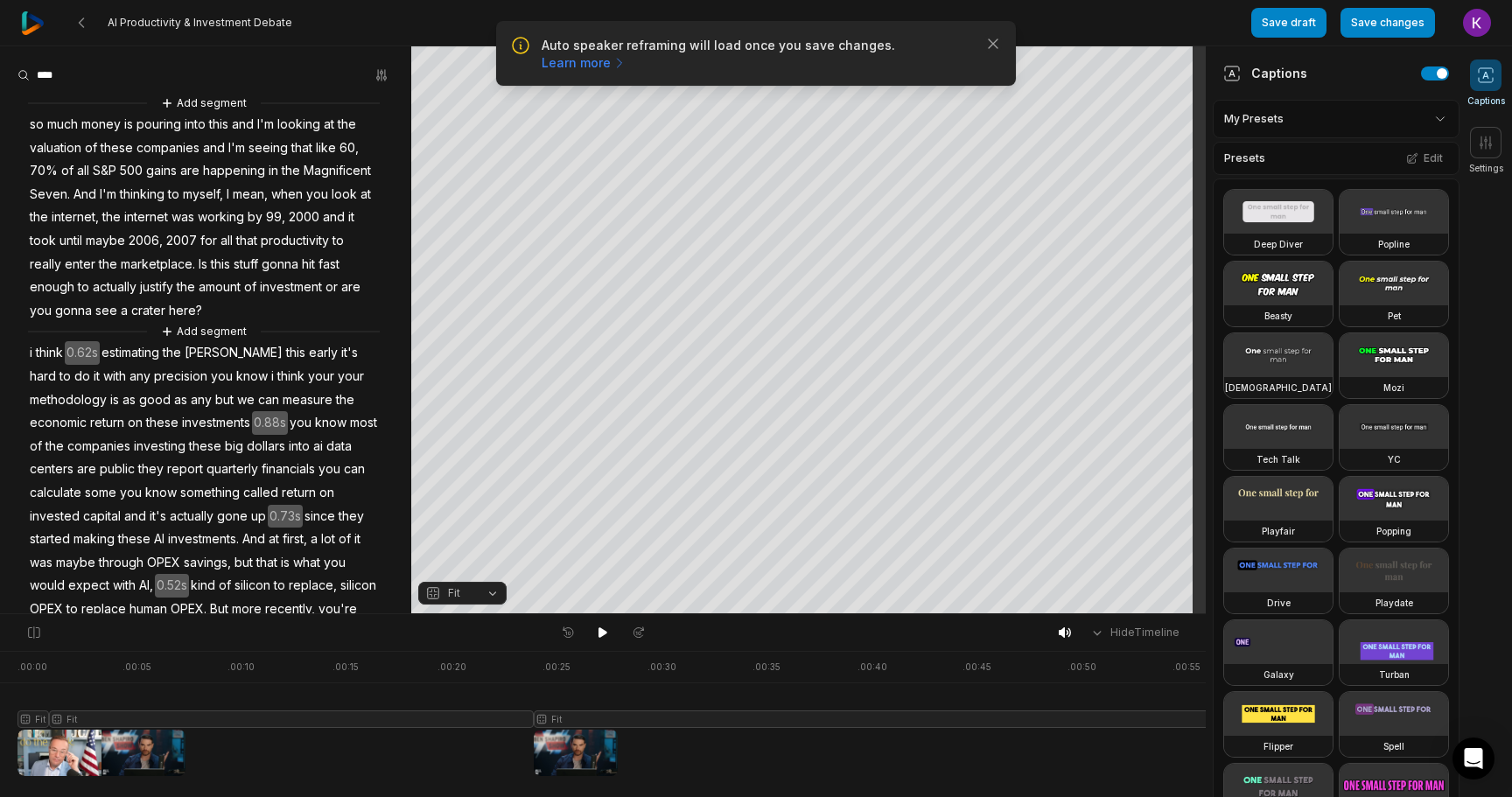
scroll to position [0, 0]
